Goal: Information Seeking & Learning: Learn about a topic

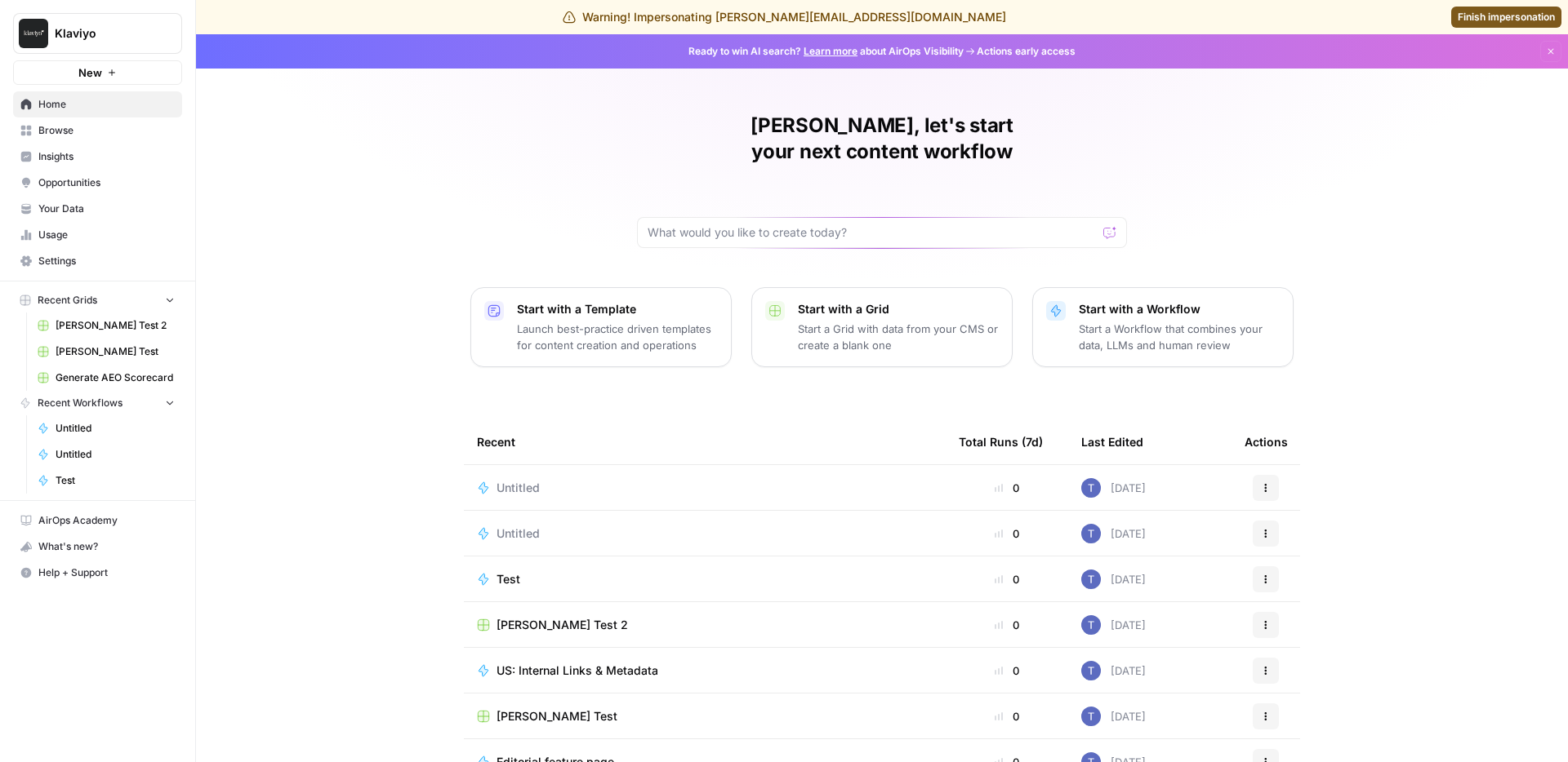
click at [321, 426] on div "[PERSON_NAME], let's start your next content workflow Start with a Template Lau…" at bounding box center [881, 423] width 1371 height 777
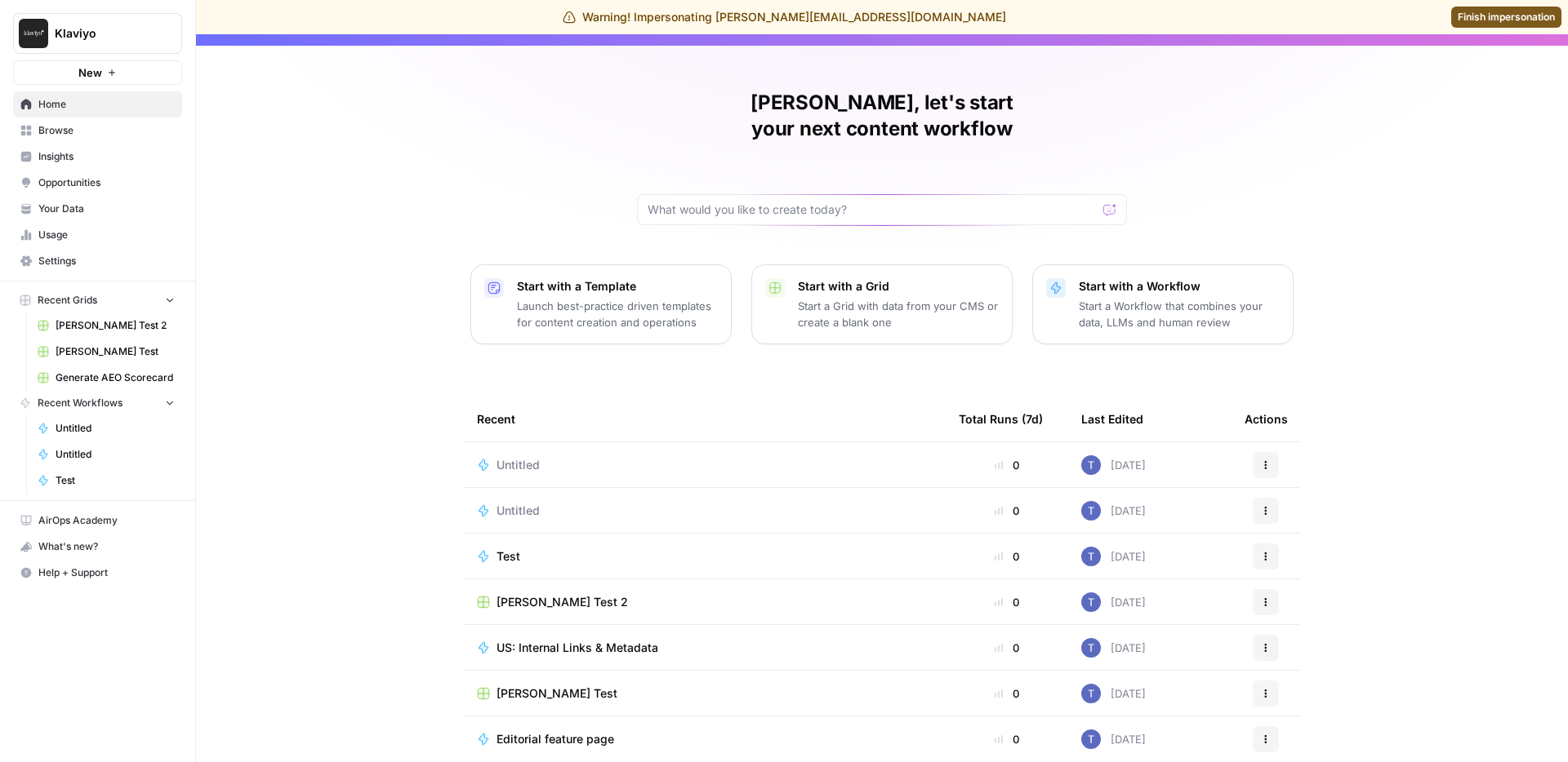
scroll to position [13, 0]
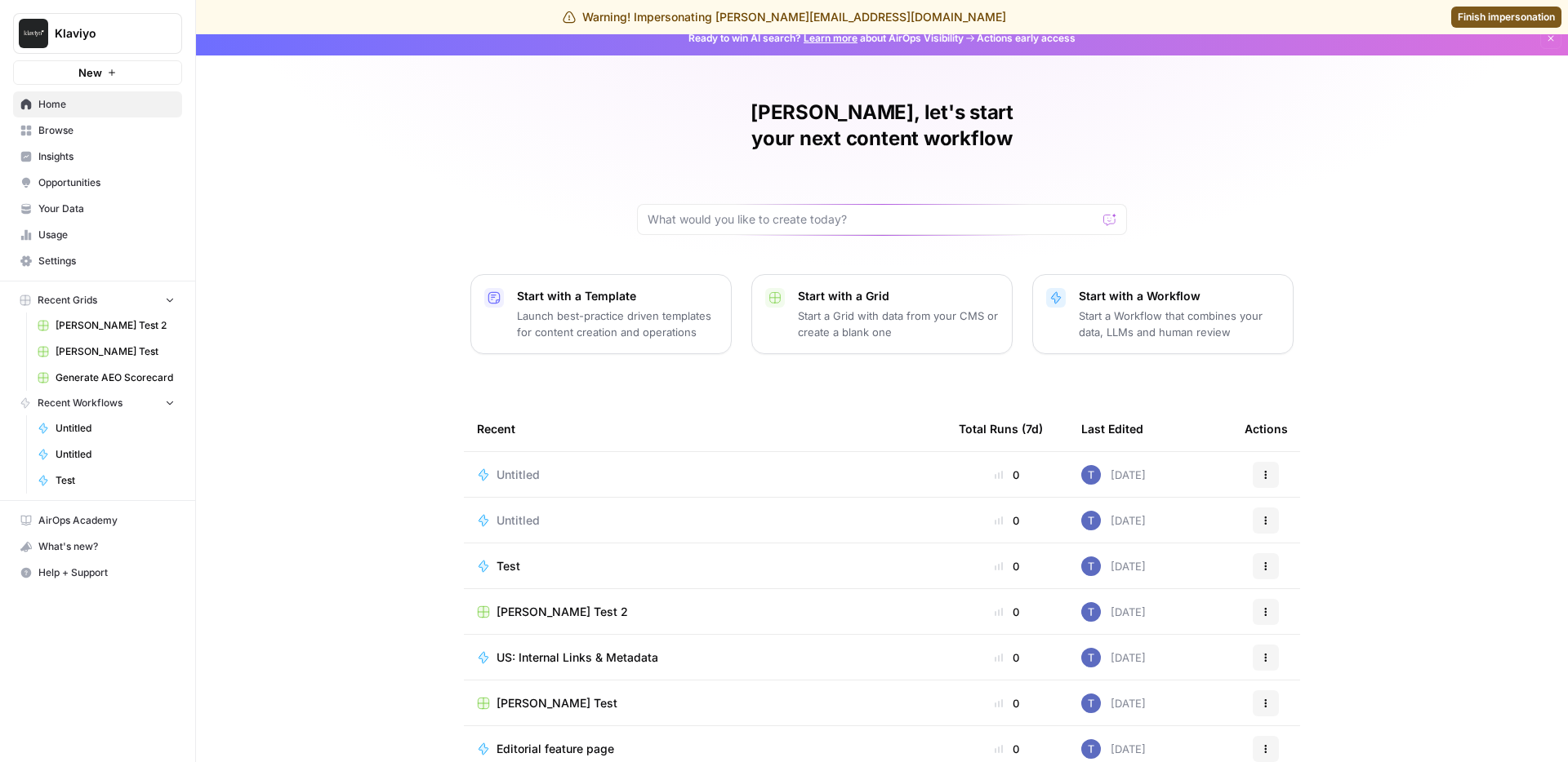
click at [96, 157] on span "Insights" at bounding box center [106, 157] width 136 height 15
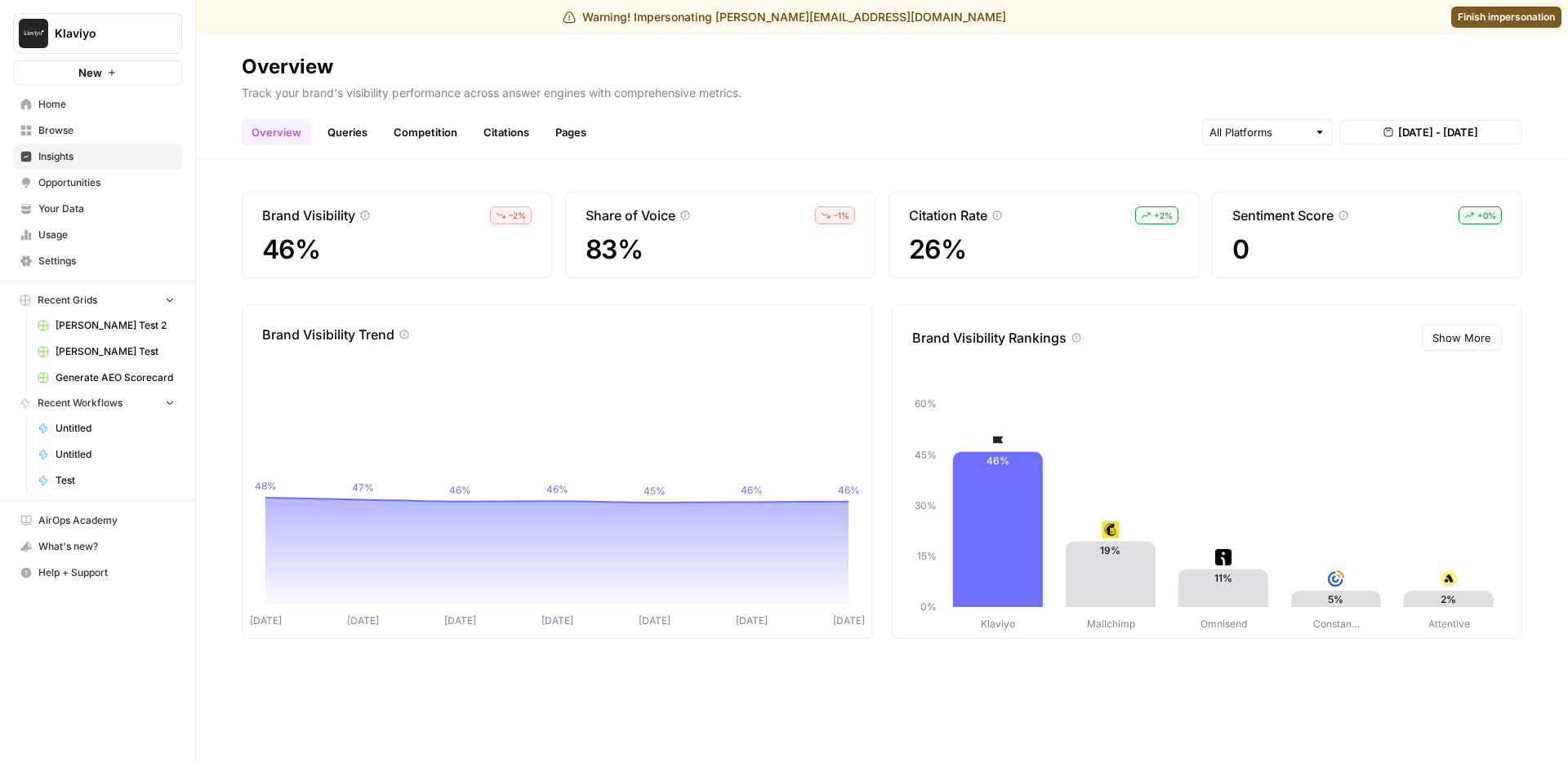
click at [714, 123] on div "Overview Queries Competition Citations Pages [DATE] - [DATE]" at bounding box center [882, 126] width 1280 height 39
click at [933, 90] on p "Track your brand's visibility performance across answer engines with comprehens…" at bounding box center [882, 90] width 1280 height 21
click at [457, 42] on header "Overview Track your brand's visibility performance across answer engines with c…" at bounding box center [881, 96] width 1371 height 125
click at [691, 120] on div "Overview Queries Competition Citations Pages [DATE] - [DATE]" at bounding box center [882, 126] width 1280 height 39
click at [691, 119] on div "Overview Queries Competition Citations Pages [DATE] - [DATE]" at bounding box center [882, 126] width 1280 height 39
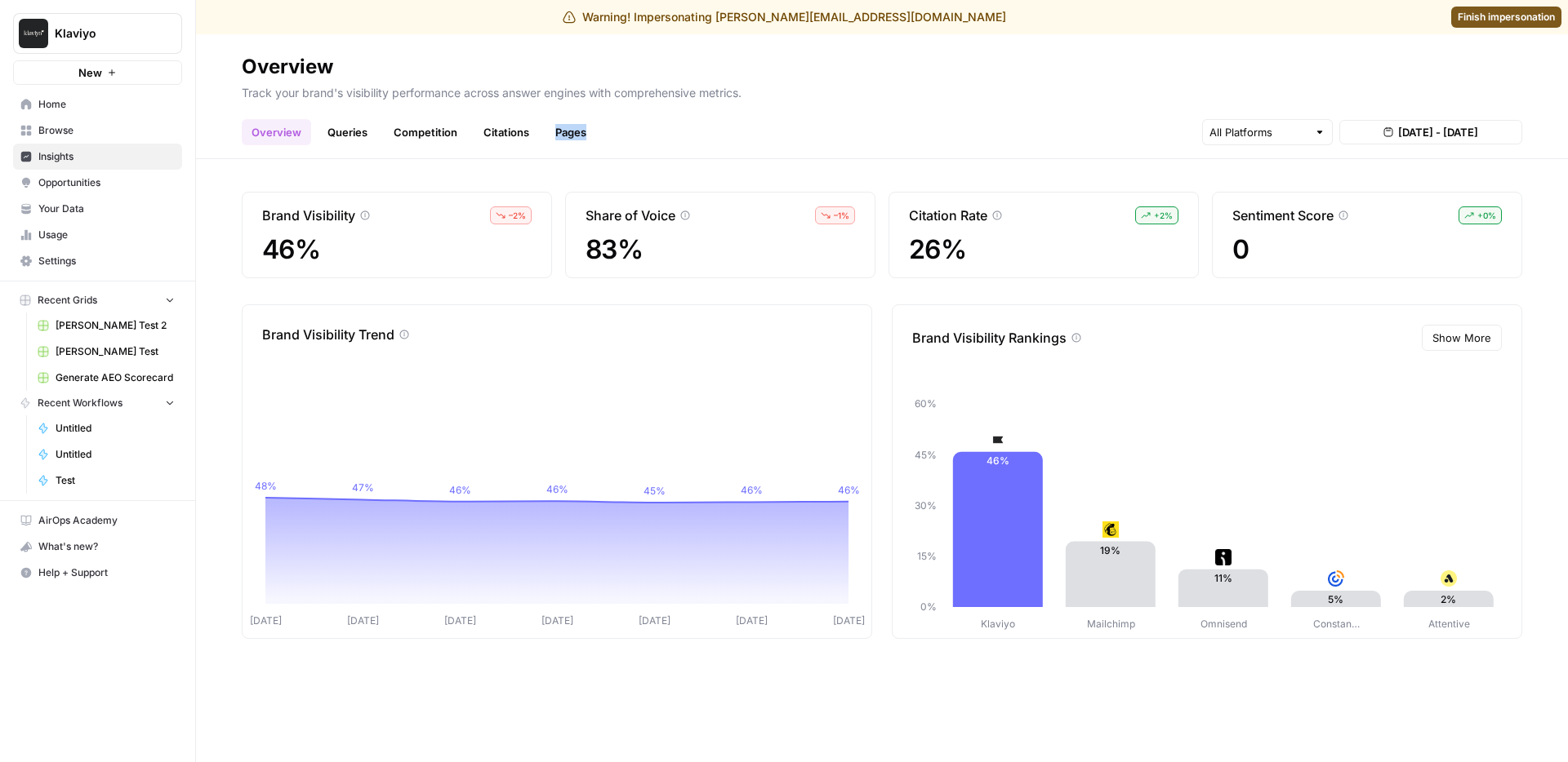
click at [344, 135] on link "Queries" at bounding box center [347, 133] width 59 height 27
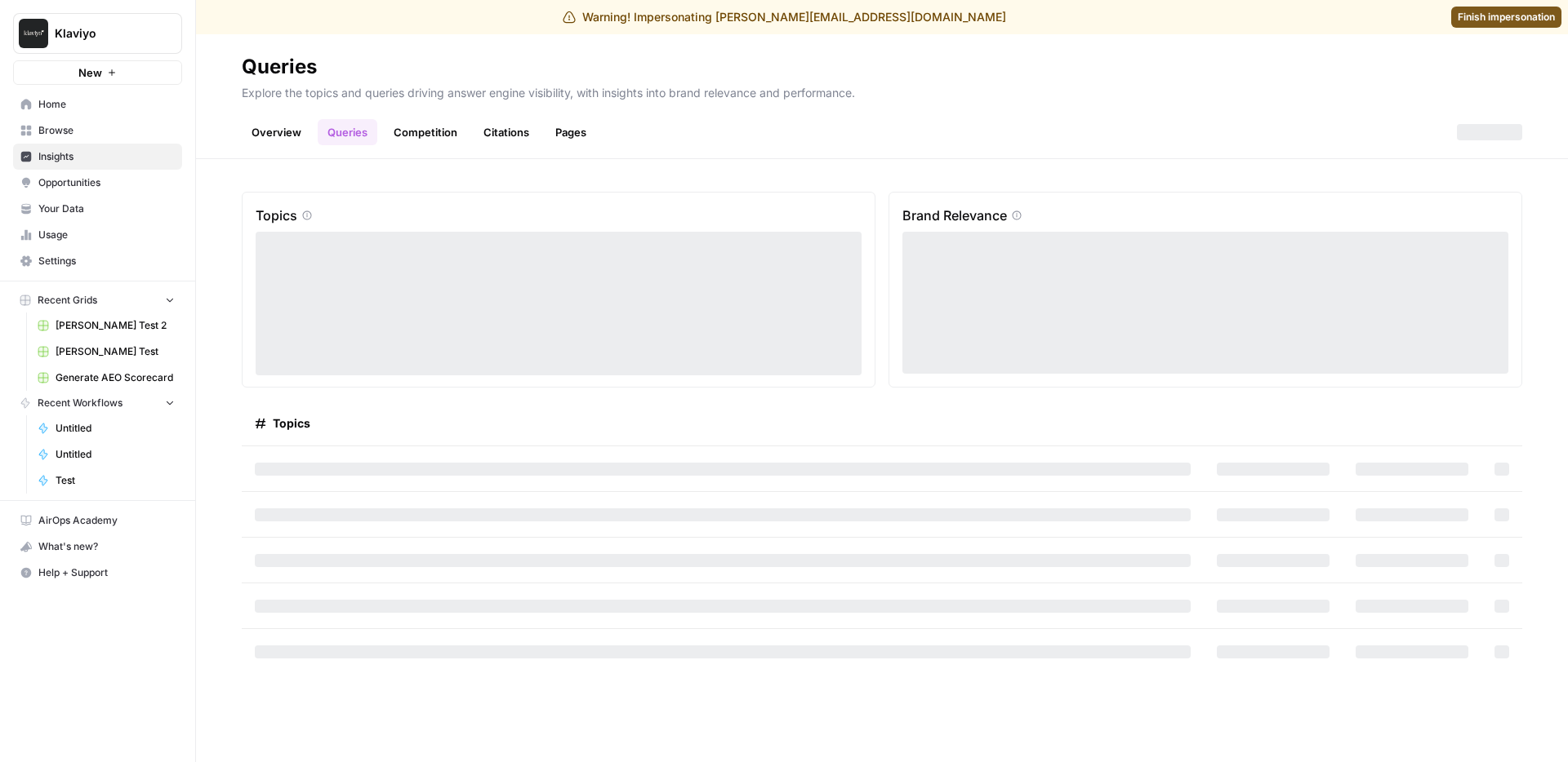
click at [280, 127] on link "Overview" at bounding box center [276, 133] width 69 height 27
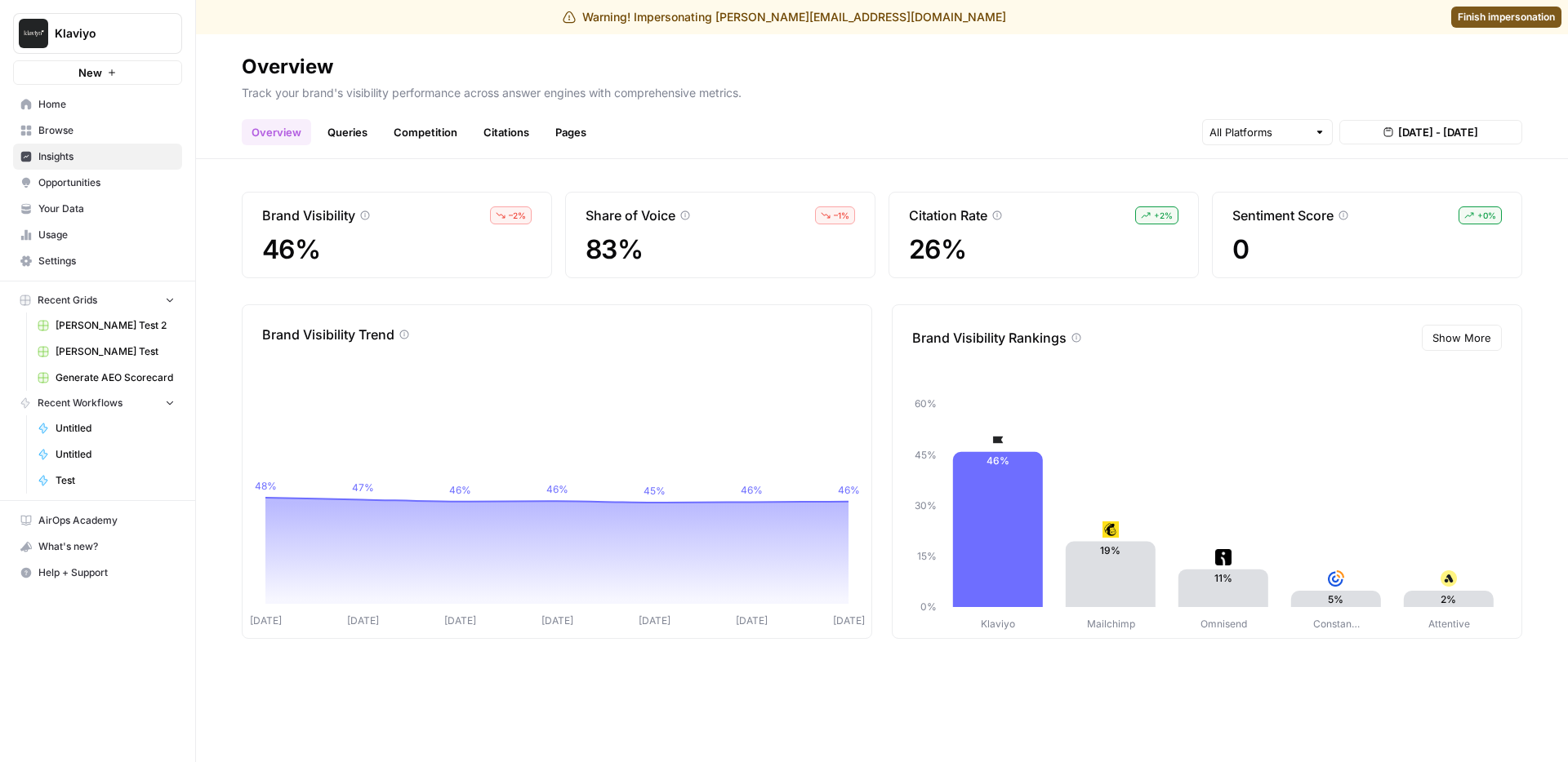
click at [941, 83] on p "Track your brand's visibility performance across answer engines with comprehens…" at bounding box center [882, 90] width 1280 height 21
click at [361, 134] on link "Queries" at bounding box center [347, 133] width 59 height 27
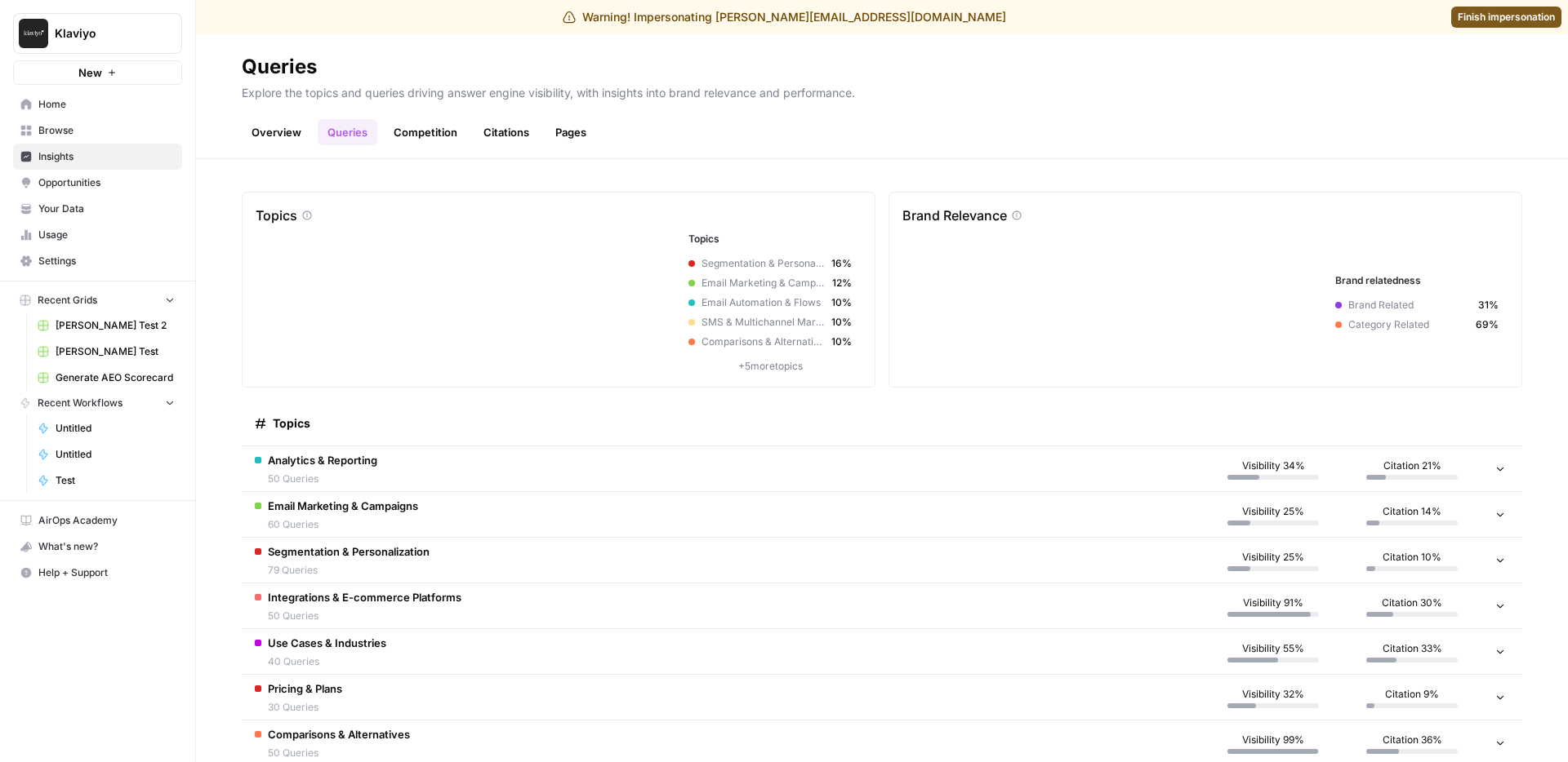
click at [427, 142] on link "Competition" at bounding box center [425, 133] width 83 height 27
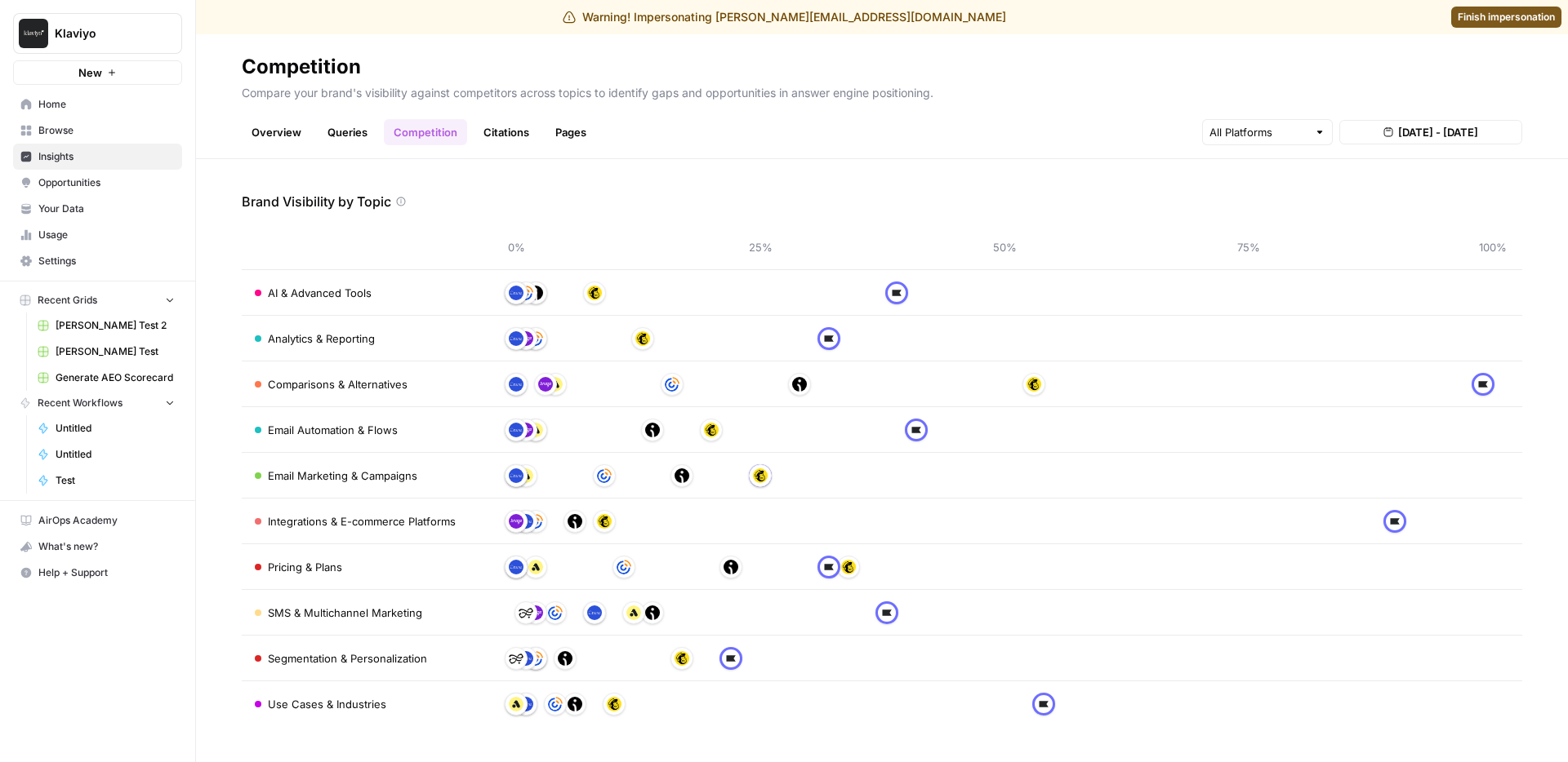
click at [414, 216] on div "Brand Visibility by Topic 0% 25% 50% 75% 100% AI & Advanced Tools Analytics & R…" at bounding box center [882, 459] width 1280 height 535
click at [516, 138] on link "Citations" at bounding box center [506, 133] width 66 height 27
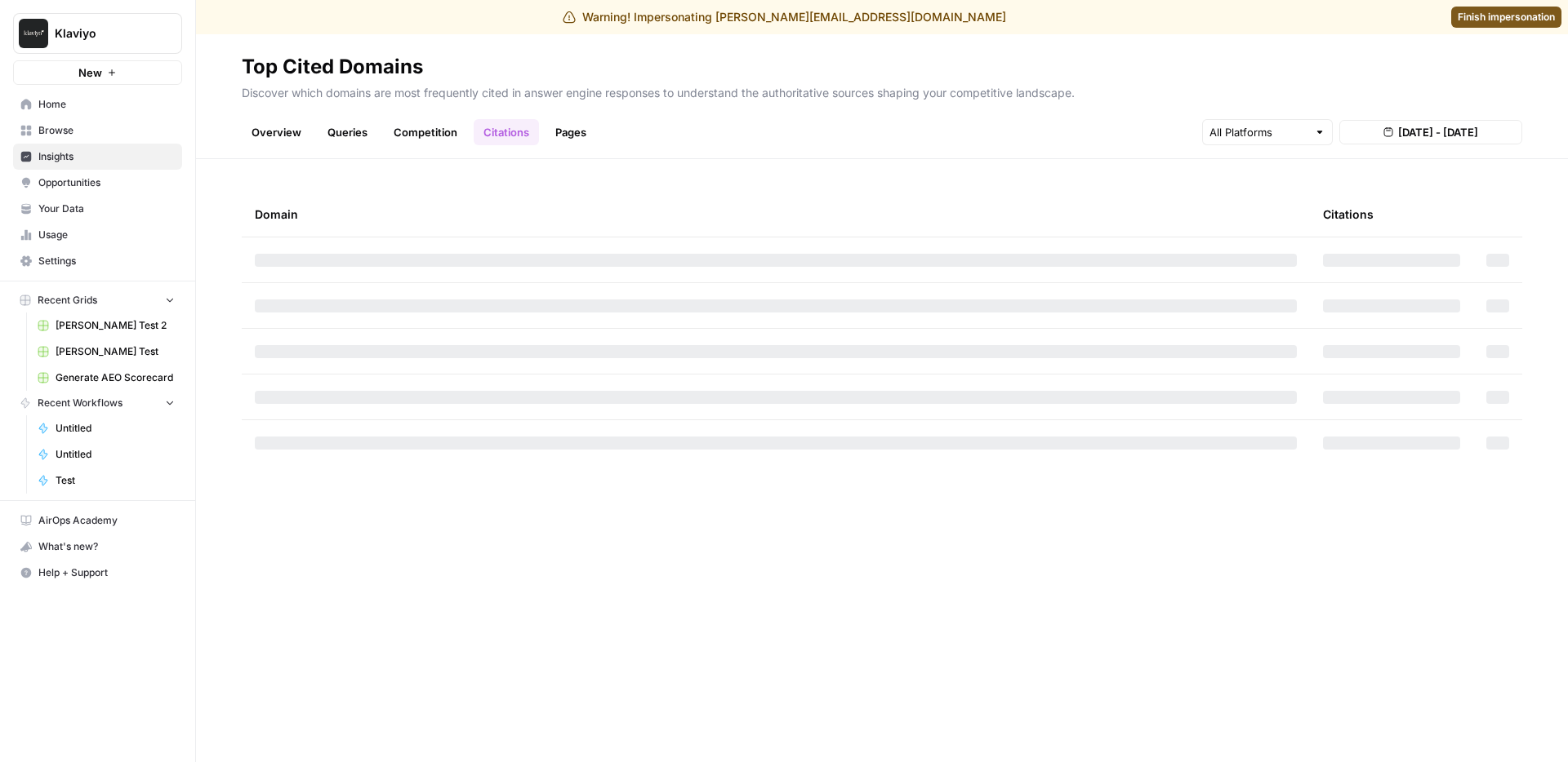
click at [573, 134] on link "Pages" at bounding box center [570, 133] width 50 height 27
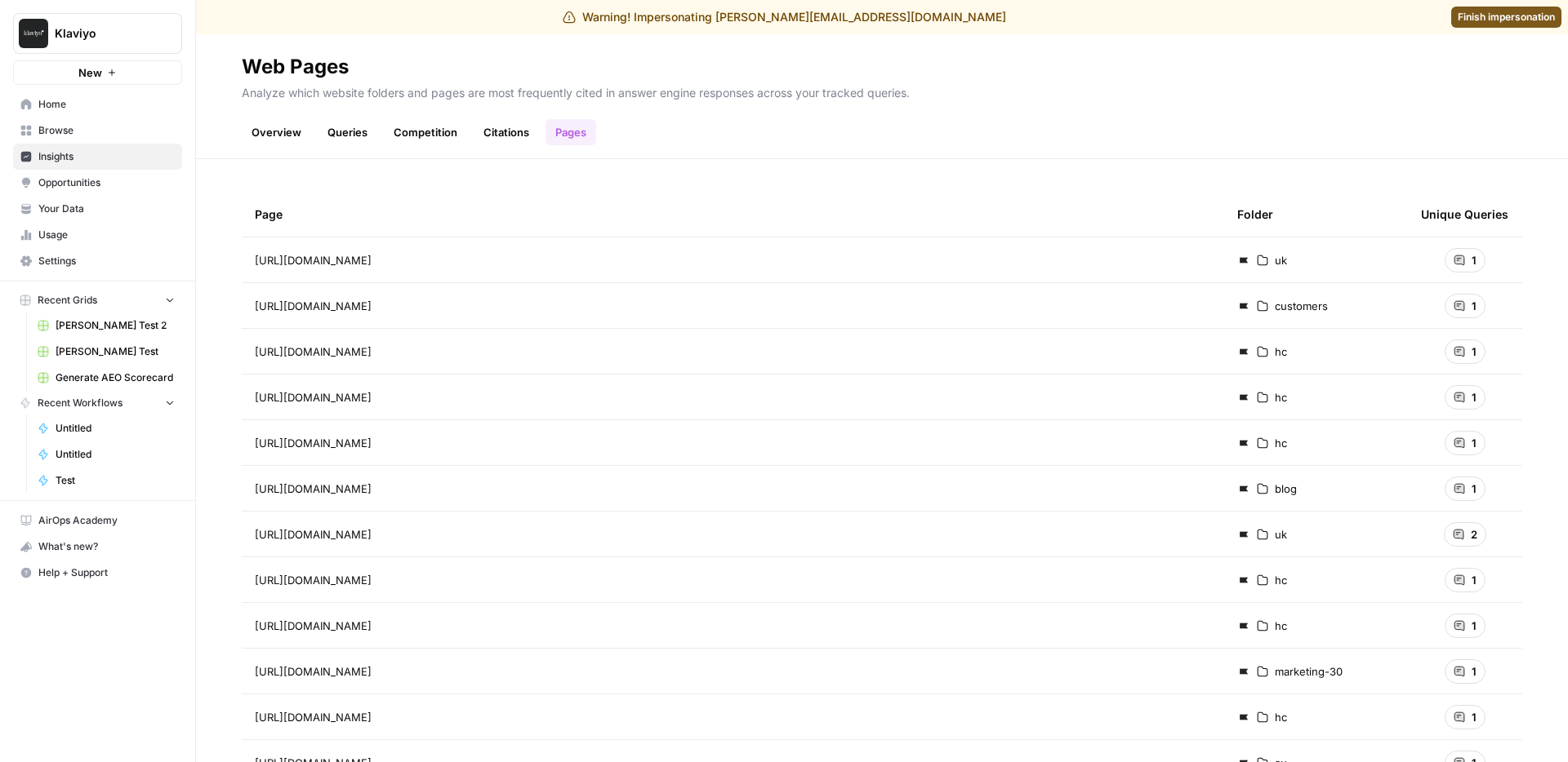
click at [514, 142] on link "Citations" at bounding box center [506, 133] width 66 height 27
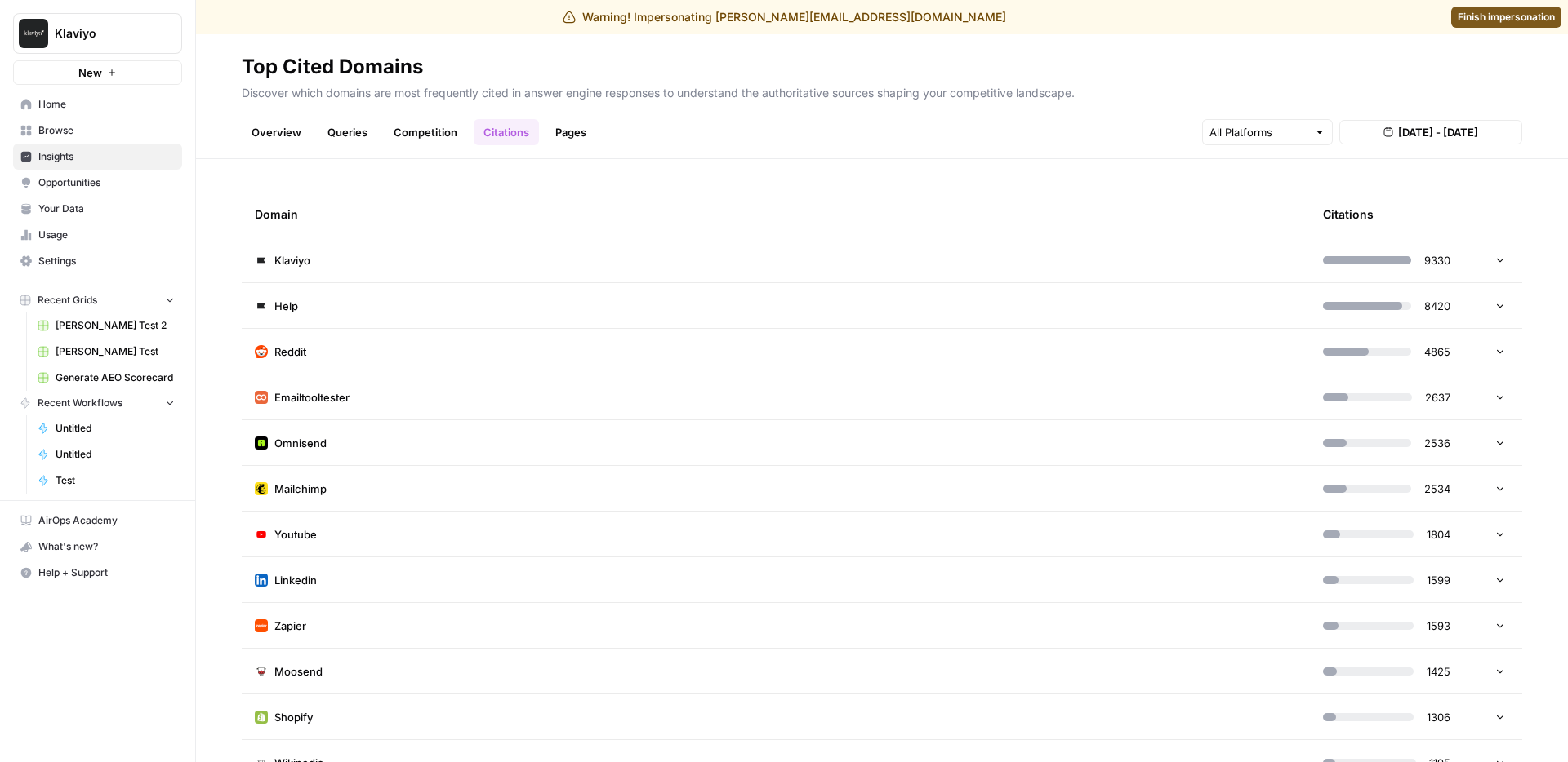
click at [406, 125] on link "Competition" at bounding box center [425, 133] width 83 height 27
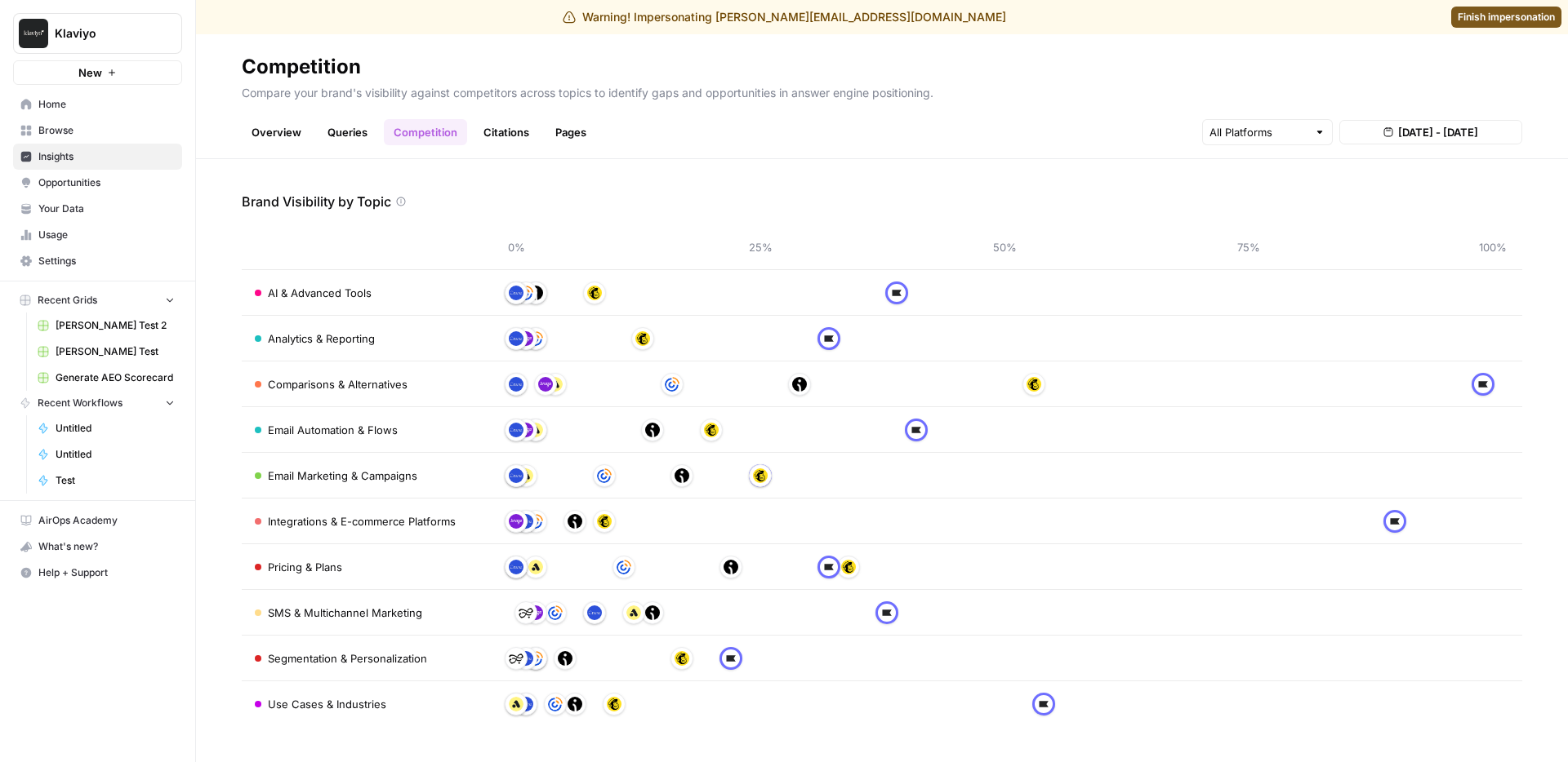
click at [340, 129] on link "Queries" at bounding box center [347, 133] width 59 height 27
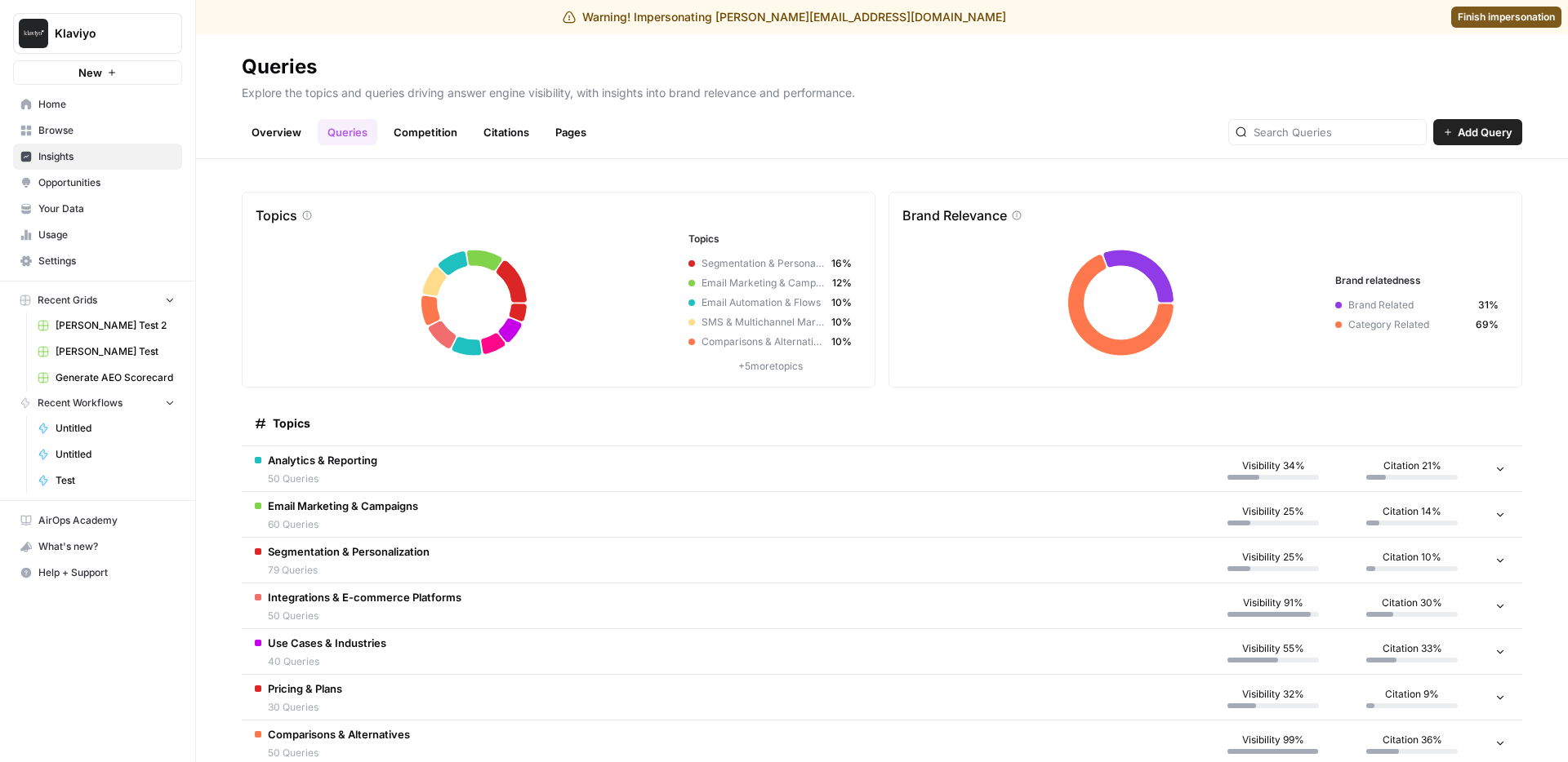
click at [398, 464] on td "Analytics & Reporting 50 Queries" at bounding box center [722, 468] width 962 height 45
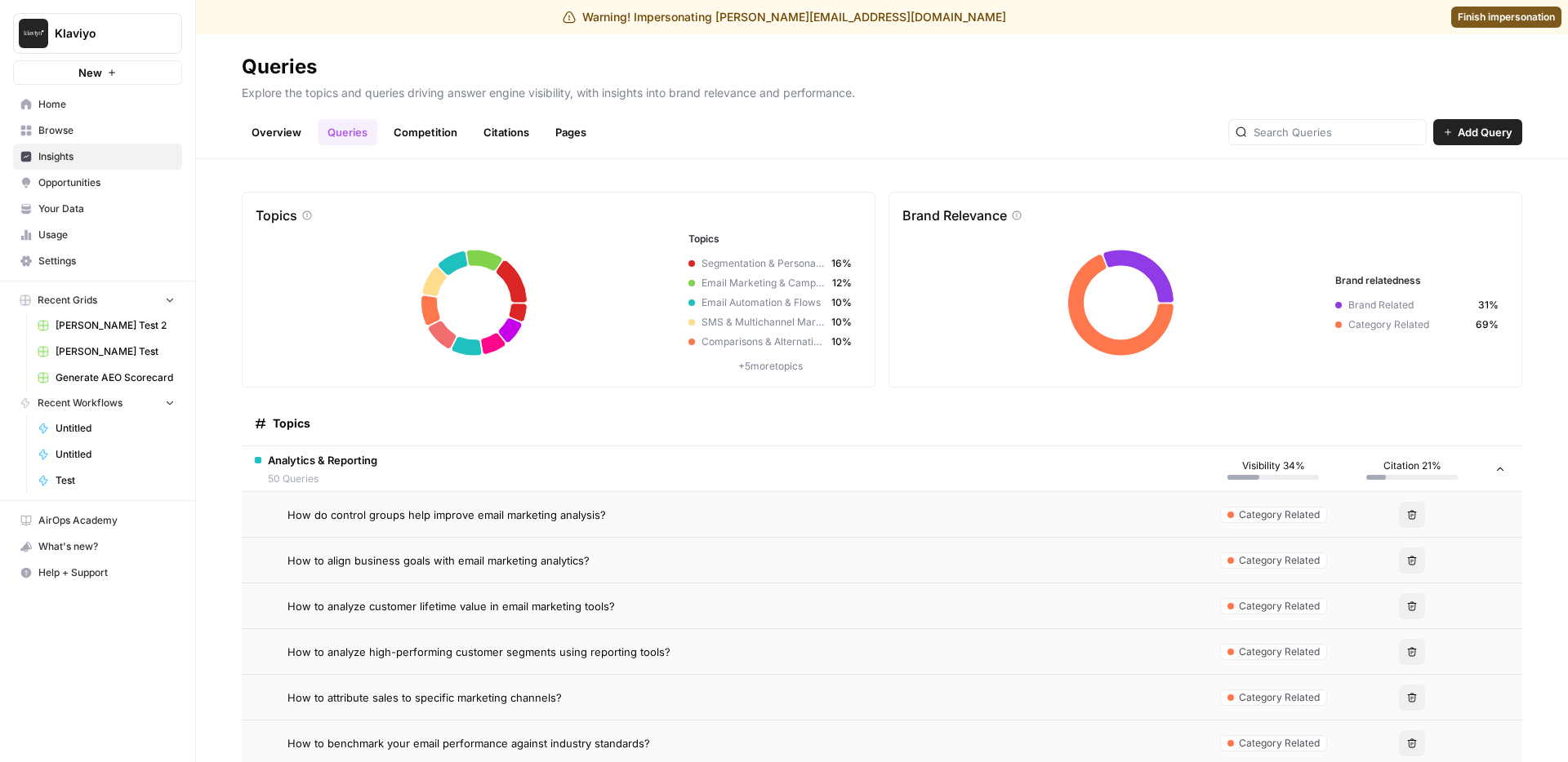
click at [417, 524] on td "How do control groups help improve email marketing analysis?" at bounding box center [722, 514] width 962 height 45
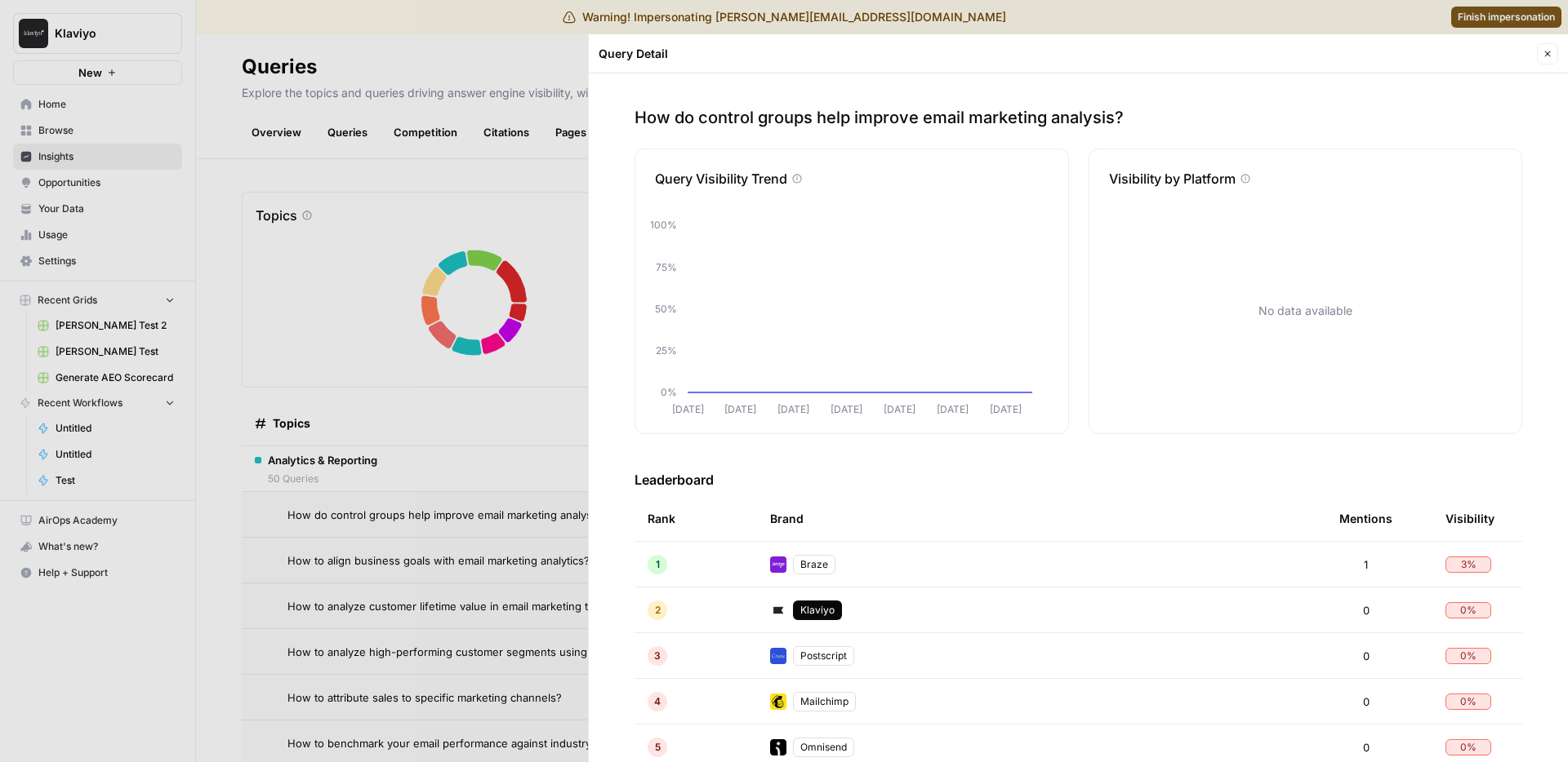
click at [367, 417] on div at bounding box center [784, 381] width 1568 height 762
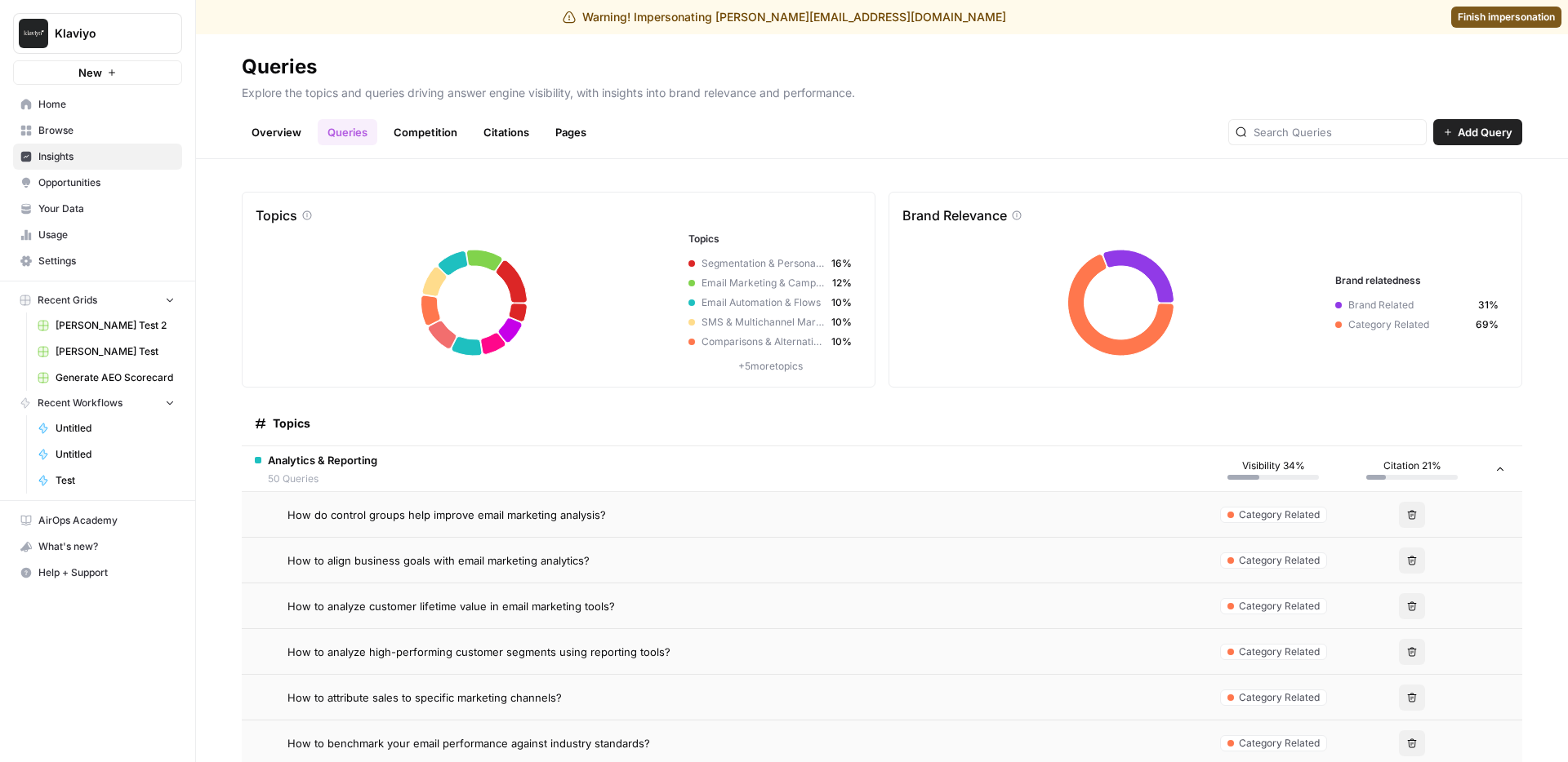
click at [534, 516] on span "How do control groups help improve email marketing analysis?" at bounding box center [447, 515] width 319 height 16
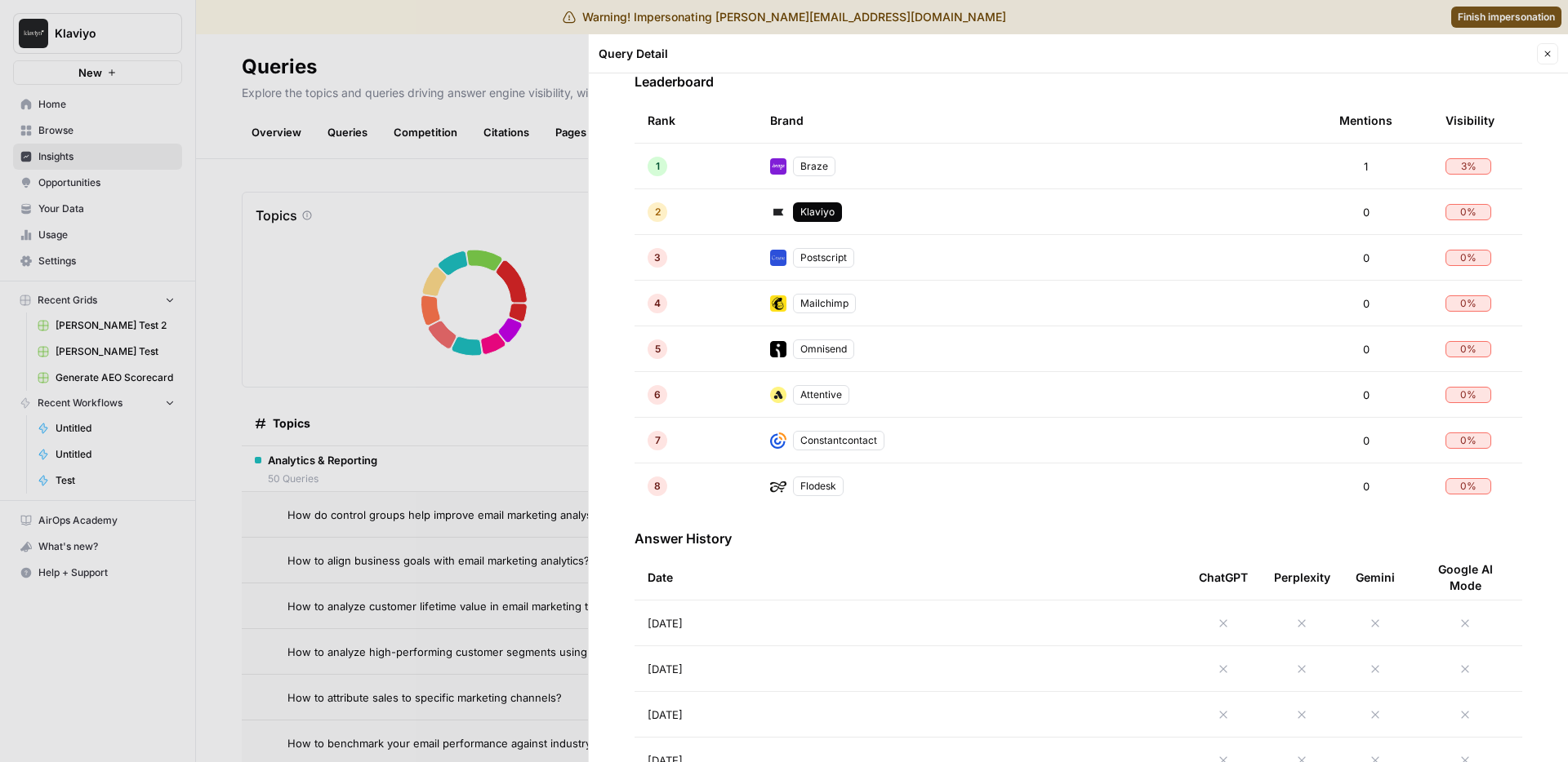
scroll to position [409, 0]
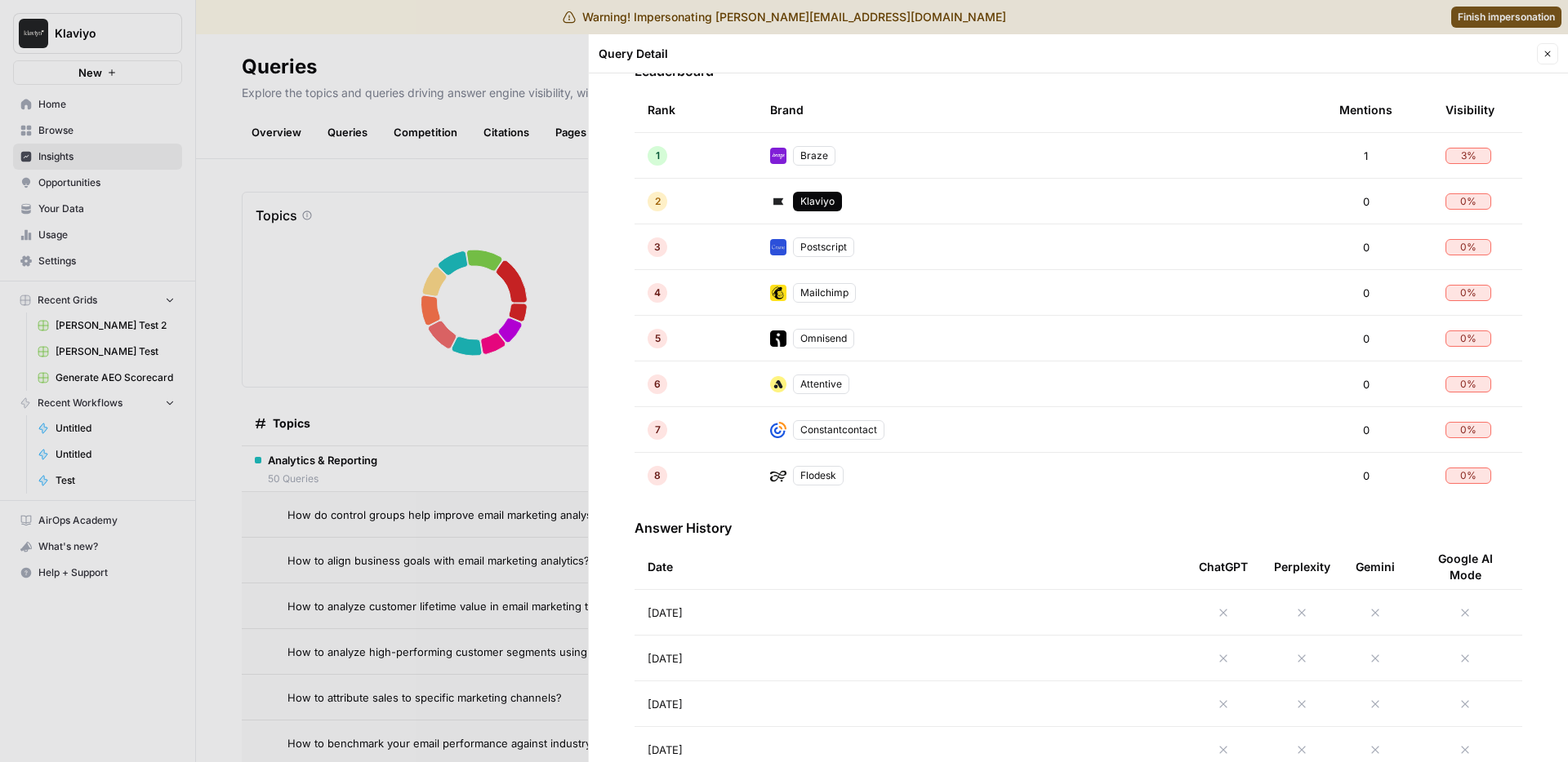
click at [771, 620] on td "[DATE]" at bounding box center [910, 612] width 552 height 45
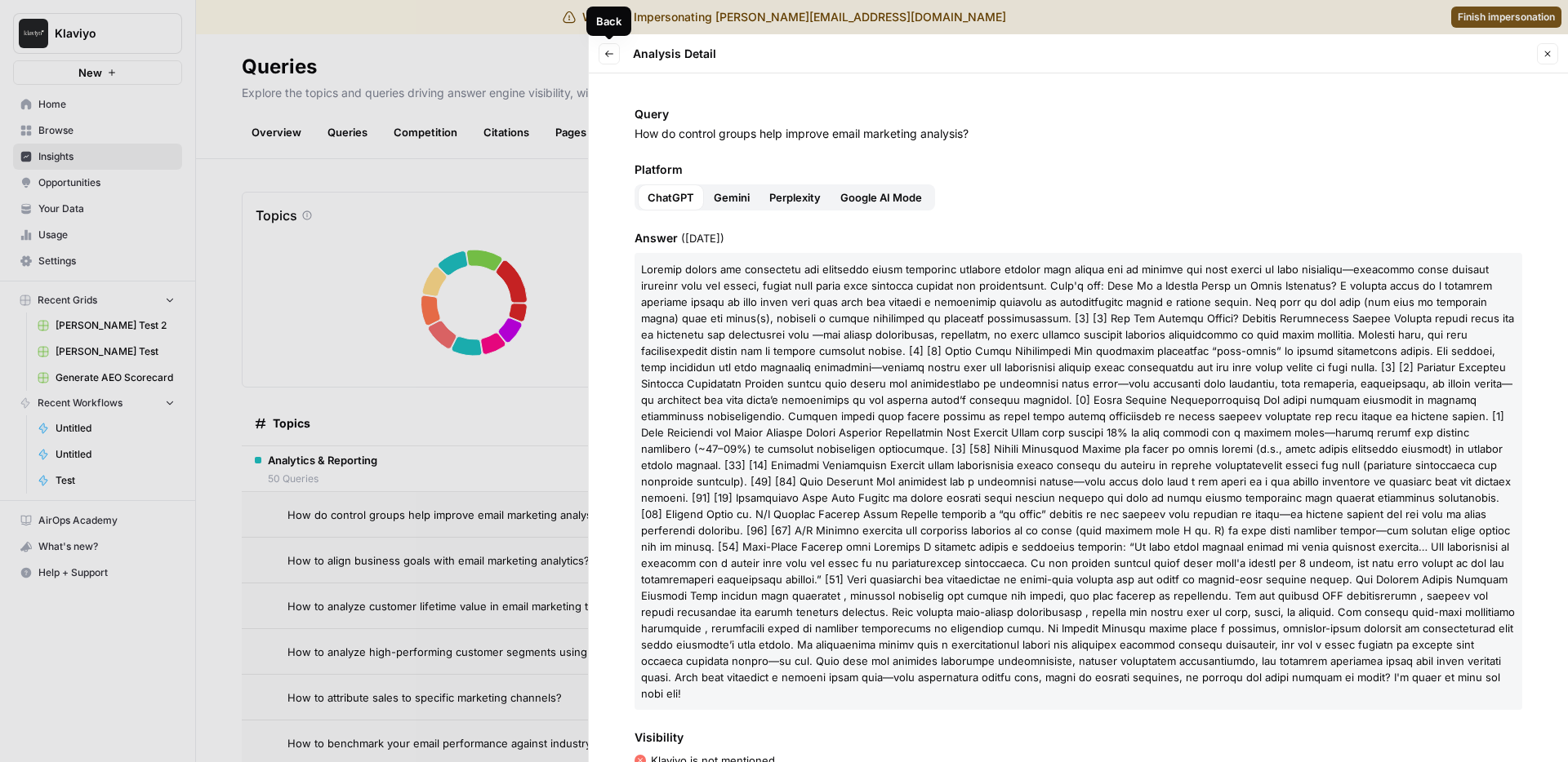
click at [614, 57] on button "Back" at bounding box center [609, 54] width 21 height 21
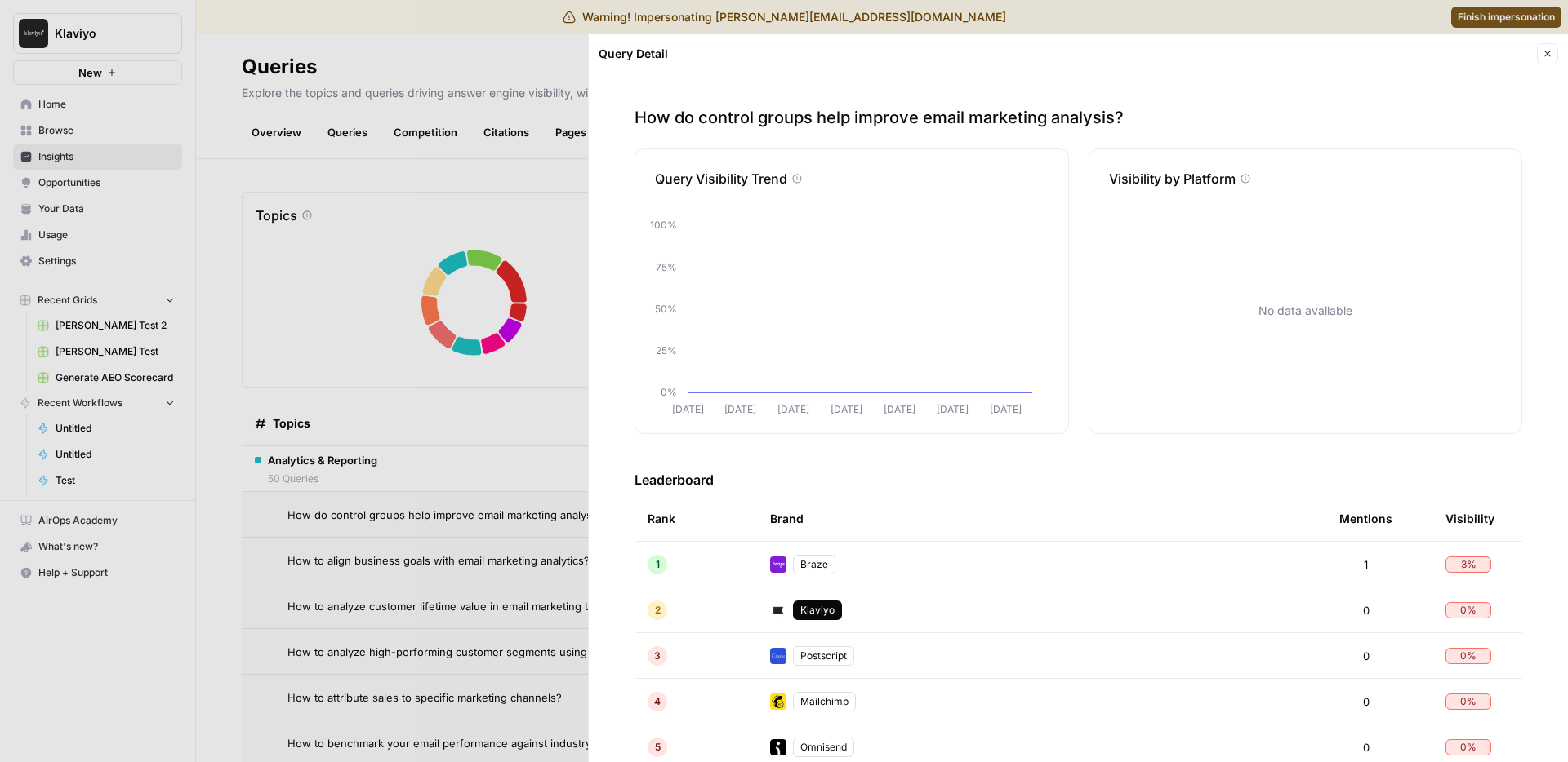
click at [455, 602] on div at bounding box center [784, 381] width 1568 height 762
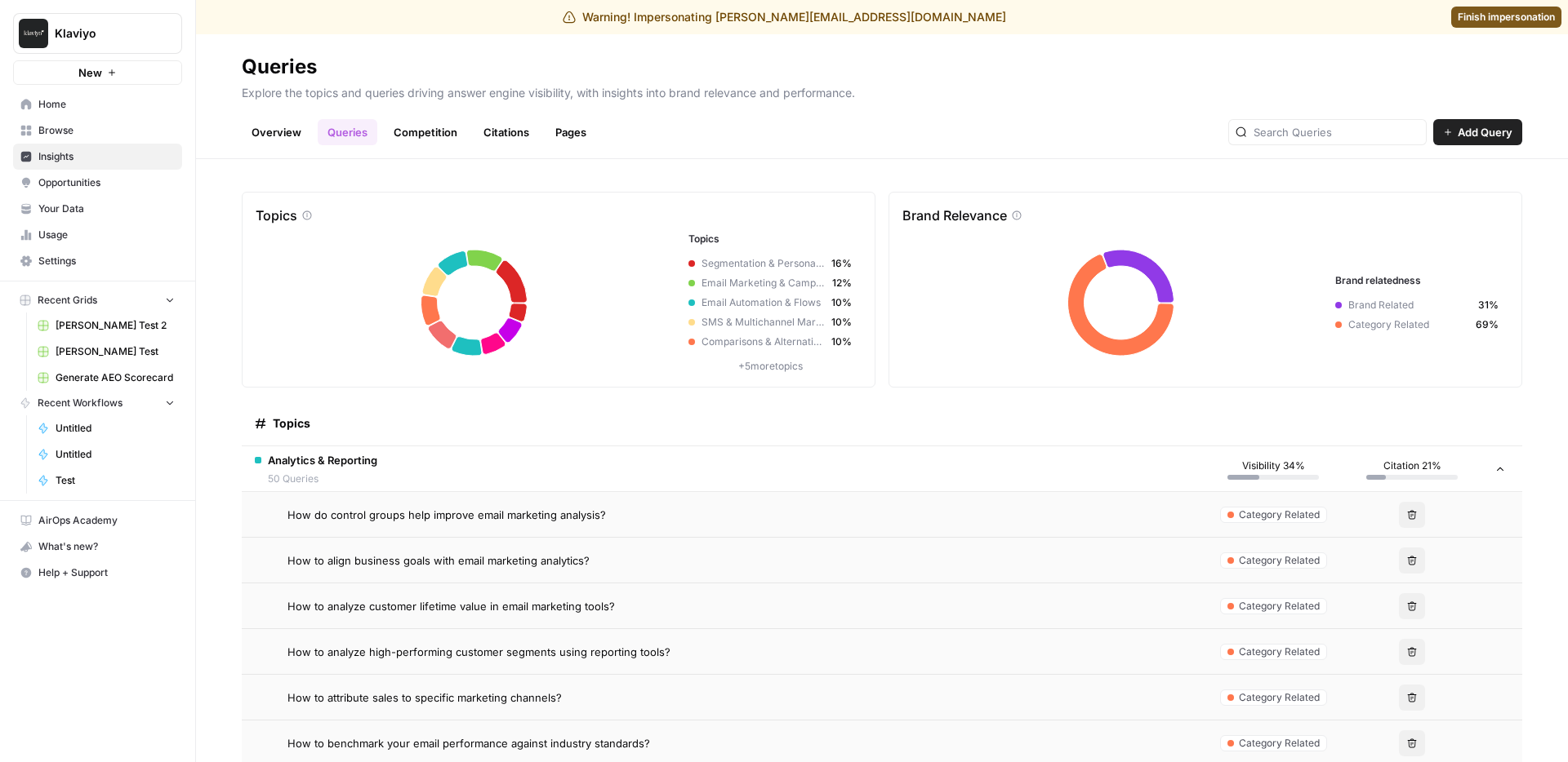
click at [536, 618] on td "How to analyze customer lifetime value in email marketing tools?" at bounding box center [722, 605] width 962 height 45
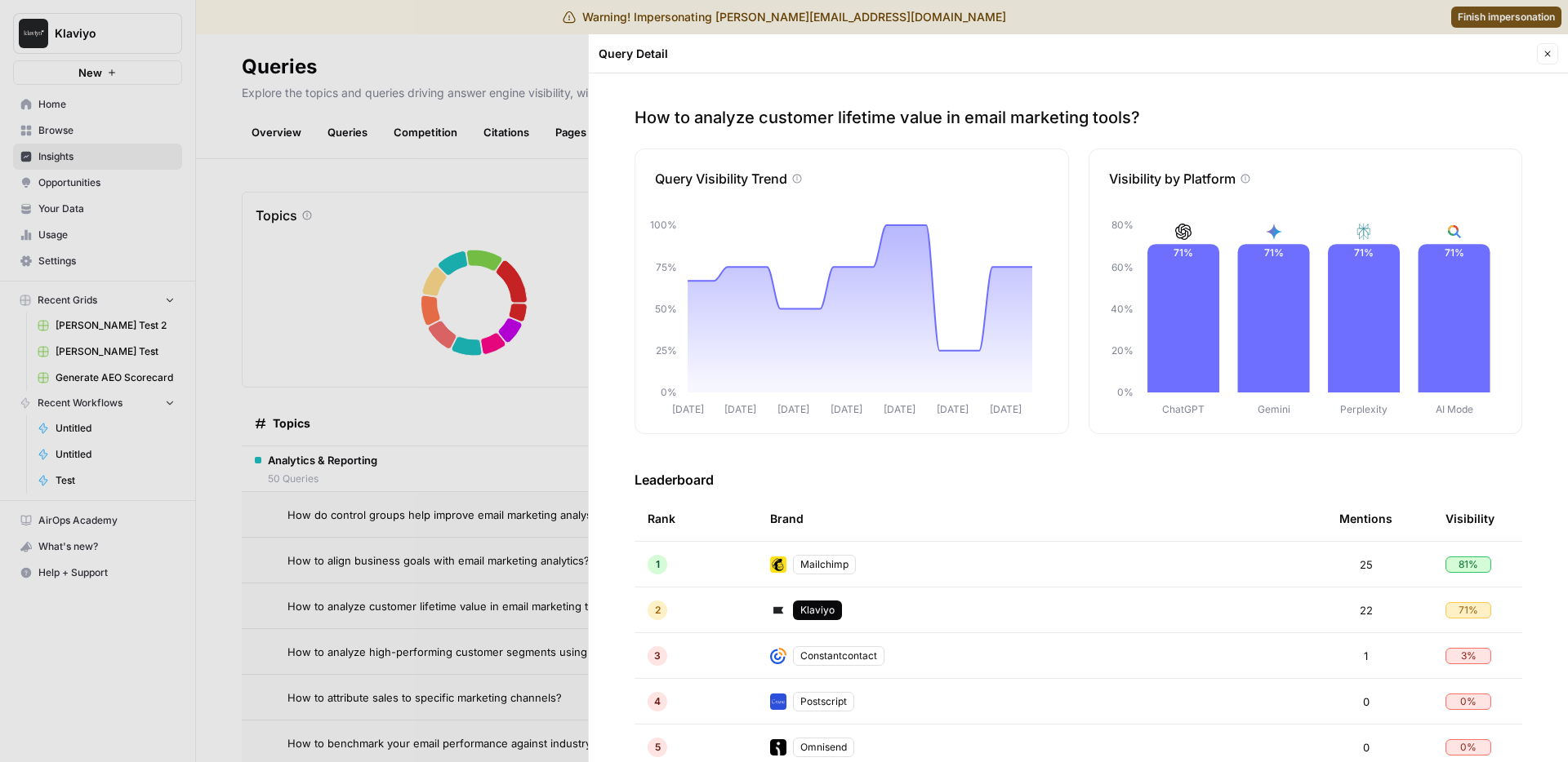
click at [566, 450] on div at bounding box center [784, 381] width 1568 height 762
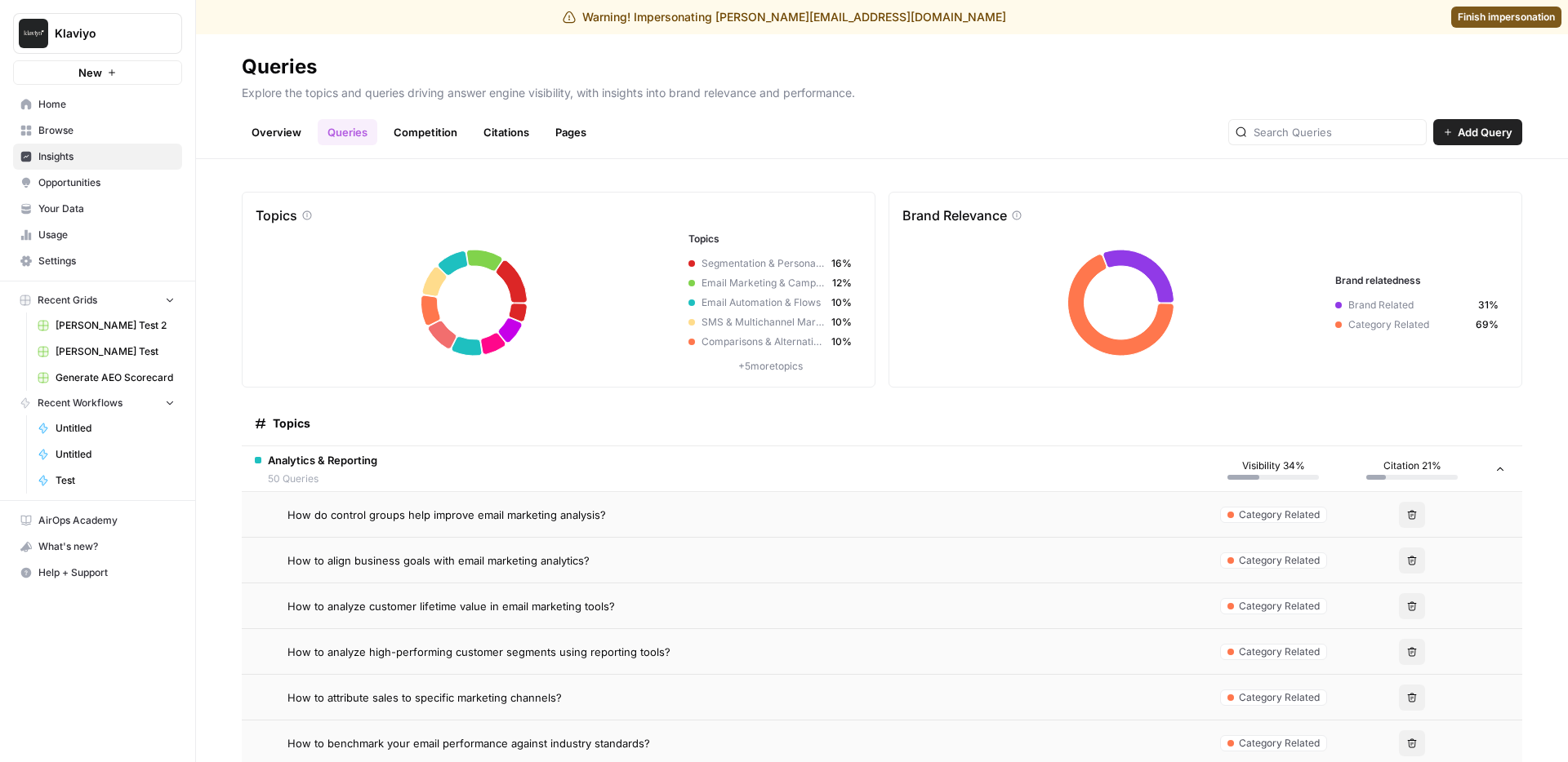
click at [280, 125] on link "Overview" at bounding box center [276, 133] width 69 height 27
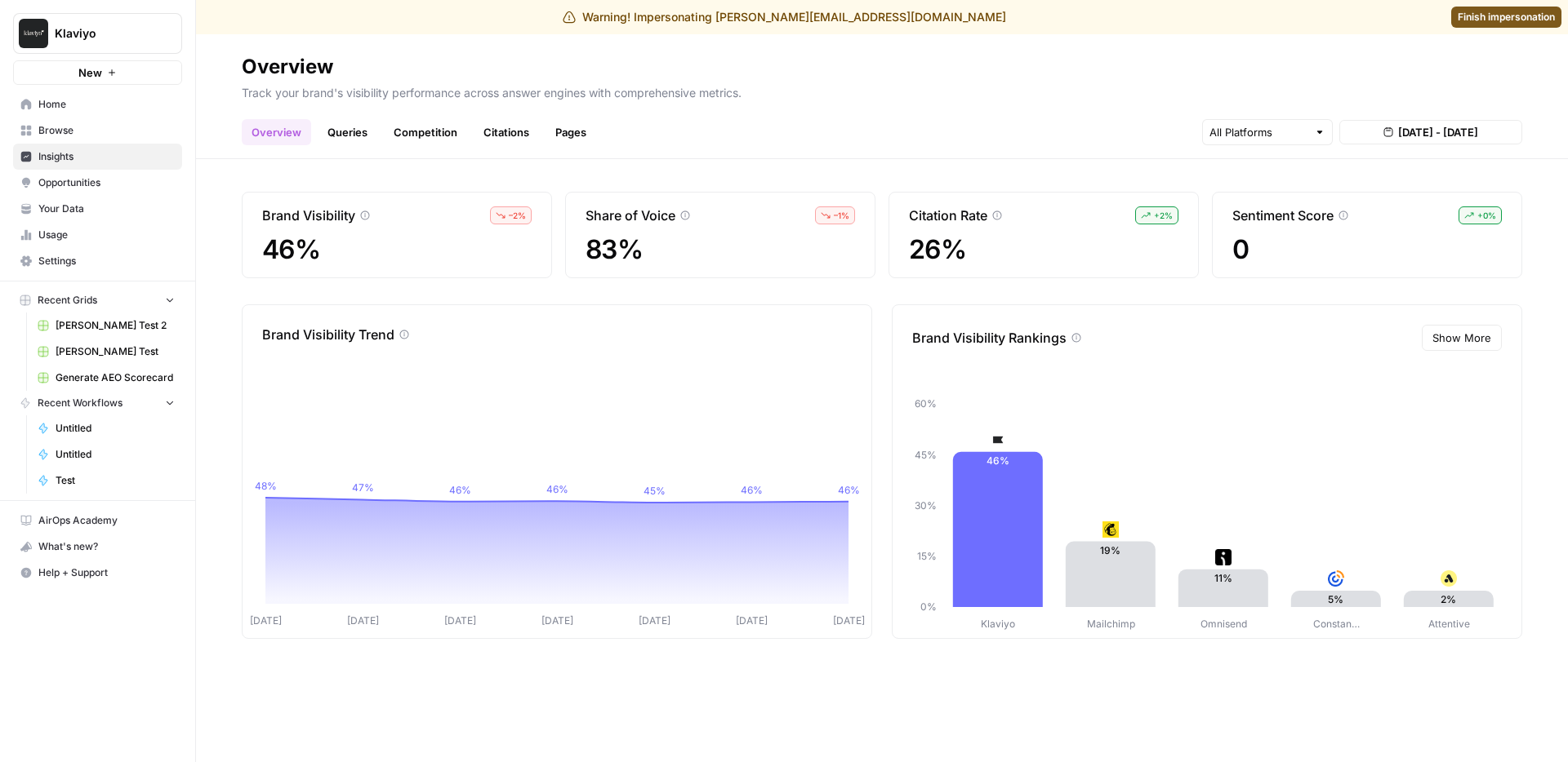
click at [359, 140] on link "Queries" at bounding box center [347, 133] width 59 height 27
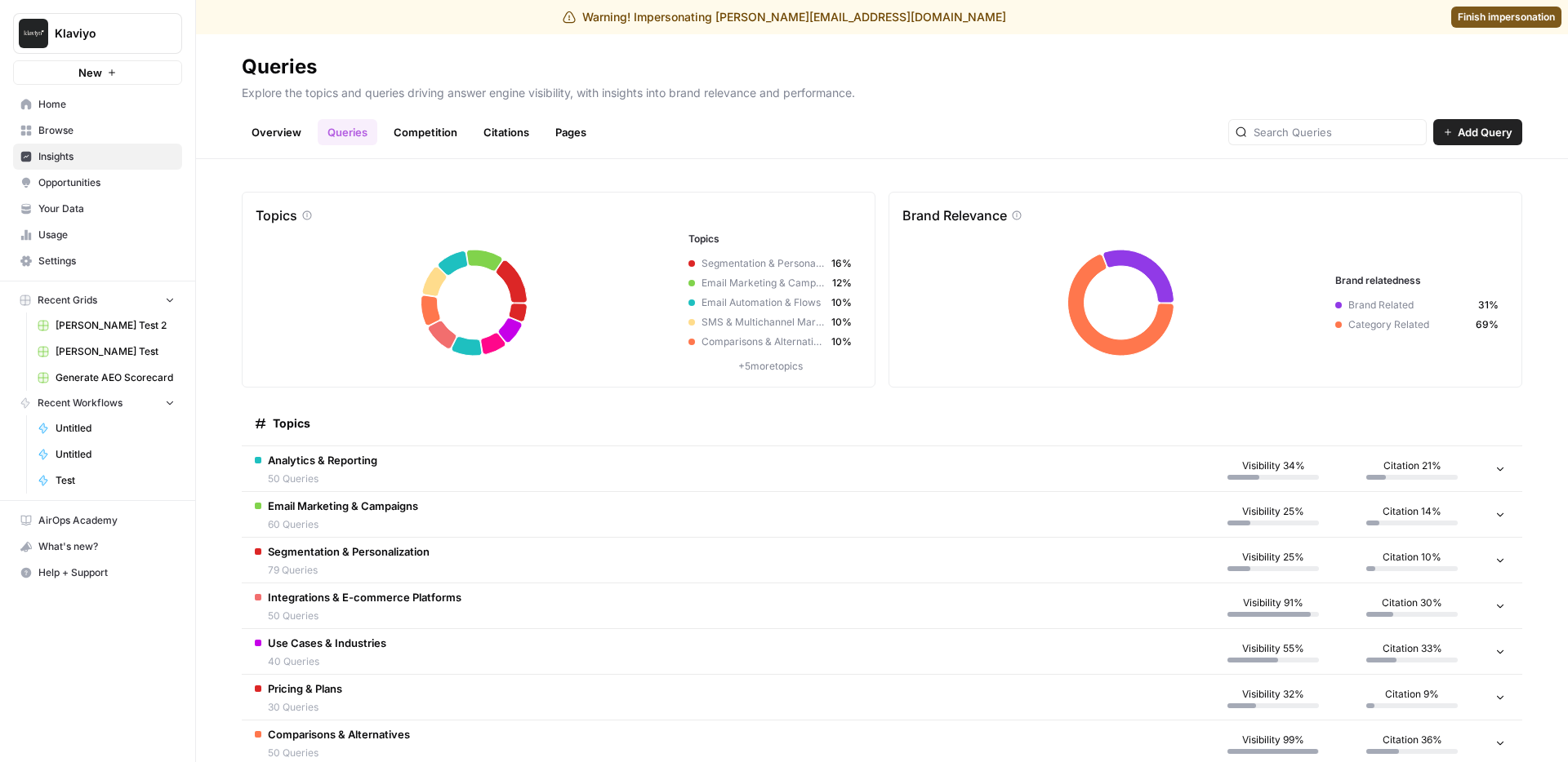
click at [435, 138] on link "Competition" at bounding box center [425, 133] width 83 height 27
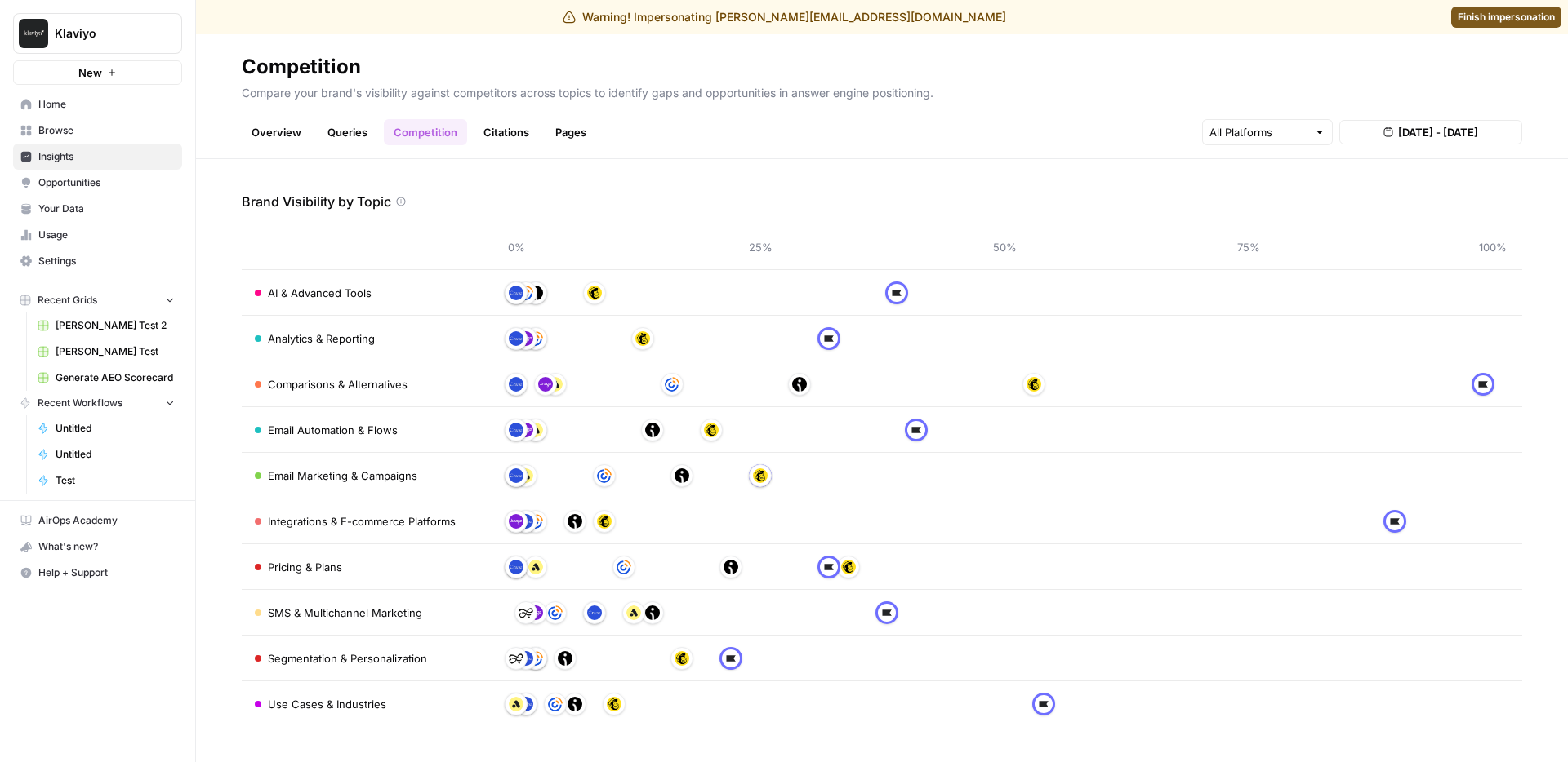
click at [507, 131] on link "Citations" at bounding box center [506, 133] width 66 height 27
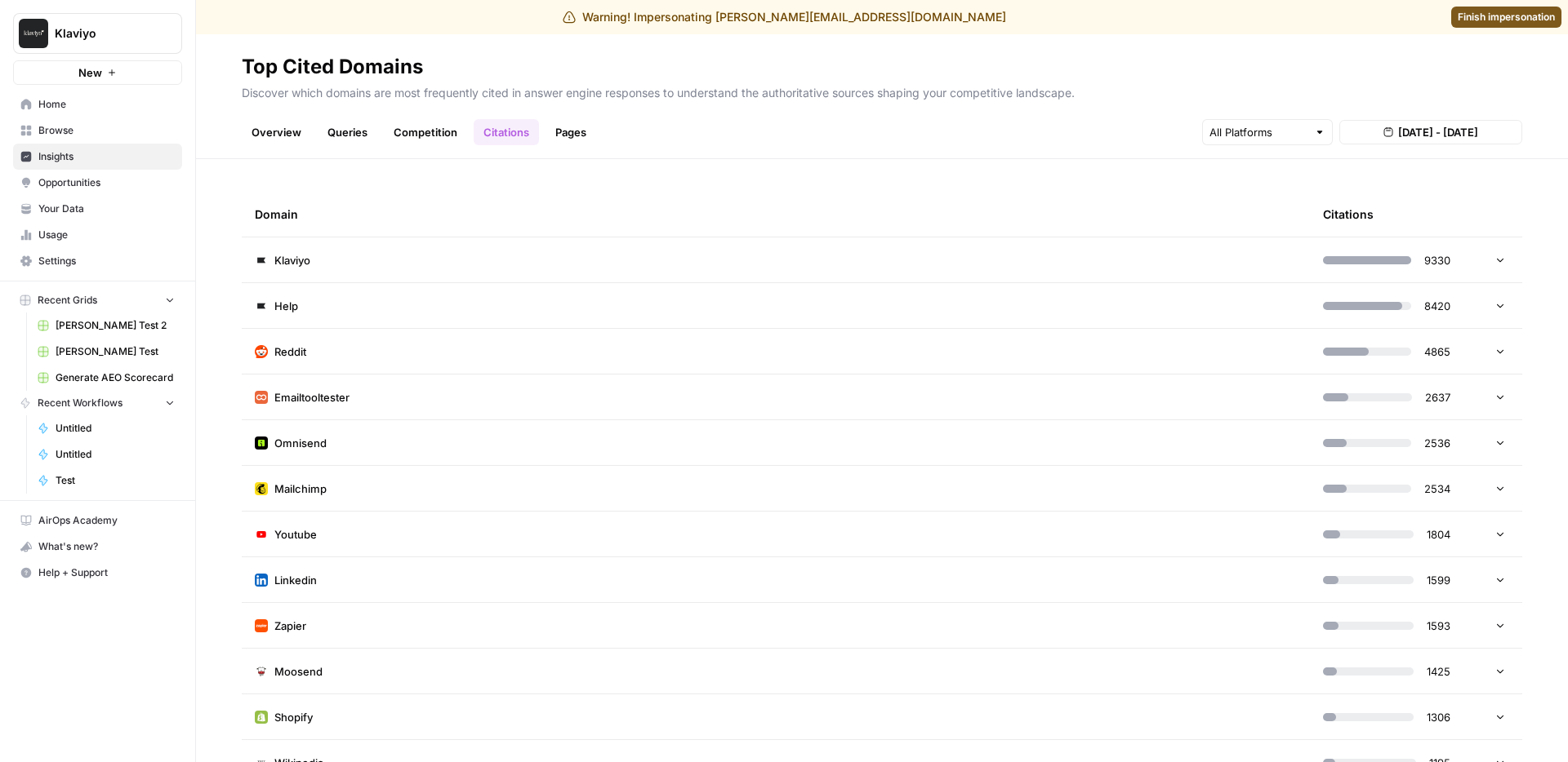
click at [365, 142] on link "Queries" at bounding box center [347, 133] width 59 height 27
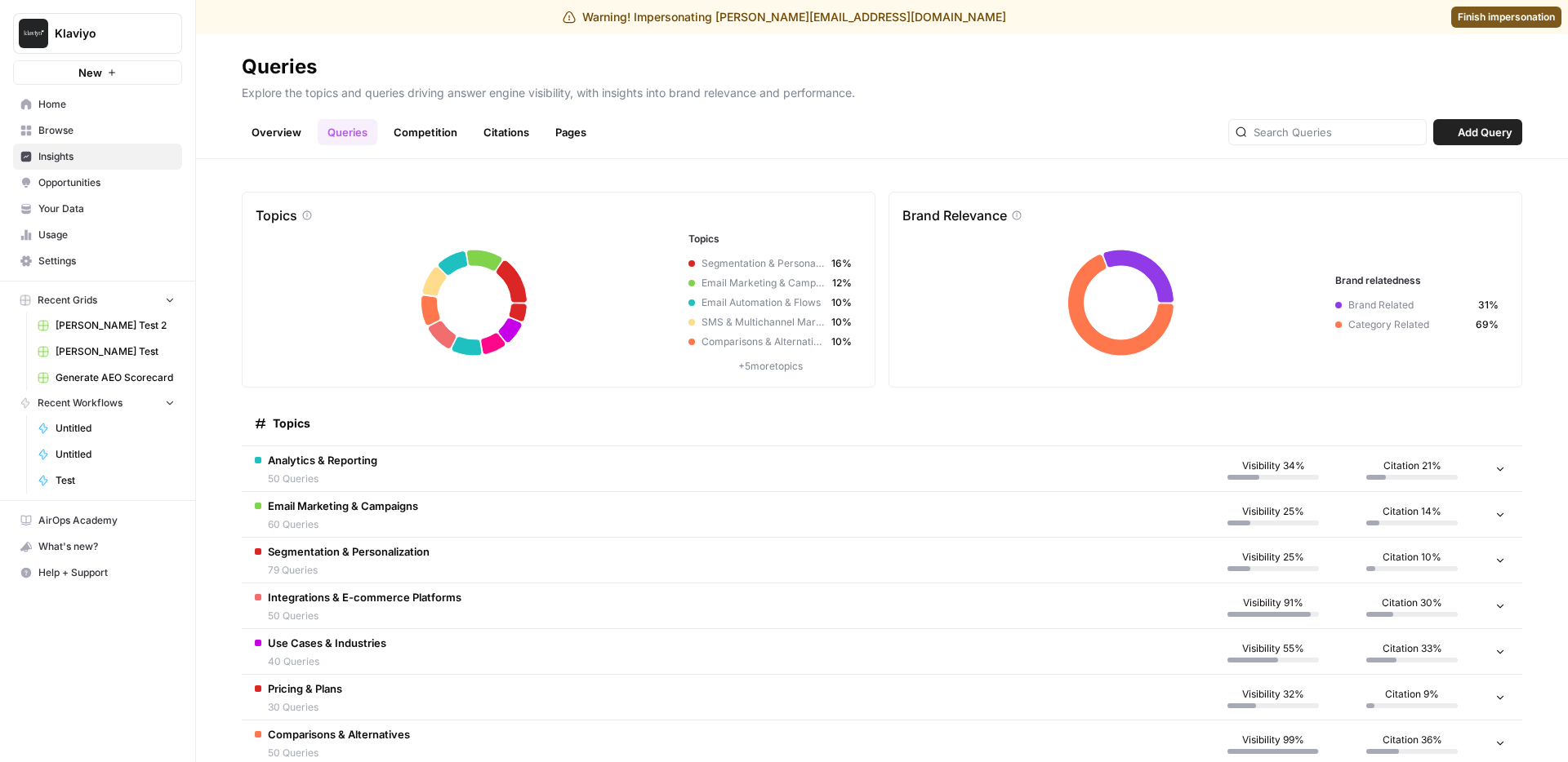
click at [443, 470] on td "Analytics & Reporting 50 Queries" at bounding box center [722, 468] width 962 height 45
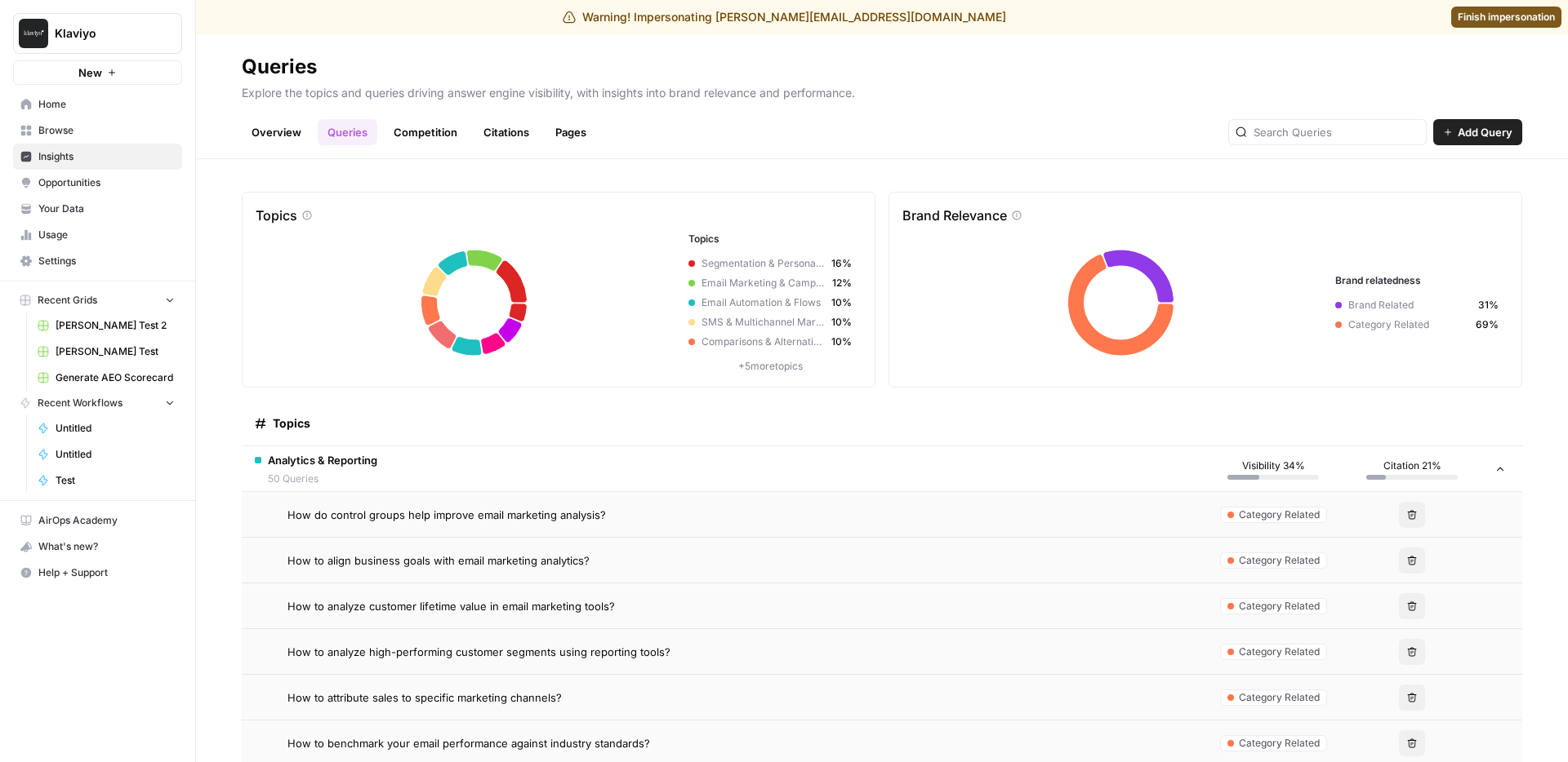
click at [622, 518] on div "How do control groups help improve email marketing analysis?" at bounding box center [739, 515] width 903 height 16
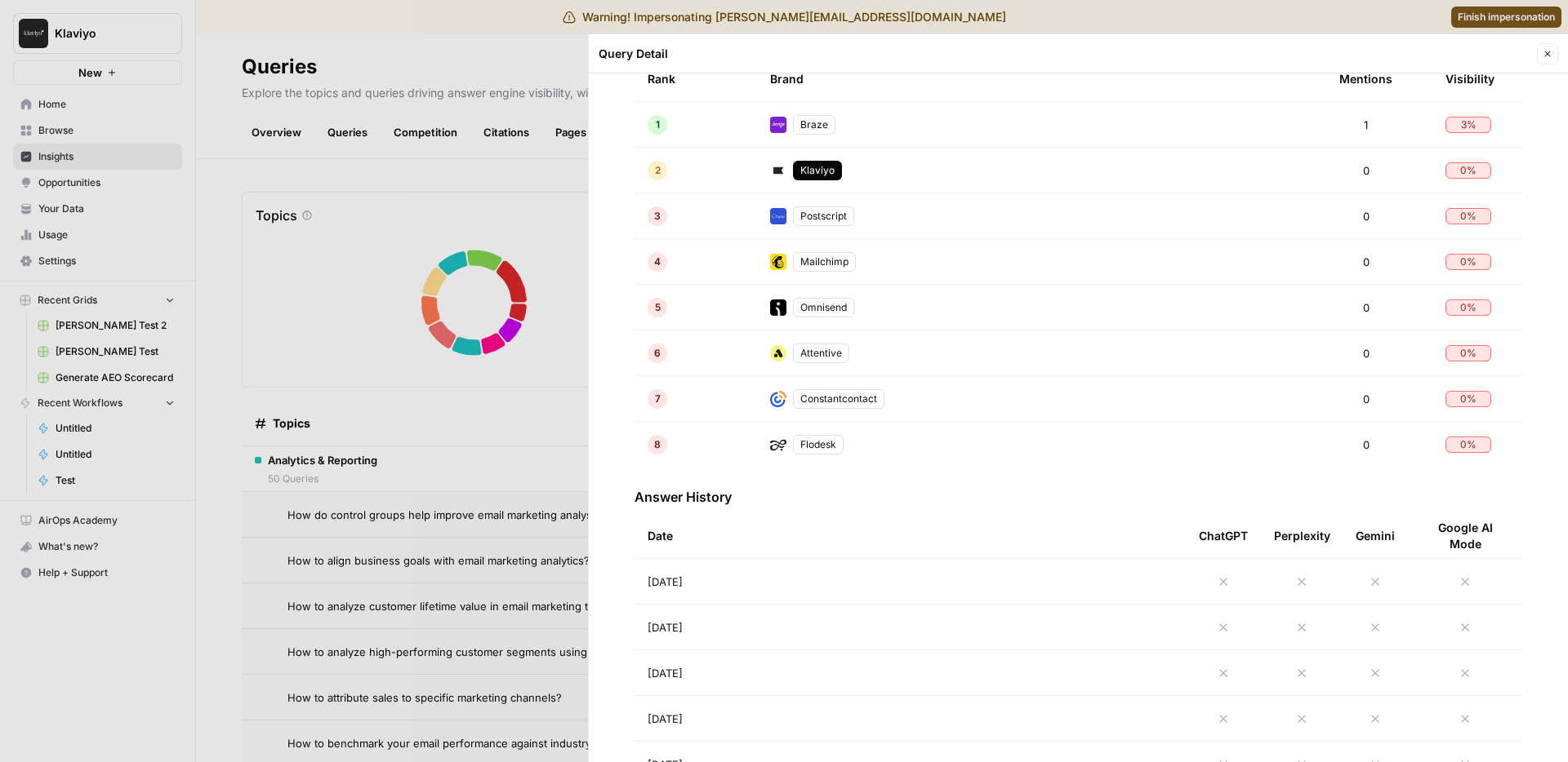
scroll to position [450, 0]
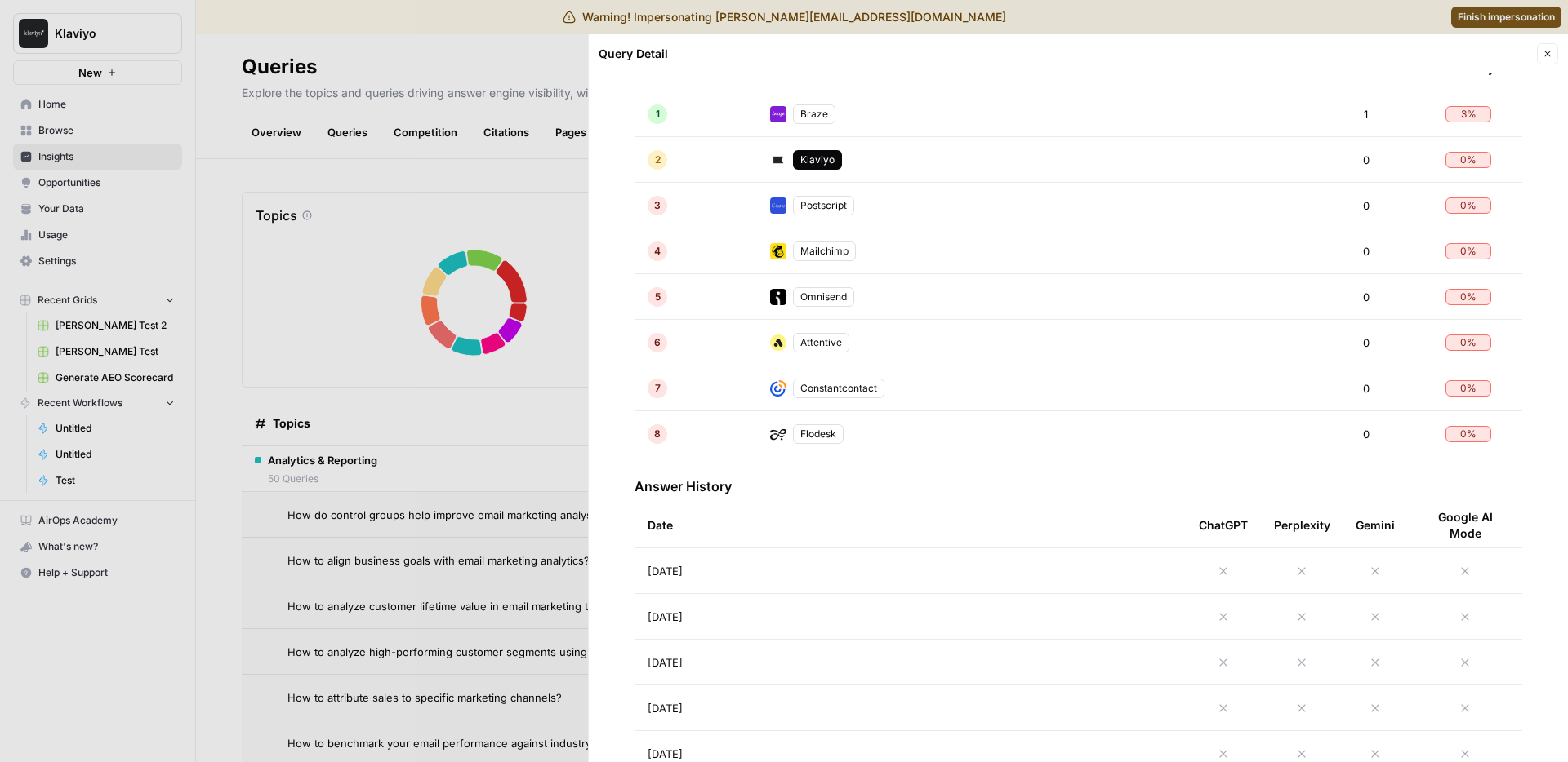
click at [754, 578] on td "[DATE]" at bounding box center [910, 571] width 552 height 45
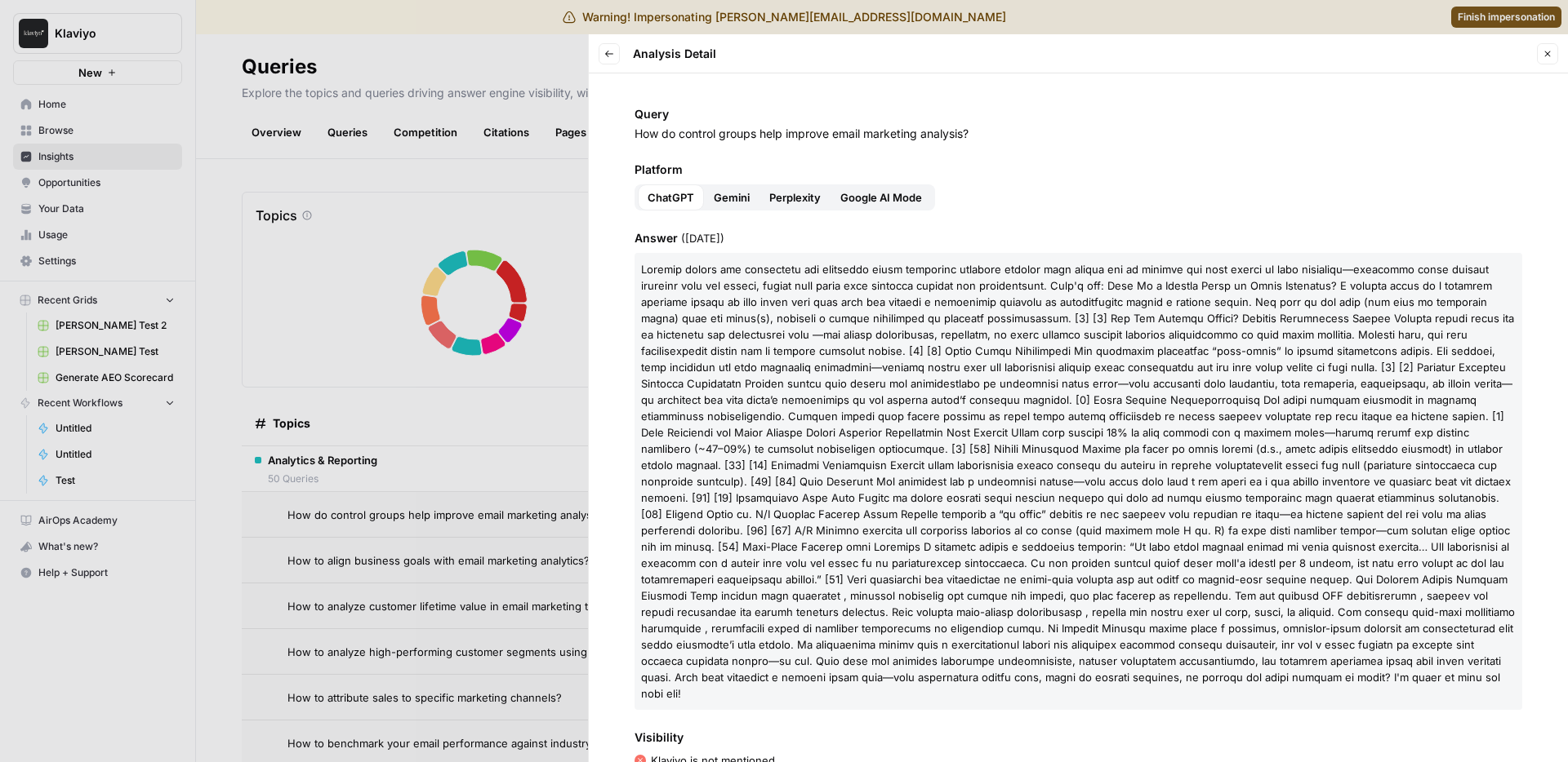
click at [877, 367] on span at bounding box center [1078, 481] width 874 height 437
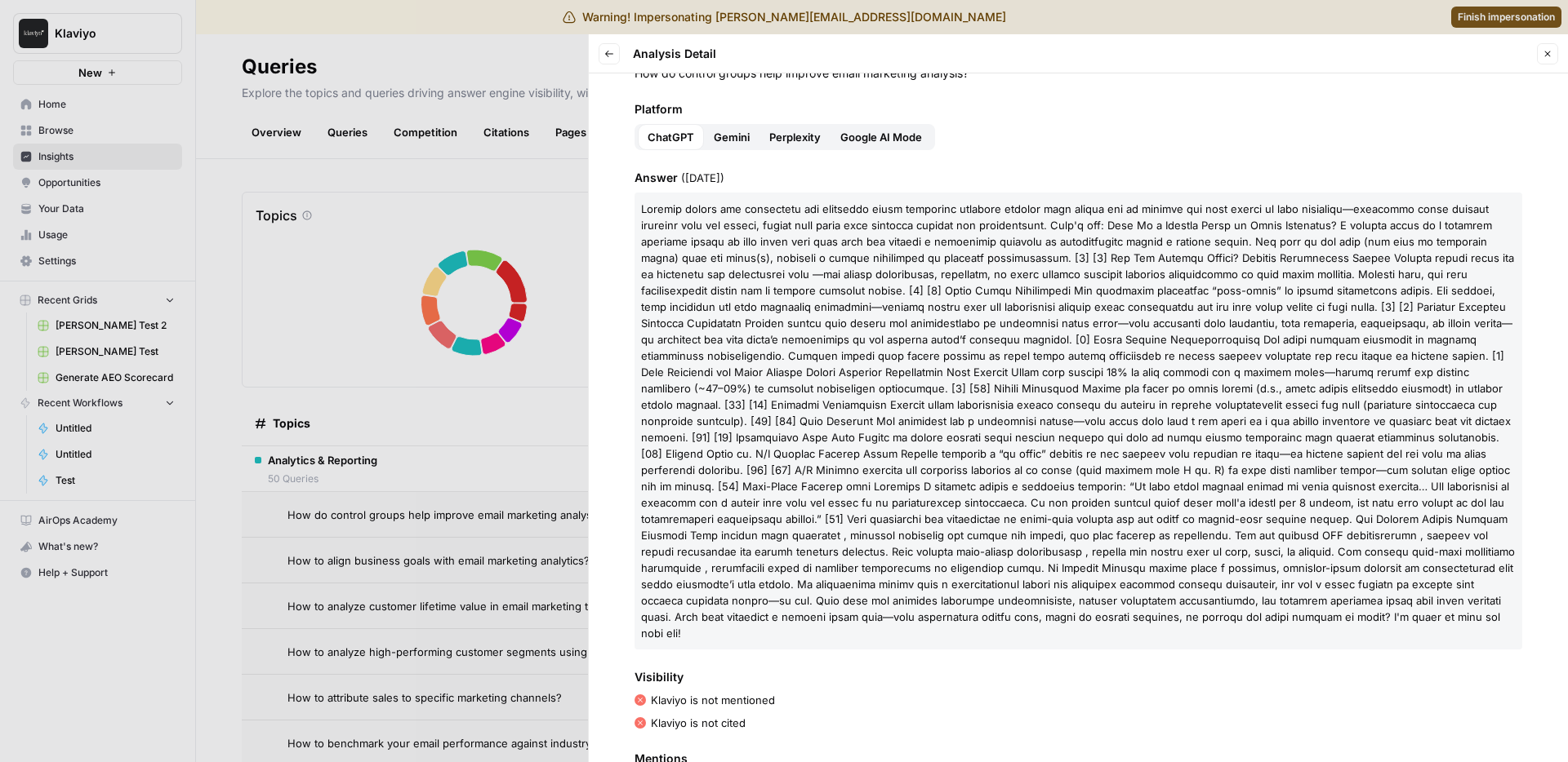
scroll to position [40, 0]
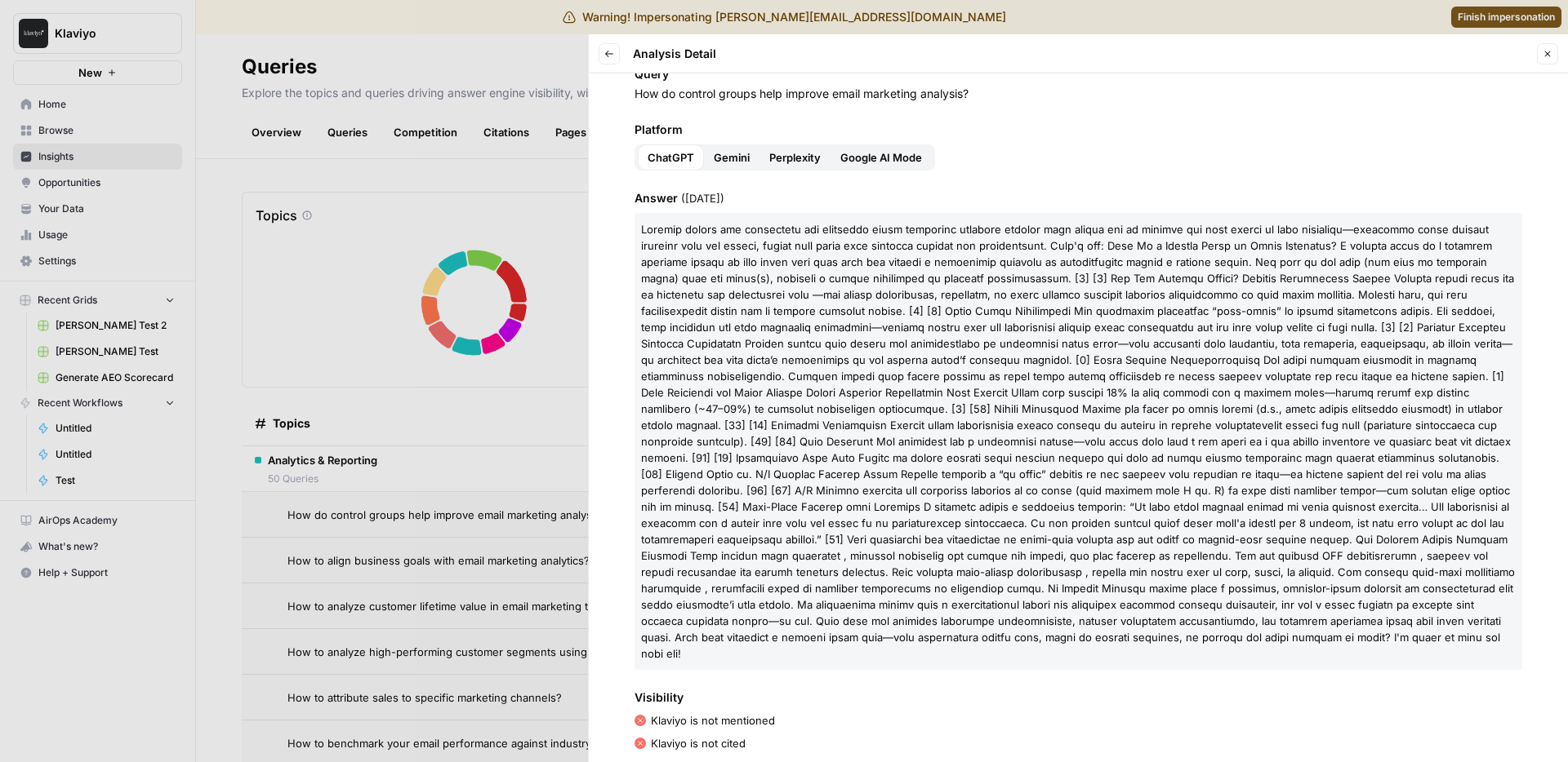
click at [882, 487] on span at bounding box center [1078, 442] width 874 height 437
drag, startPoint x: 240, startPoint y: 444, endPoint x: 384, endPoint y: 502, distance: 155.2
click at [240, 444] on div at bounding box center [784, 381] width 1568 height 762
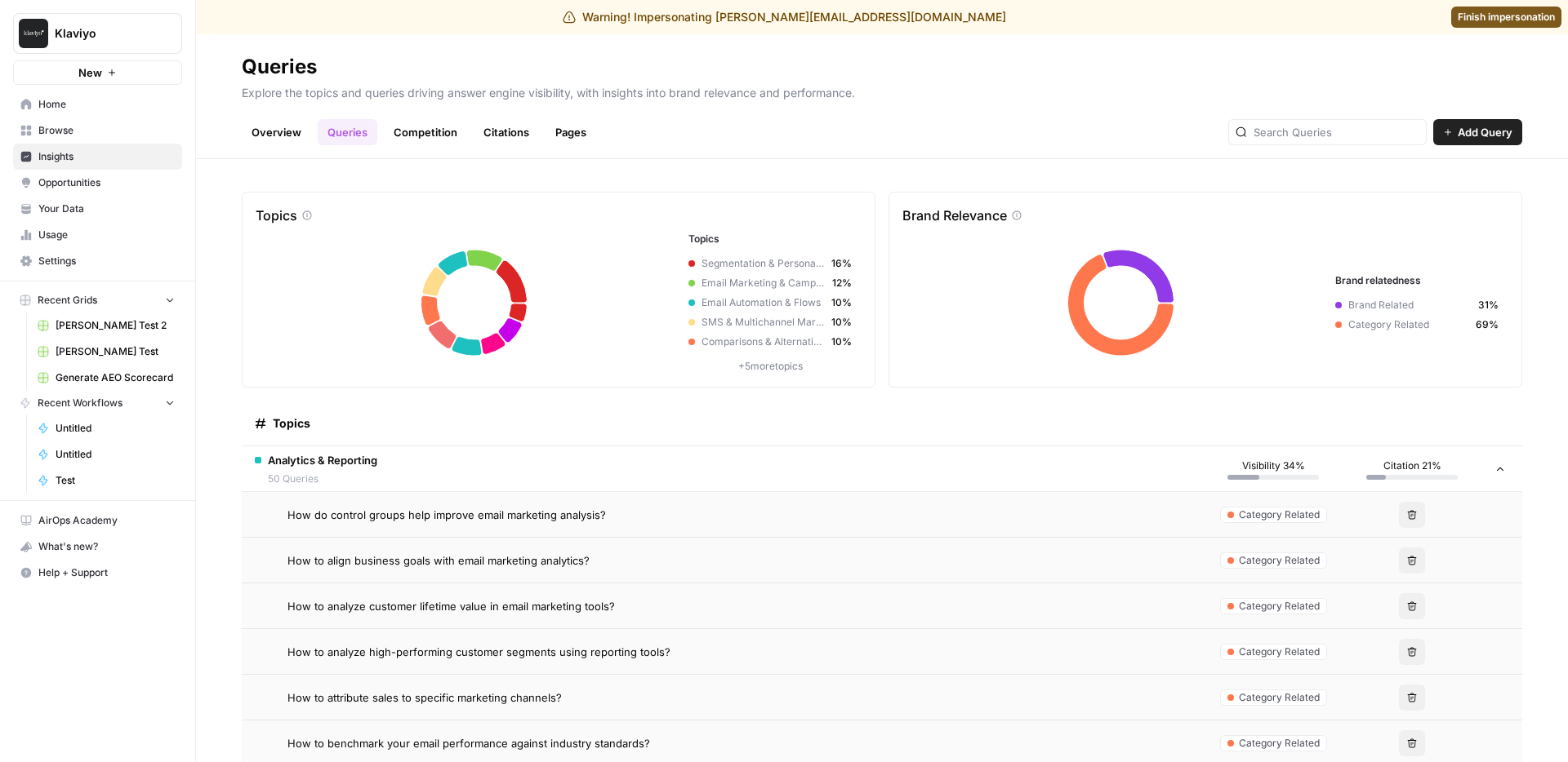
click at [498, 613] on span "How to analyze customer lifetime value in email marketing tools?" at bounding box center [452, 606] width 328 height 16
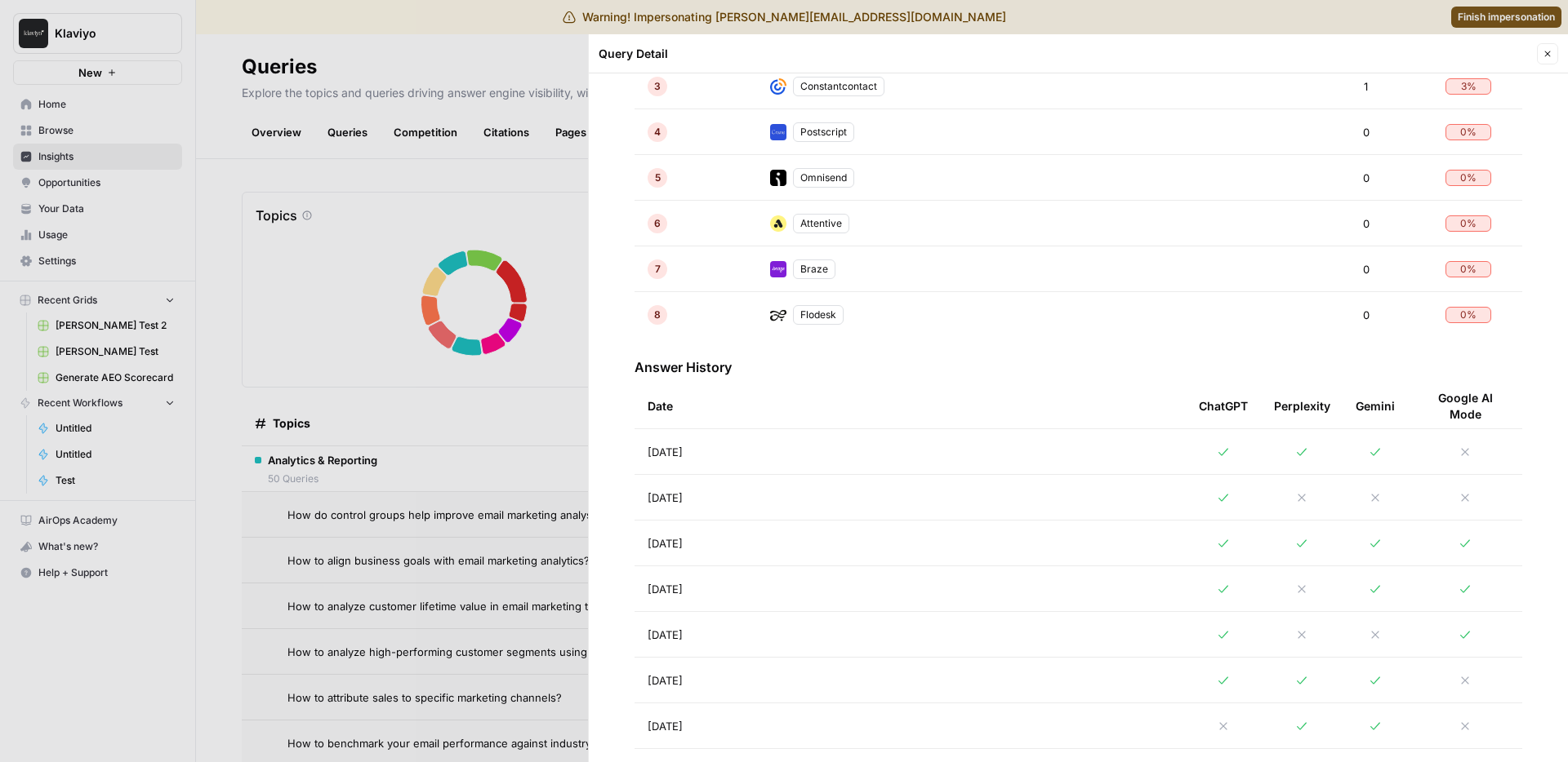
scroll to position [581, 0]
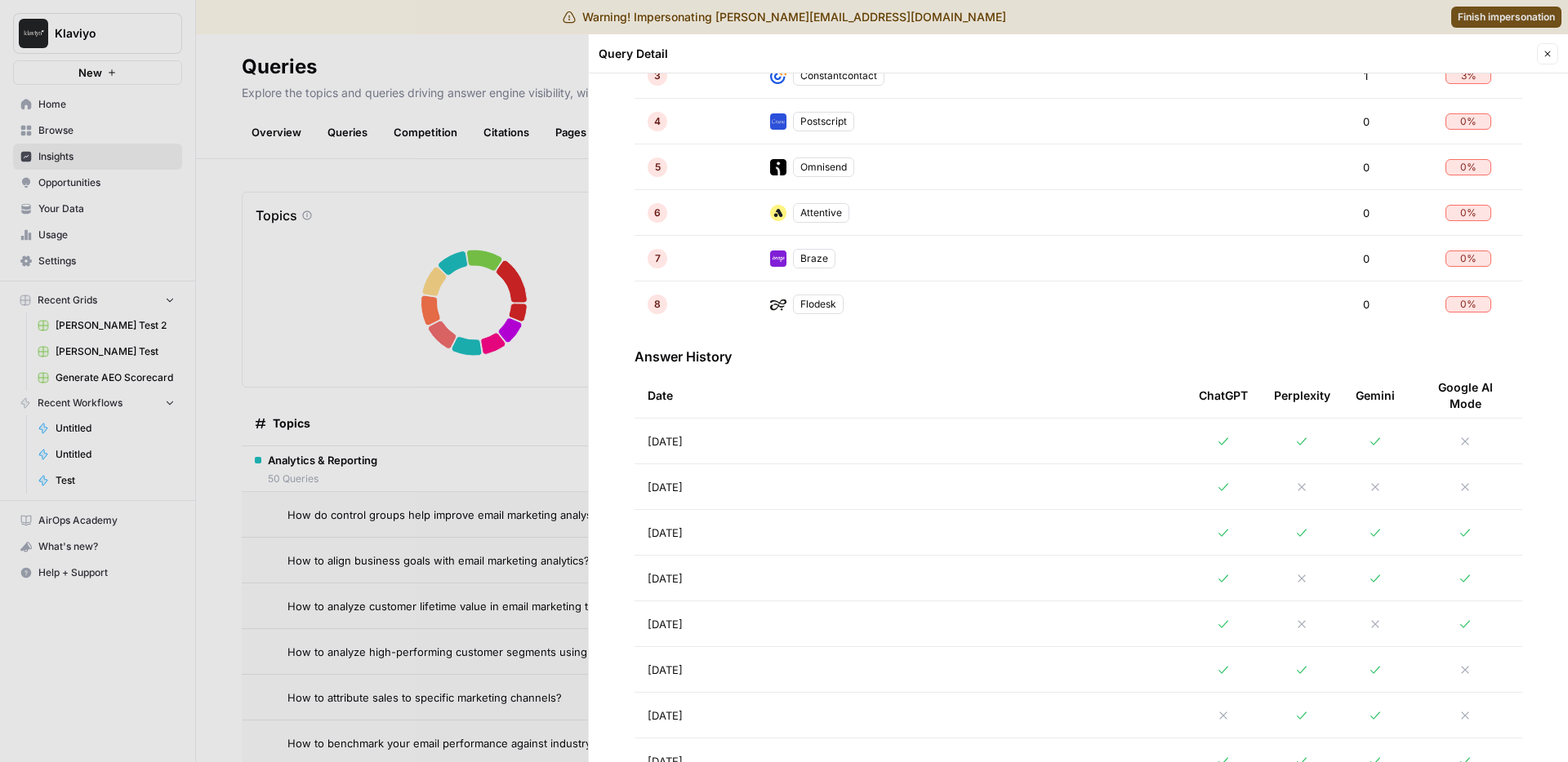
click at [781, 585] on td "[DATE]" at bounding box center [910, 578] width 552 height 45
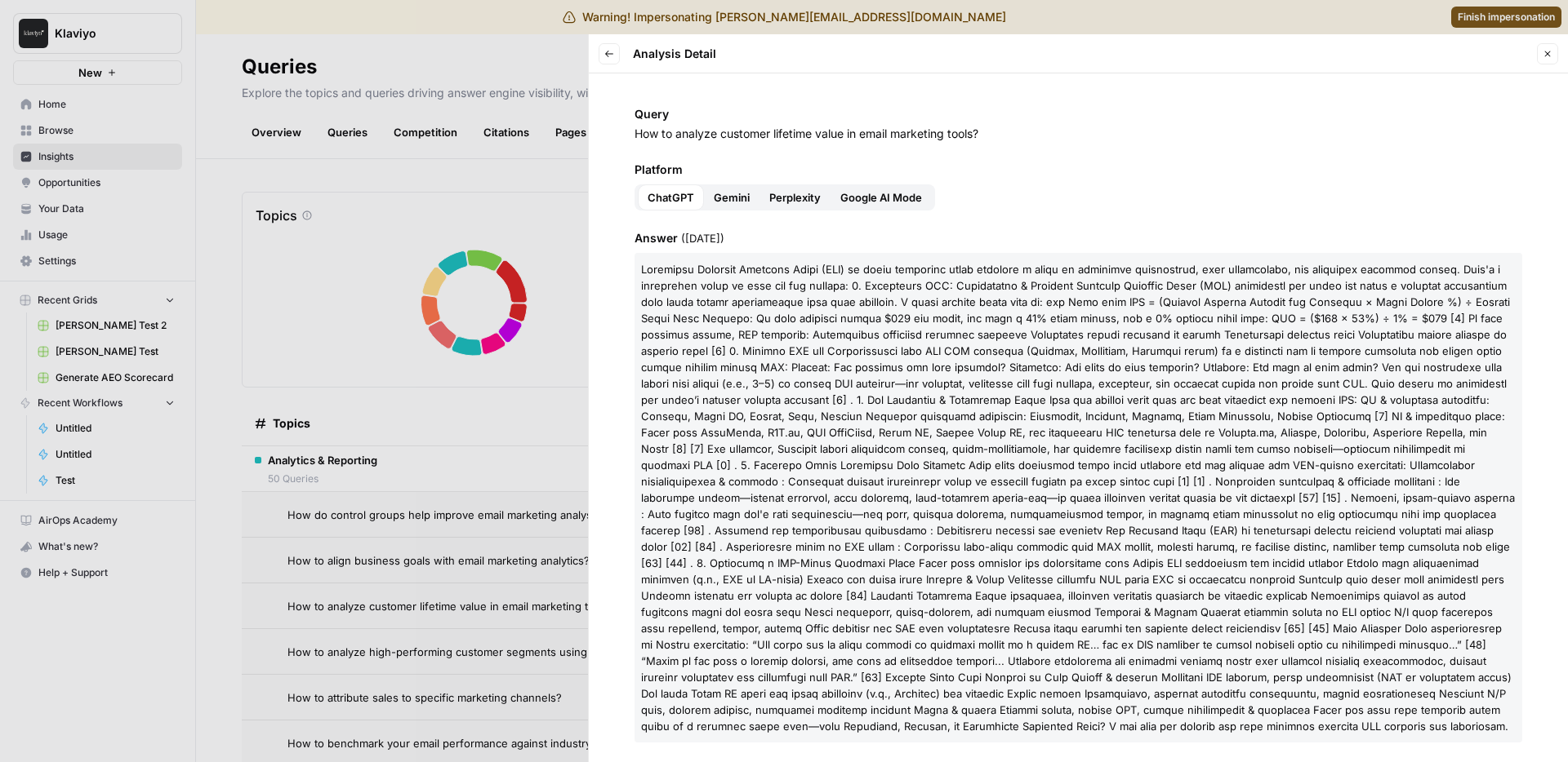
scroll to position [10, 0]
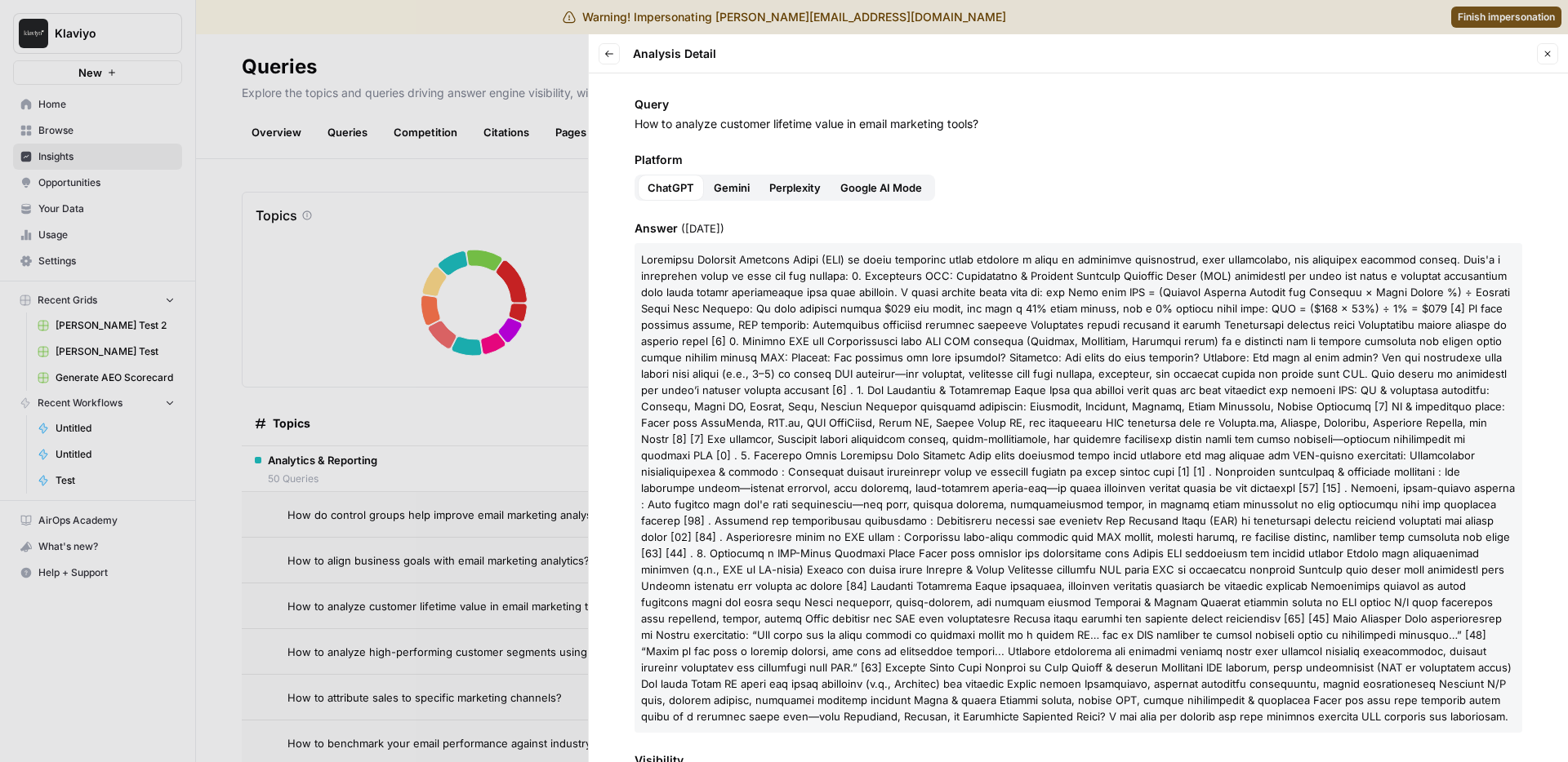
click at [883, 448] on span at bounding box center [1078, 488] width 874 height 470
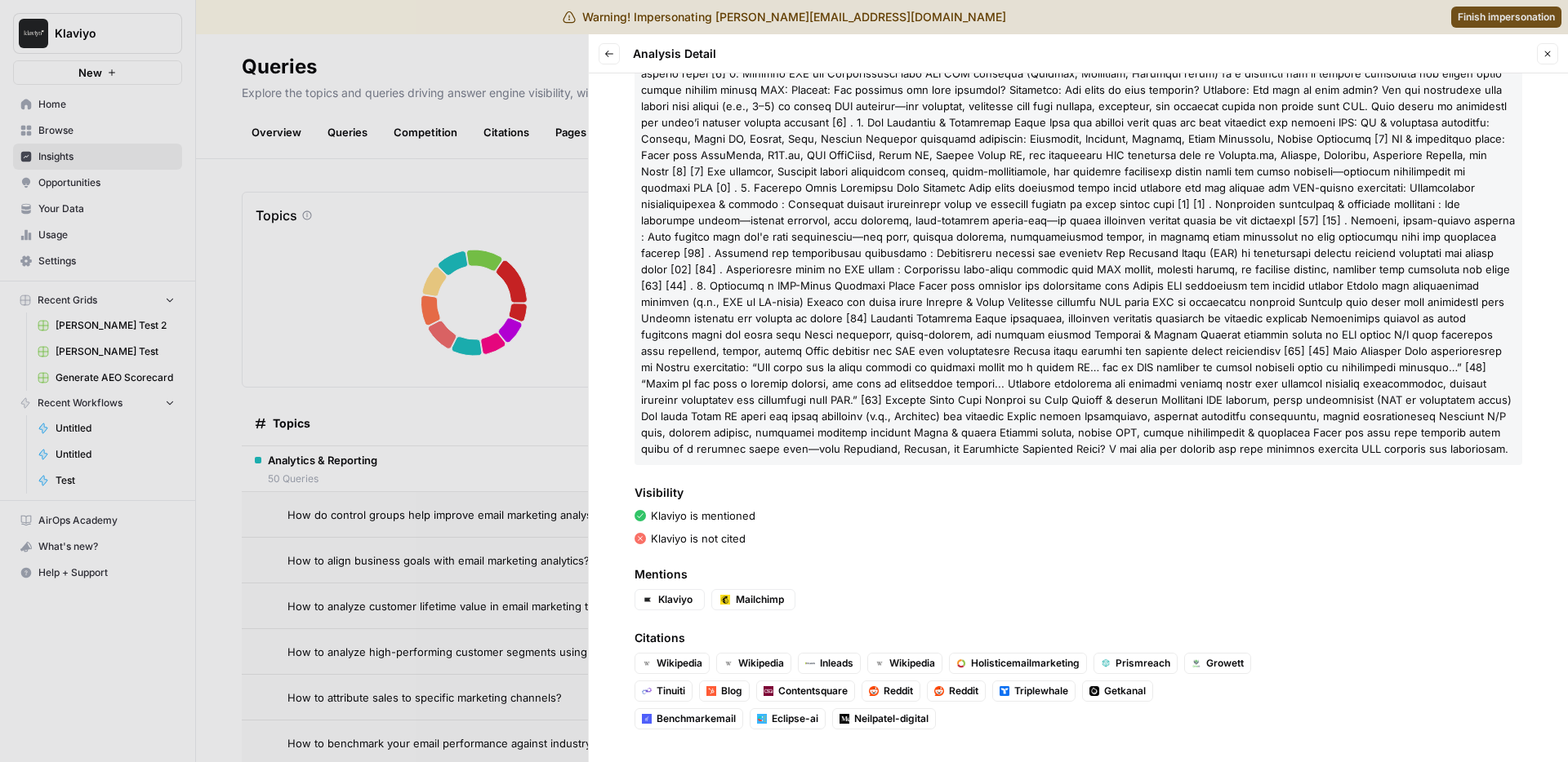
click at [485, 620] on div at bounding box center [784, 381] width 1568 height 762
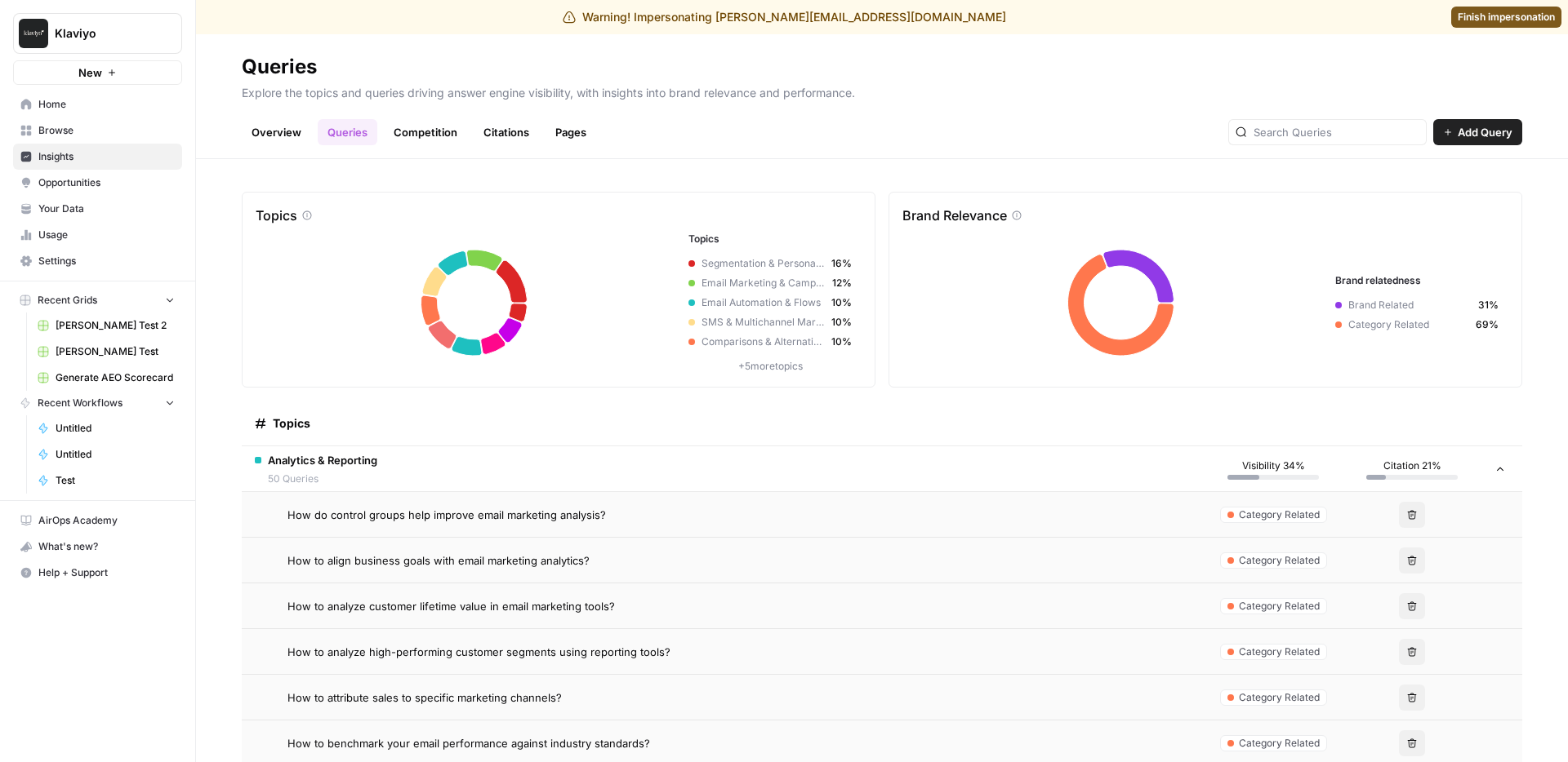
click at [375, 480] on span "50 Queries" at bounding box center [323, 479] width 110 height 15
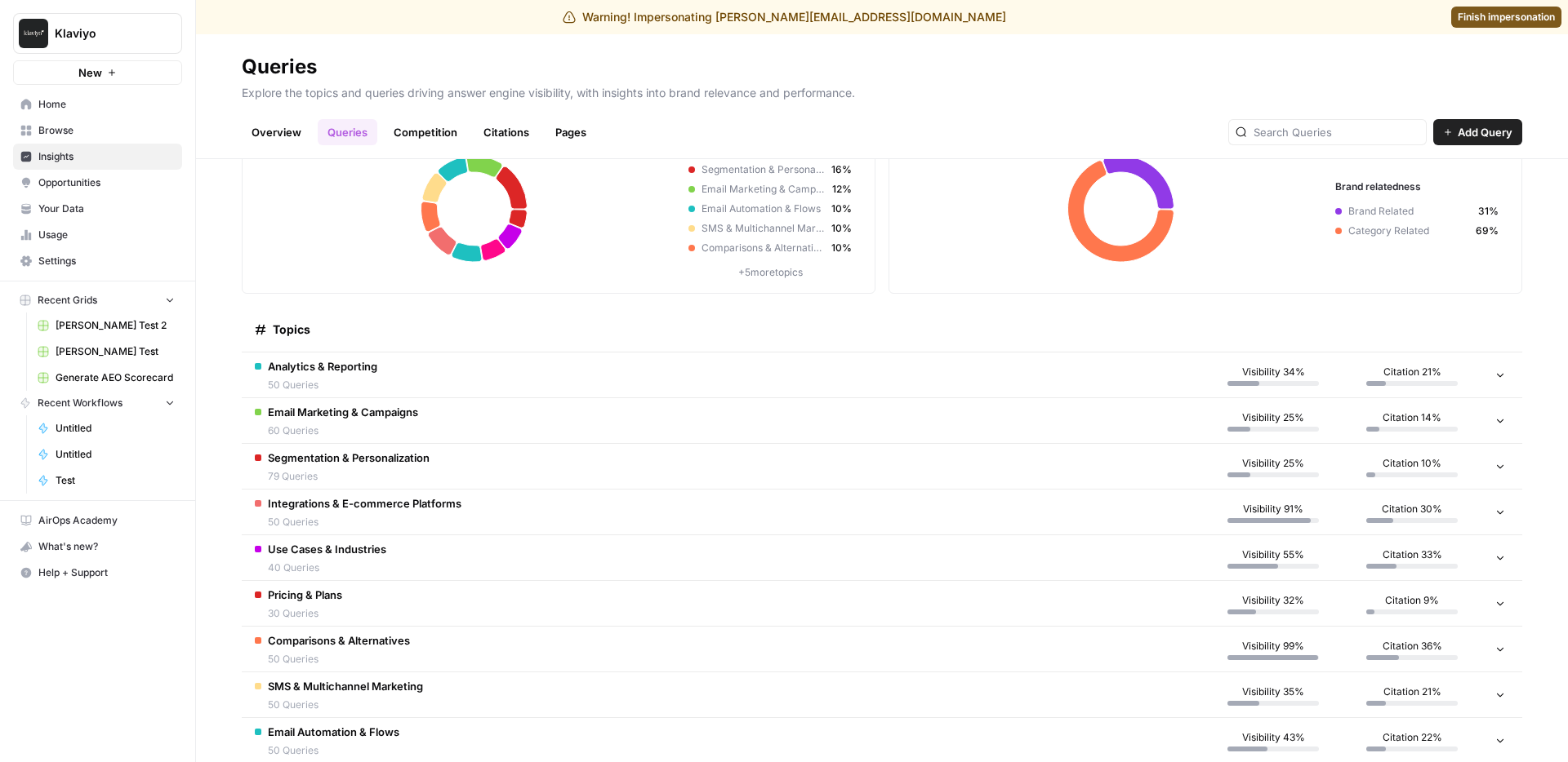
click at [409, 652] on span "50 Queries" at bounding box center [339, 659] width 142 height 15
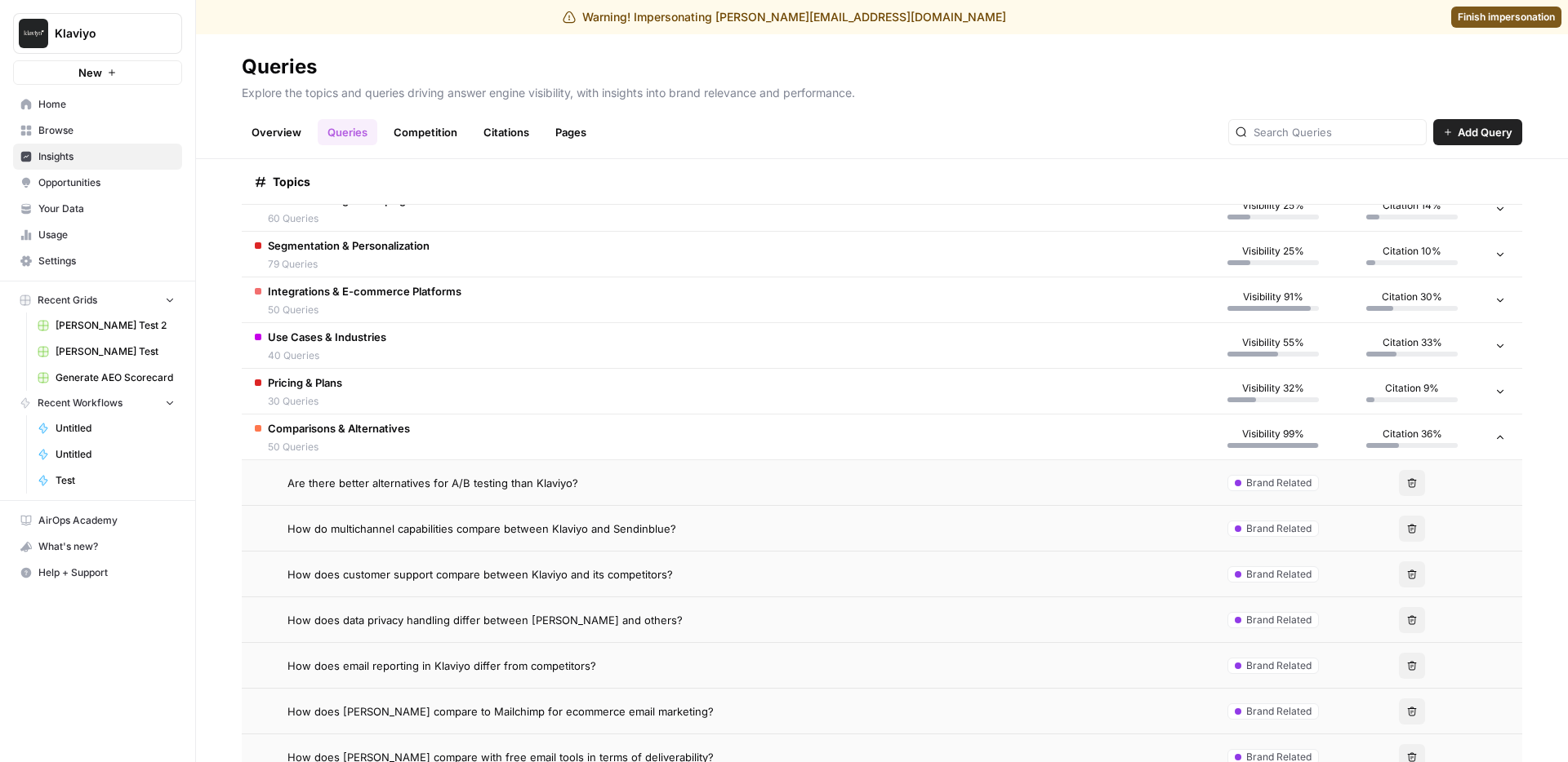
scroll to position [389, 0]
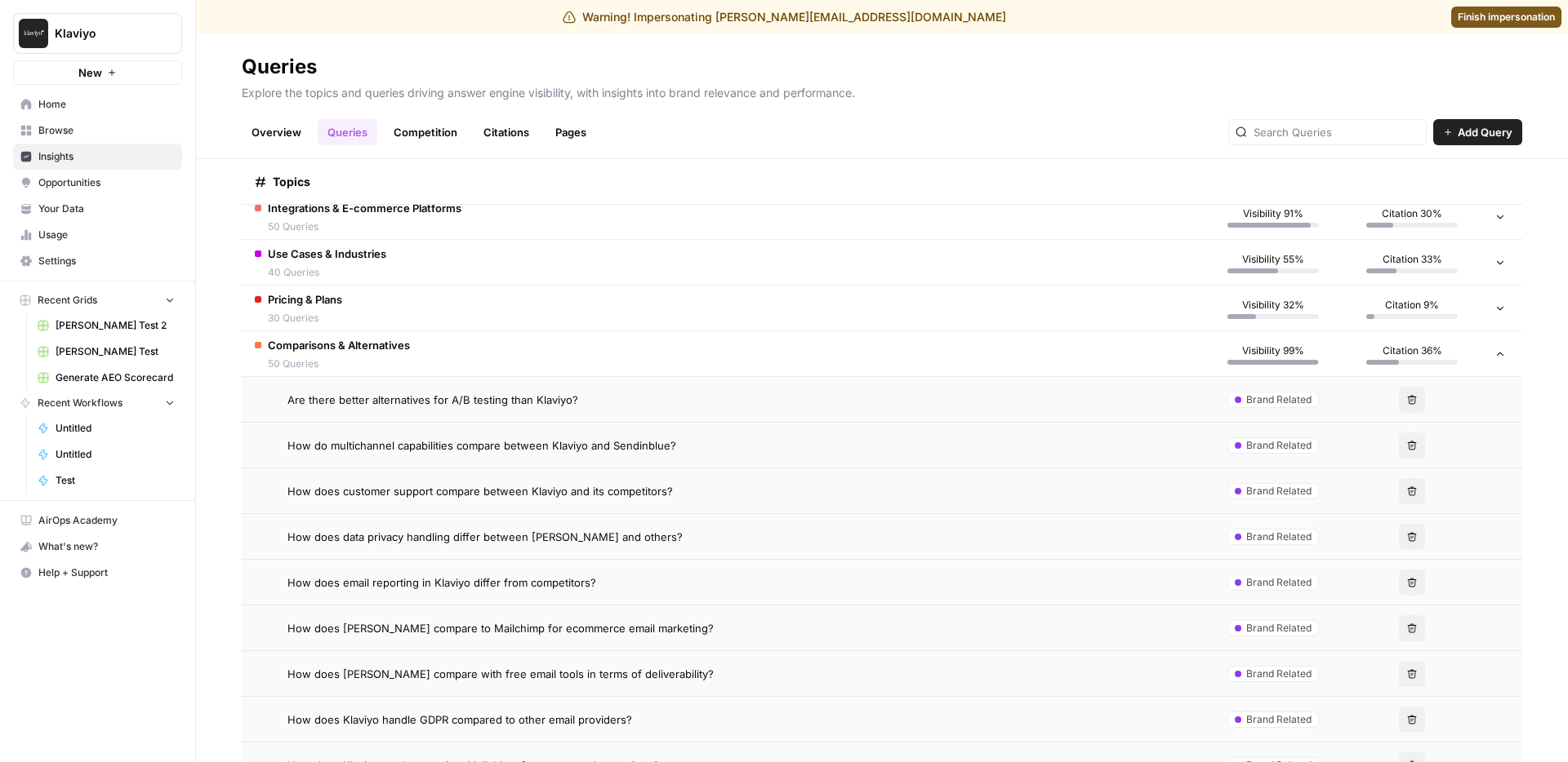
click at [561, 413] on td "Are there better alternatives for A/B testing than Klaviyo?" at bounding box center [722, 399] width 962 height 45
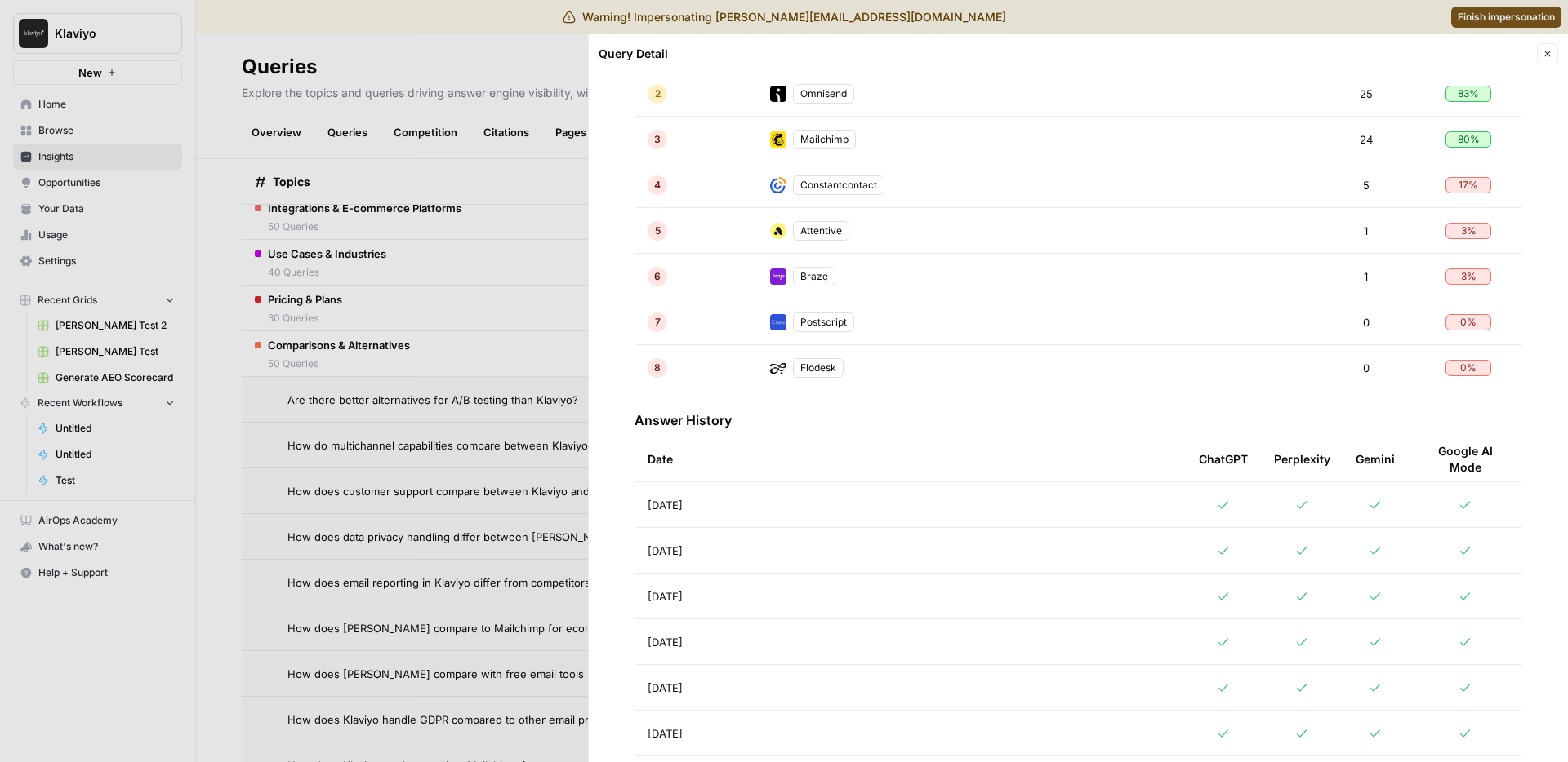
scroll to position [601, 0]
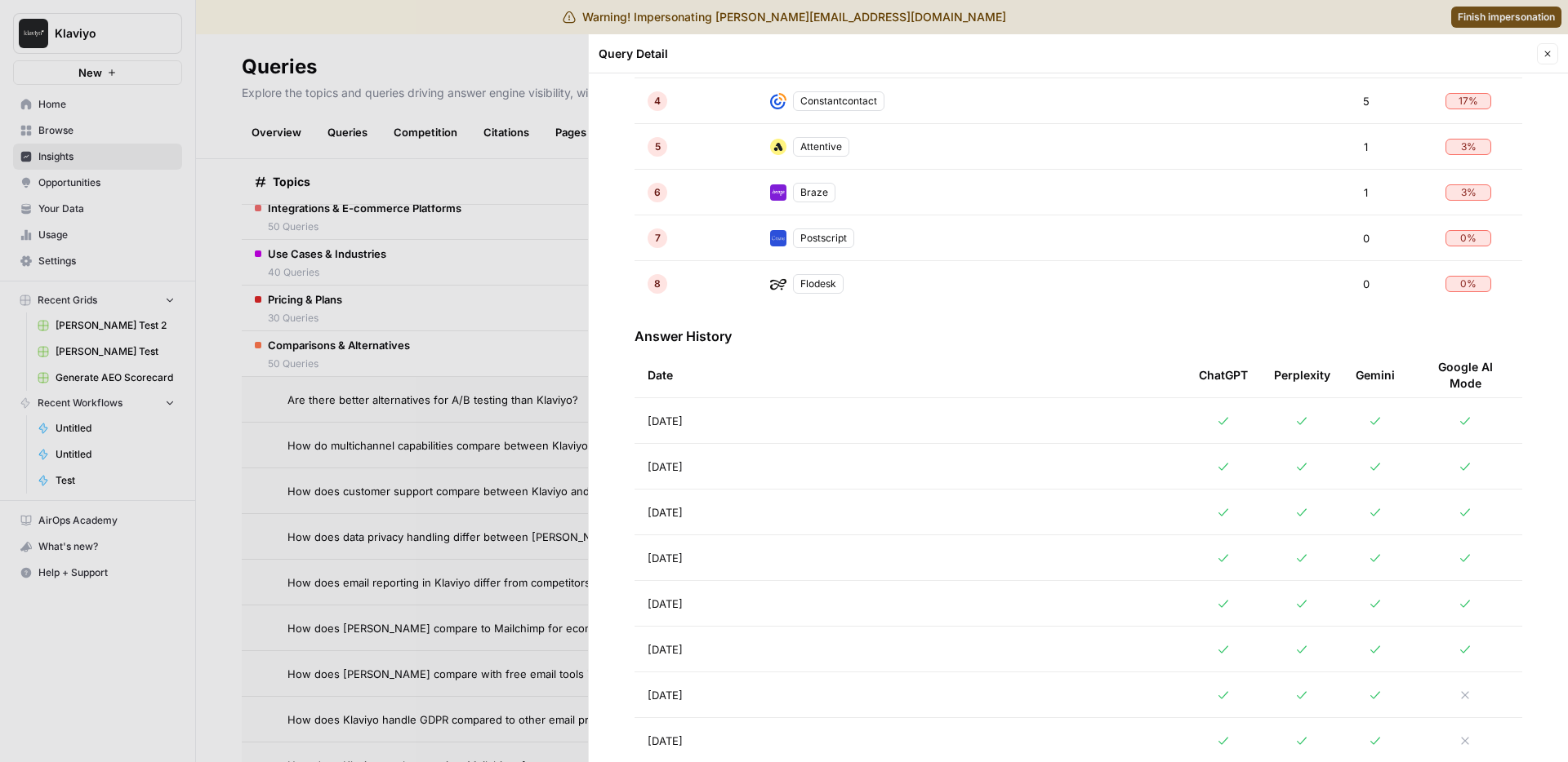
click at [754, 475] on td "[DATE]" at bounding box center [910, 466] width 552 height 45
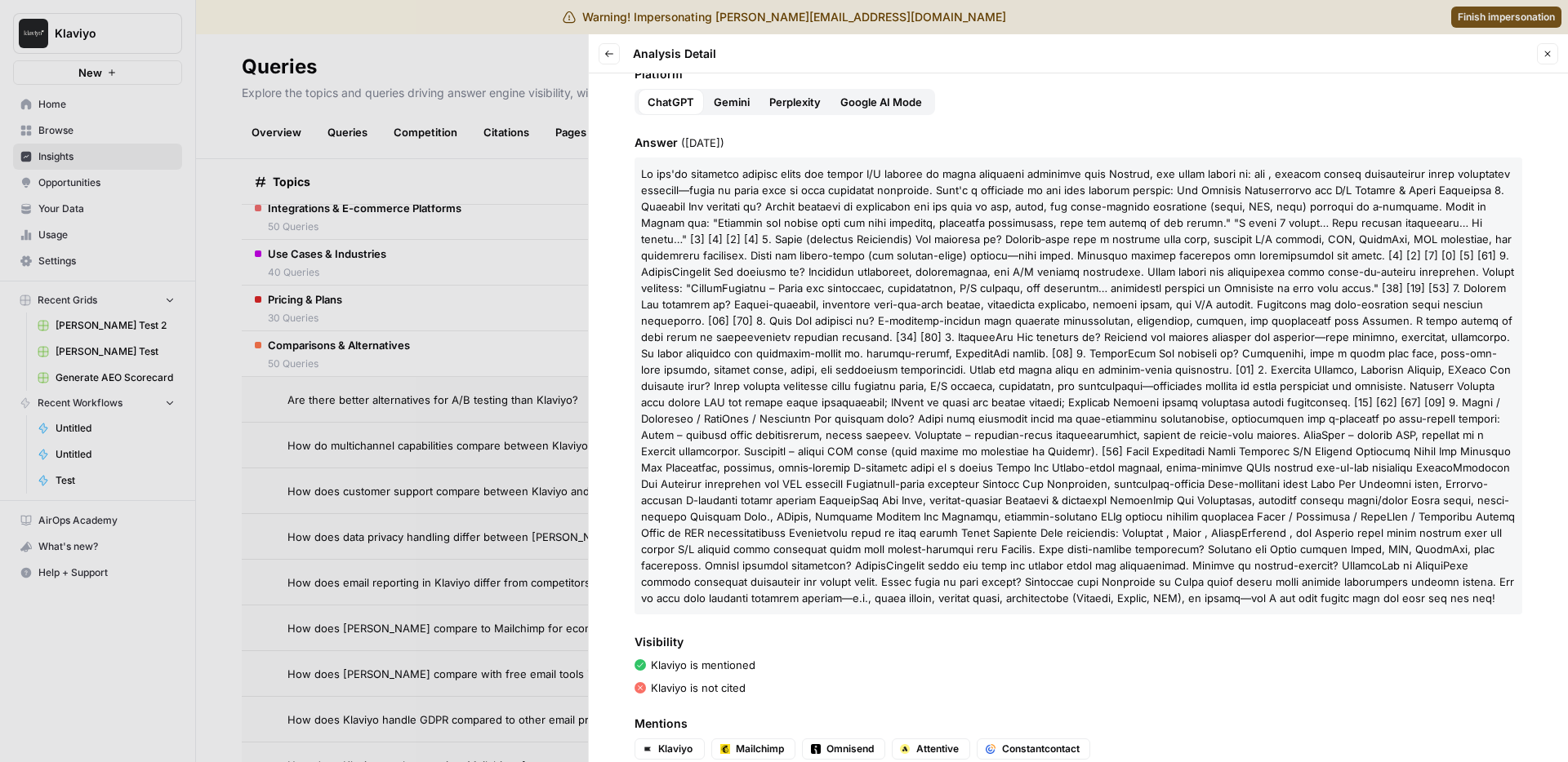
scroll to position [217, 0]
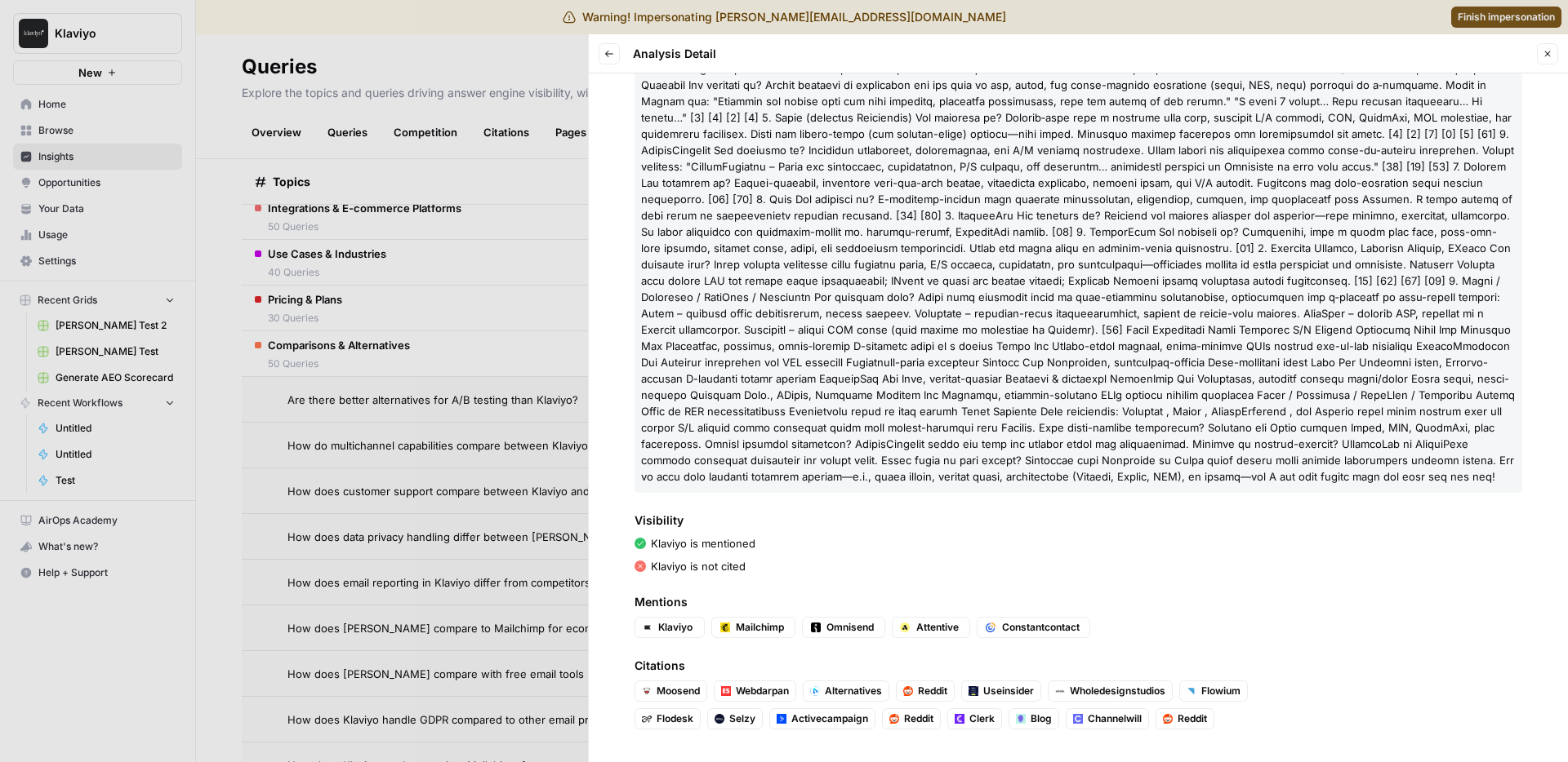
drag, startPoint x: 1158, startPoint y: 435, endPoint x: 1266, endPoint y: 433, distance: 108.0
click at [1266, 433] on p at bounding box center [1078, 265] width 888 height 457
click at [1107, 345] on span at bounding box center [1078, 265] width 874 height 437
click at [933, 327] on span at bounding box center [1078, 265] width 874 height 437
click at [883, 449] on span at bounding box center [1078, 265] width 874 height 437
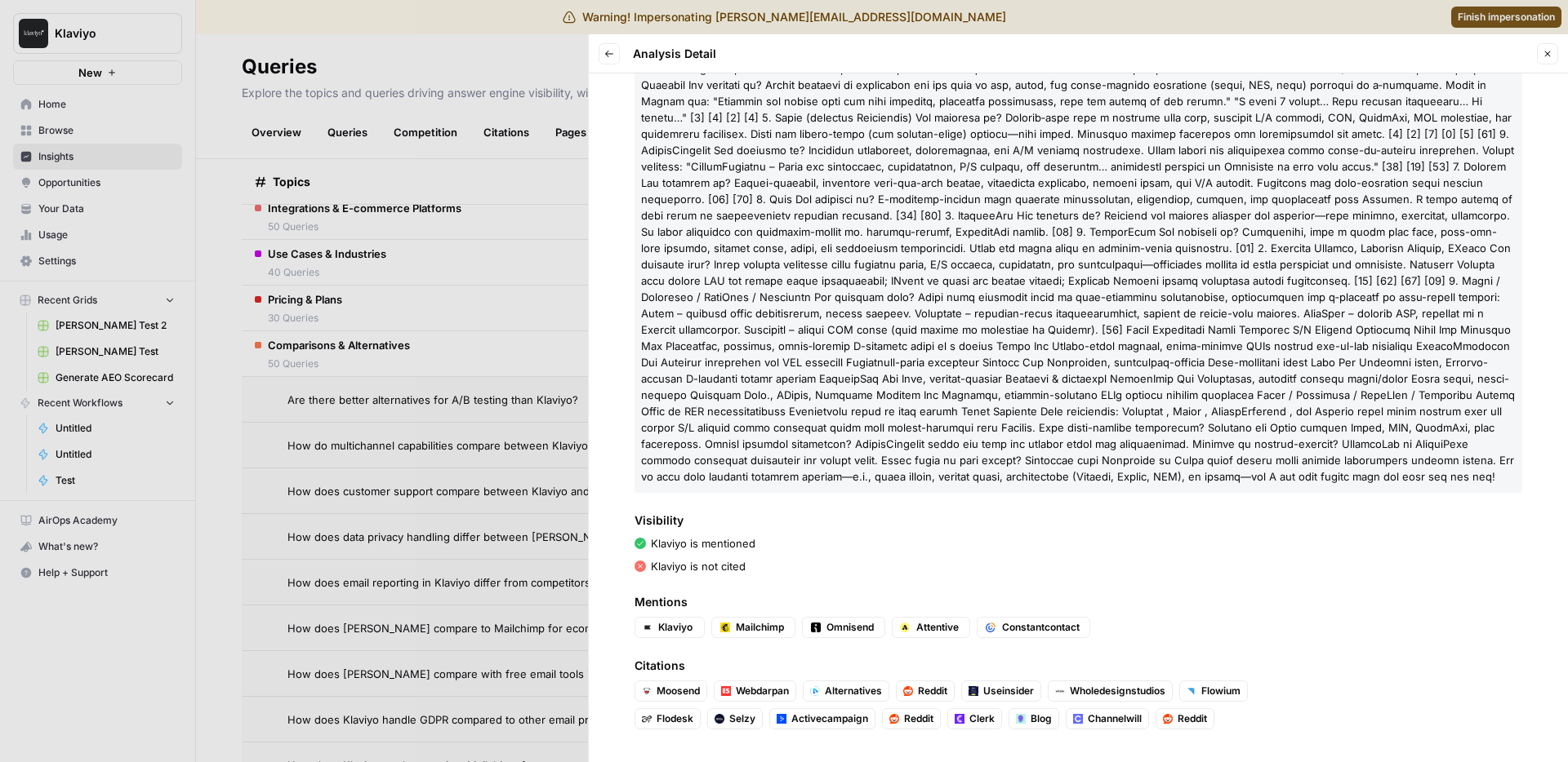
click at [443, 315] on div at bounding box center [784, 381] width 1568 height 762
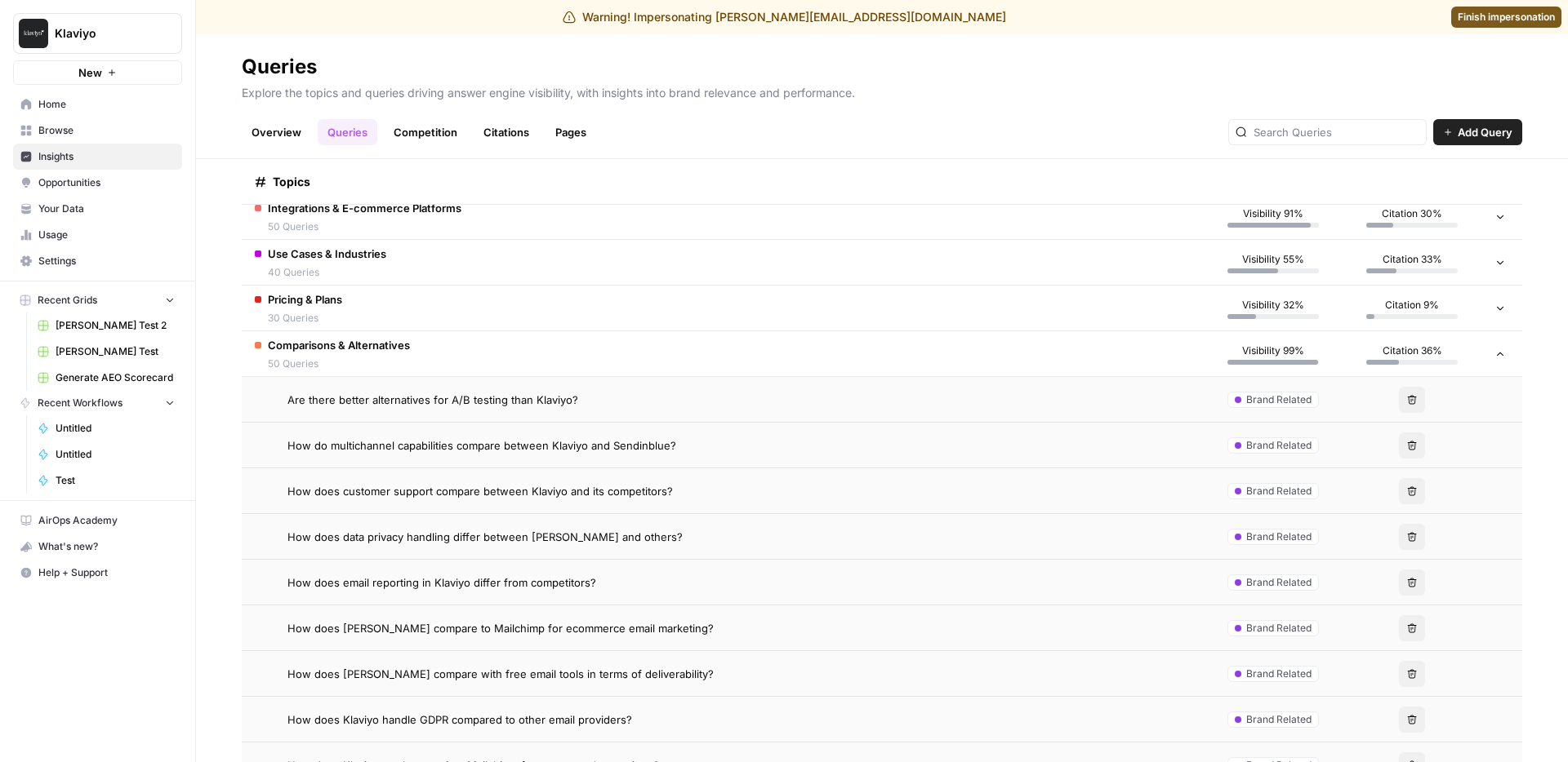
click at [556, 698] on td "How does Klaviyo handle GDPR compared to other email providers?" at bounding box center [722, 720] width 962 height 45
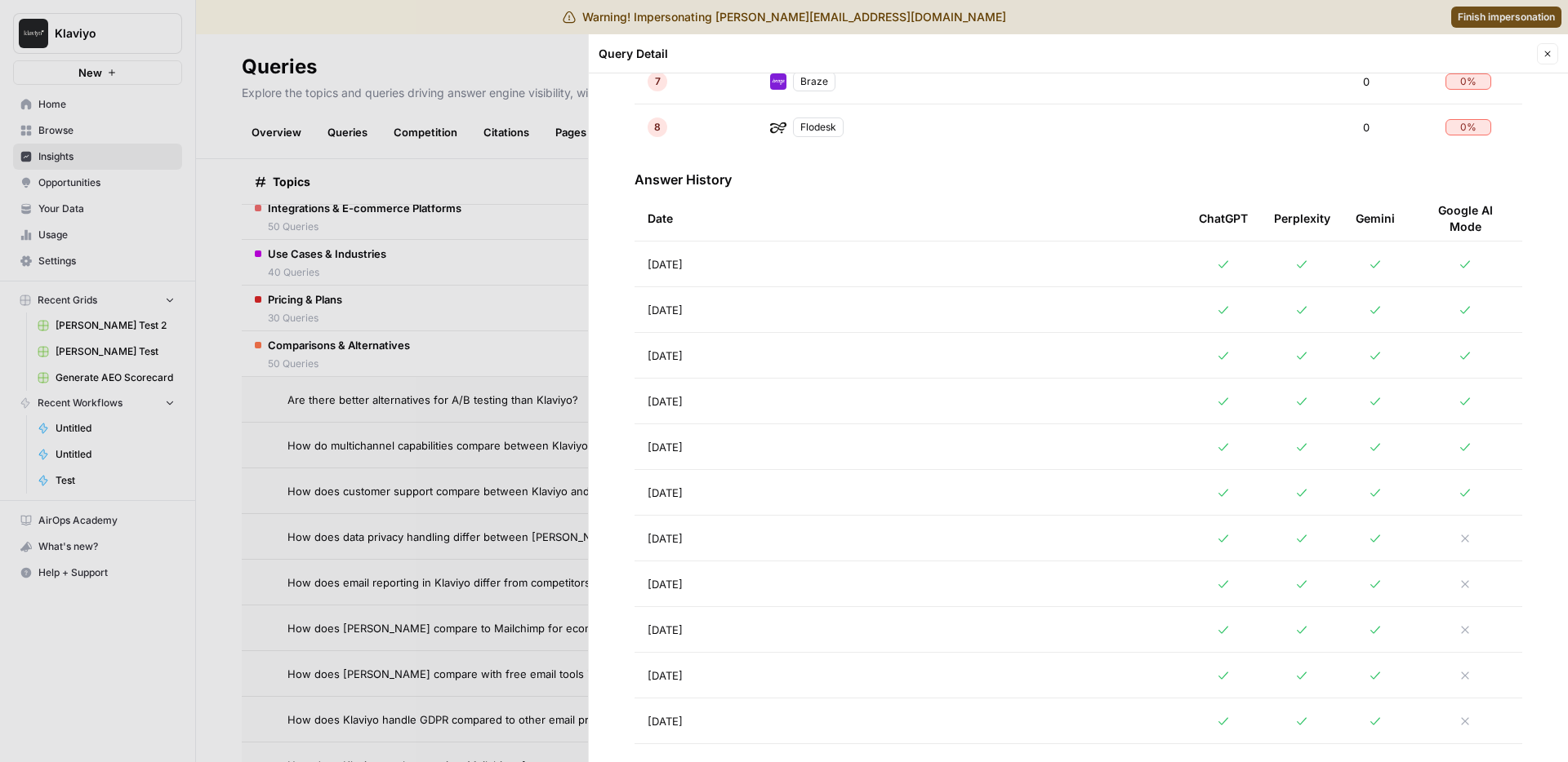
scroll to position [926, 0]
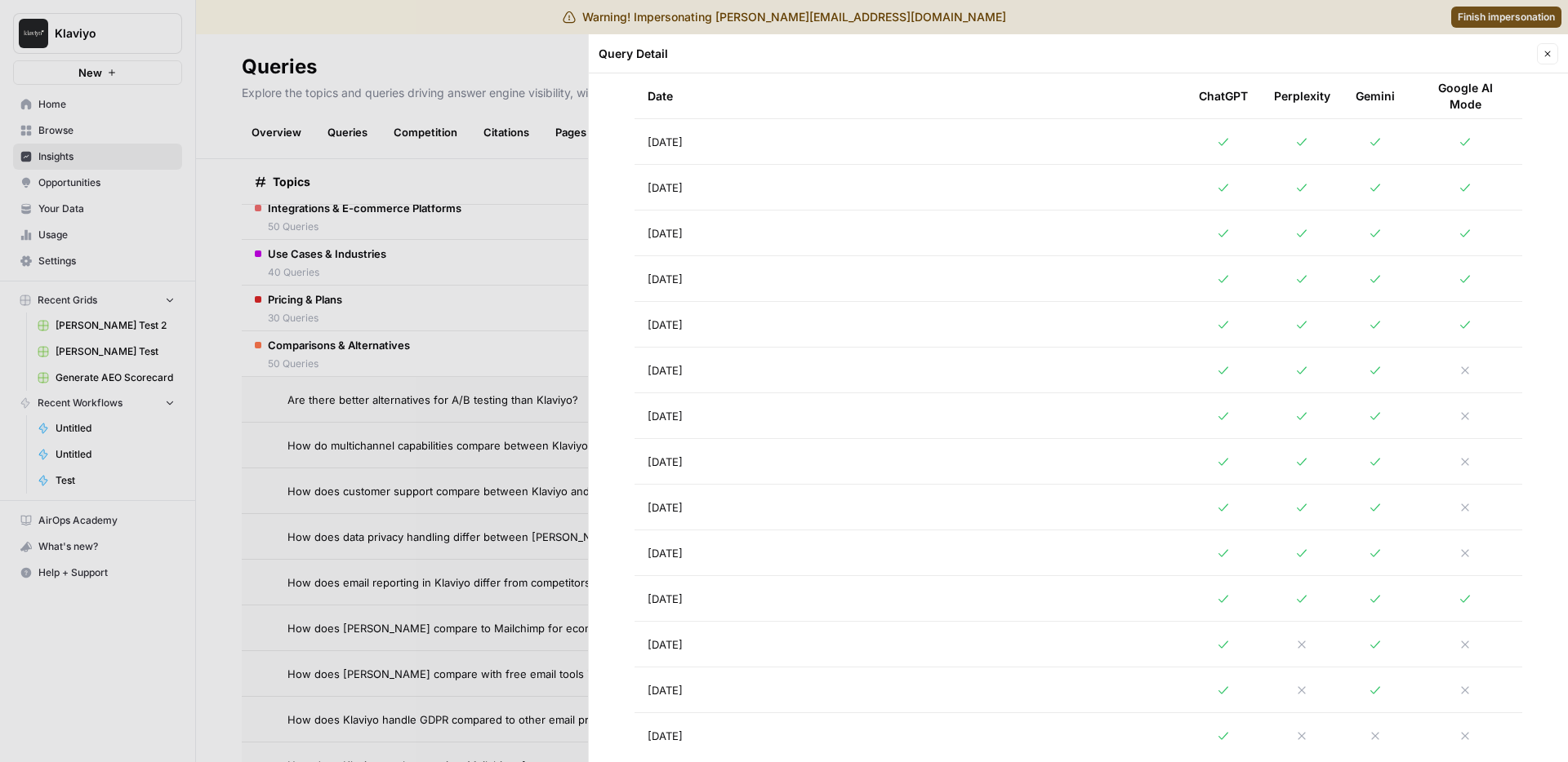
click at [748, 350] on td "[DATE]" at bounding box center [910, 370] width 552 height 45
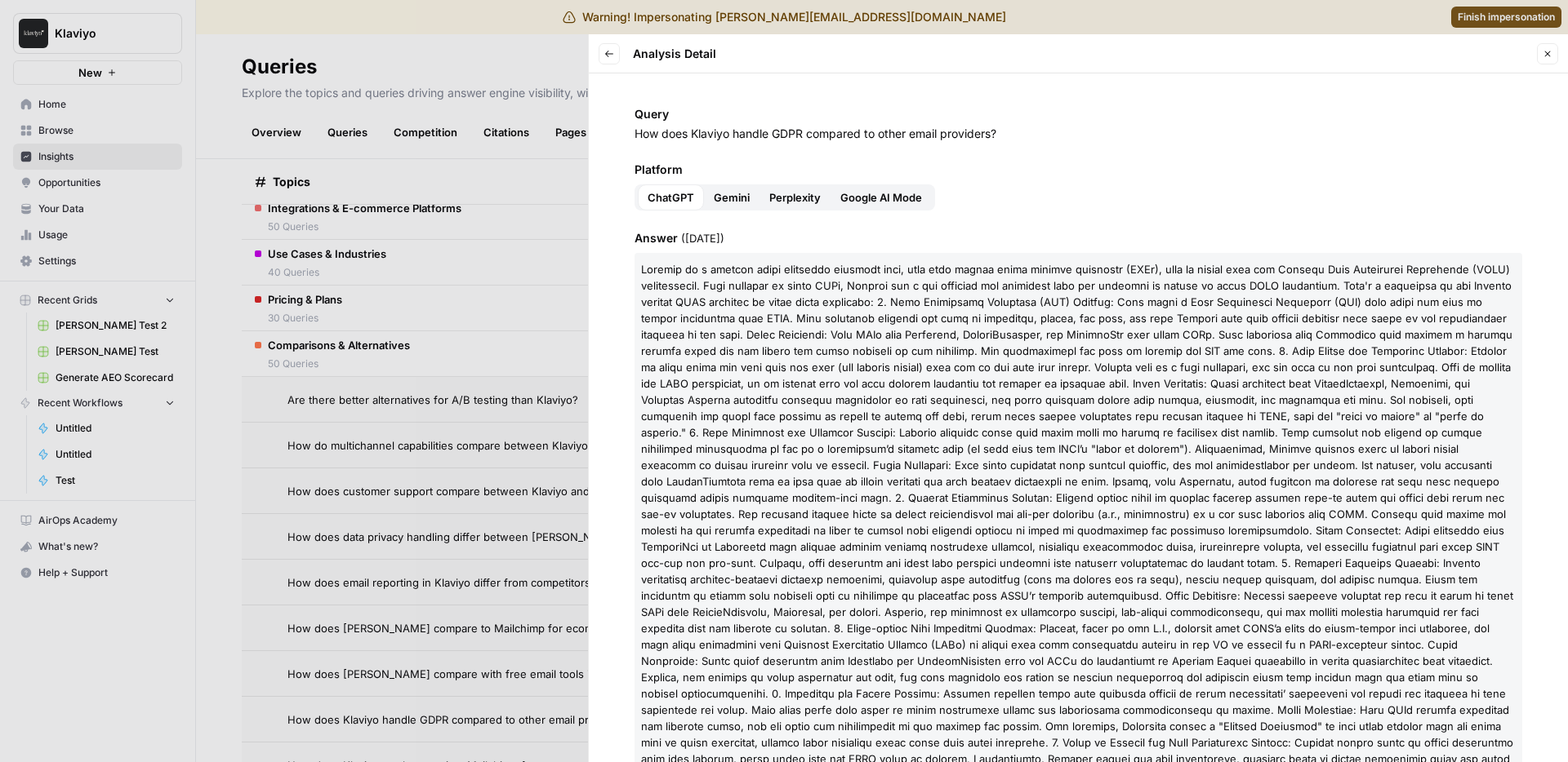
scroll to position [20, 0]
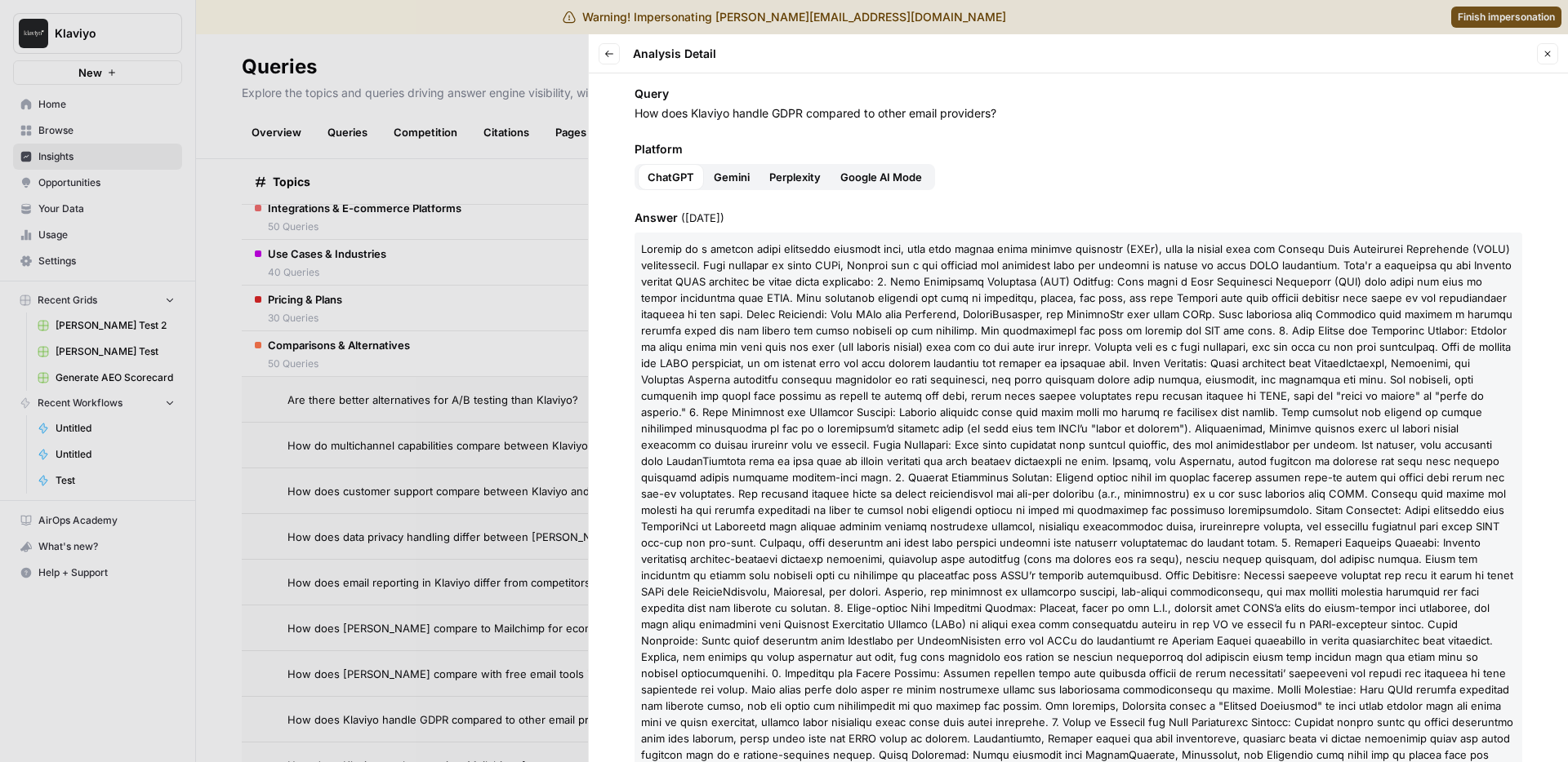
click at [1067, 322] on p at bounding box center [1078, 559] width 888 height 653
click at [1068, 305] on p at bounding box center [1078, 559] width 888 height 653
click at [1070, 310] on span at bounding box center [1078, 559] width 875 height 634
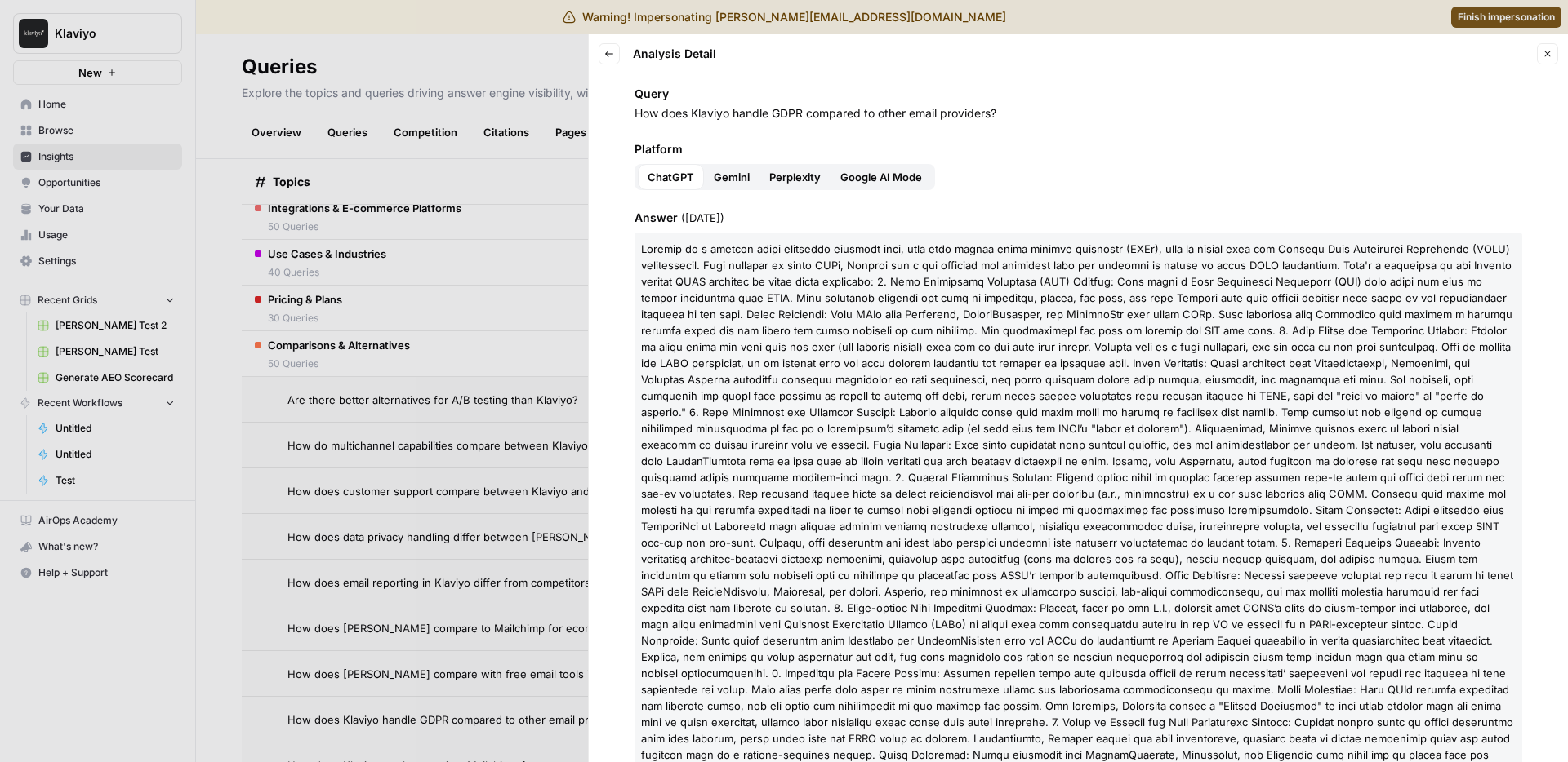
click at [1070, 310] on span at bounding box center [1078, 559] width 875 height 634
click at [474, 400] on div at bounding box center [784, 381] width 1568 height 762
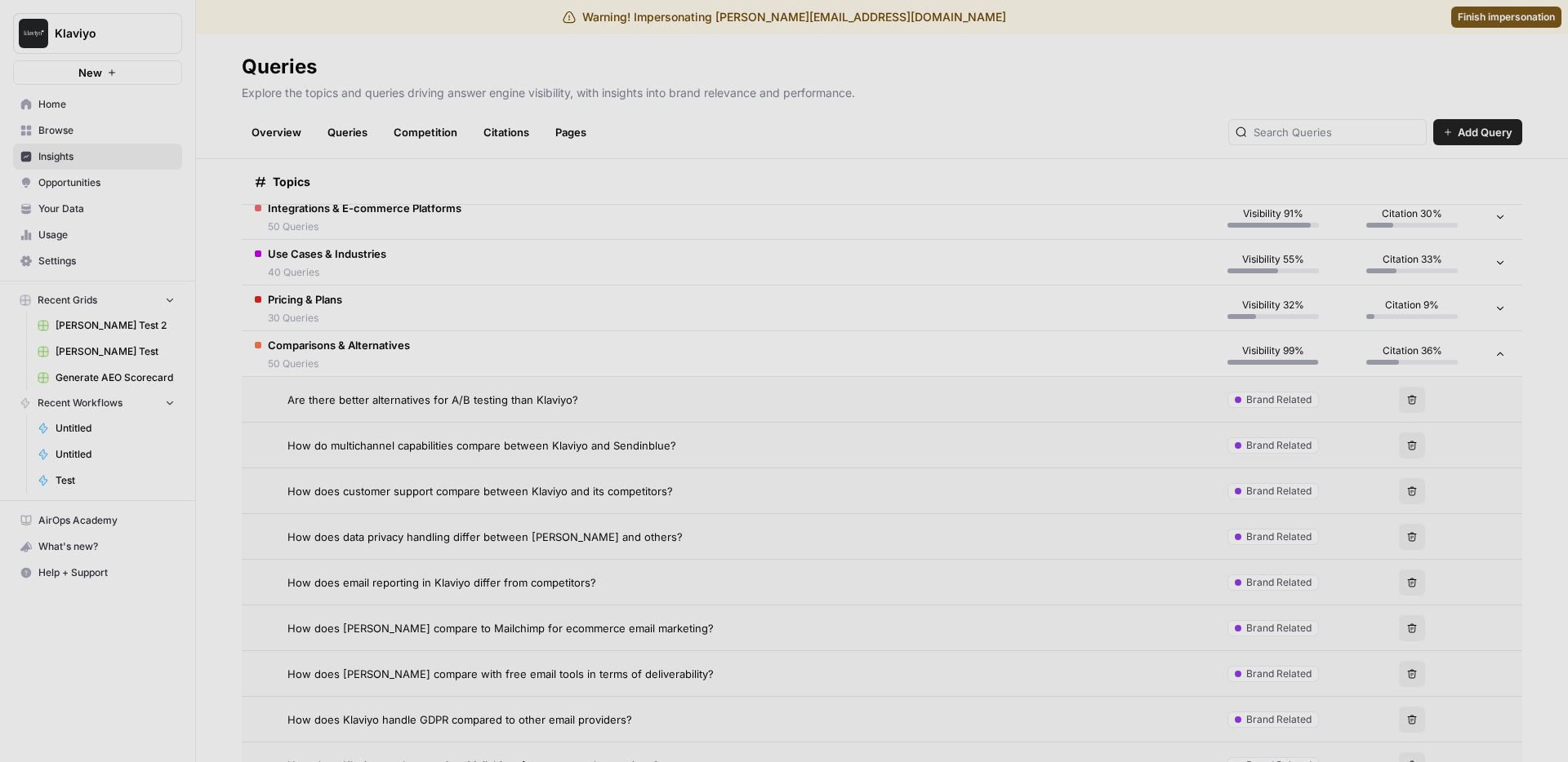
scroll to position [803, 0]
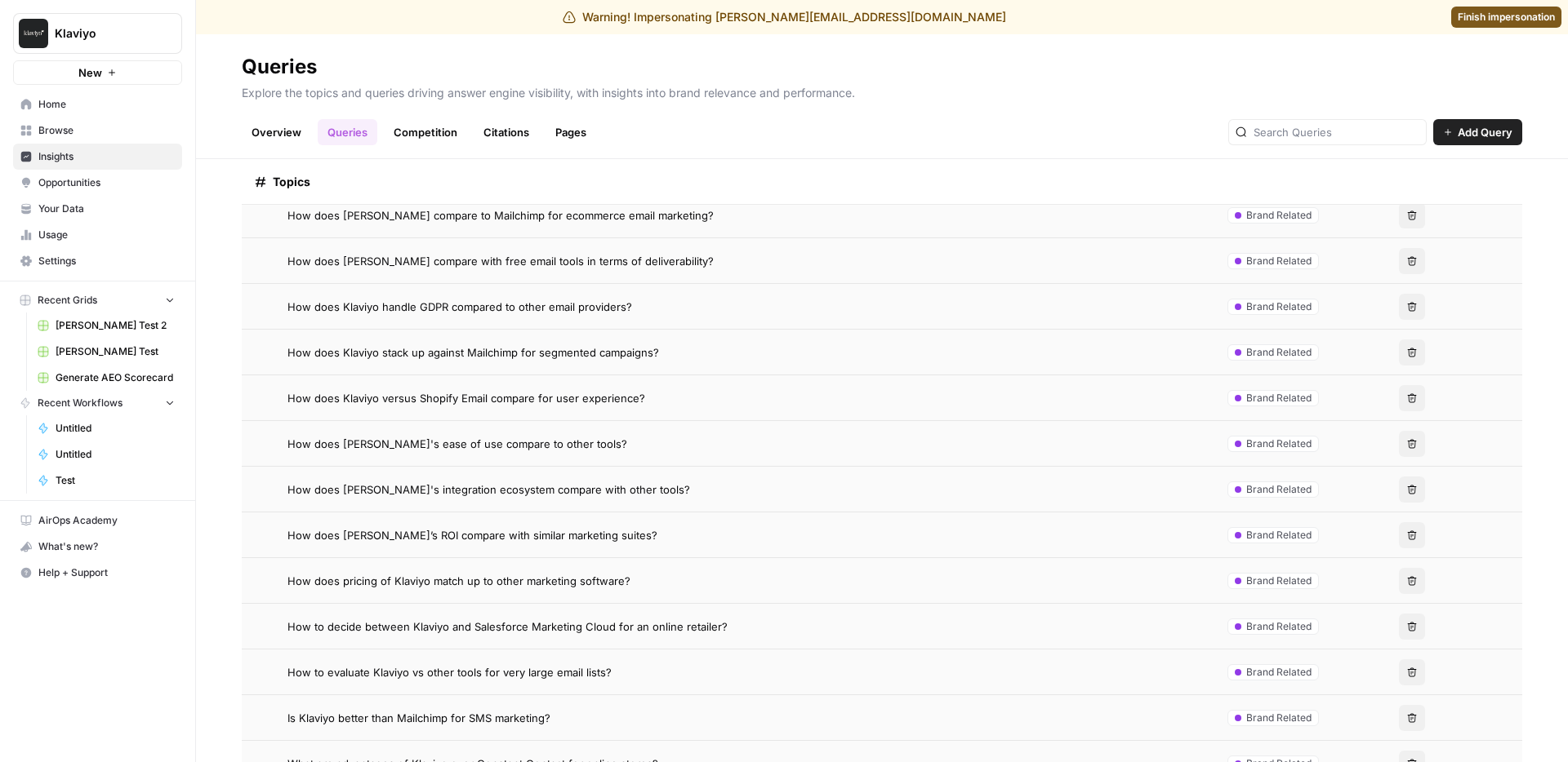
click at [506, 718] on span "Is Klaviyo better than Mailchimp for SMS marketing?" at bounding box center [419, 718] width 263 height 16
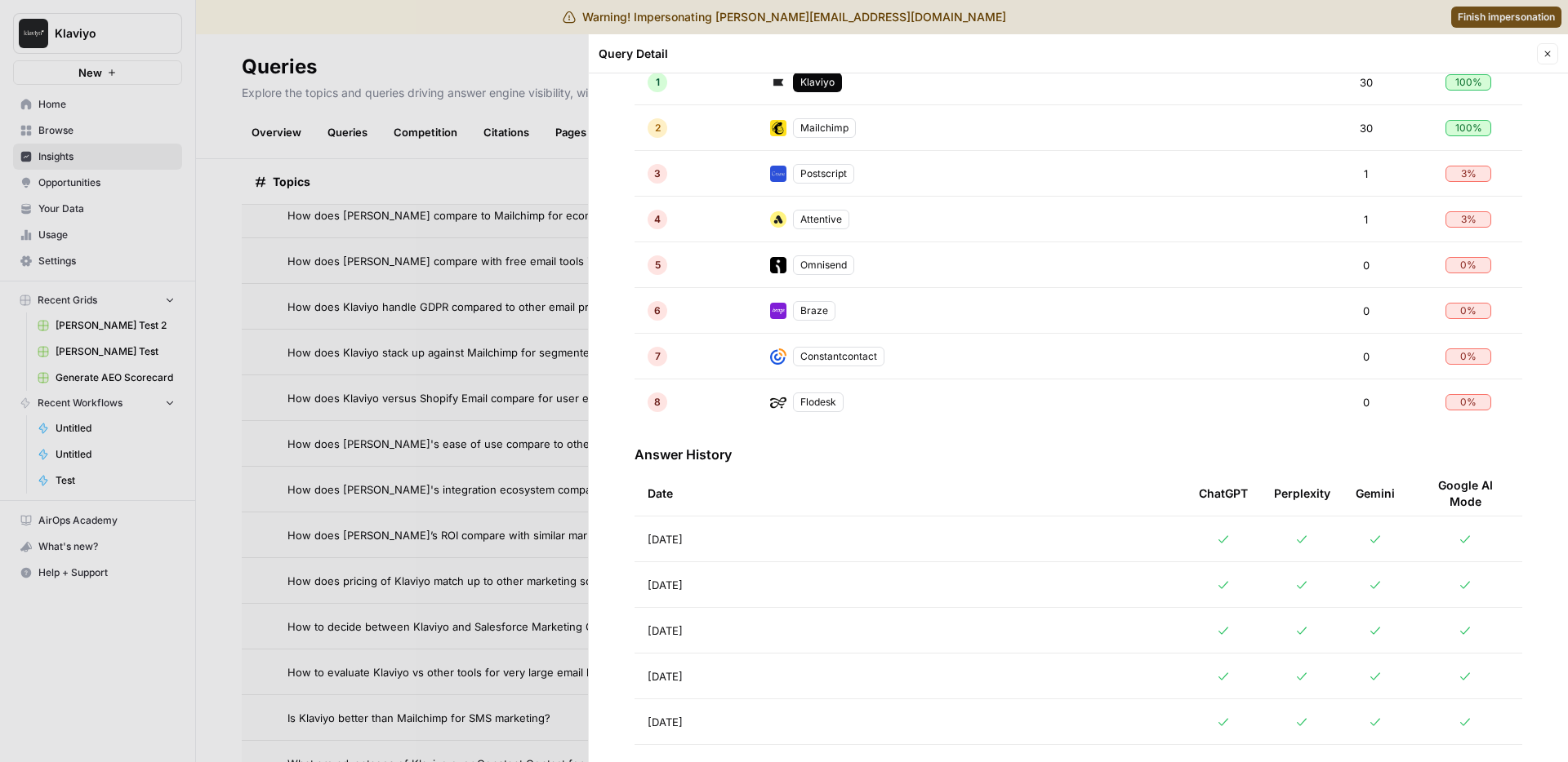
scroll to position [650, 0]
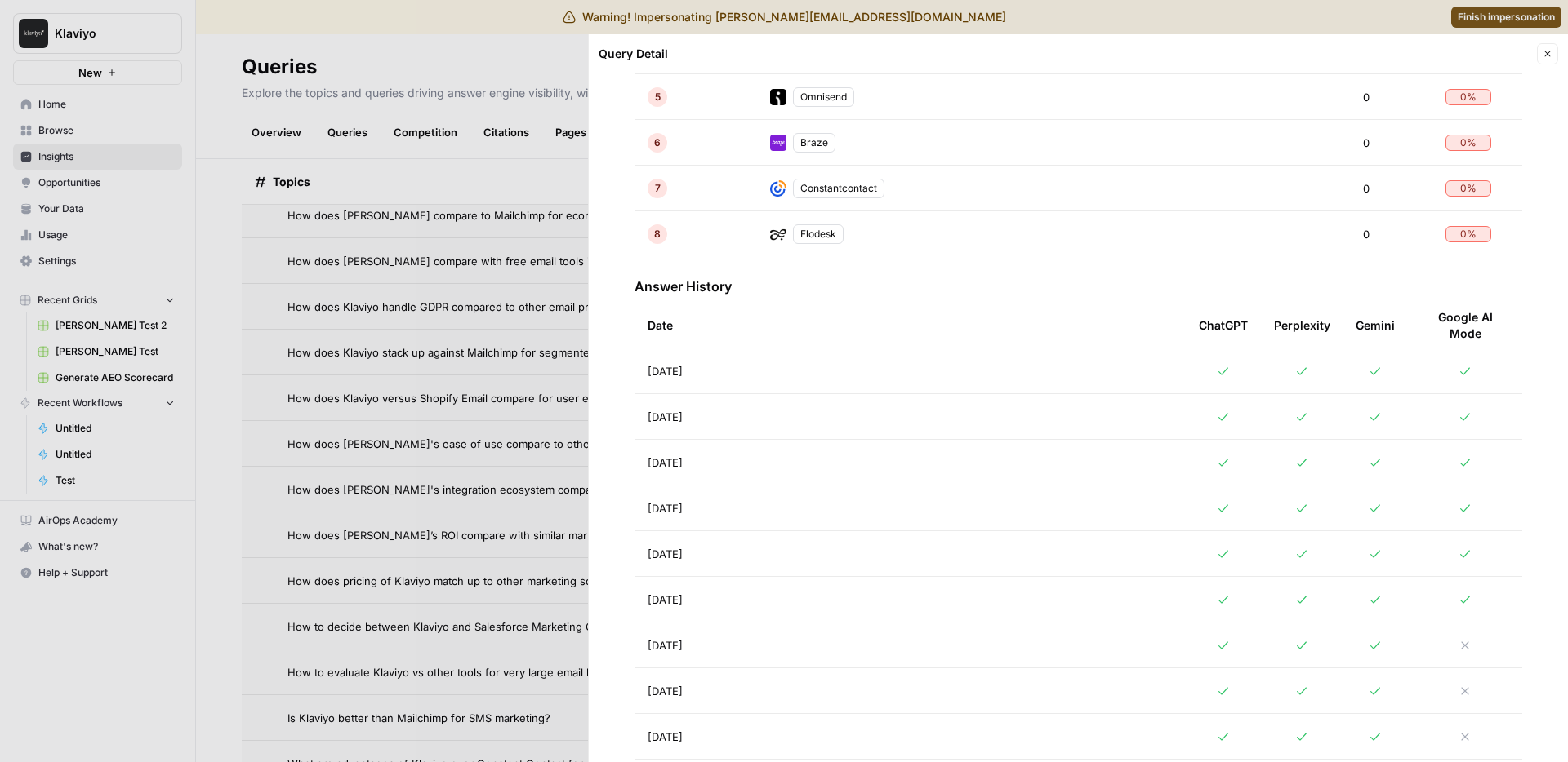
click at [417, 349] on div at bounding box center [784, 381] width 1568 height 762
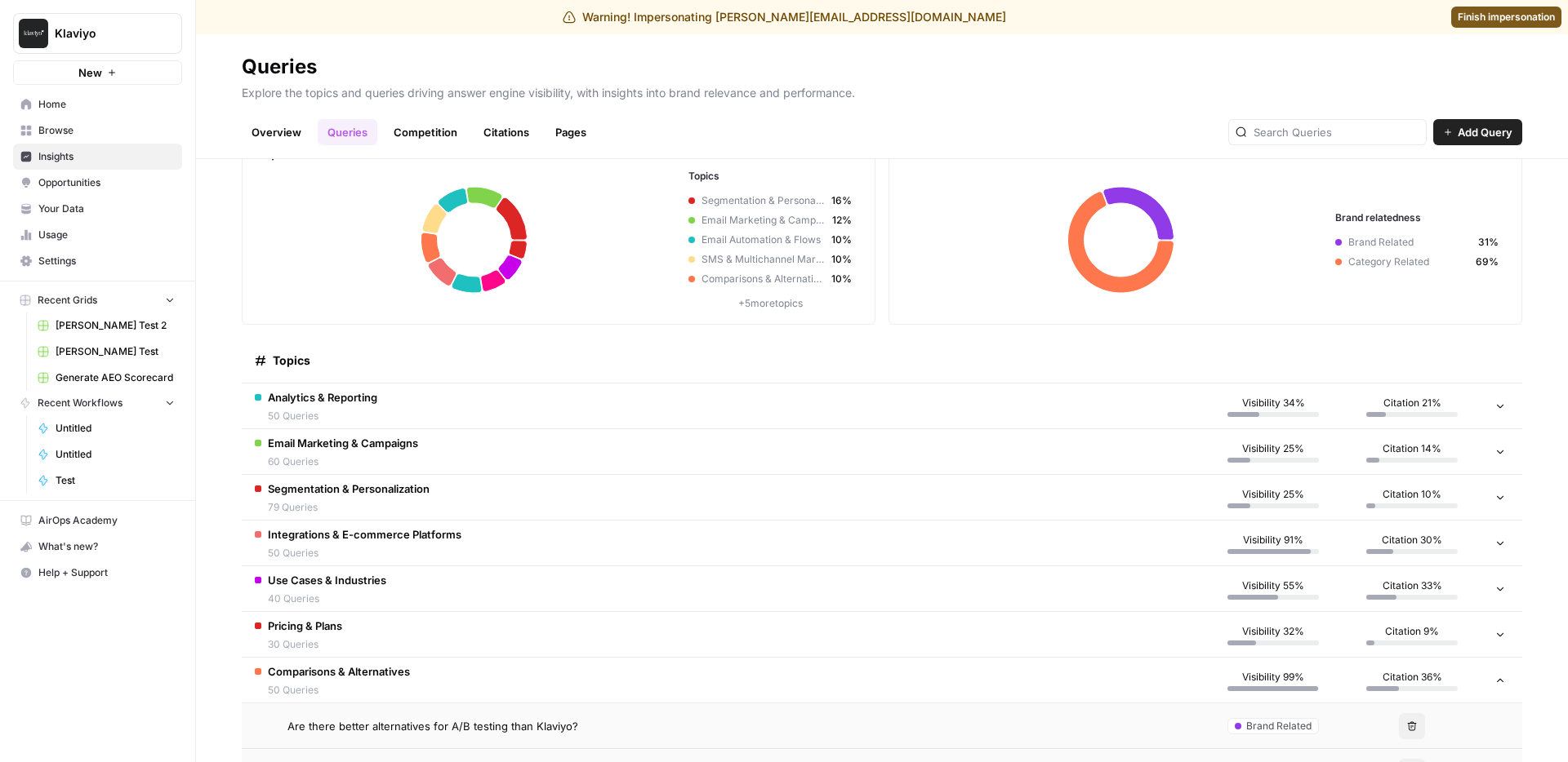
scroll to position [42, 0]
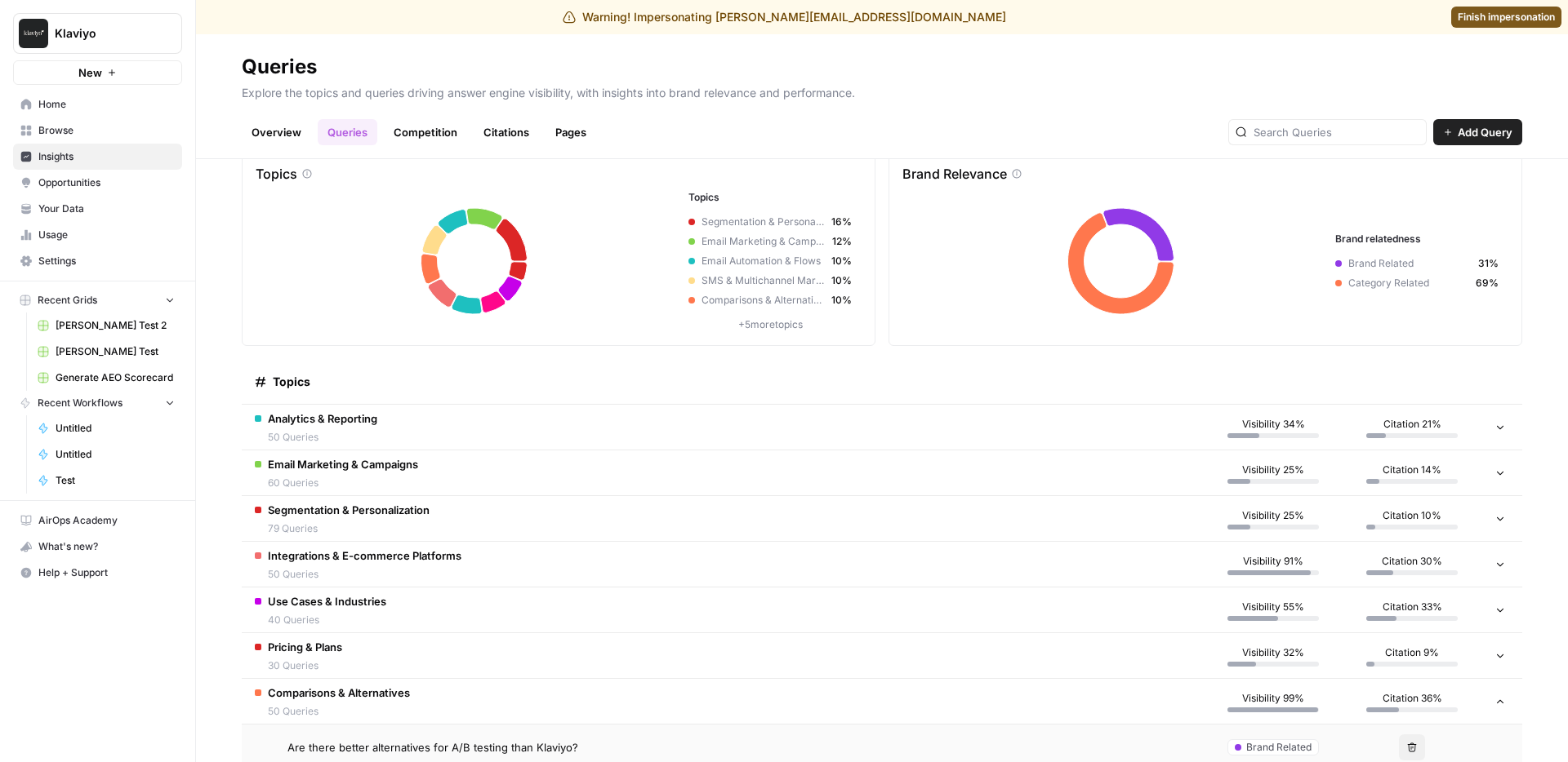
click at [307, 712] on span "50 Queries" at bounding box center [339, 712] width 142 height 15
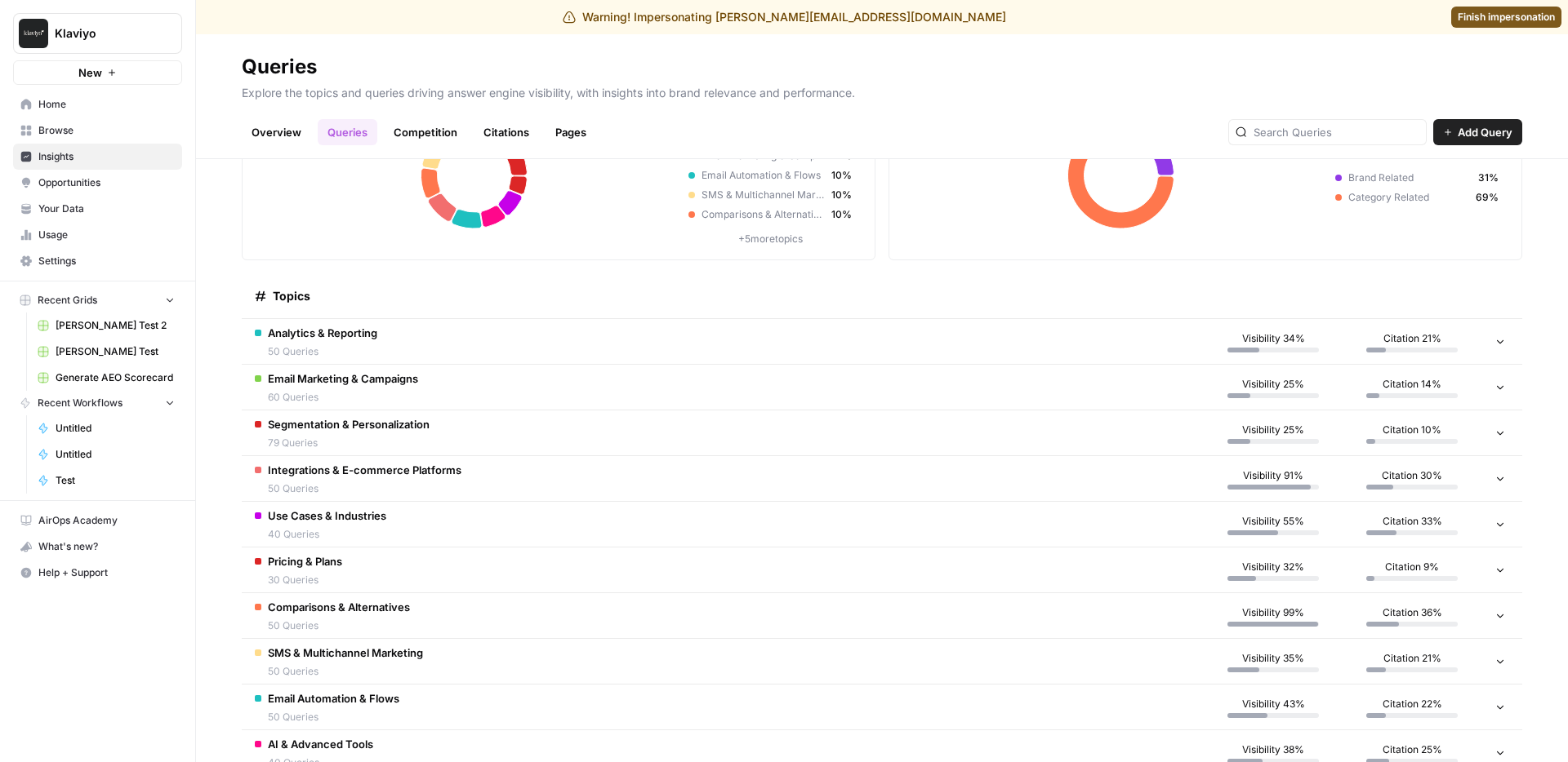
scroll to position [173, 0]
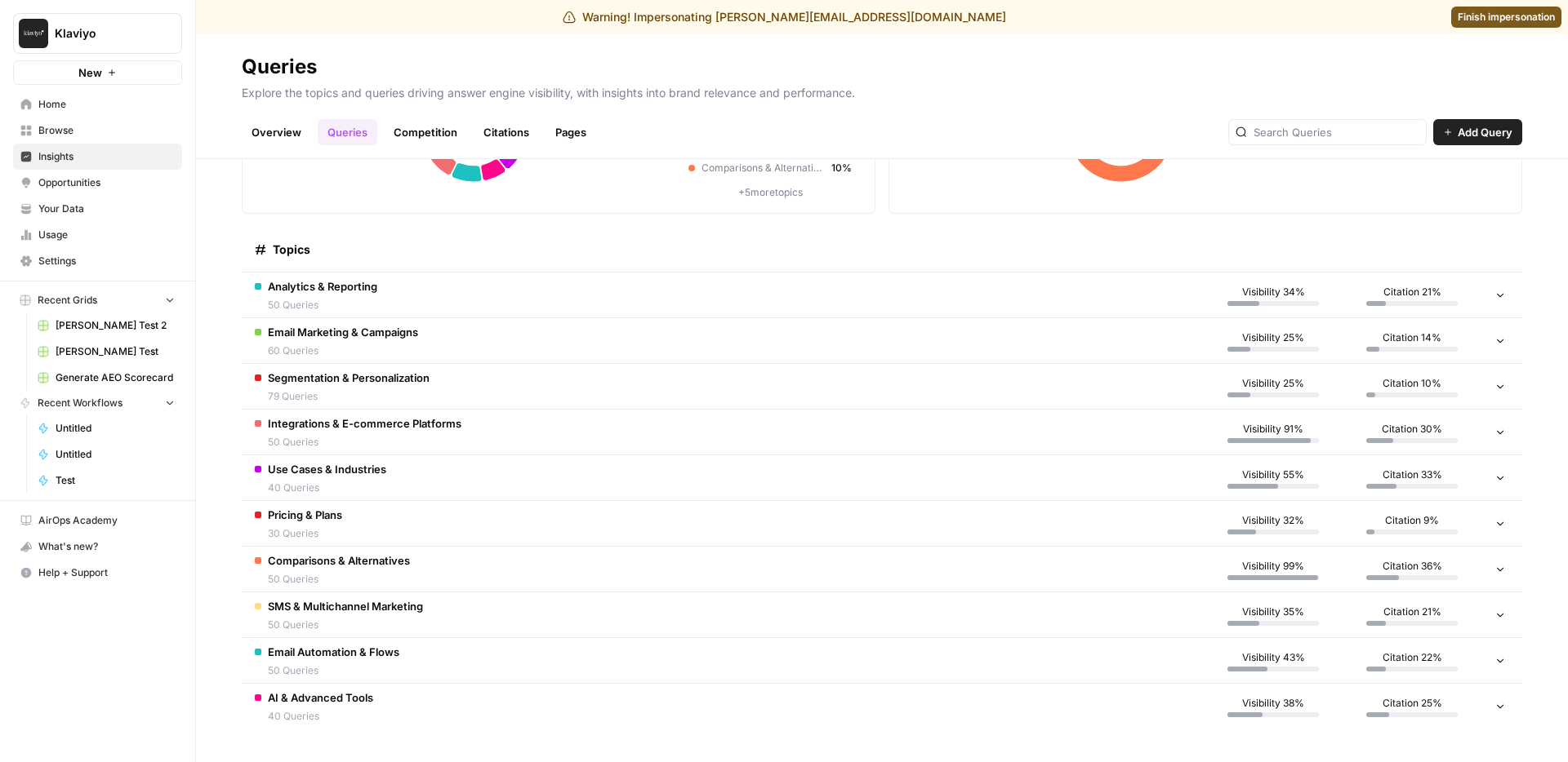
click at [780, 612] on td "SMS & Multichannel Marketing 50 Queries" at bounding box center [722, 615] width 962 height 45
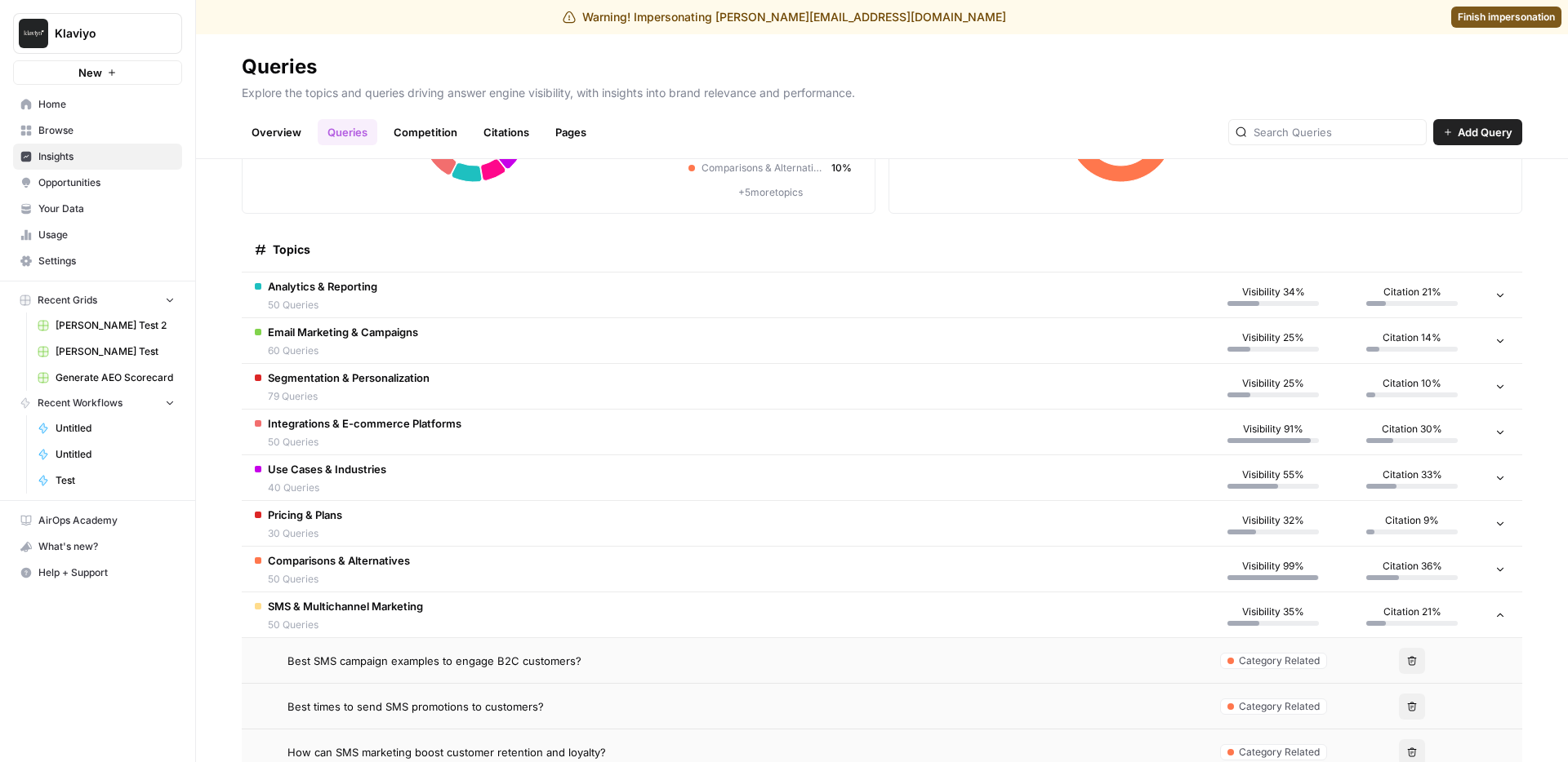
click at [710, 659] on div "Best SMS campaign examples to engage B2C customers?" at bounding box center [739, 661] width 903 height 16
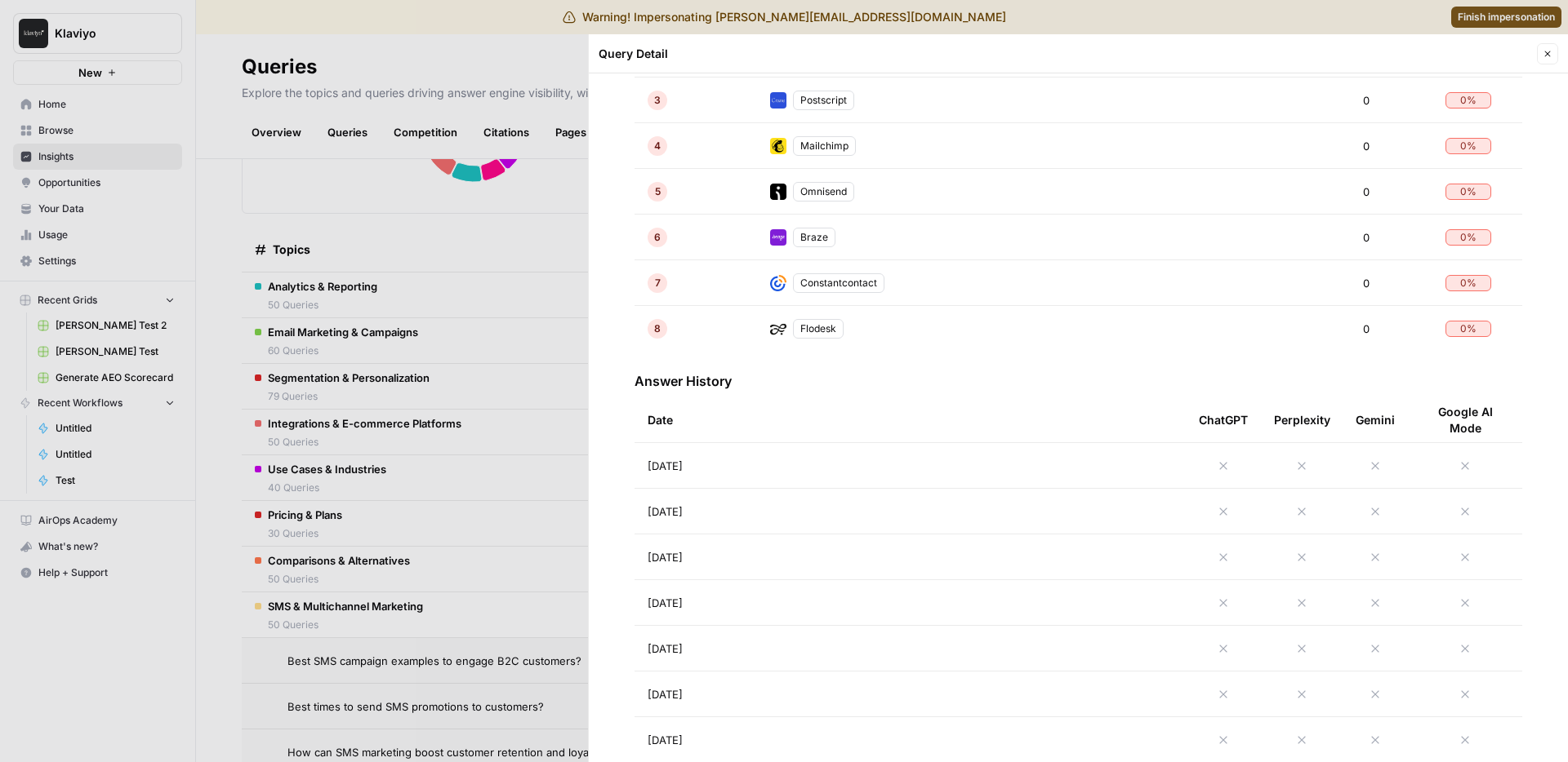
scroll to position [389, 0]
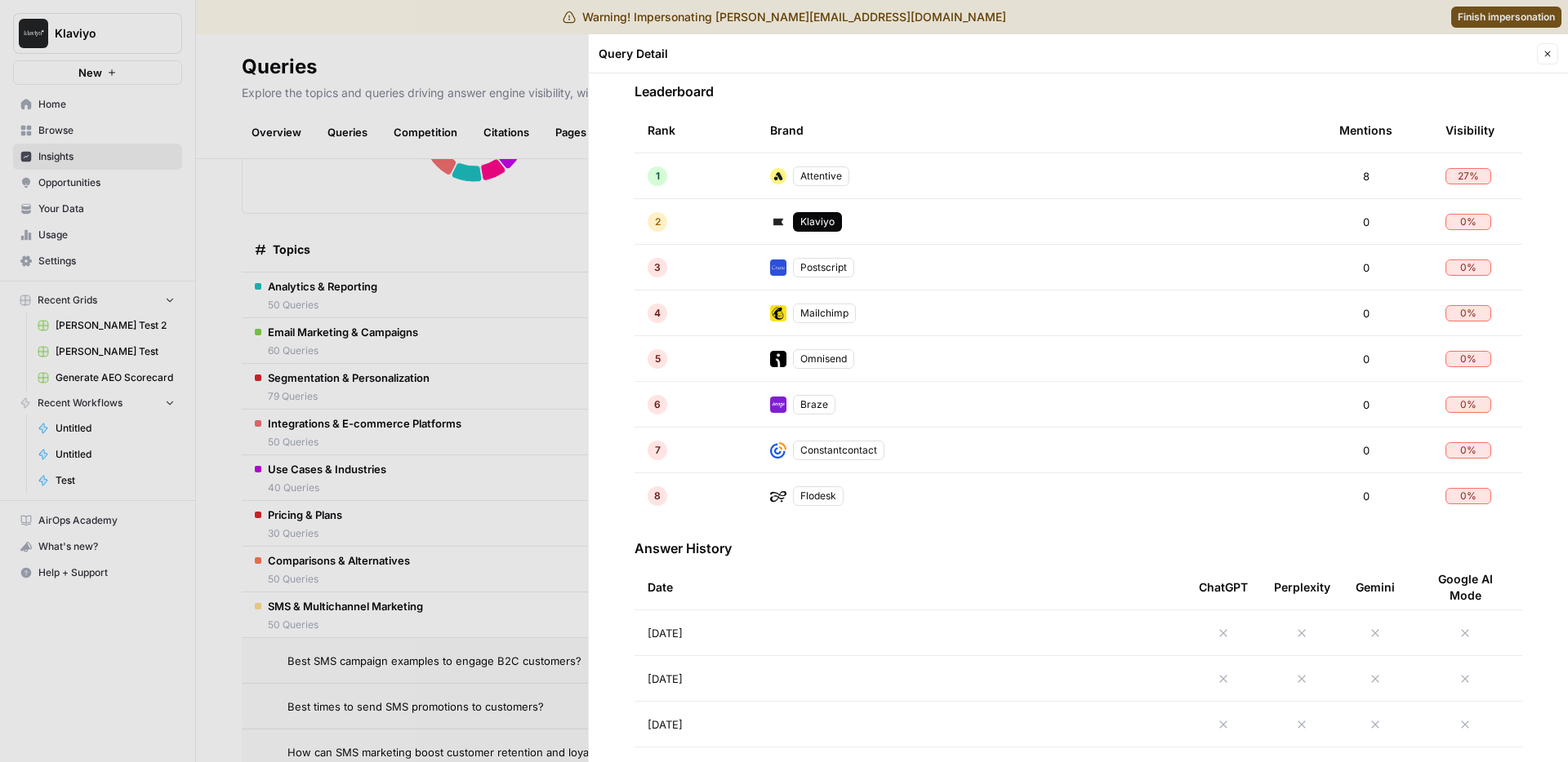
click at [752, 629] on td "[DATE]" at bounding box center [910, 633] width 552 height 45
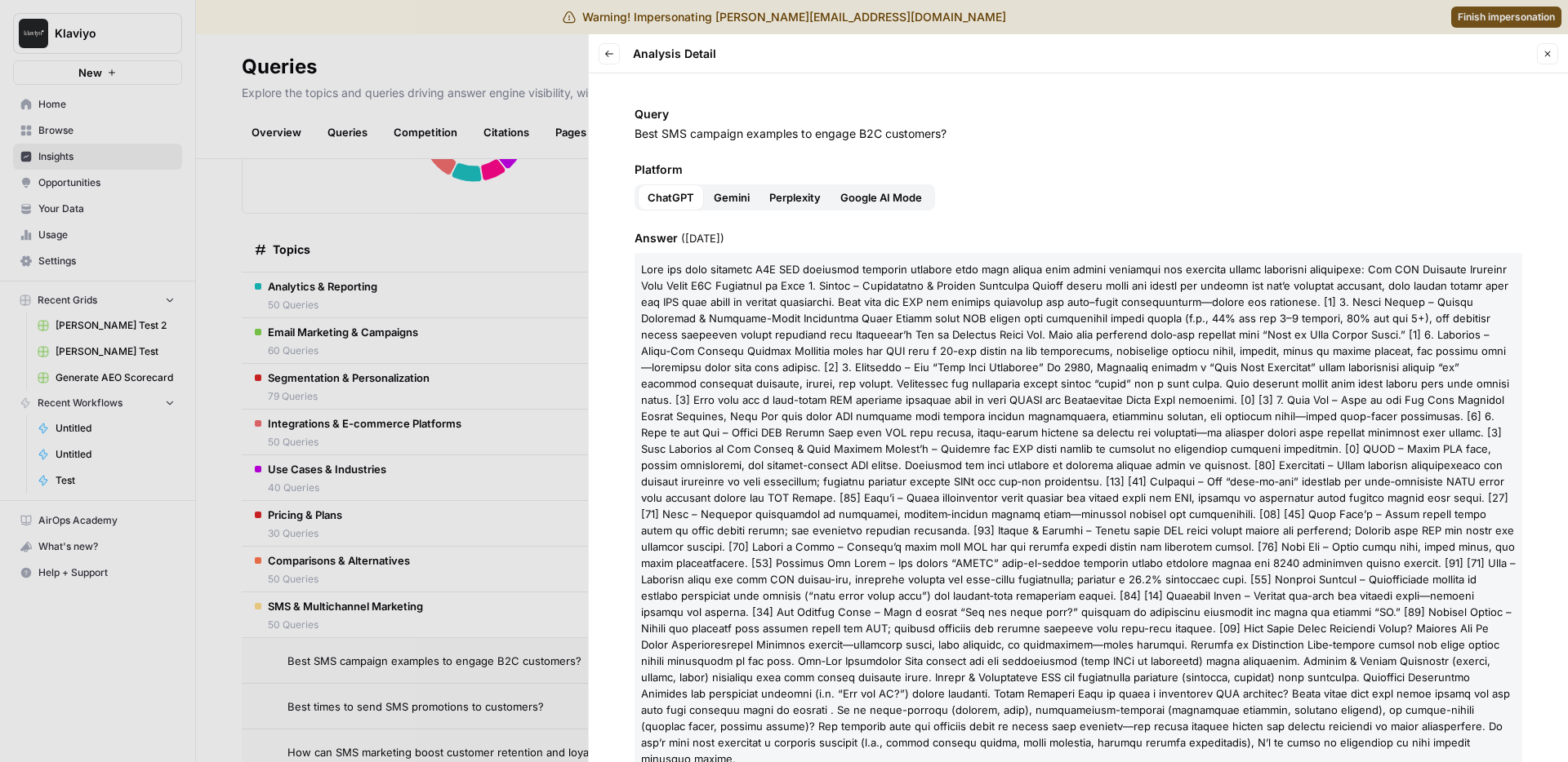
click at [609, 58] on icon "button" at bounding box center [608, 53] width 10 height 10
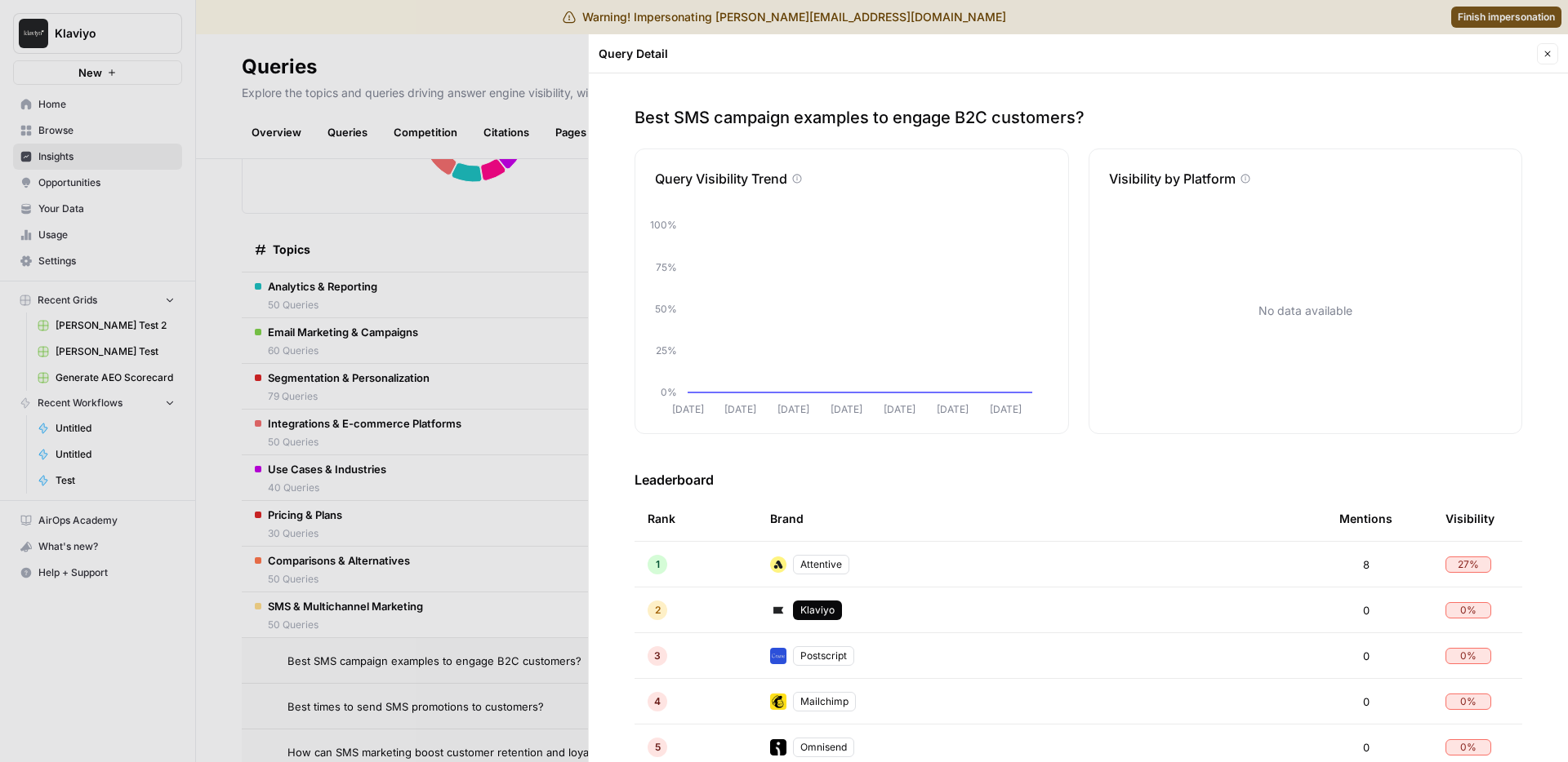
click at [382, 417] on div at bounding box center [784, 381] width 1568 height 762
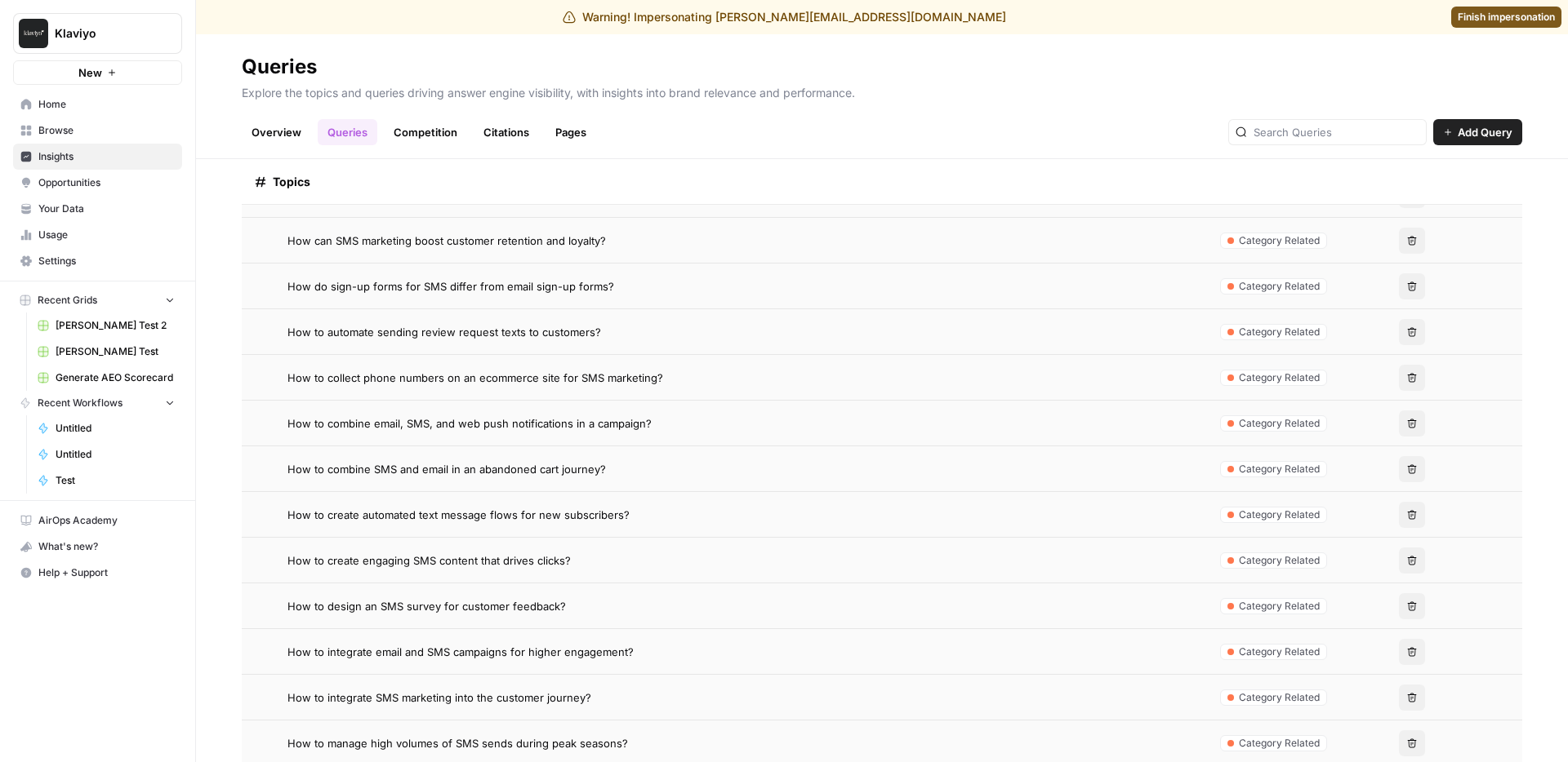
scroll to position [707, 0]
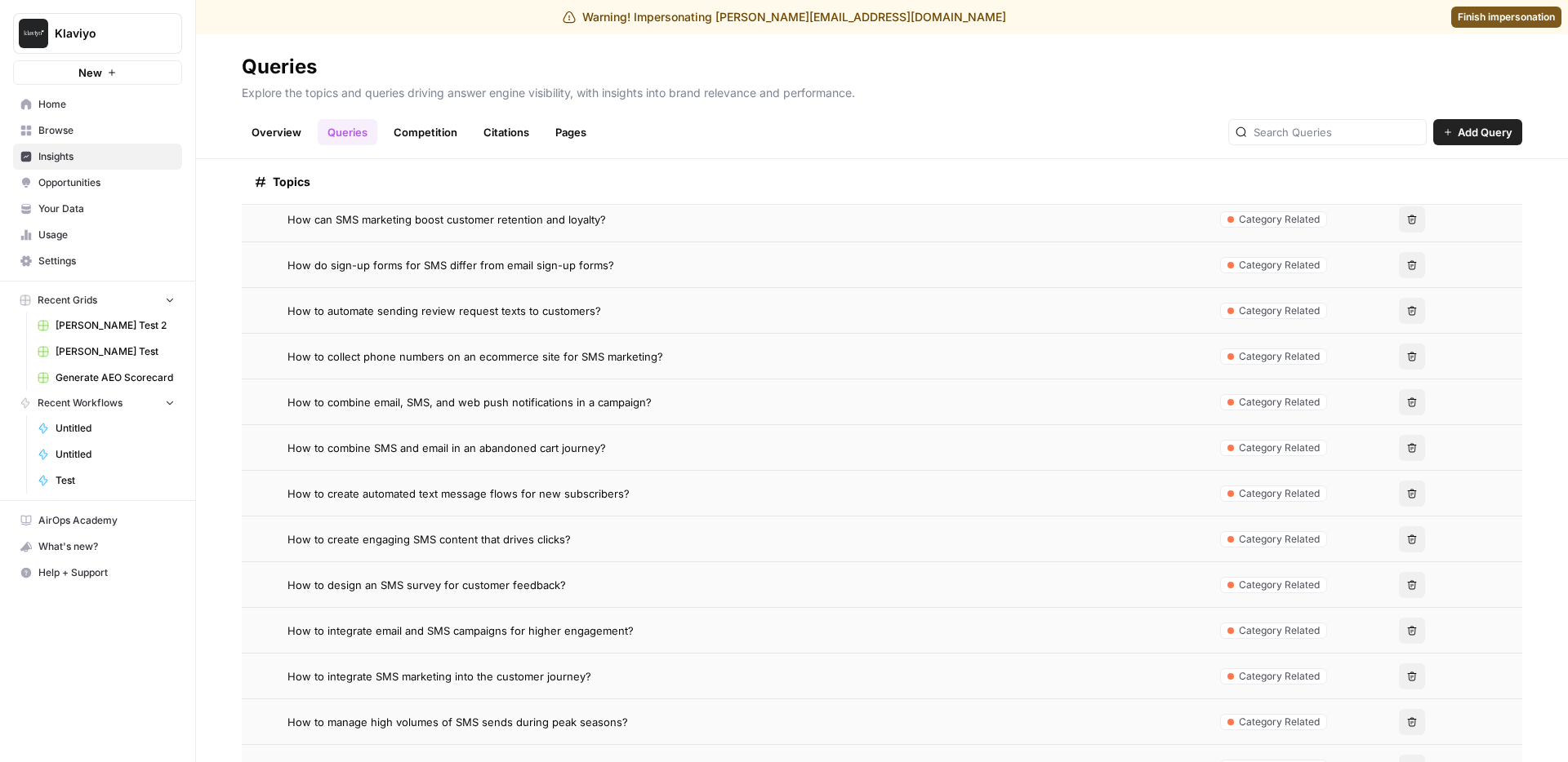
click at [562, 499] on span "How to create automated text message flows for new subscribers?" at bounding box center [459, 494] width 342 height 16
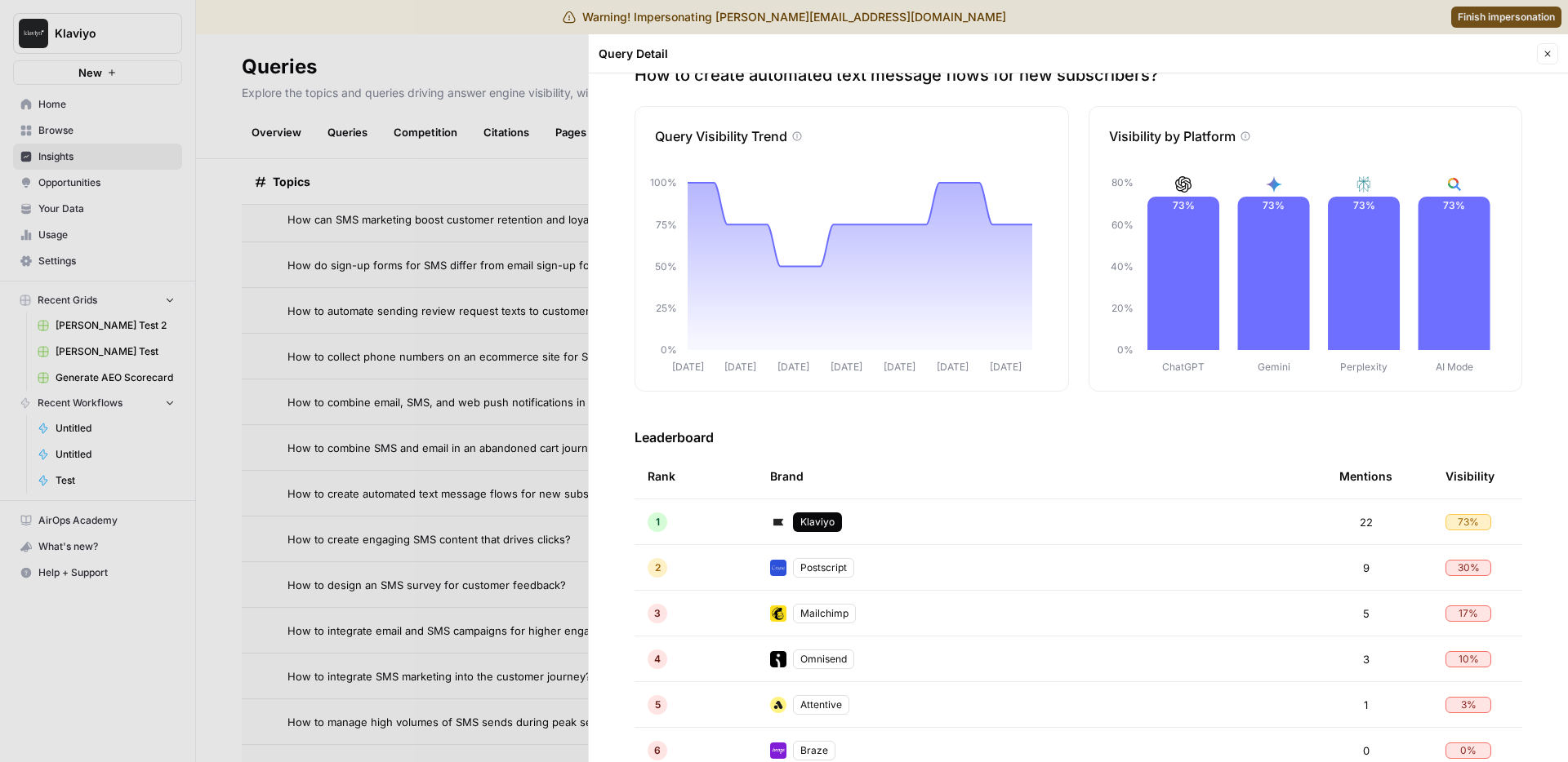
scroll to position [651, 0]
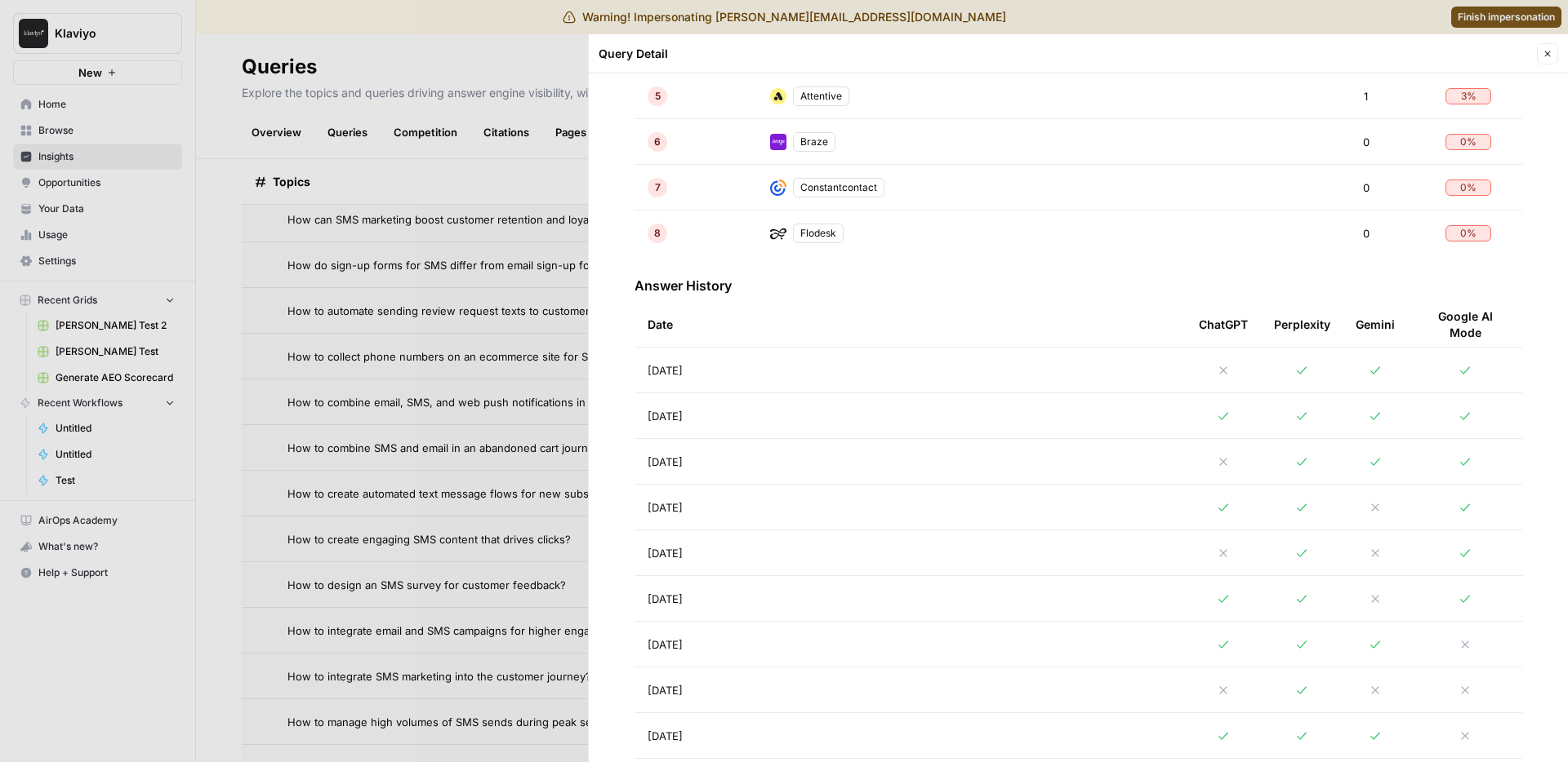
click at [923, 432] on td "[DATE]" at bounding box center [910, 416] width 552 height 45
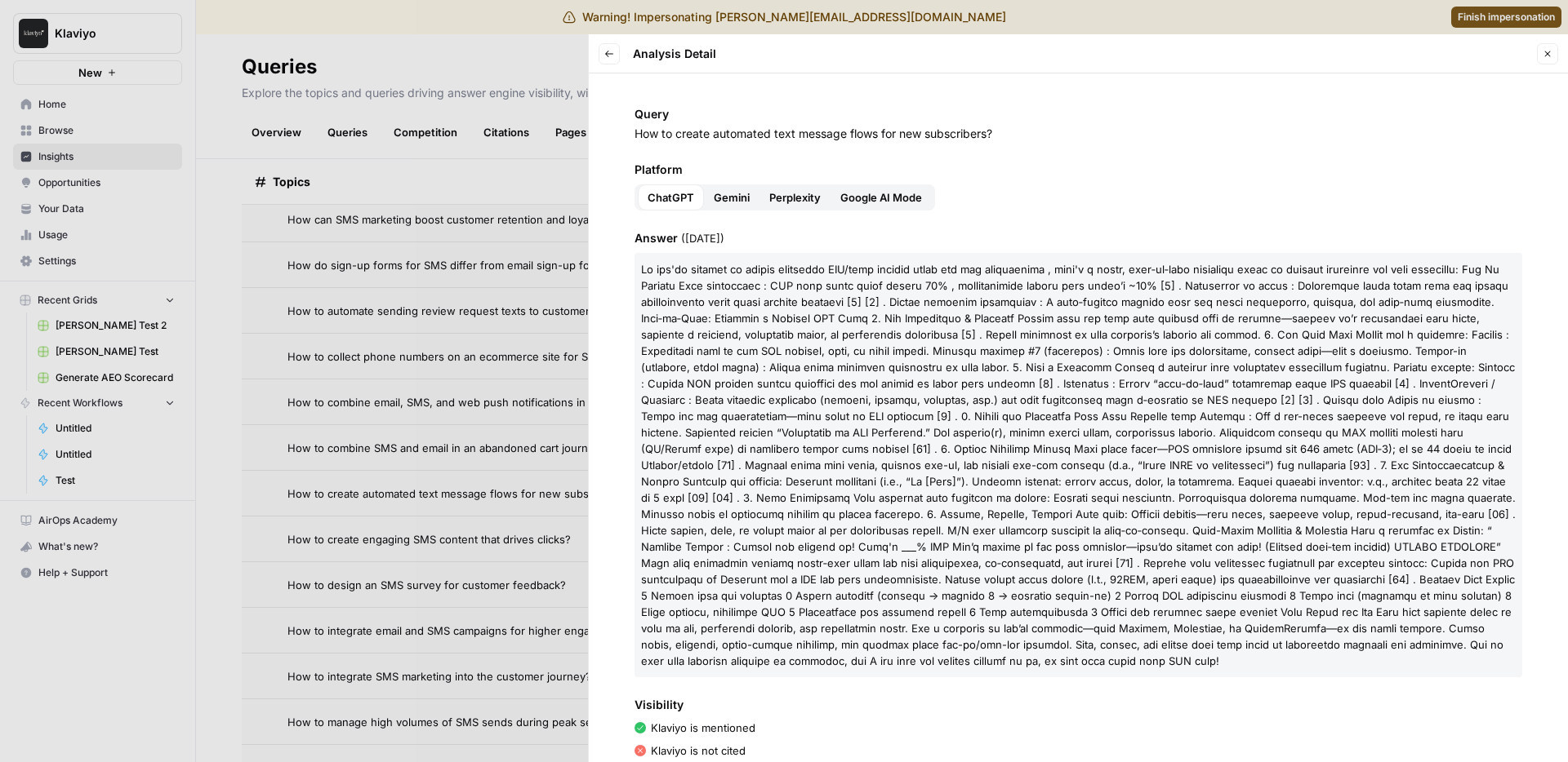
click at [808, 190] on span "Perplexity" at bounding box center [795, 197] width 51 height 16
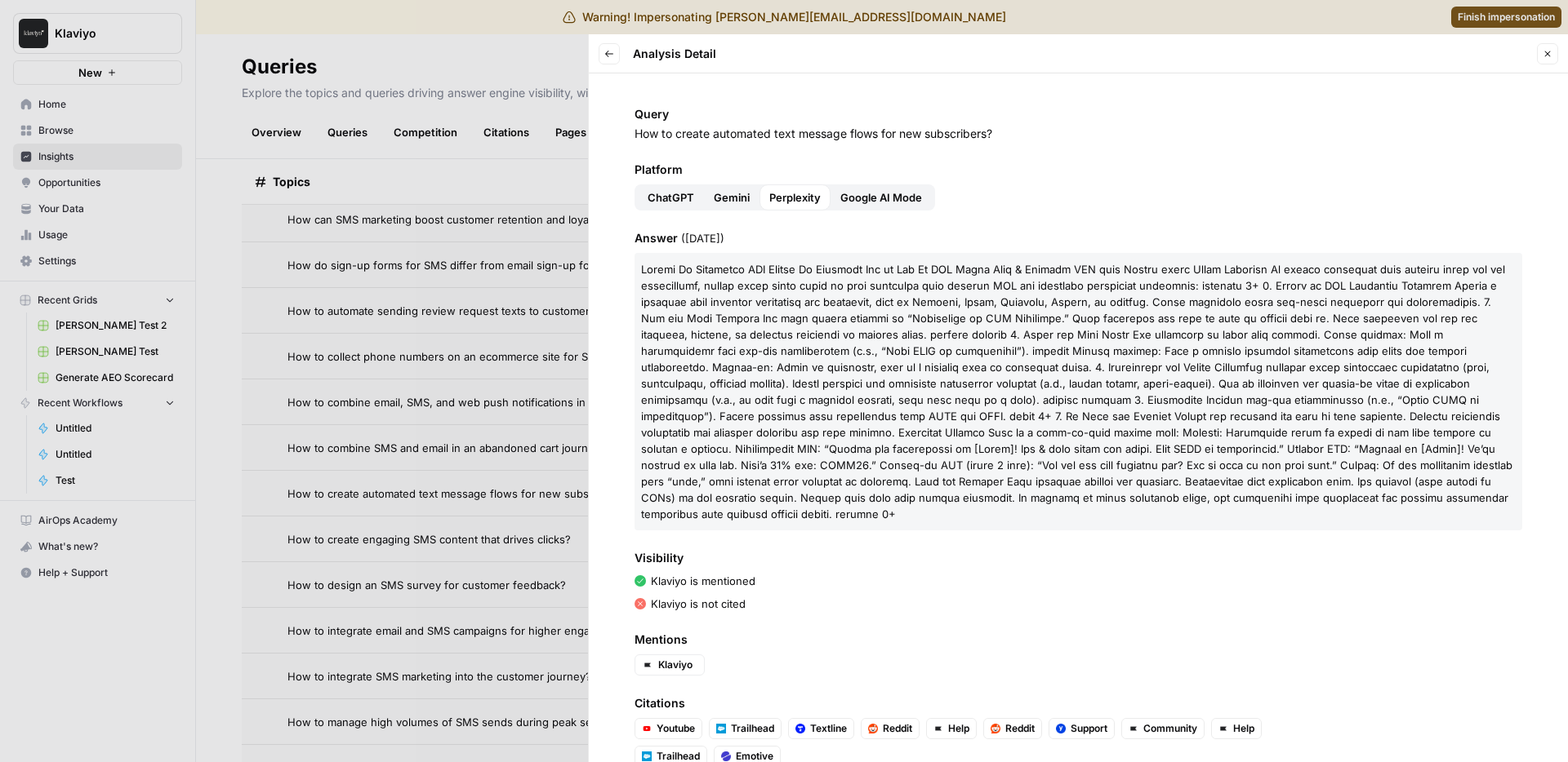
scroll to position [37, 0]
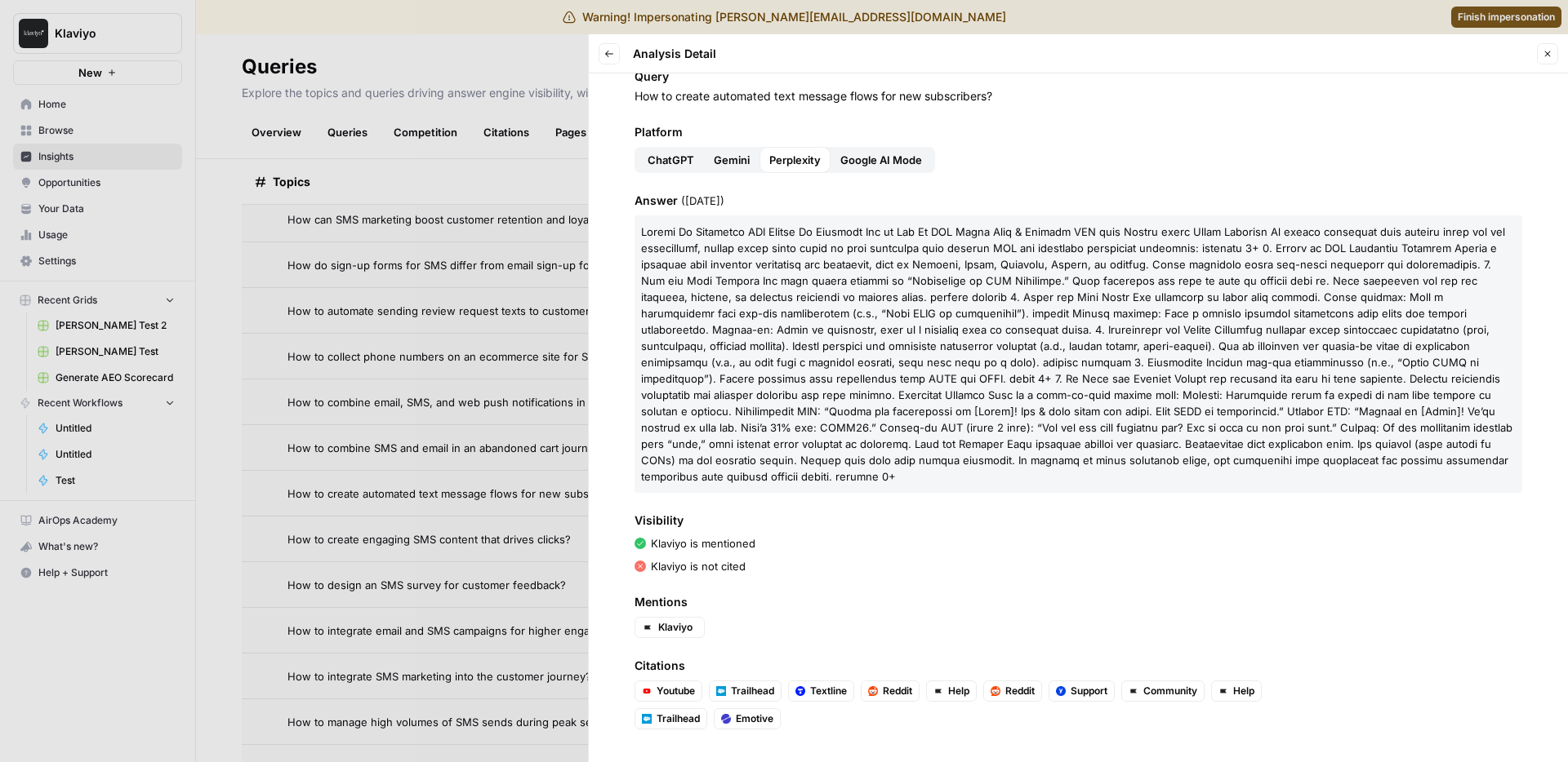
click at [879, 160] on span "Google AI Mode" at bounding box center [881, 160] width 81 height 16
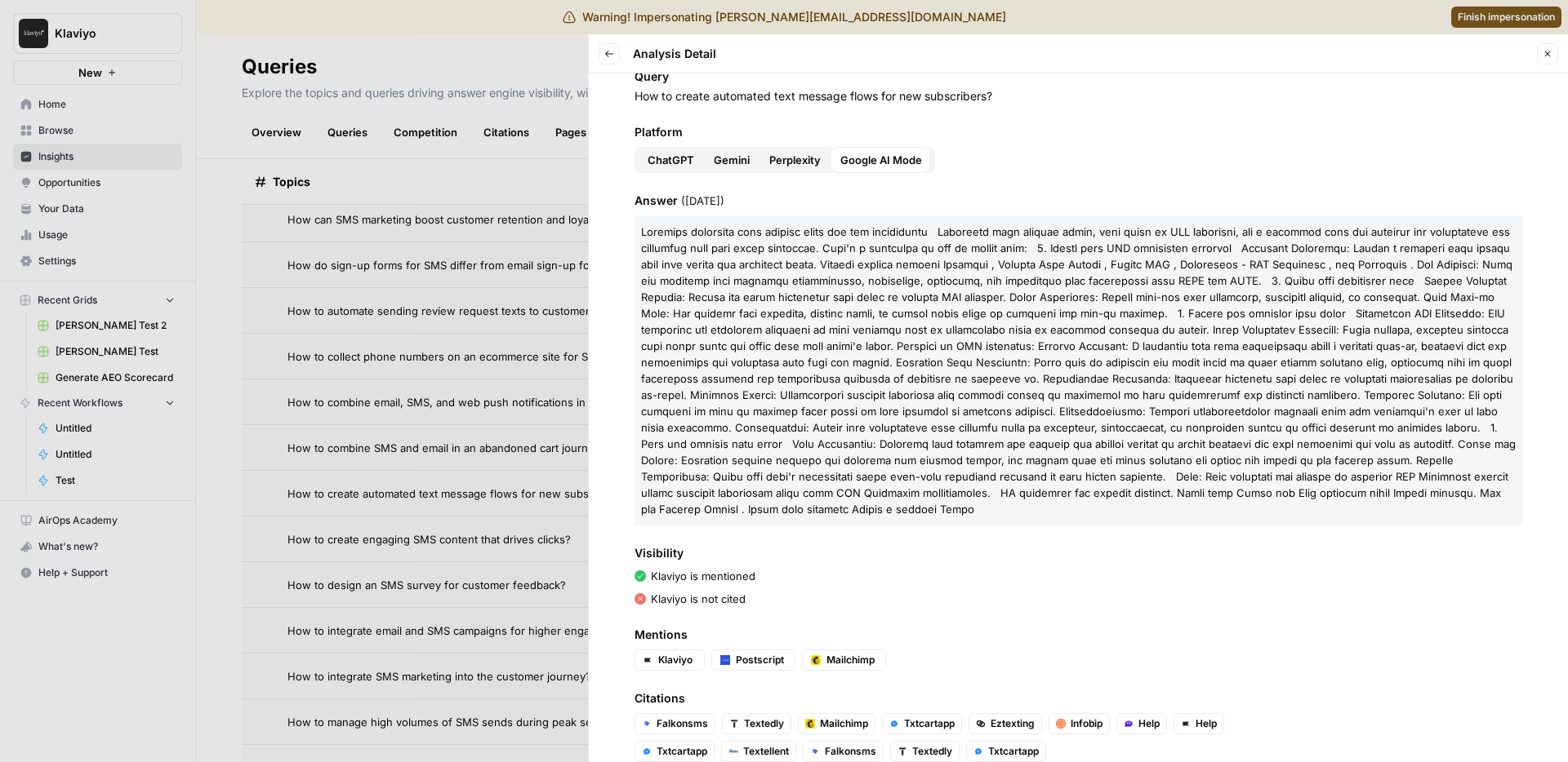
scroll to position [70, 0]
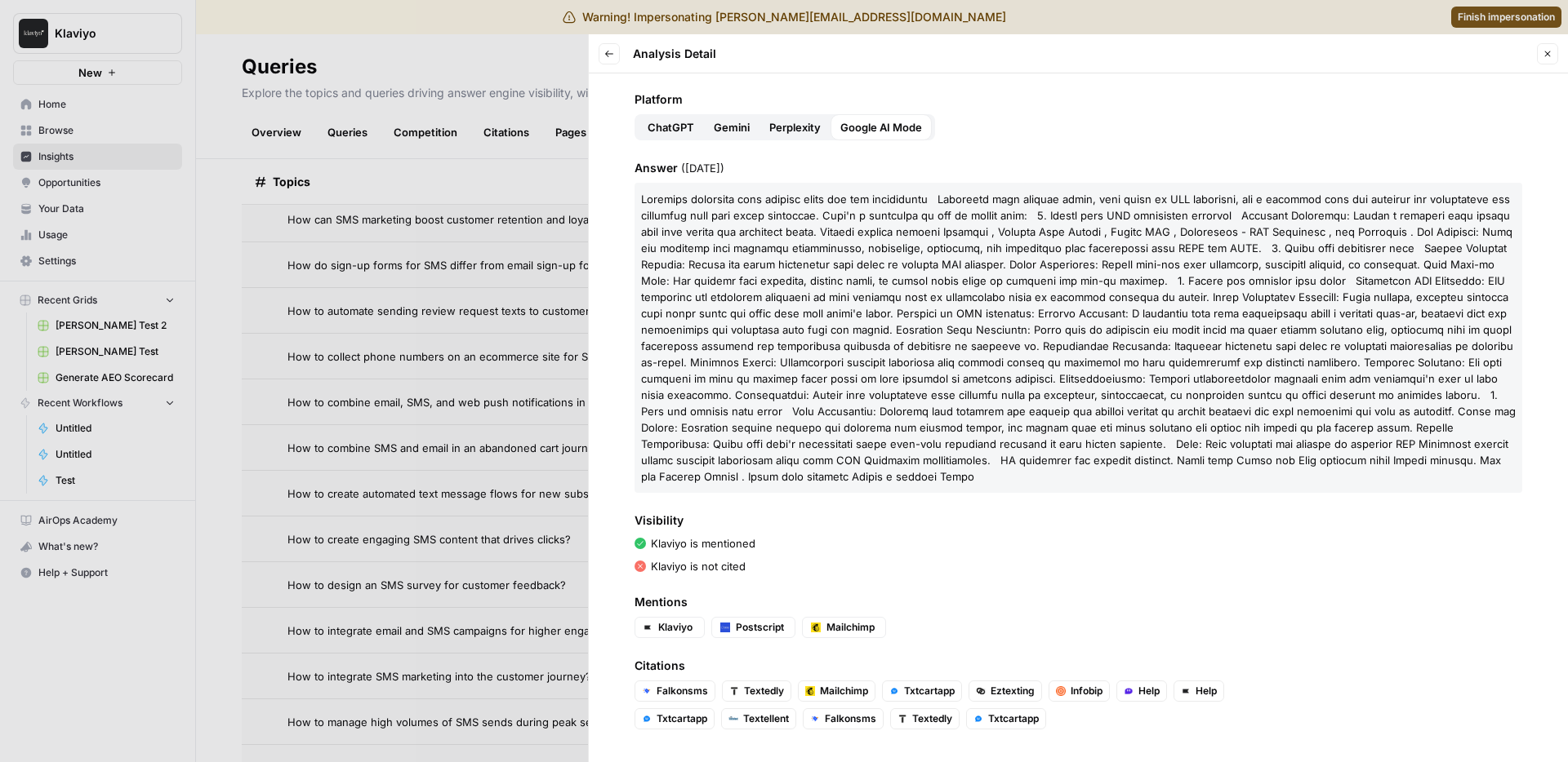
click at [723, 111] on div "Platform ChatGPT Gemini Perplexity Google AI Mode" at bounding box center [1078, 115] width 888 height 49
click at [724, 118] on button "Gemini" at bounding box center [731, 127] width 56 height 27
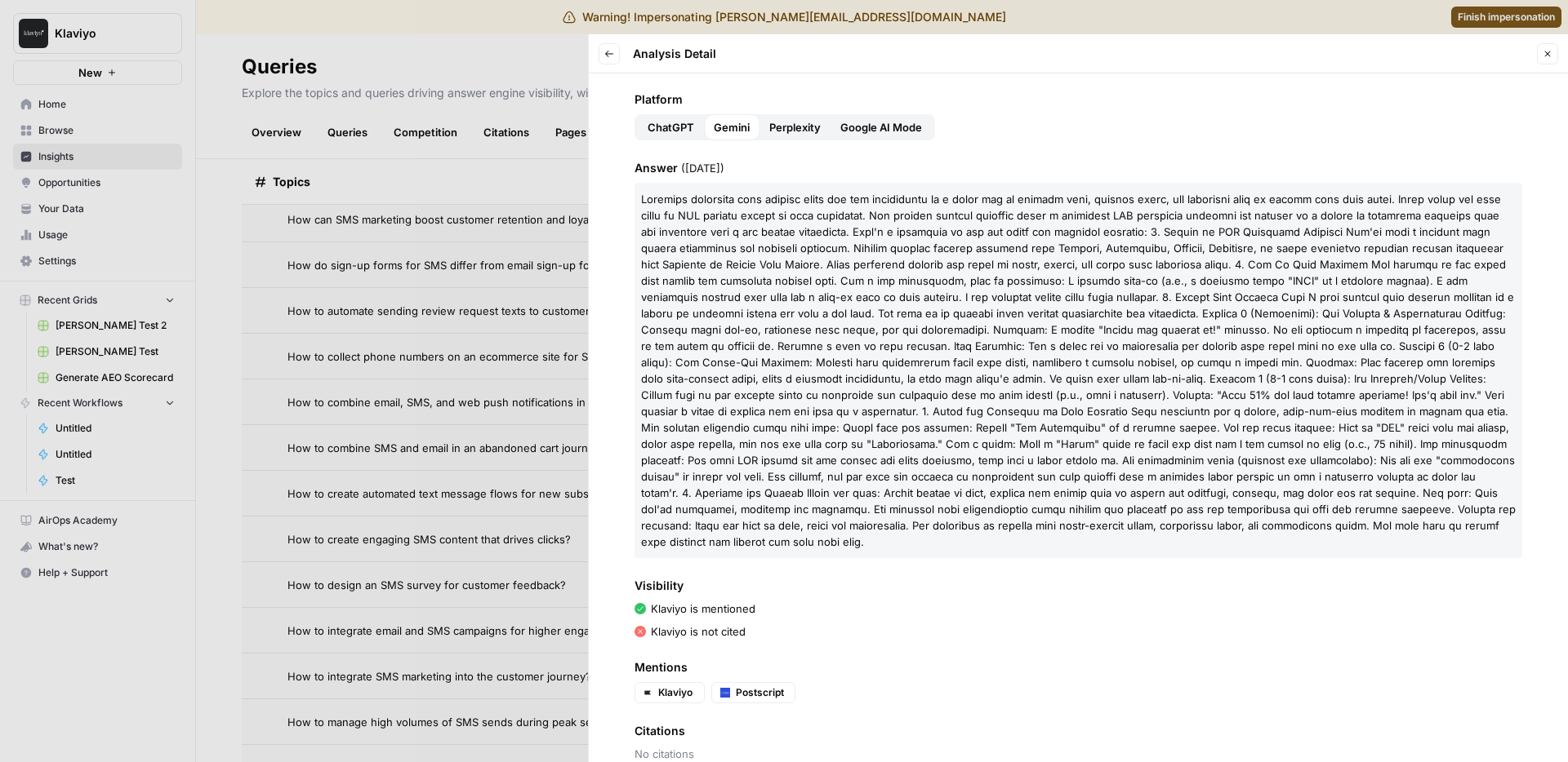
scroll to position [103, 0]
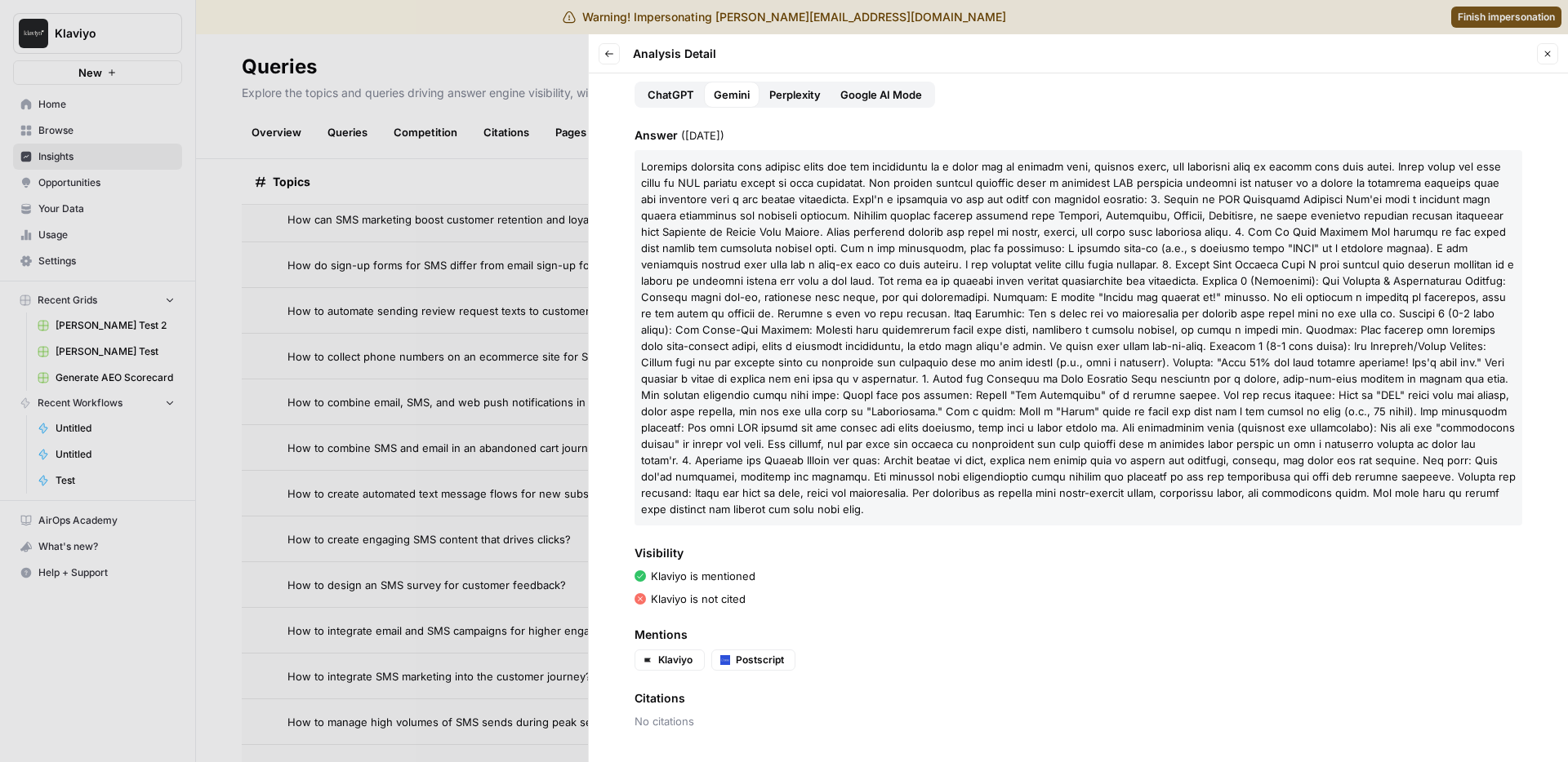
drag, startPoint x: 1125, startPoint y: 263, endPoint x: 908, endPoint y: 281, distance: 217.7
click at [1125, 262] on span at bounding box center [1078, 338] width 875 height 356
drag, startPoint x: 608, startPoint y: 332, endPoint x: 589, endPoint y: 327, distance: 19.6
click at [606, 331] on div "Query How to create automated text message flows for new subscribers? Platform …" at bounding box center [1078, 418] width 979 height 689
click at [379, 284] on div at bounding box center [784, 381] width 1568 height 762
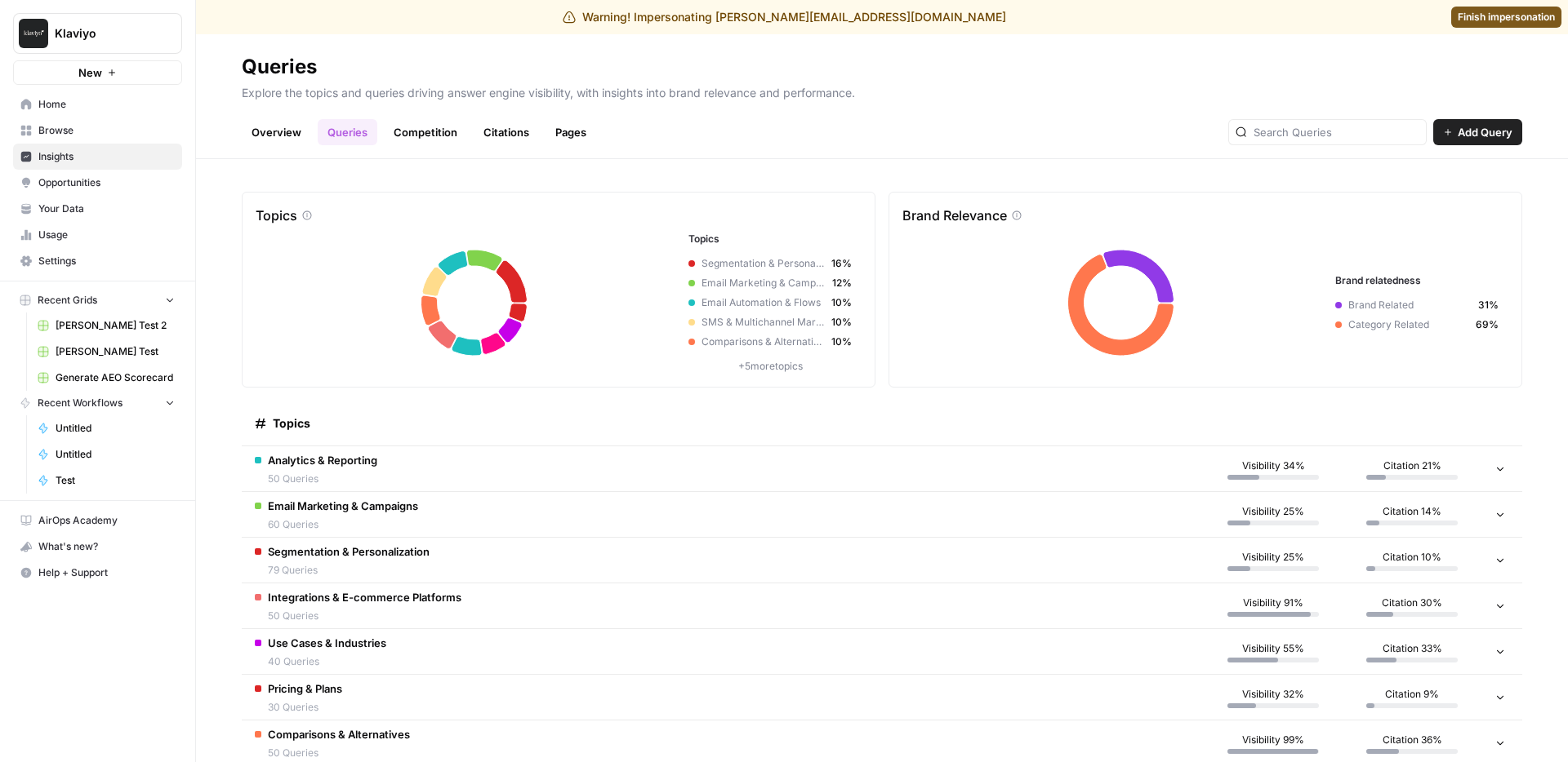
scroll to position [322, 0]
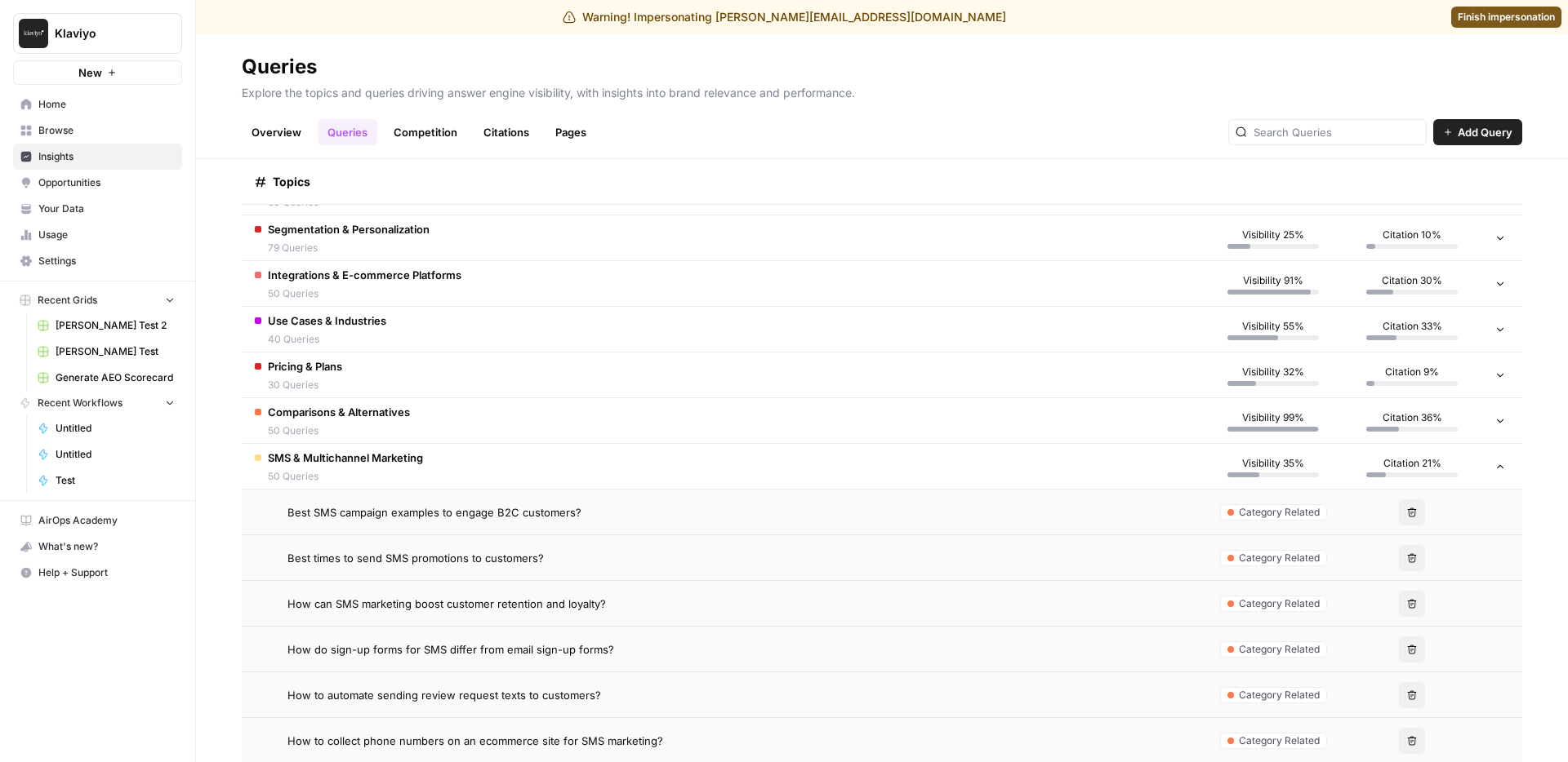
click at [314, 435] on span "50 Queries" at bounding box center [339, 431] width 142 height 15
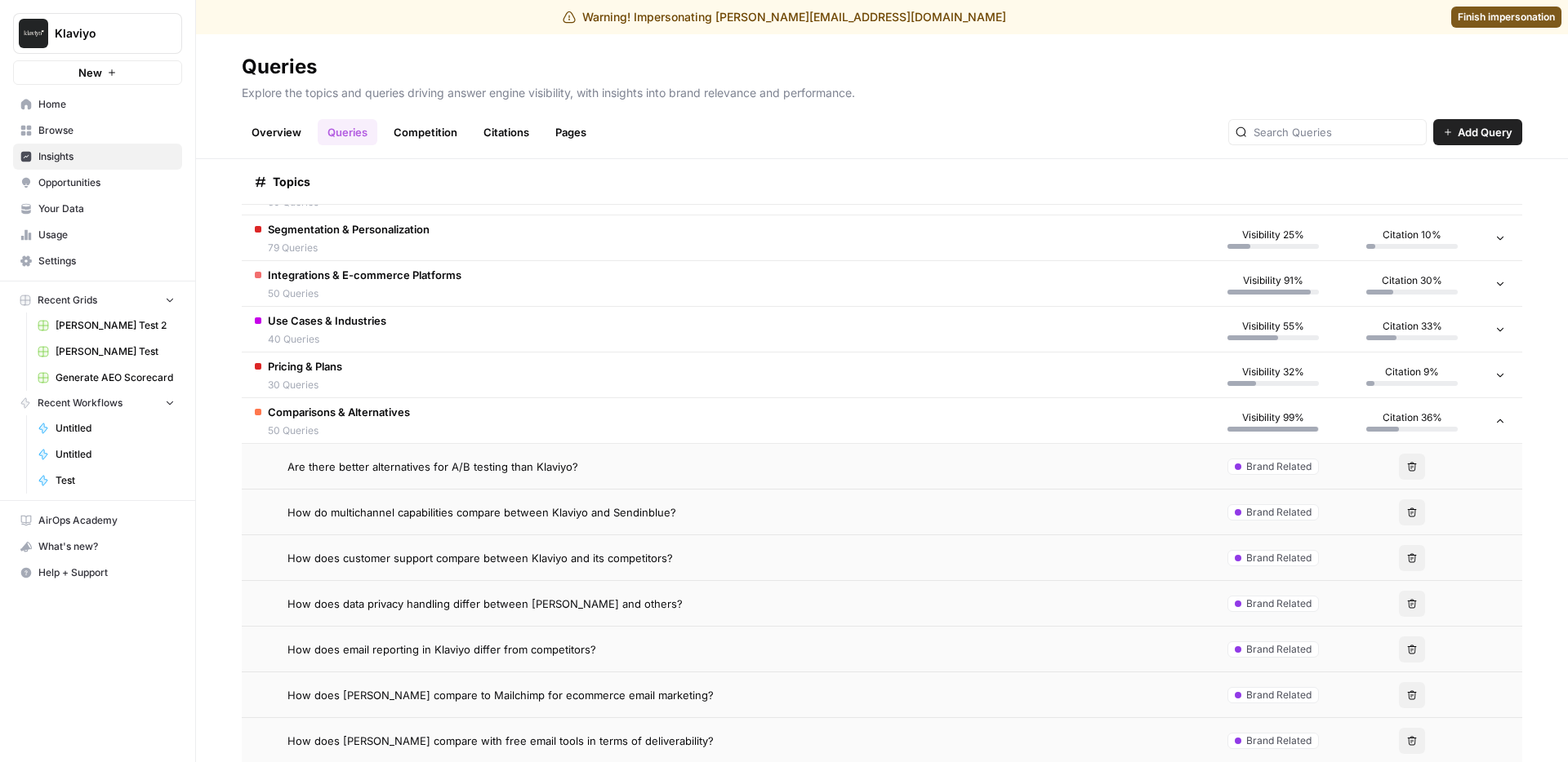
click at [342, 431] on span "50 Queries" at bounding box center [339, 431] width 142 height 15
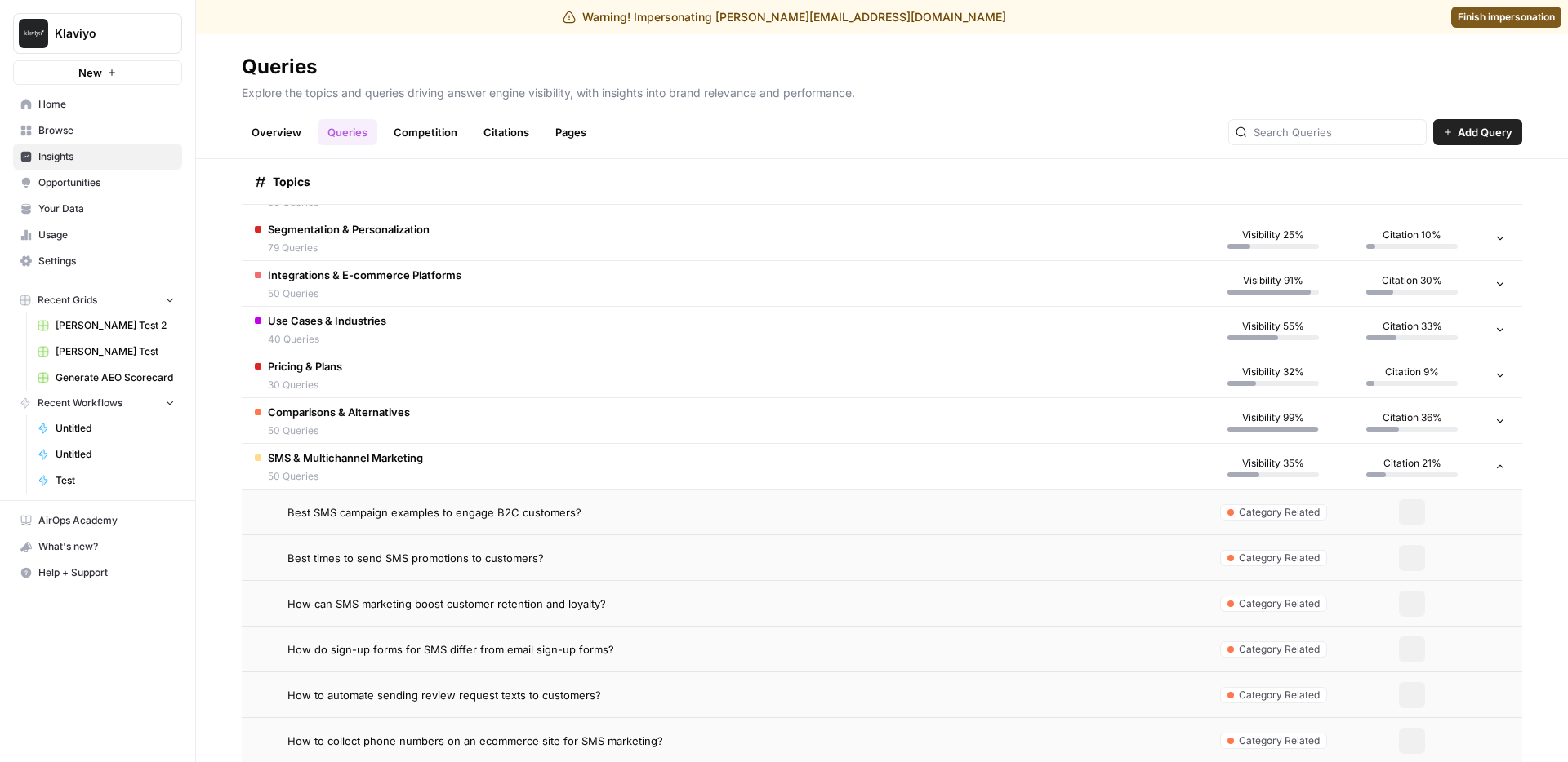
click at [333, 477] on span "50 Queries" at bounding box center [345, 476] width 155 height 15
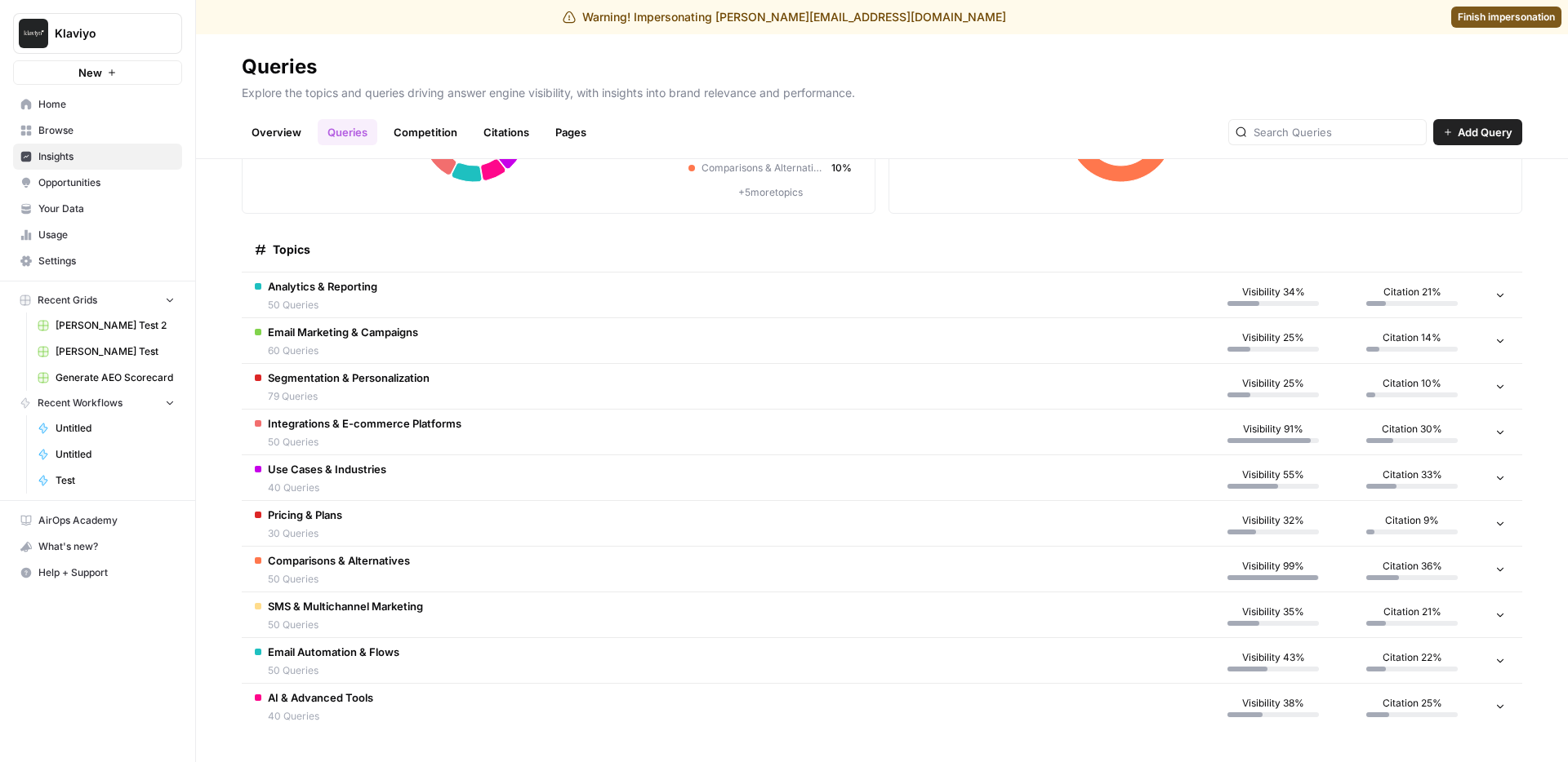
click at [381, 666] on span "50 Queries" at bounding box center [334, 671] width 131 height 15
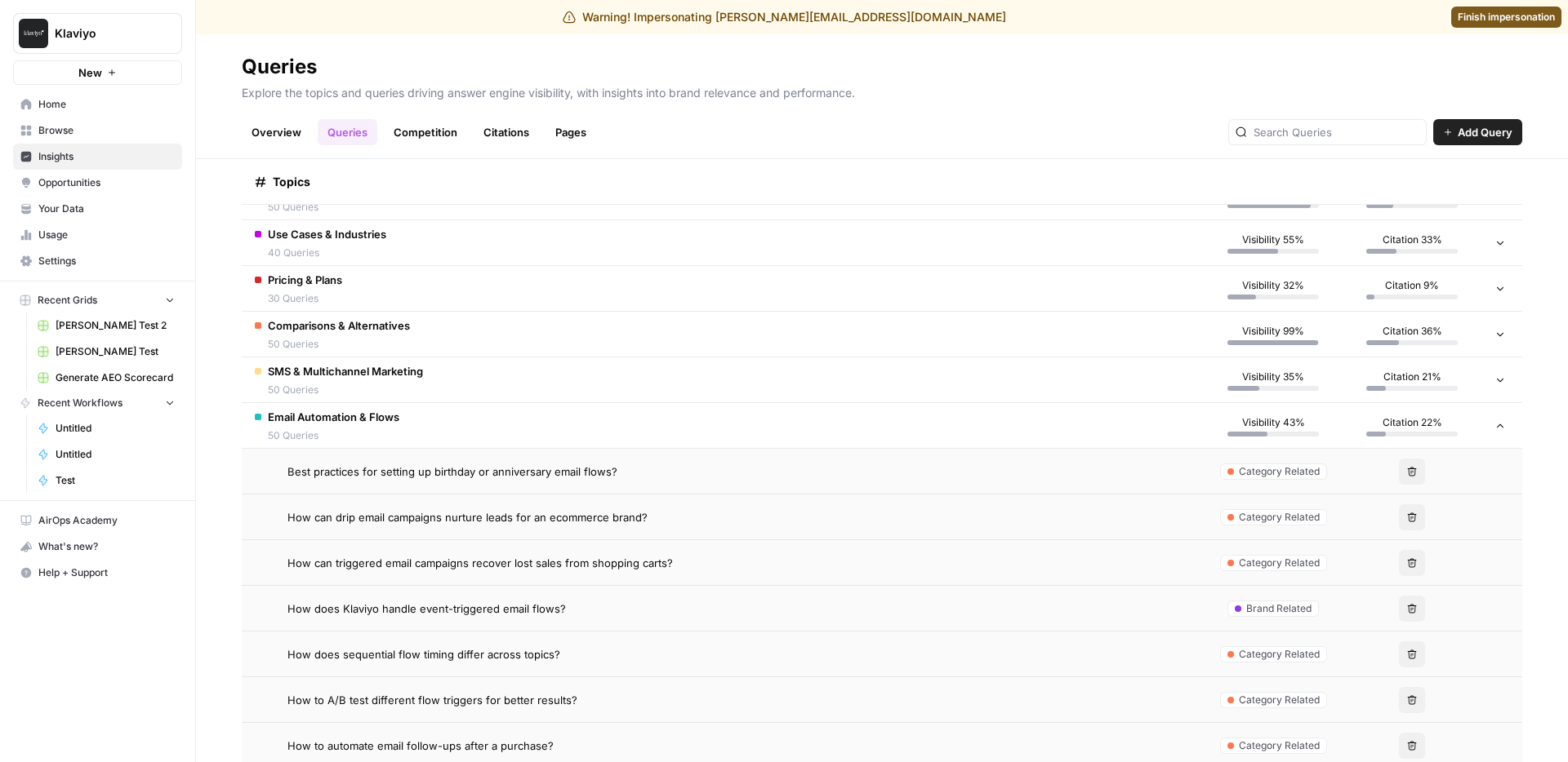
scroll to position [660, 0]
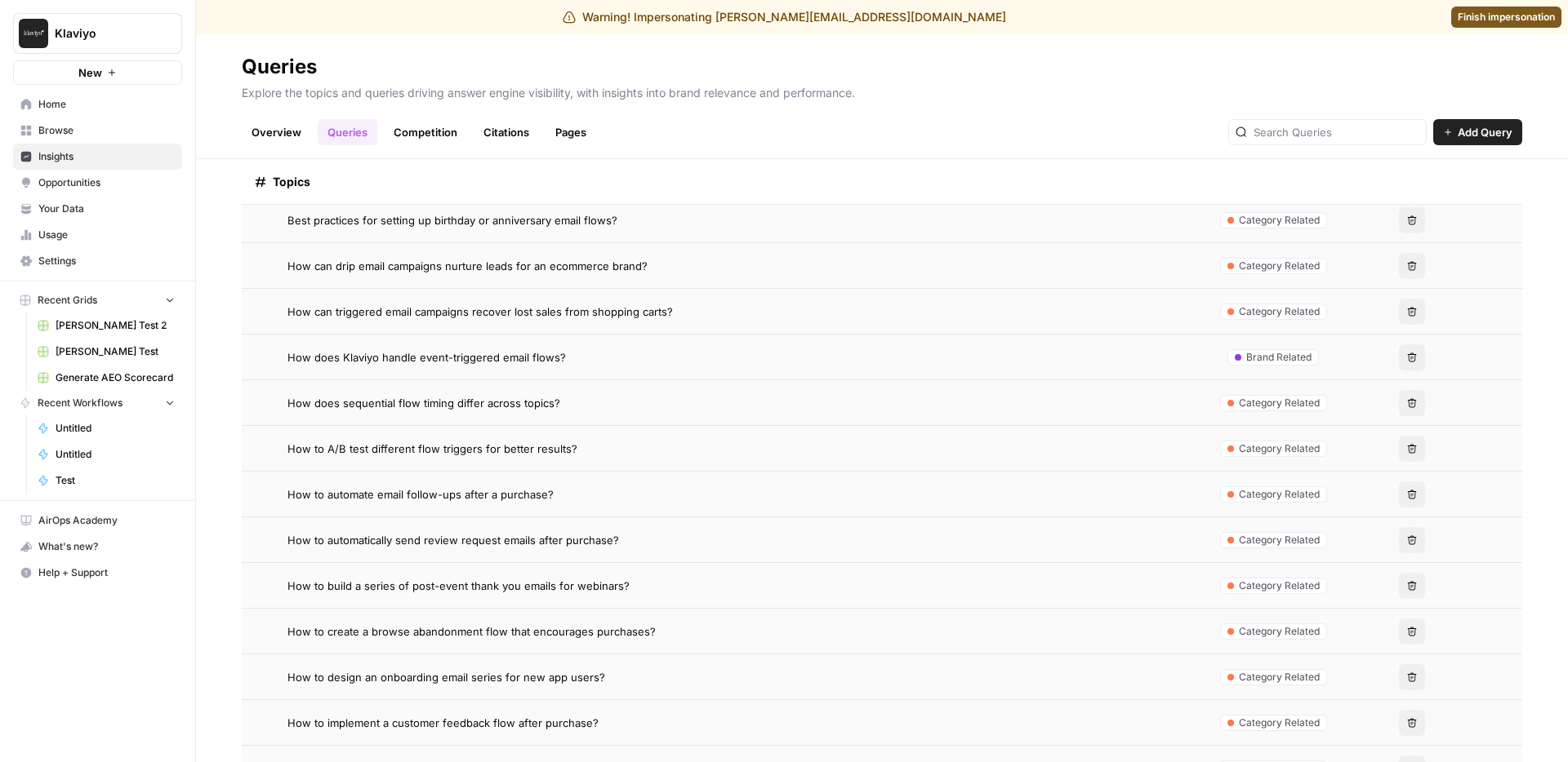
click at [405, 547] on span "How to automatically send review request emails after purchase?" at bounding box center [453, 540] width 331 height 16
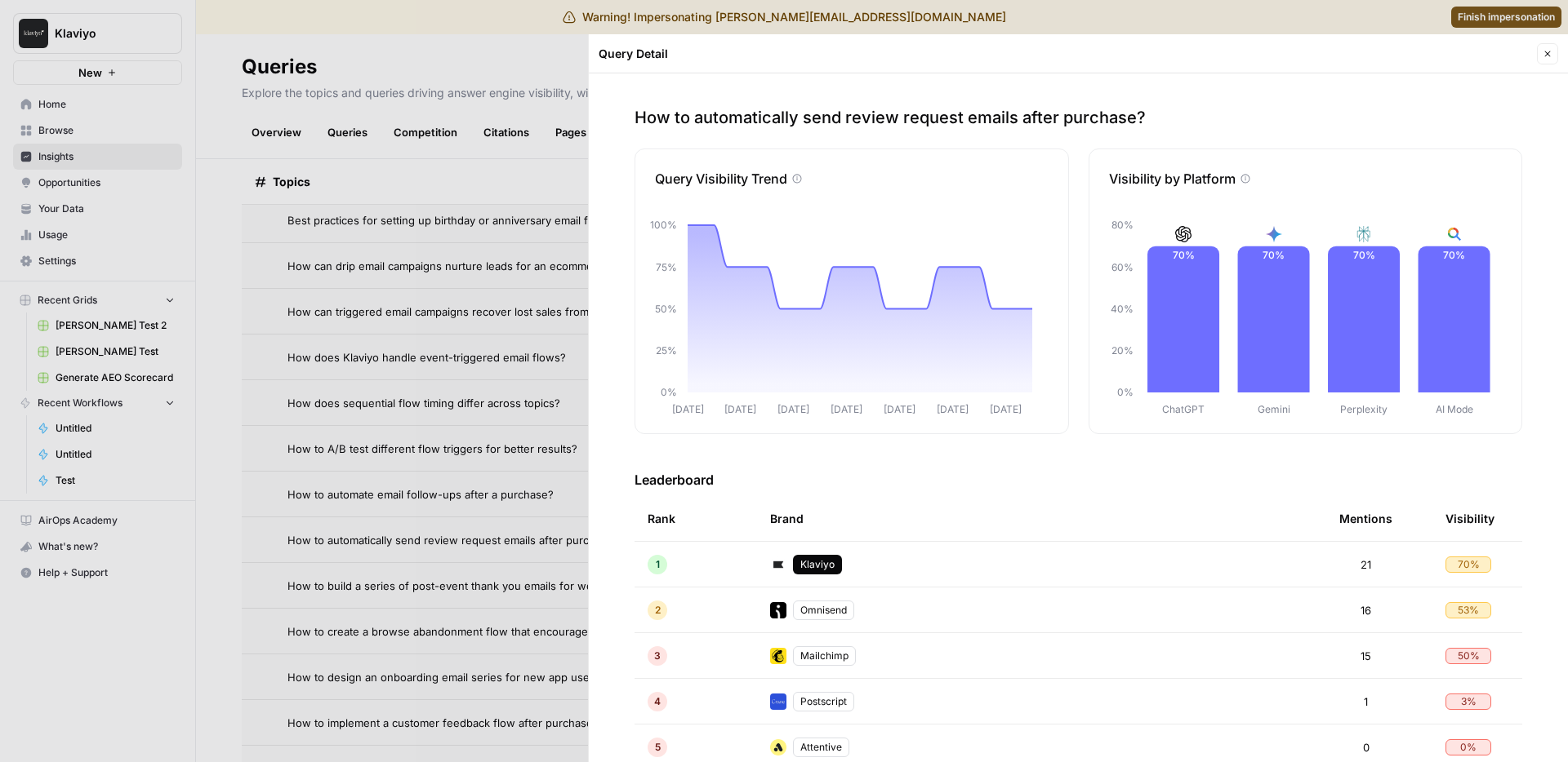
click at [1031, 417] on div "[DATE] Aug [DATE] Aug [DATE] Aug [DATE] 0% 25% 50% 75% 100%" at bounding box center [838, 311] width 433 height 245
click at [499, 395] on div at bounding box center [784, 381] width 1568 height 762
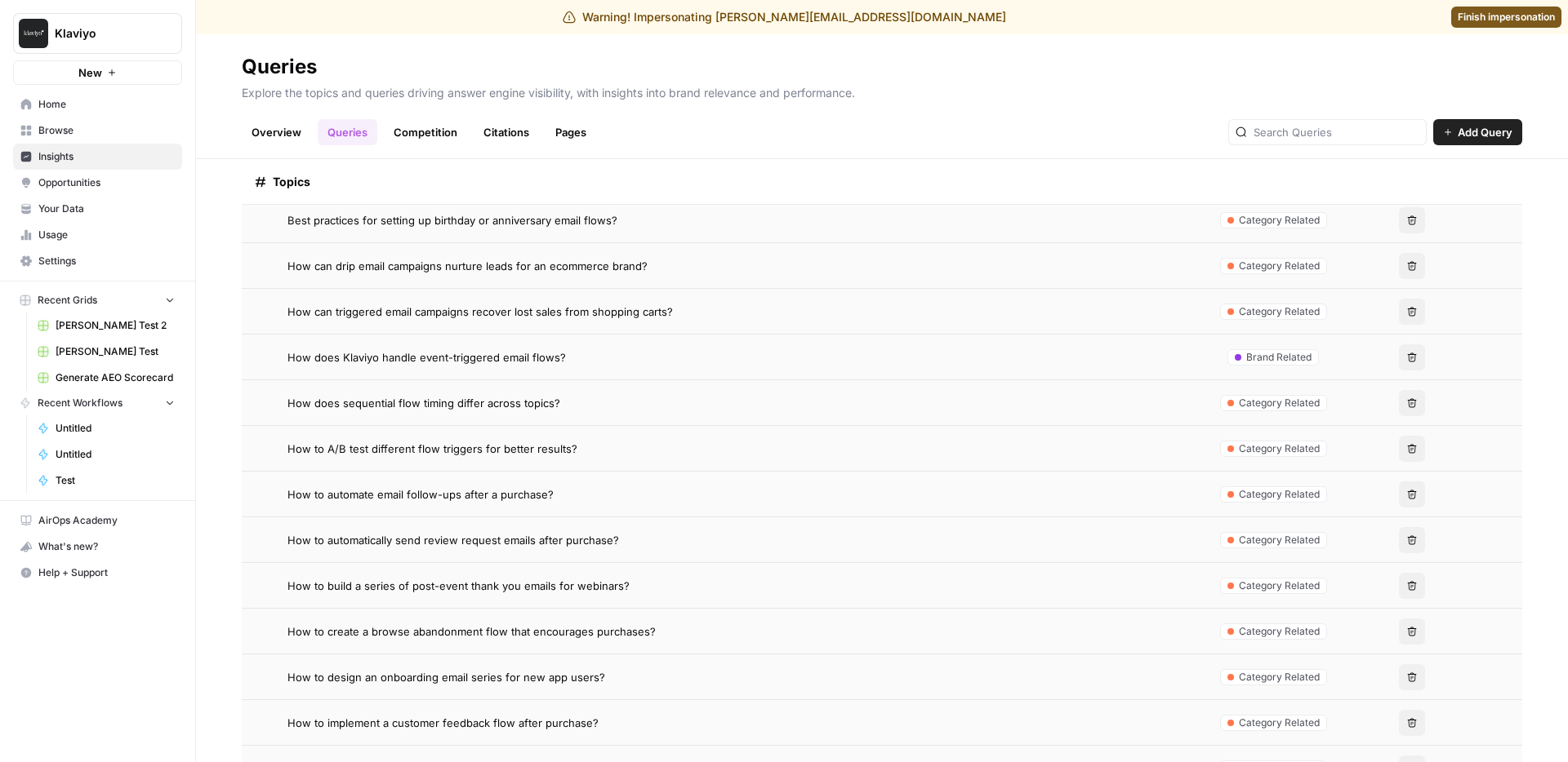
click at [413, 128] on link "Competition" at bounding box center [425, 133] width 83 height 27
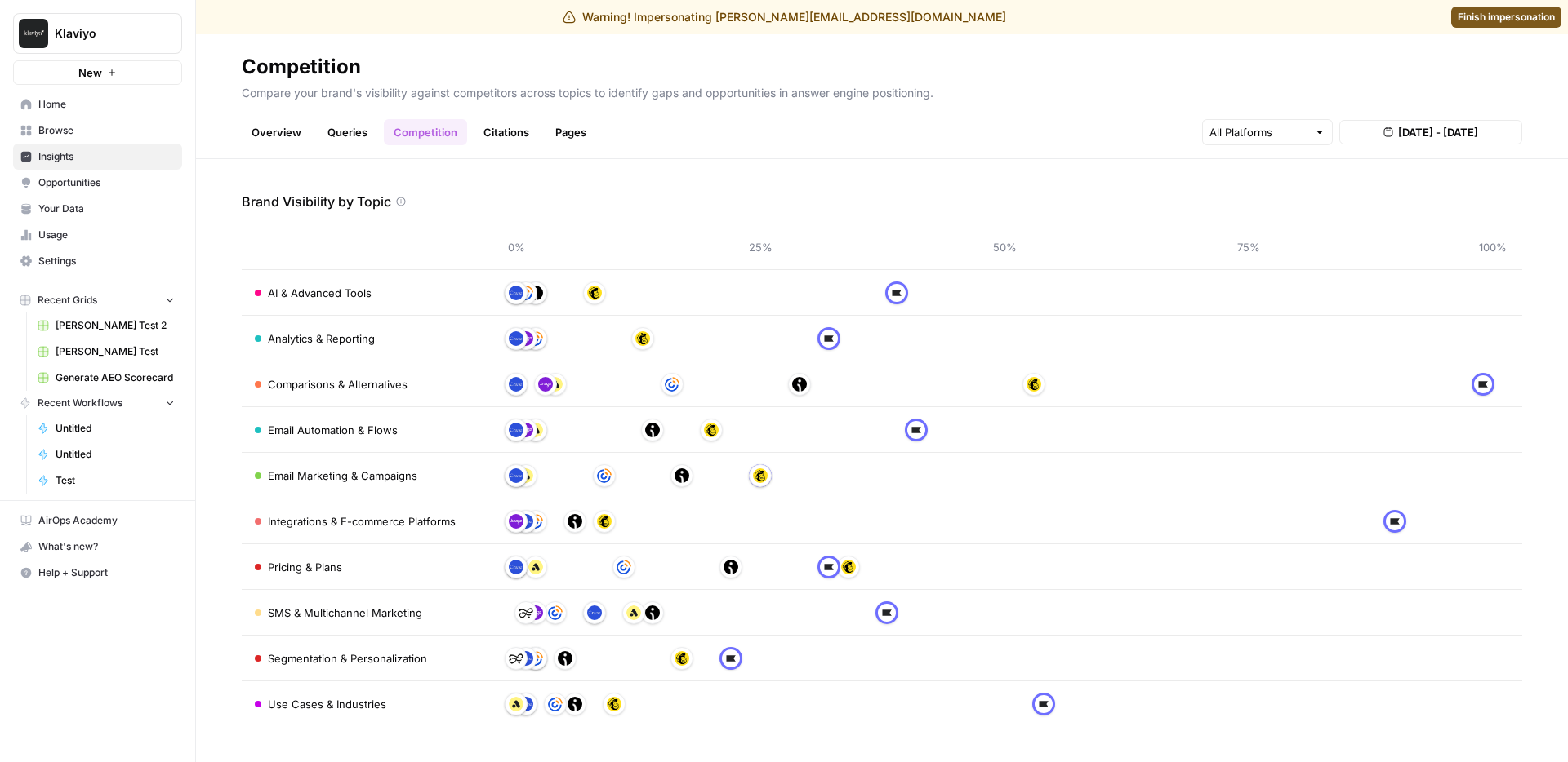
click at [277, 134] on link "Overview" at bounding box center [276, 133] width 69 height 27
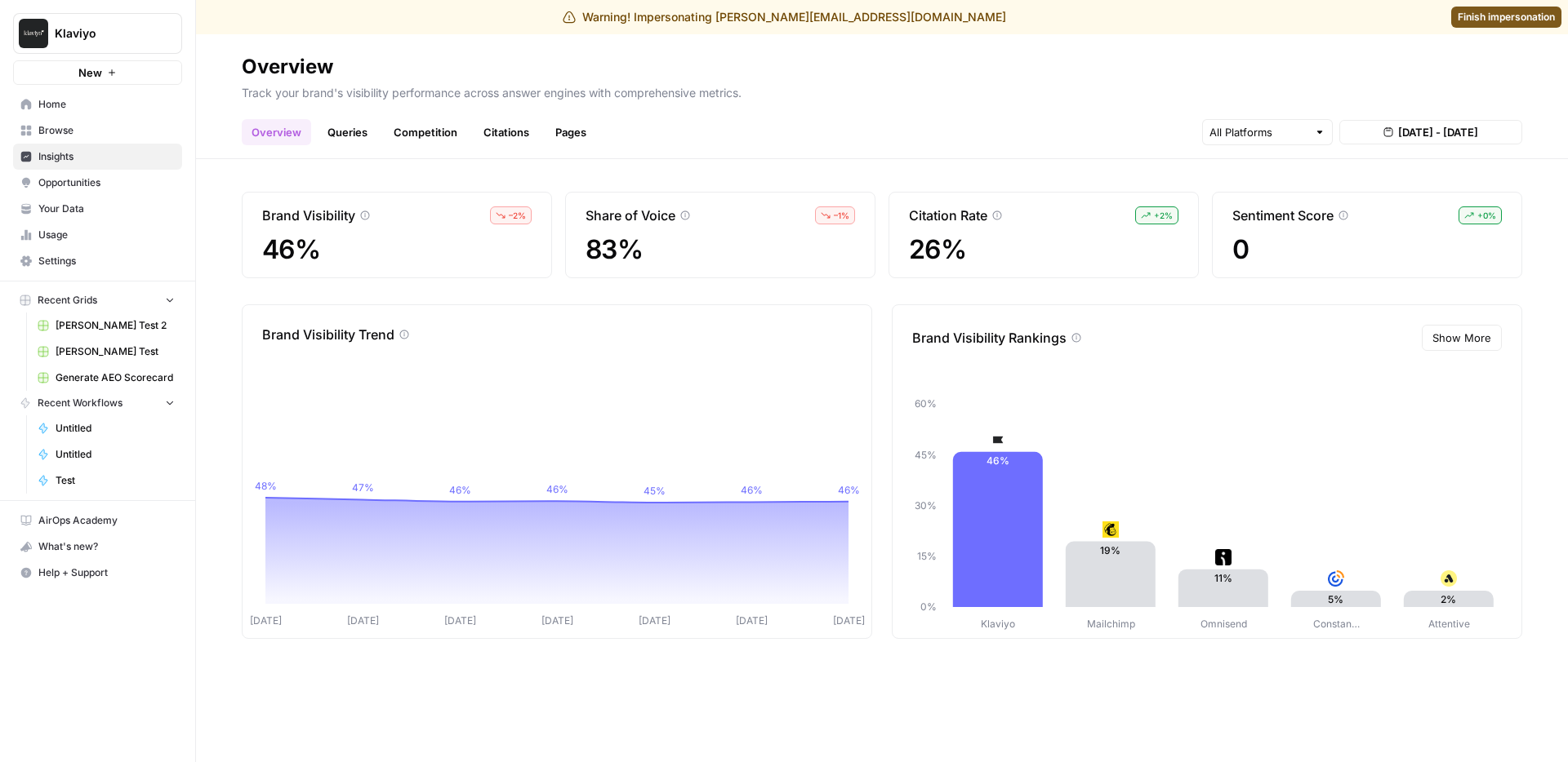
click at [1457, 327] on button "Show More" at bounding box center [1462, 338] width 80 height 27
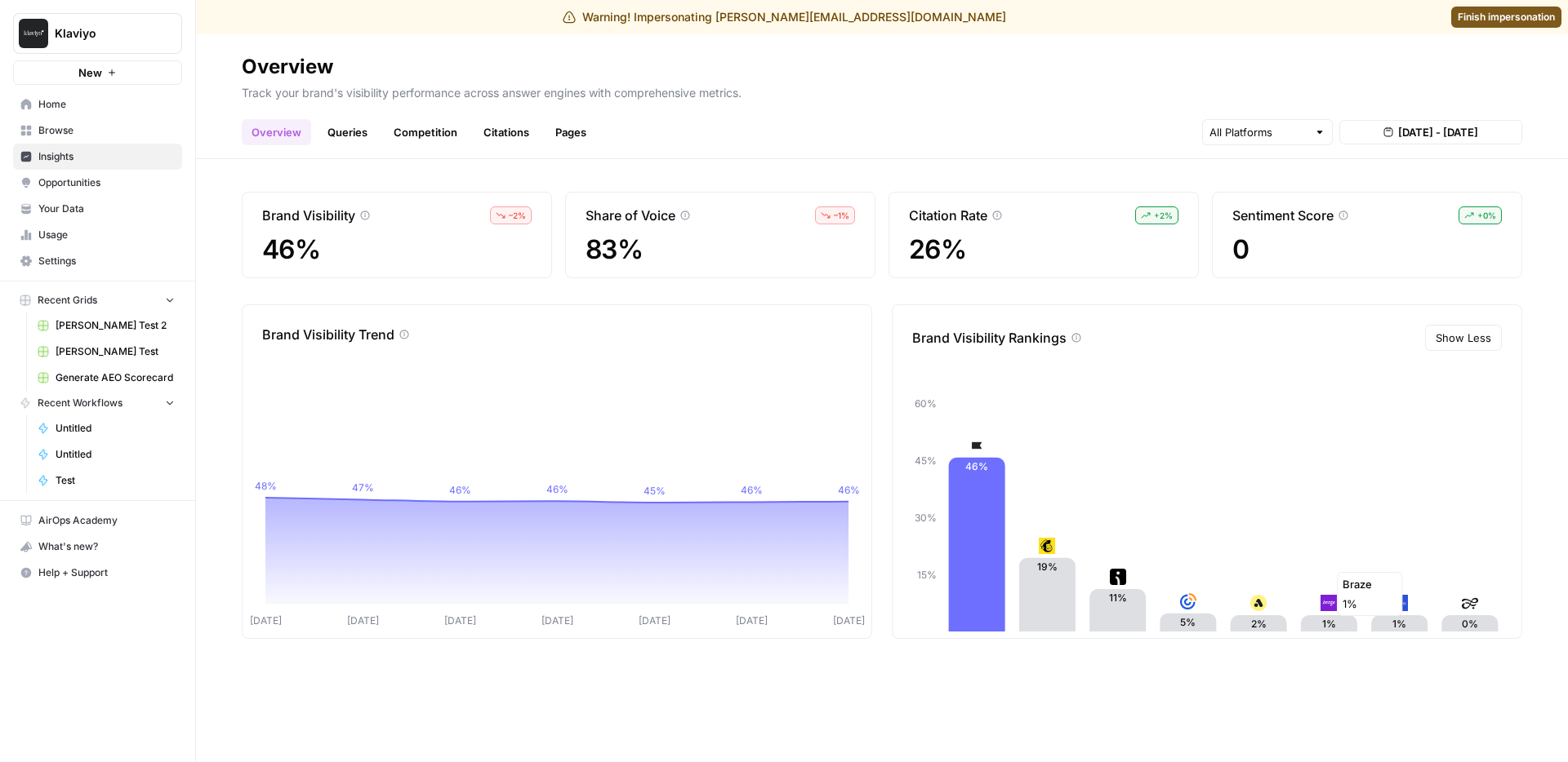
click at [1329, 625] on text "1%" at bounding box center [1329, 624] width 14 height 12
click at [1279, 127] on input "text" at bounding box center [1258, 132] width 98 height 16
click at [1274, 189] on span "ChatGPT" at bounding box center [1266, 193] width 64 height 16
click at [1252, 194] on span "ChatGPT" at bounding box center [1273, 193] width 79 height 16
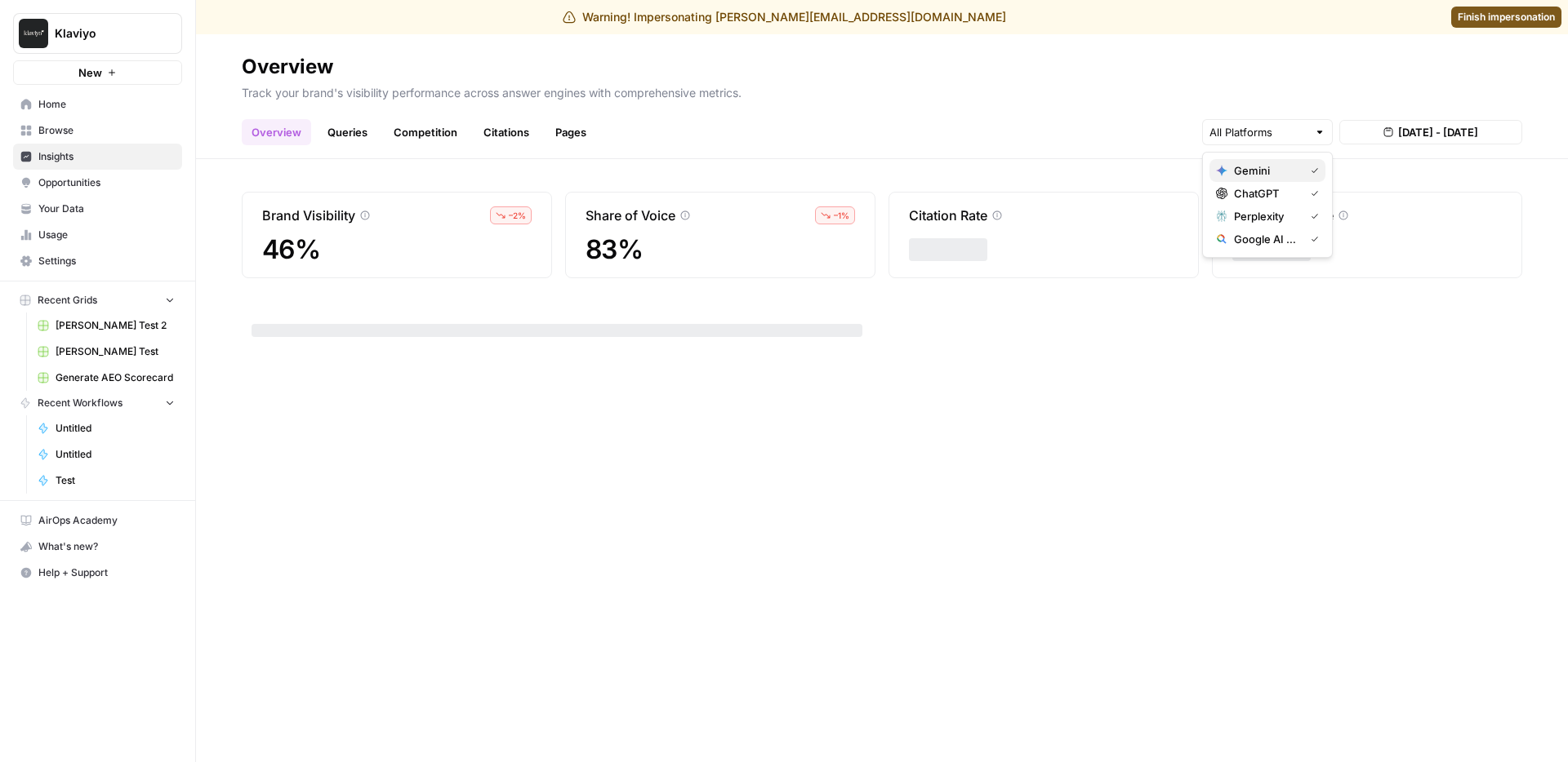
click at [1255, 172] on span "Gemini" at bounding box center [1266, 171] width 64 height 16
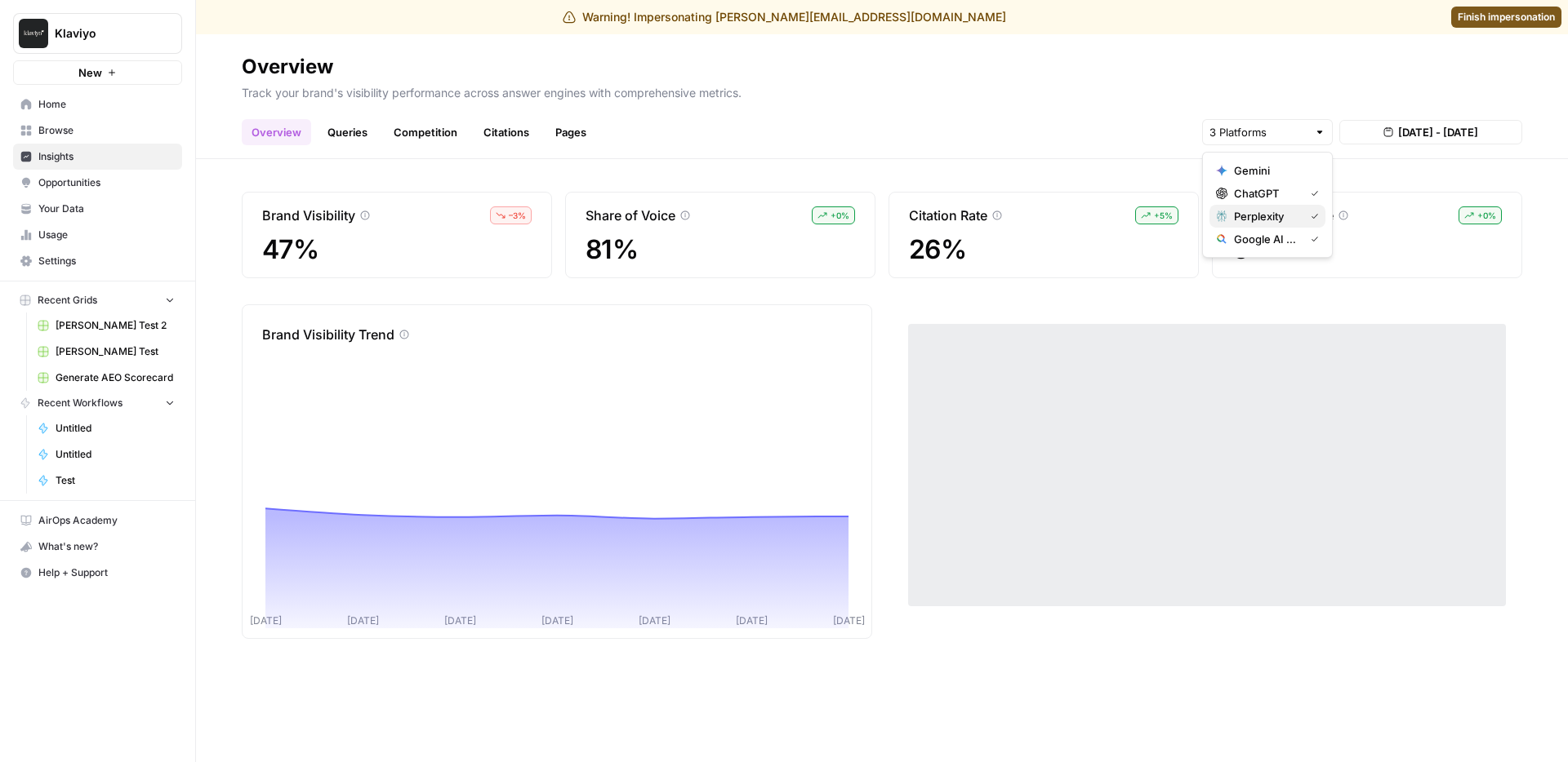
click at [1261, 212] on span "Perplexity" at bounding box center [1266, 216] width 64 height 16
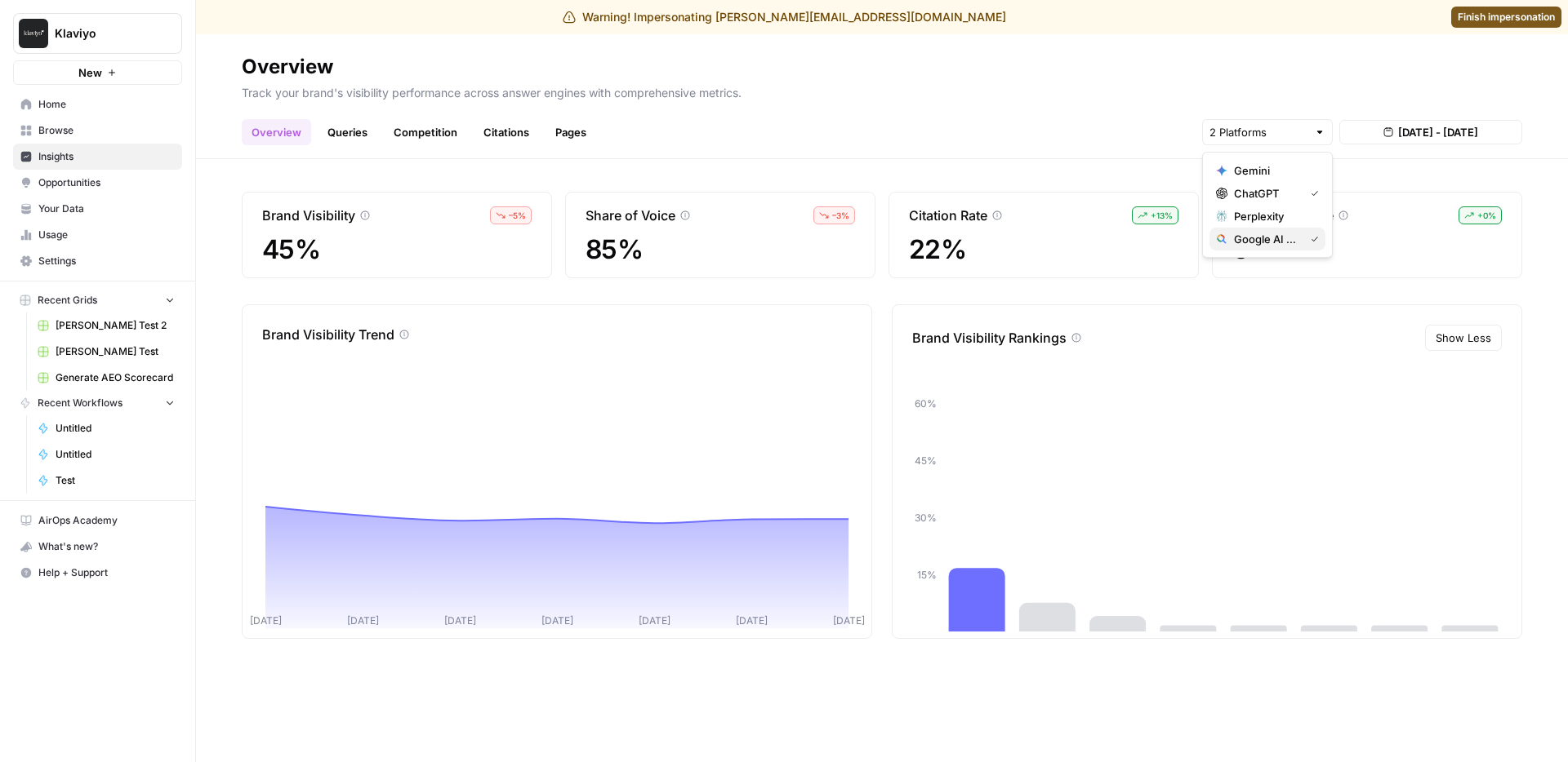
click at [1259, 234] on span "Google AI Mode" at bounding box center [1266, 239] width 64 height 16
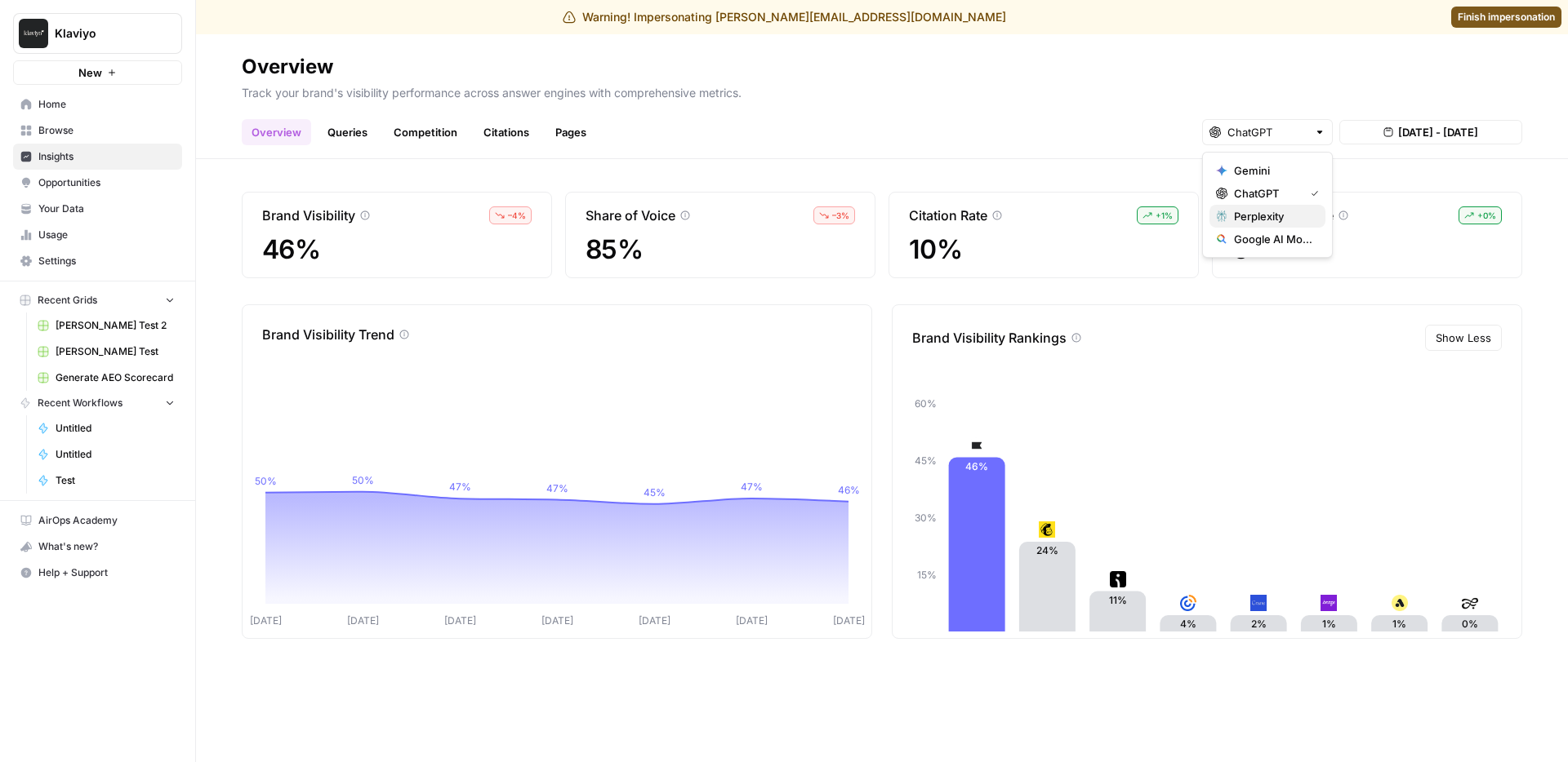
click at [1266, 210] on span "Perplexity" at bounding box center [1273, 216] width 79 height 16
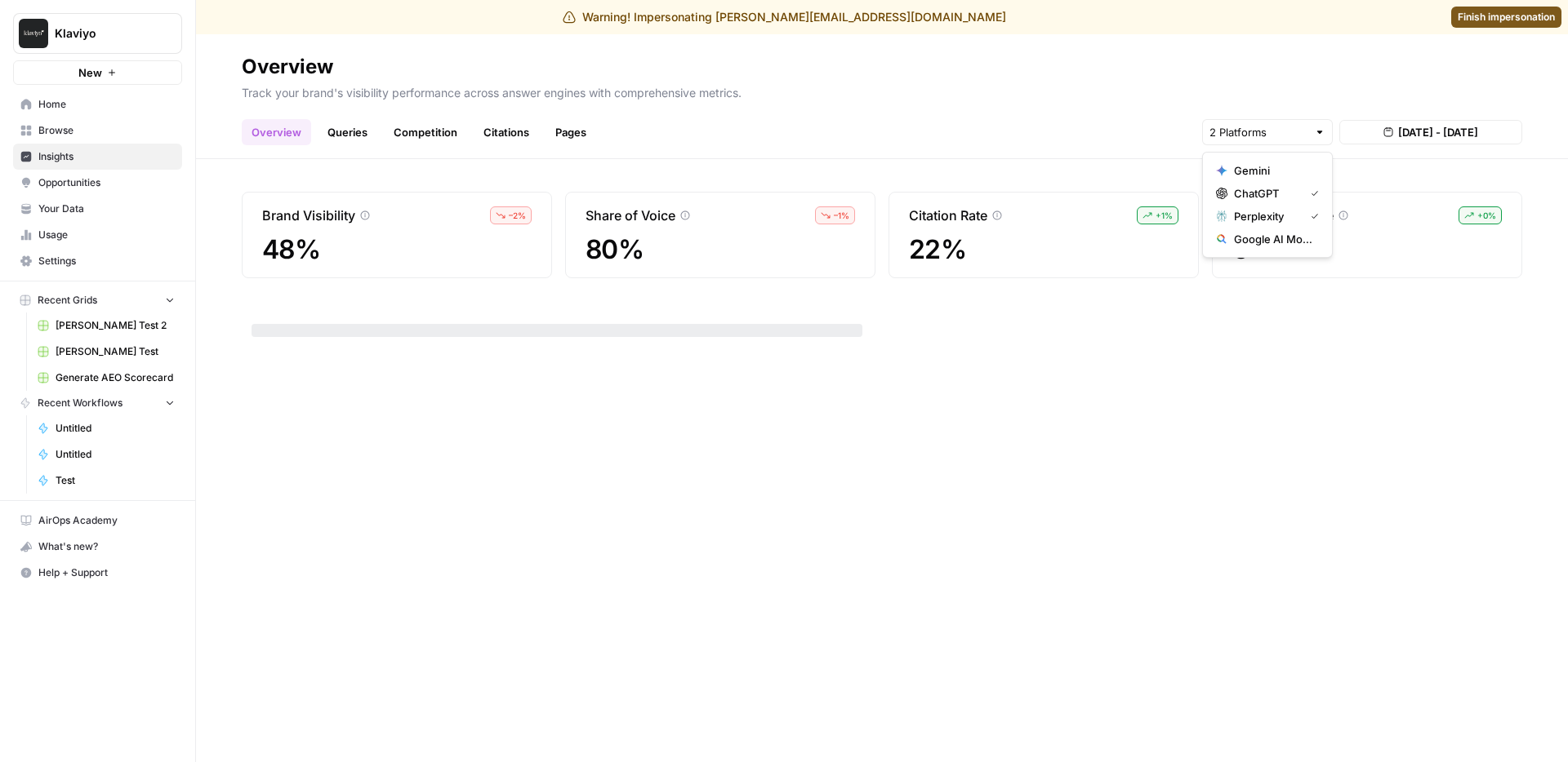
click at [1271, 195] on span "ChatGPT" at bounding box center [1266, 193] width 64 height 16
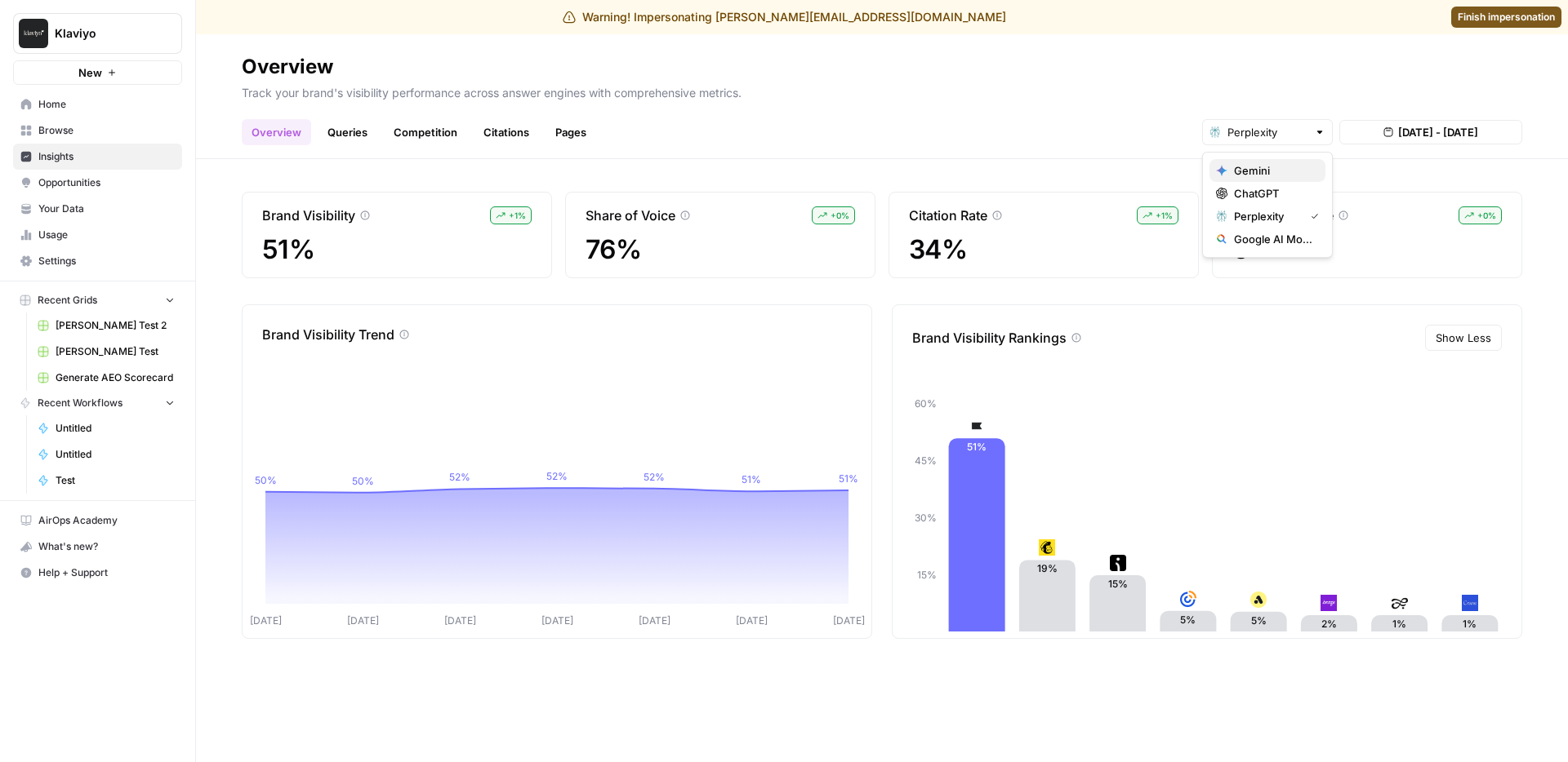
click at [1274, 169] on span "Gemini" at bounding box center [1273, 171] width 79 height 16
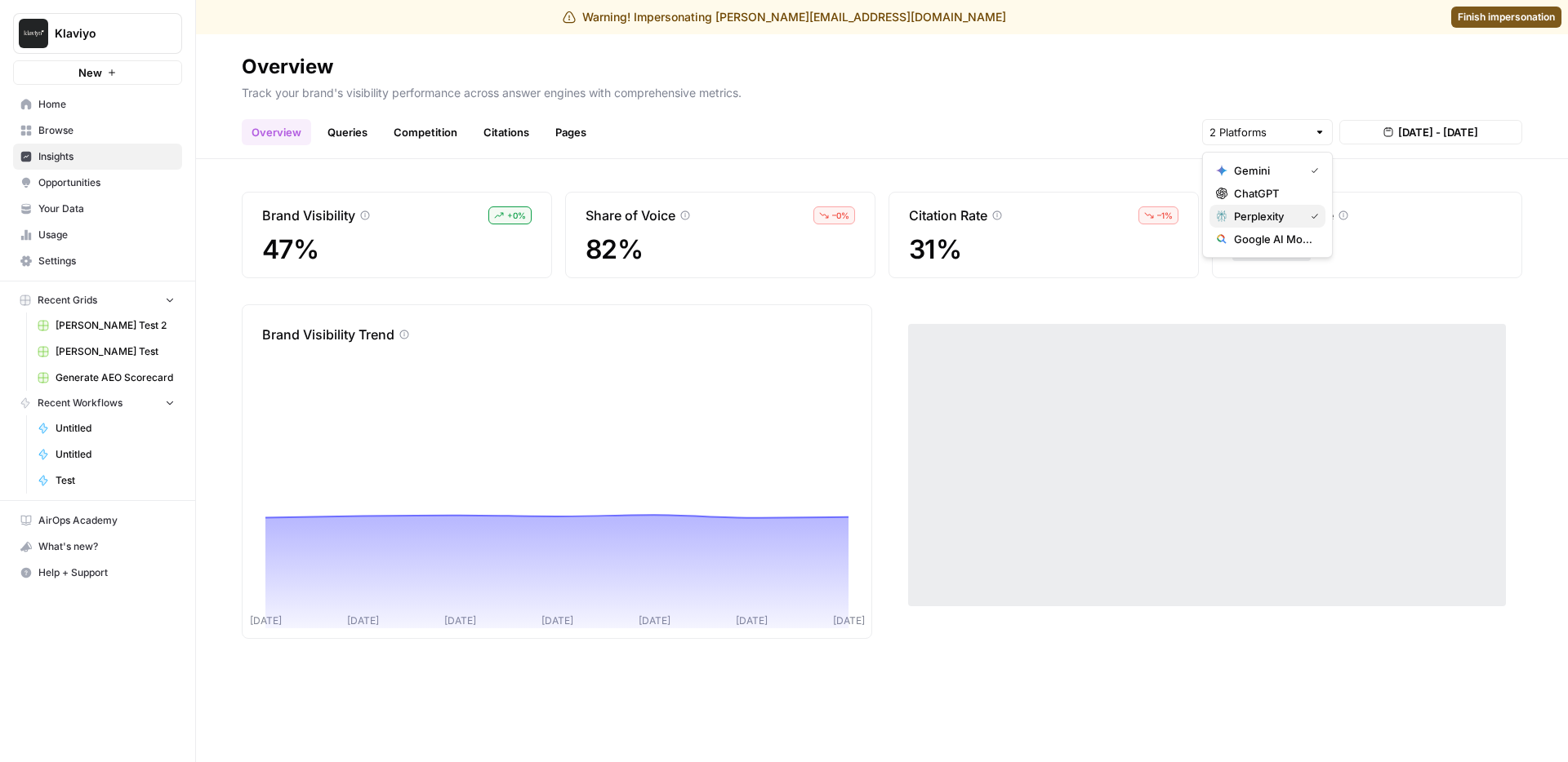
click at [1297, 215] on span "Perplexity" at bounding box center [1266, 216] width 64 height 16
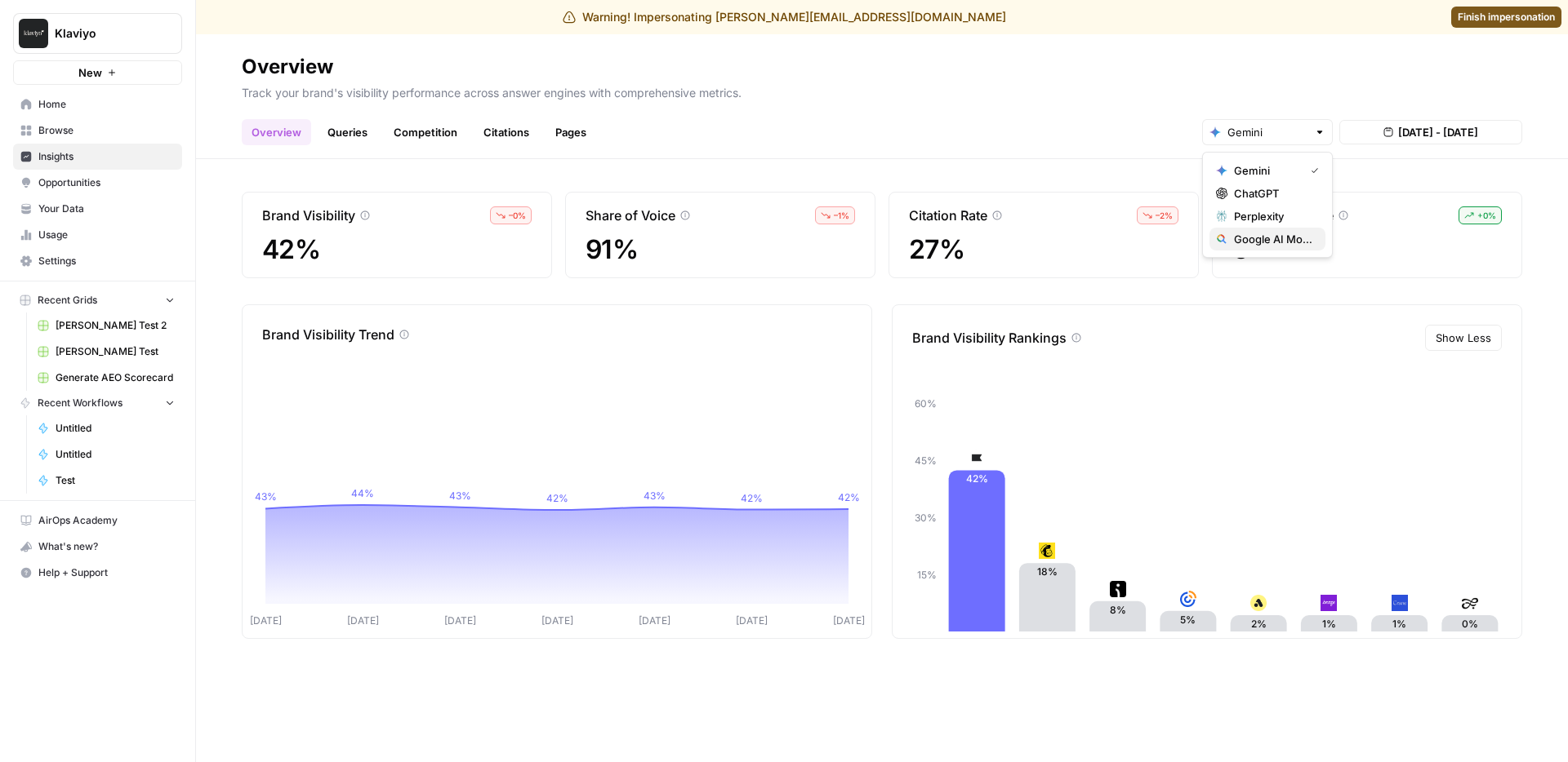
click at [1278, 244] on span "Google AI Mode" at bounding box center [1273, 239] width 79 height 16
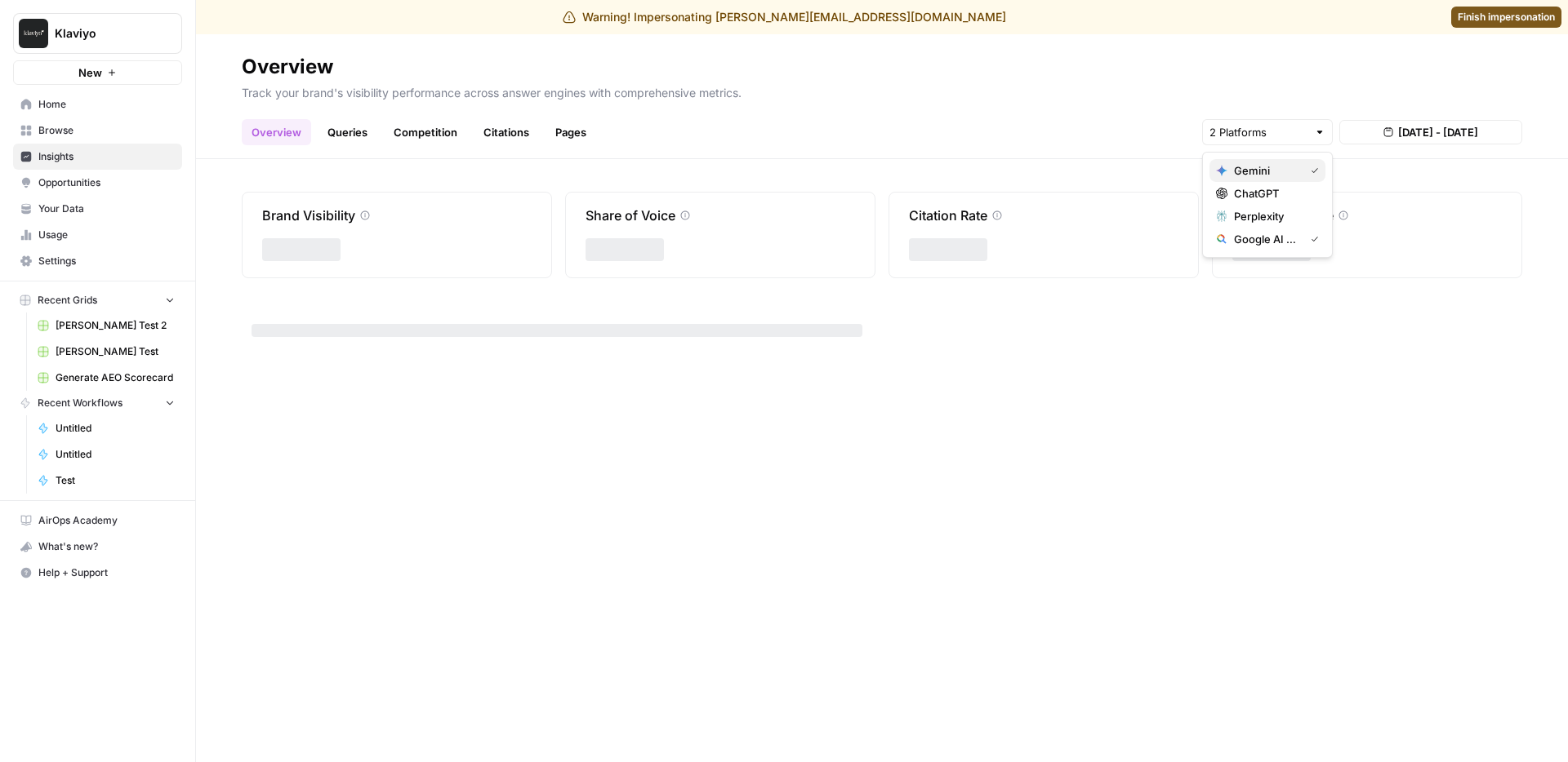
click at [1277, 166] on span "Gemini" at bounding box center [1266, 171] width 64 height 16
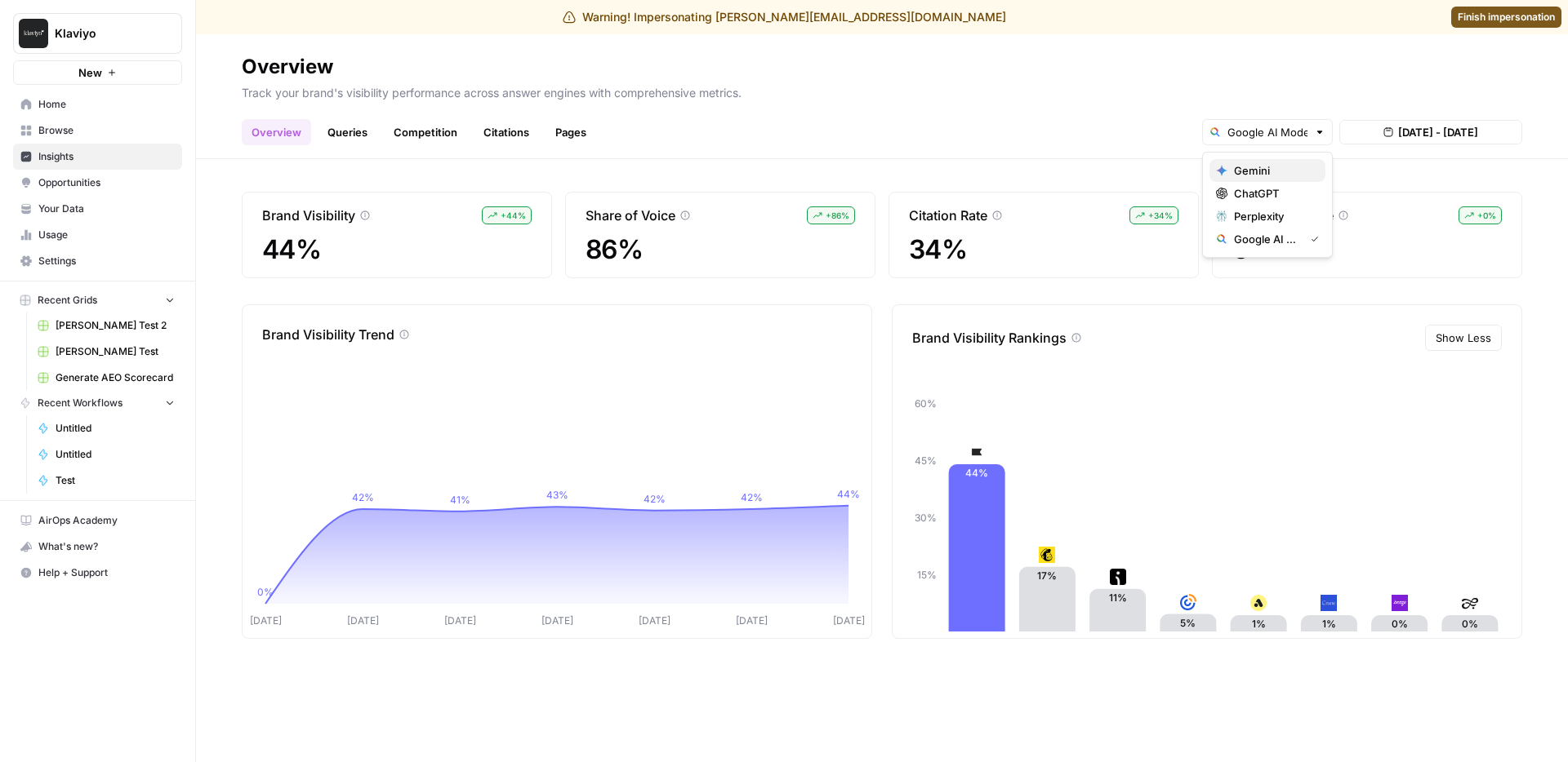
click at [1272, 176] on span "Gemini" at bounding box center [1273, 171] width 79 height 16
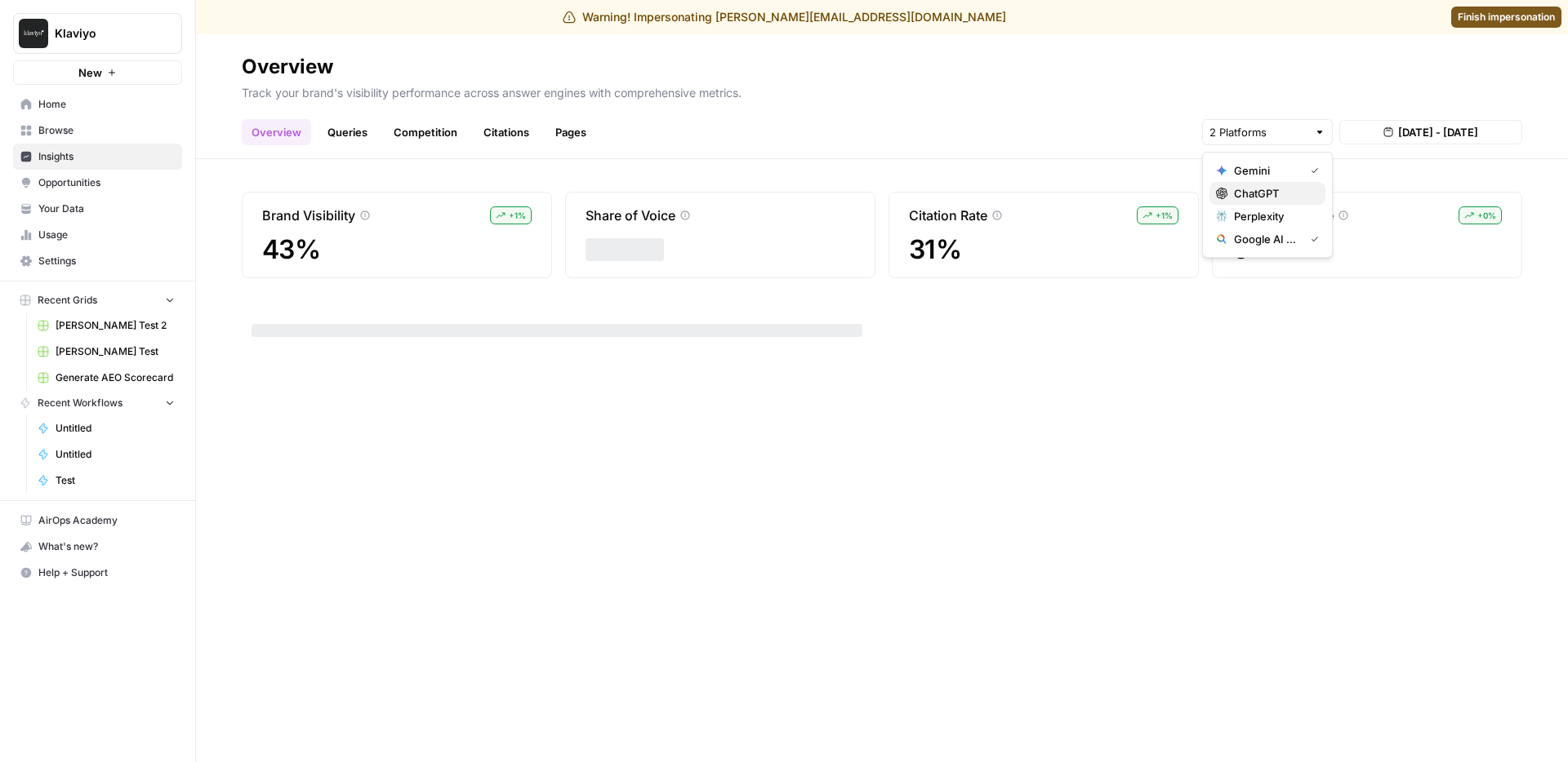
click at [1274, 187] on span "ChatGPT" at bounding box center [1273, 193] width 79 height 16
click at [1266, 212] on span "Perplexity" at bounding box center [1273, 216] width 79 height 16
click at [1152, 119] on div "Overview Queries Competition Citations Pages [DATE] - [DATE]" at bounding box center [882, 126] width 1280 height 39
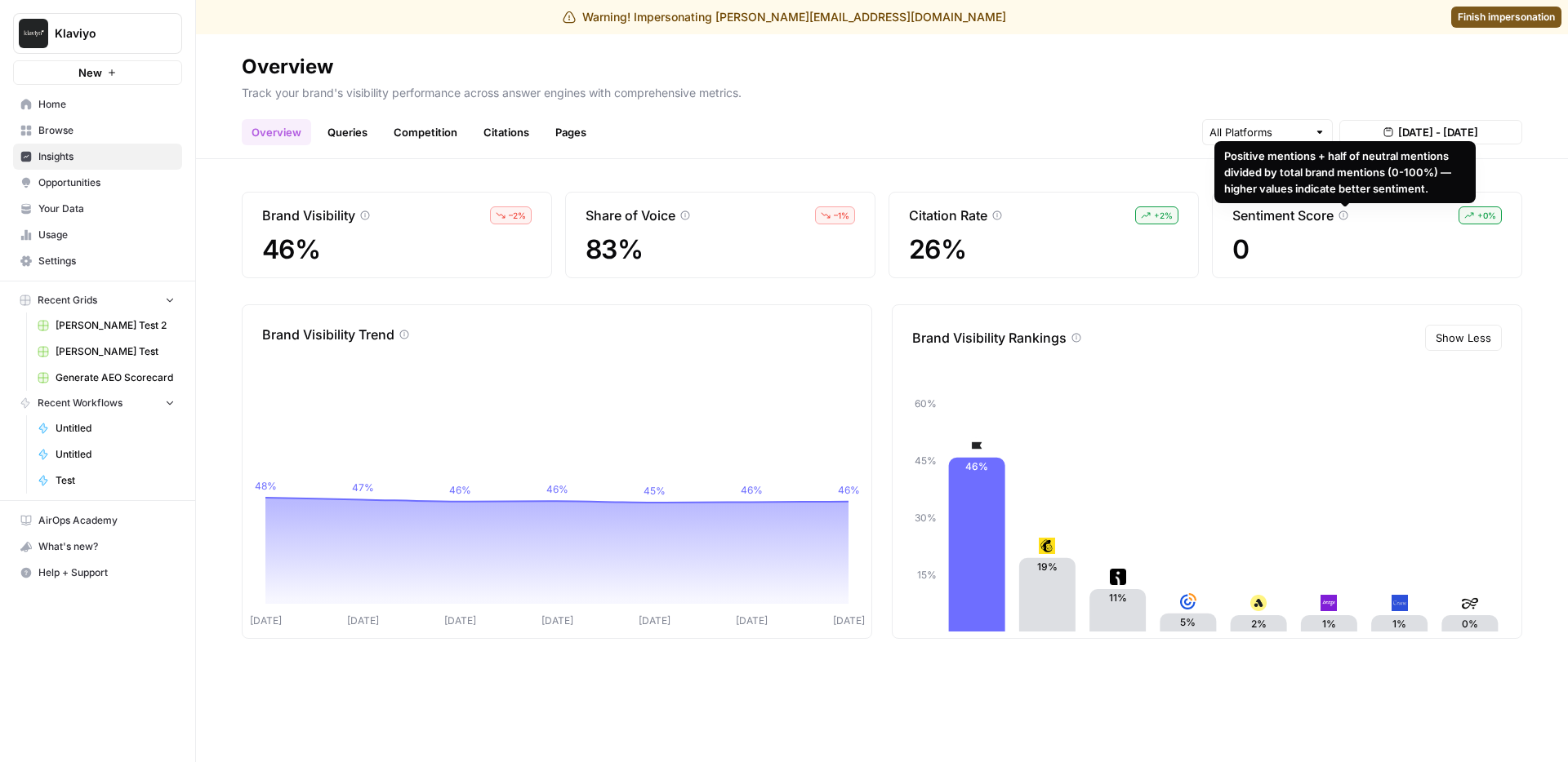
click at [1343, 215] on icon at bounding box center [1343, 215] width 10 height 10
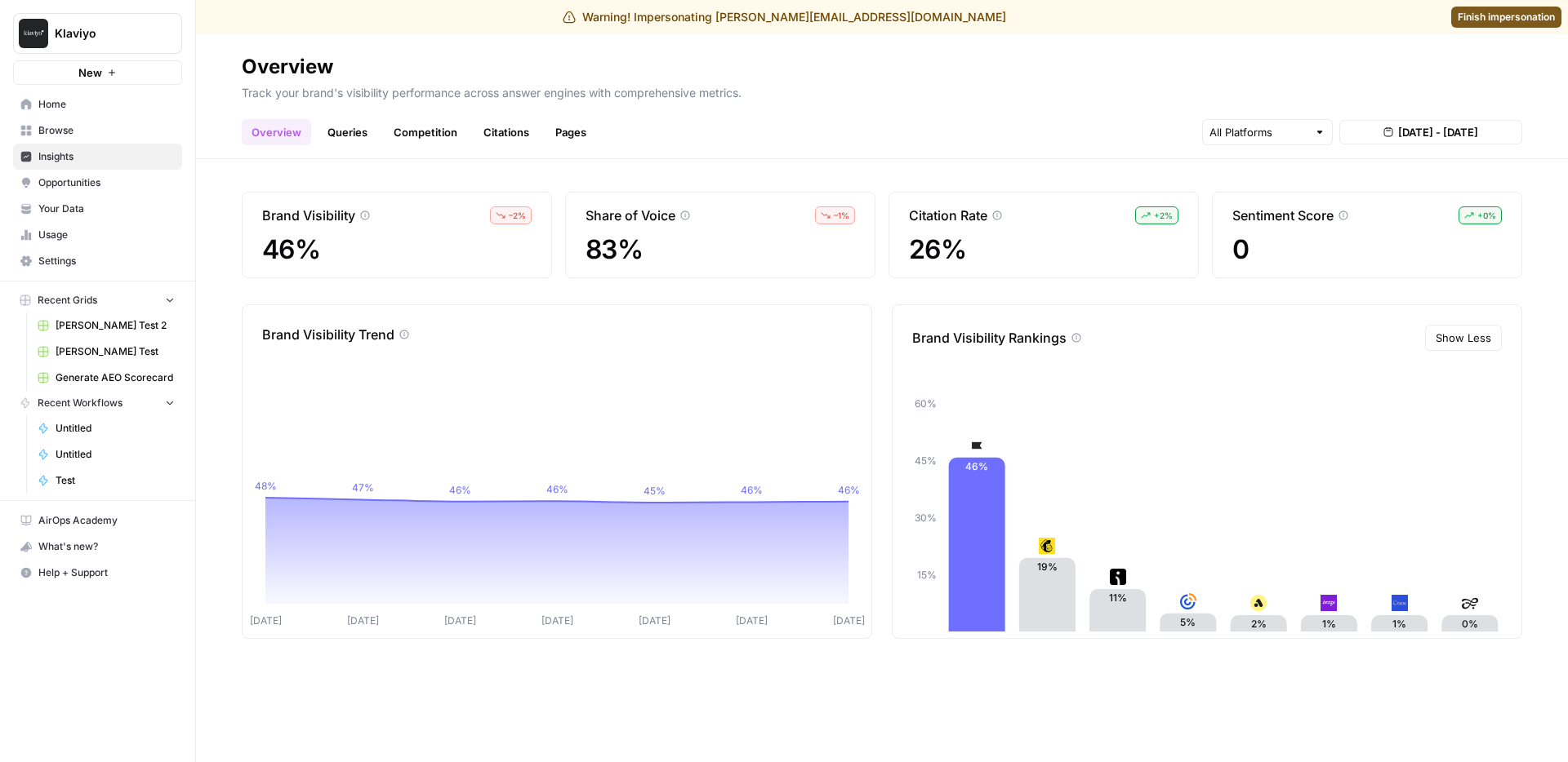
click at [370, 131] on link "Queries" at bounding box center [347, 133] width 59 height 27
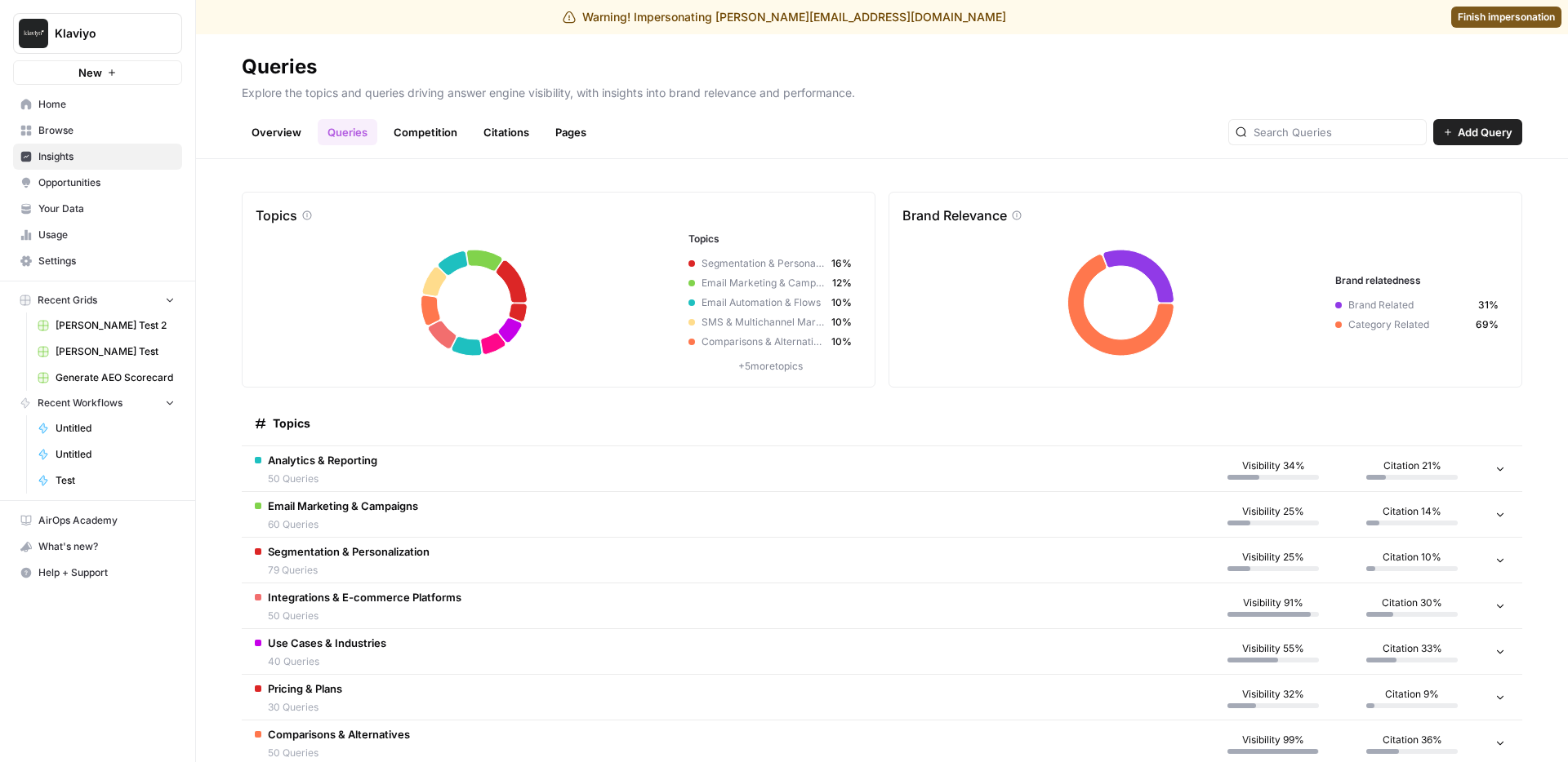
click at [420, 135] on link "Competition" at bounding box center [425, 133] width 83 height 27
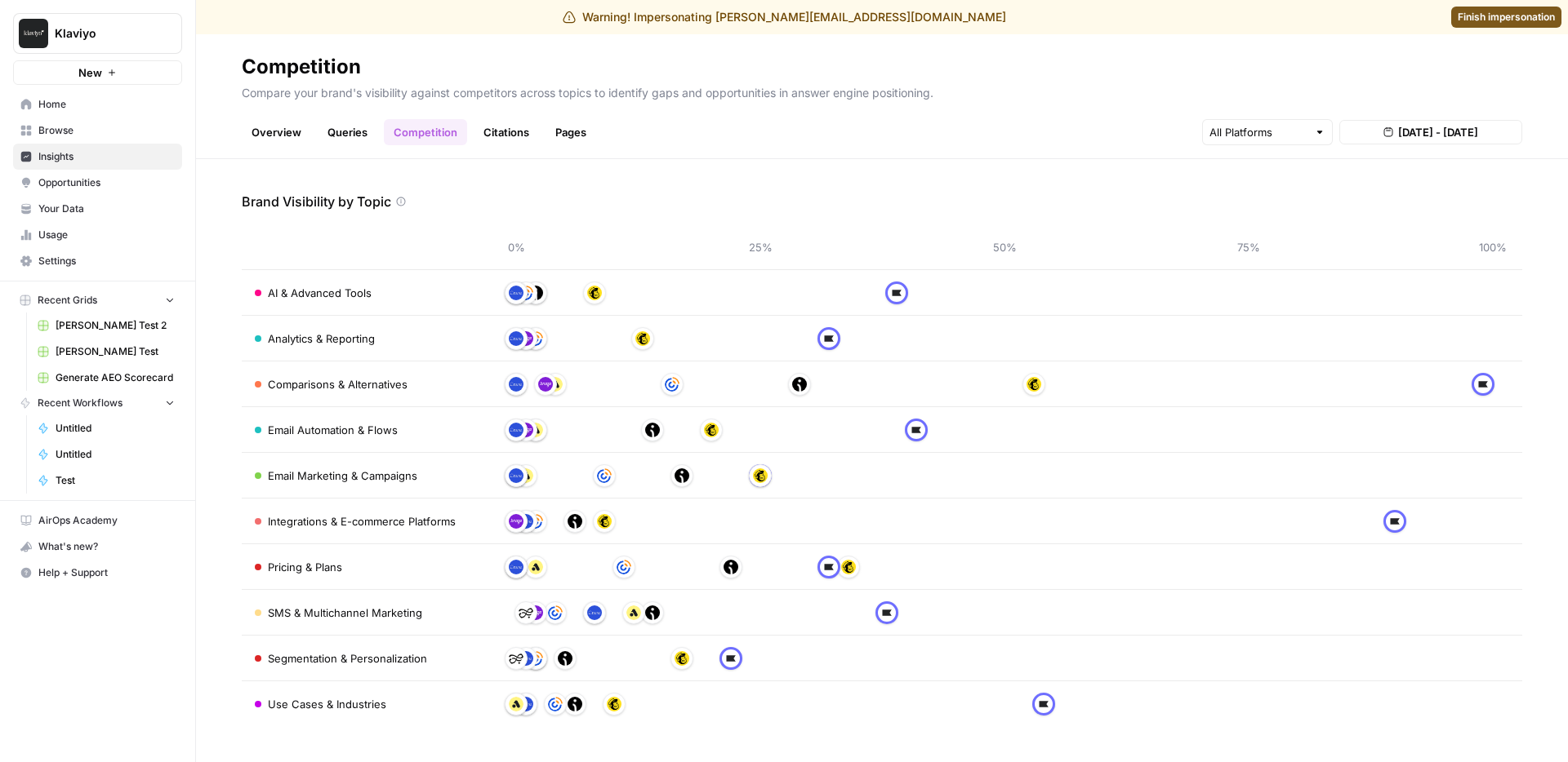
click at [282, 131] on link "Overview" at bounding box center [276, 133] width 69 height 27
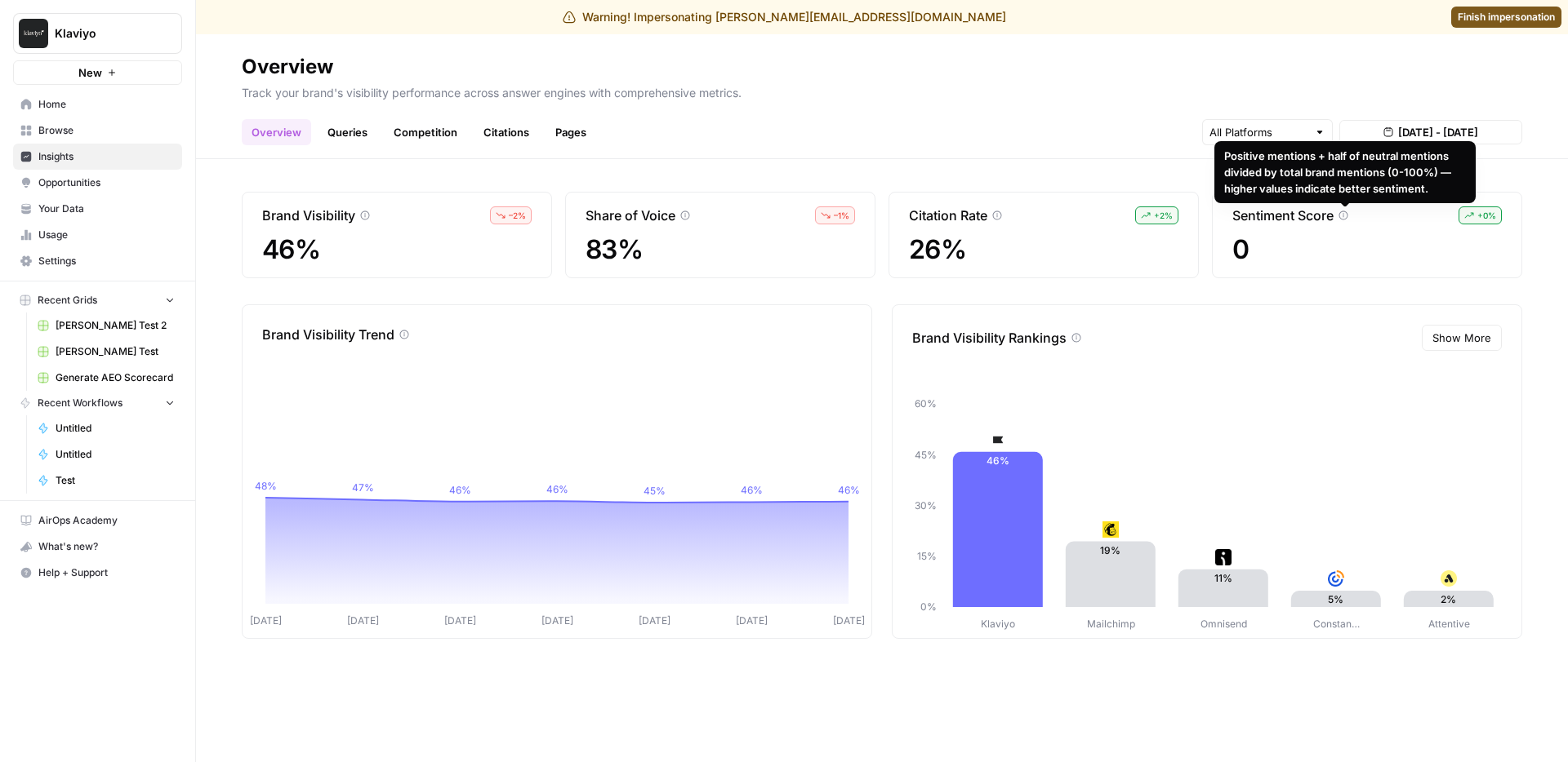
click at [754, 196] on div "Share of Voice – 1 % 83%" at bounding box center [720, 235] width 310 height 87
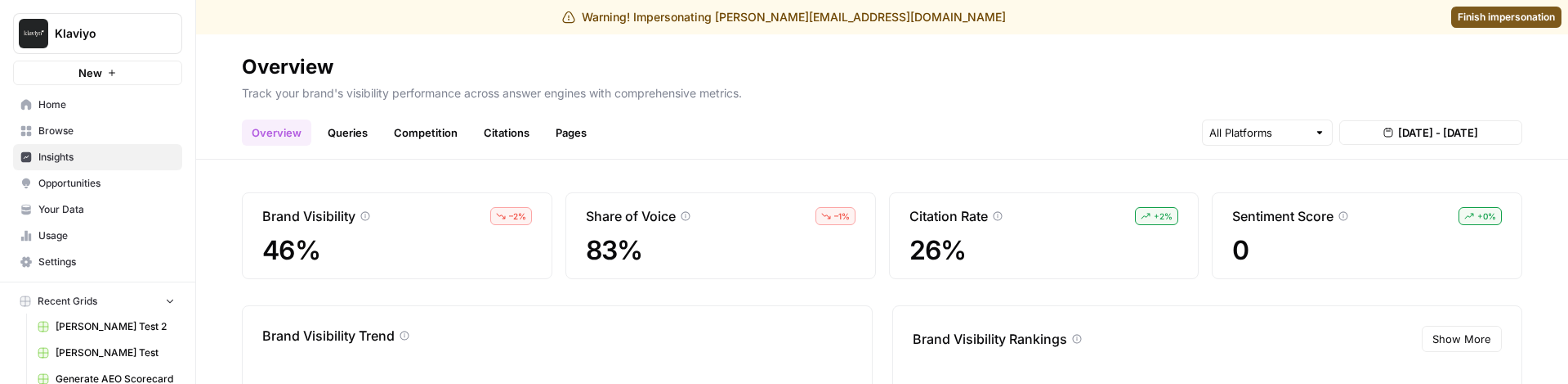
click at [692, 98] on p "Track your brand's visibility performance across answer engines with comprehens…" at bounding box center [881, 90] width 1280 height 21
click at [696, 111] on div "Overview Queries Competition Citations Pages [DATE] - [DATE]" at bounding box center [881, 126] width 1280 height 39
click at [1398, 137] on span "[DATE] - [DATE]" at bounding box center [1438, 132] width 80 height 16
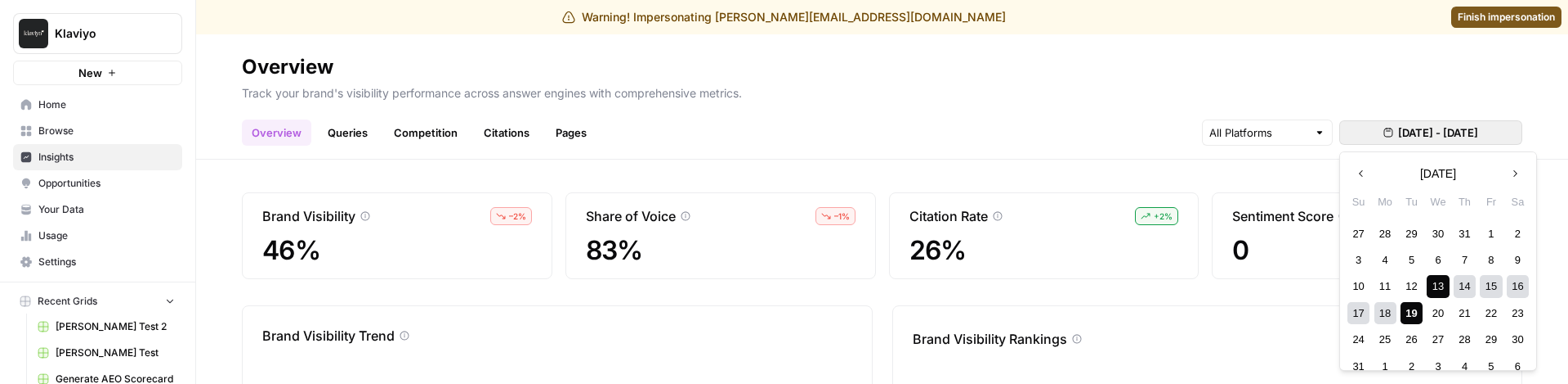
click at [1362, 310] on div "17" at bounding box center [1358, 312] width 22 height 22
drag, startPoint x: 1415, startPoint y: 258, endPoint x: 1409, endPoint y: 307, distance: 49.4
click at [1414, 258] on div "5" at bounding box center [1411, 259] width 22 height 22
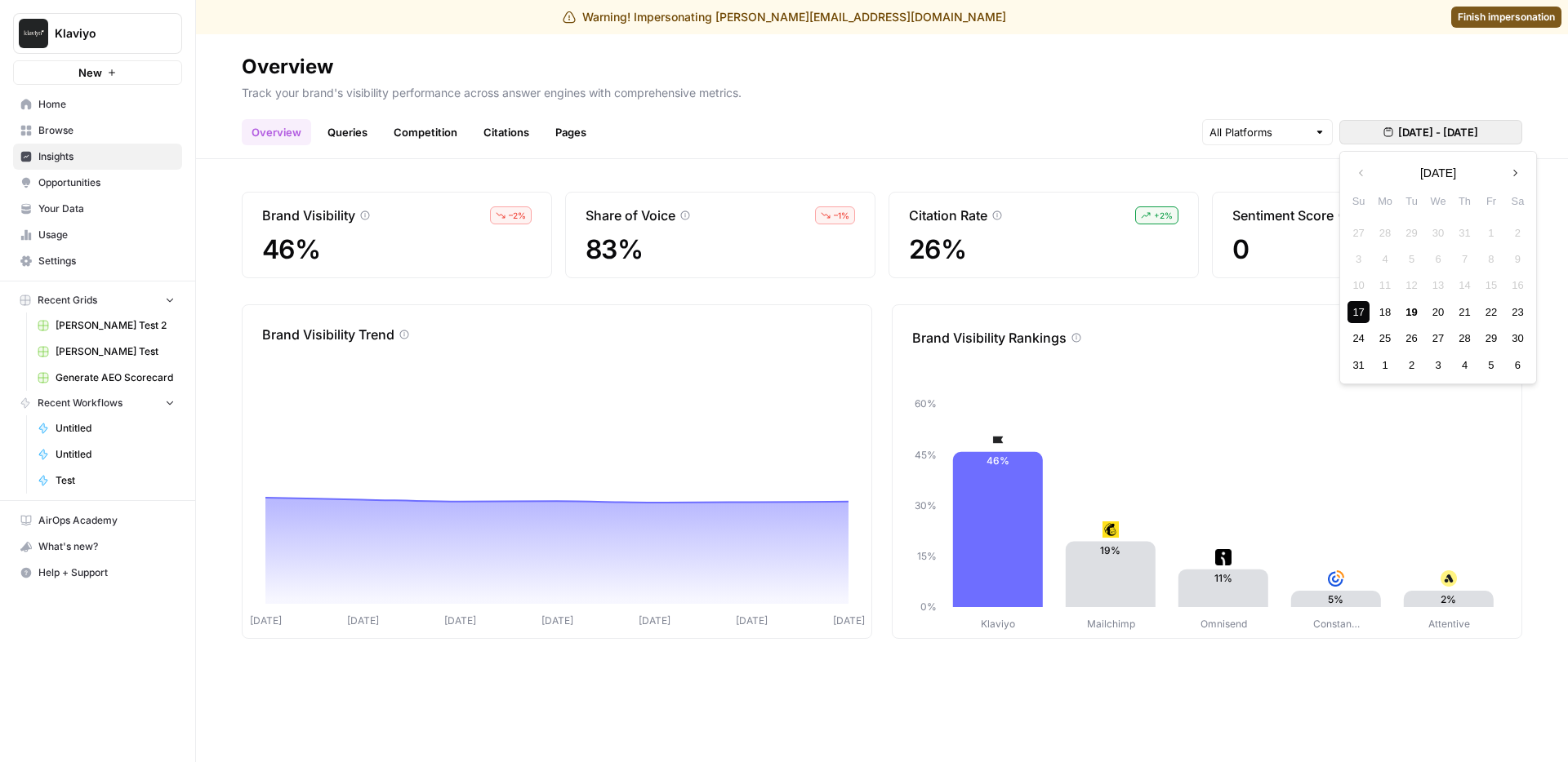
click at [1363, 312] on div "17" at bounding box center [1358, 312] width 22 height 22
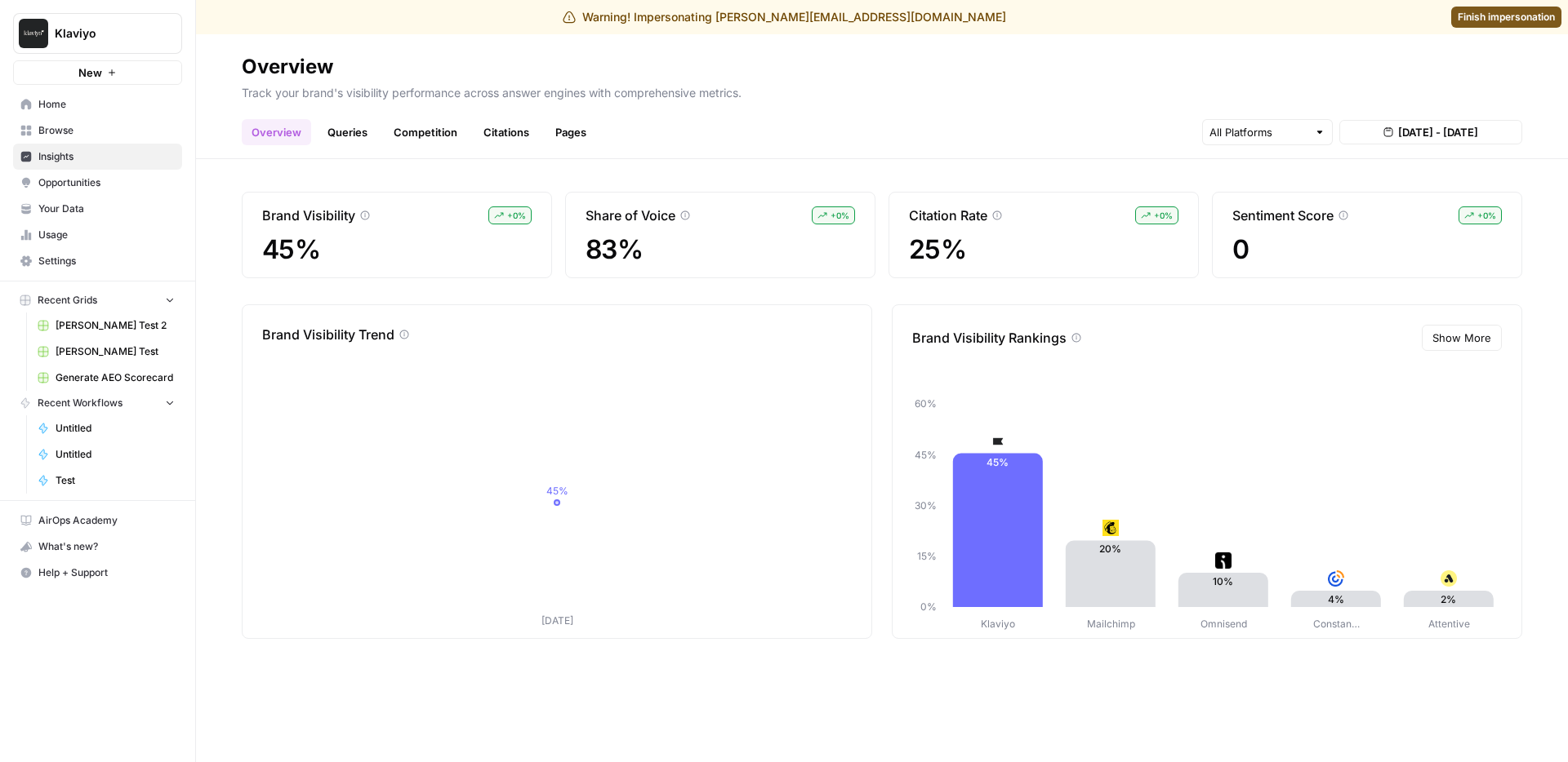
click at [1398, 124] on span "[DATE] - [DATE]" at bounding box center [1438, 132] width 80 height 16
click at [1404, 310] on div "19" at bounding box center [1411, 312] width 22 height 22
click at [1357, 313] on div "17" at bounding box center [1358, 312] width 22 height 22
click at [1392, 169] on div "Previous month [DATE] Next month" at bounding box center [1437, 173] width 196 height 29
click at [1310, 81] on p "Track your brand's visibility performance across answer engines with comprehens…" at bounding box center [882, 90] width 1280 height 21
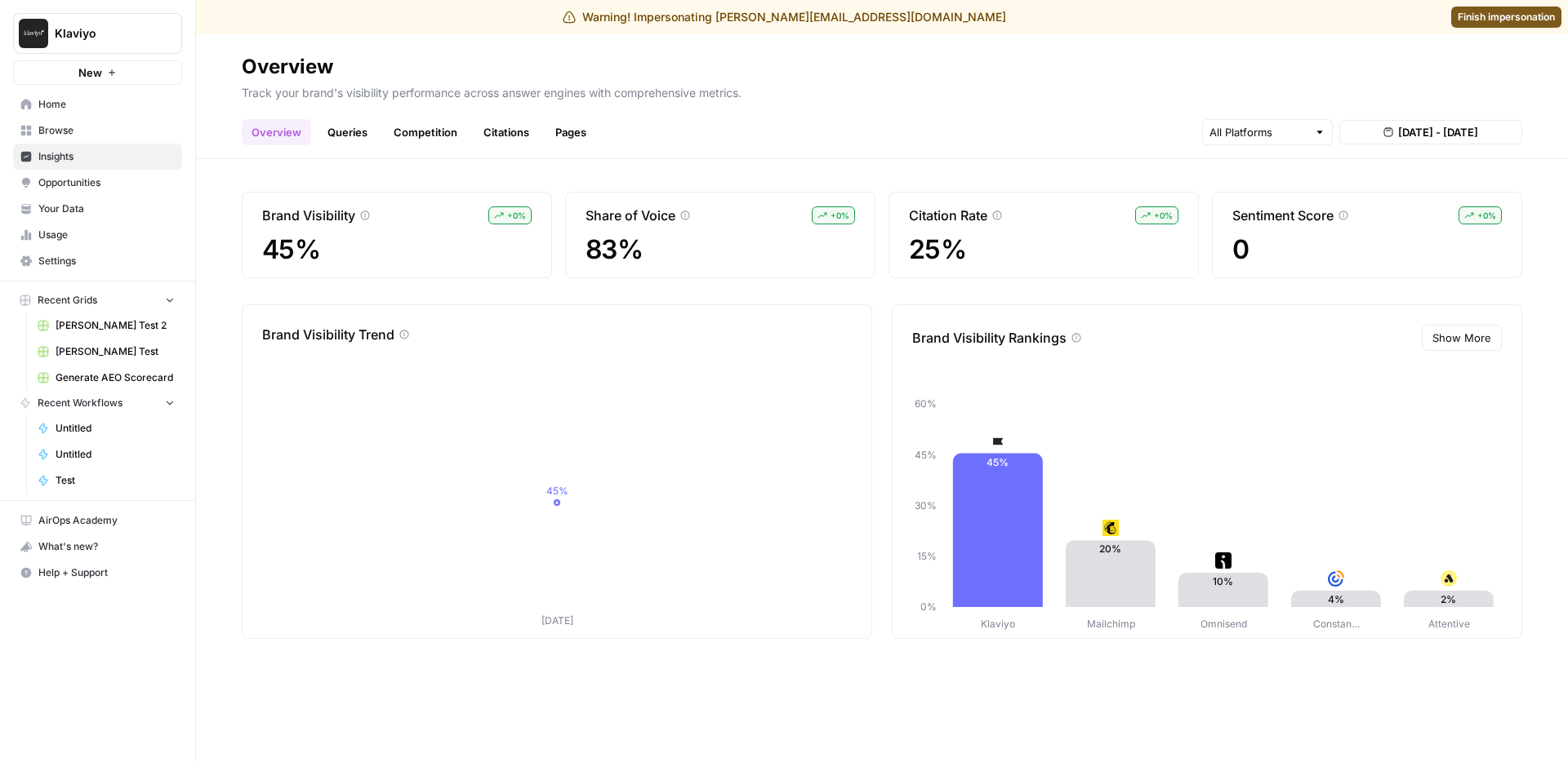
click at [1403, 135] on span "[DATE] - [DATE]" at bounding box center [1438, 132] width 80 height 16
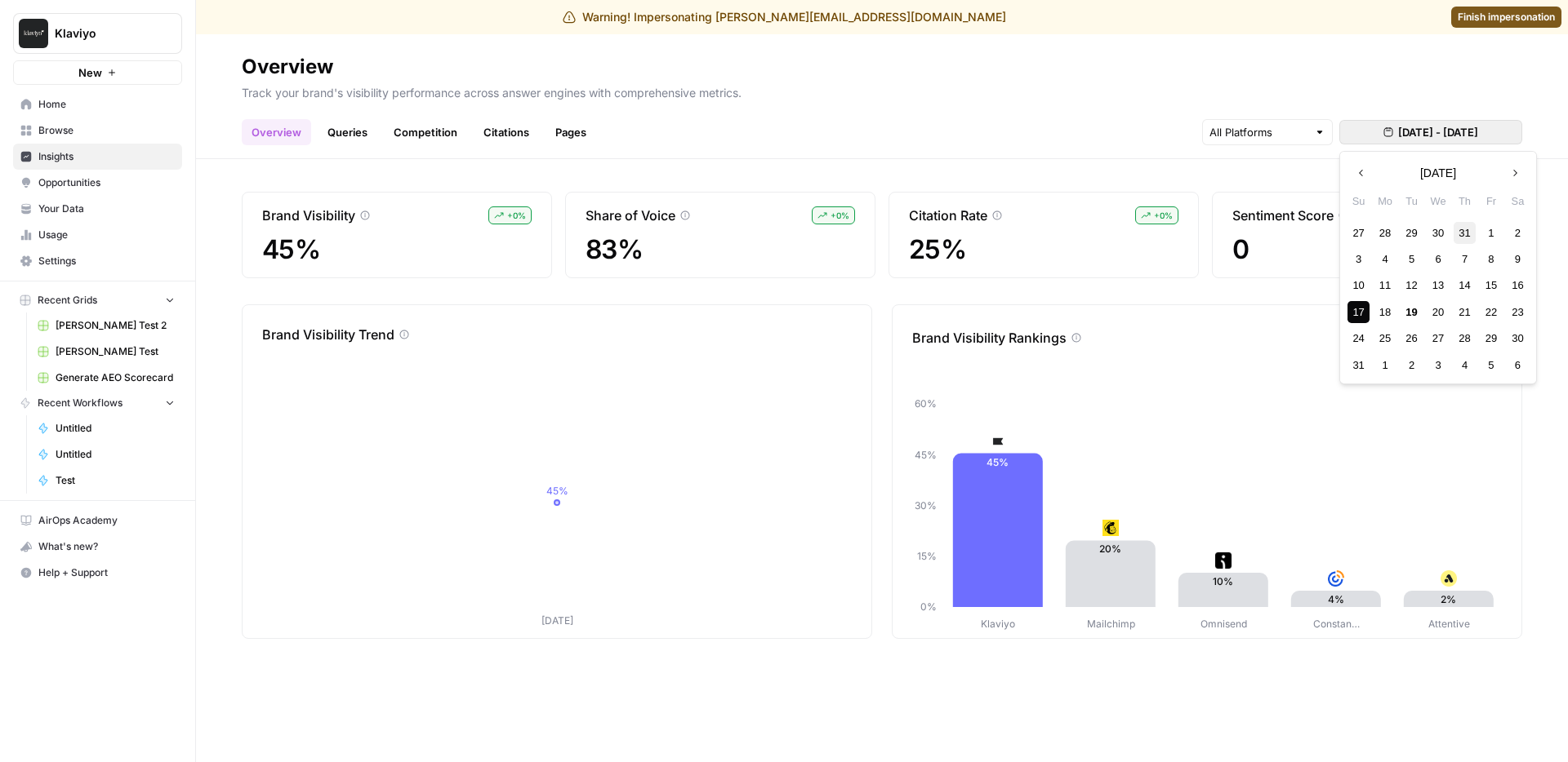
click at [1460, 233] on div "31" at bounding box center [1464, 233] width 22 height 22
click at [1509, 336] on div "2" at bounding box center [1518, 338] width 22 height 22
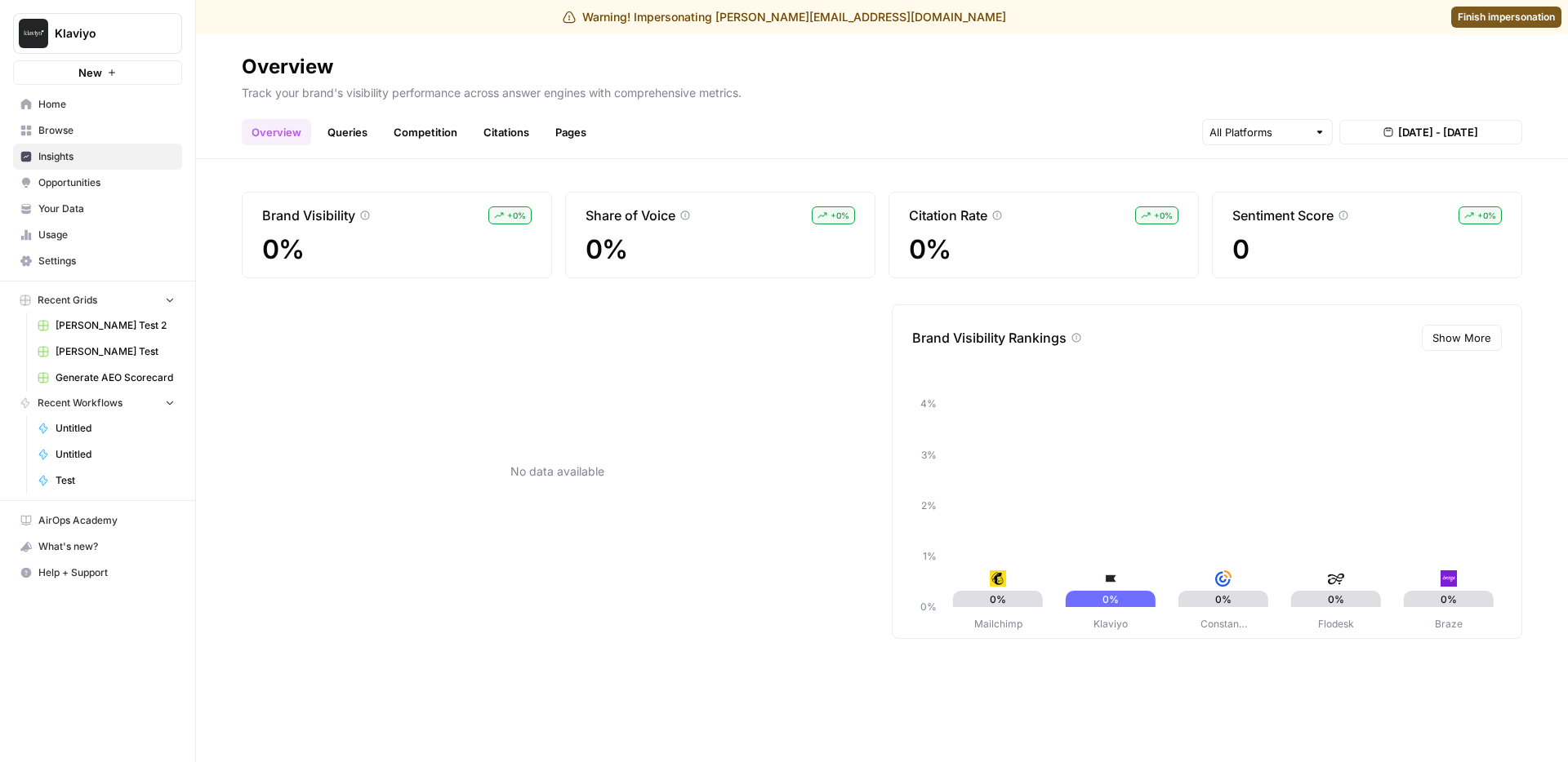
click at [1439, 142] on button "[DATE] - [DATE]" at bounding box center [1431, 133] width 183 height 25
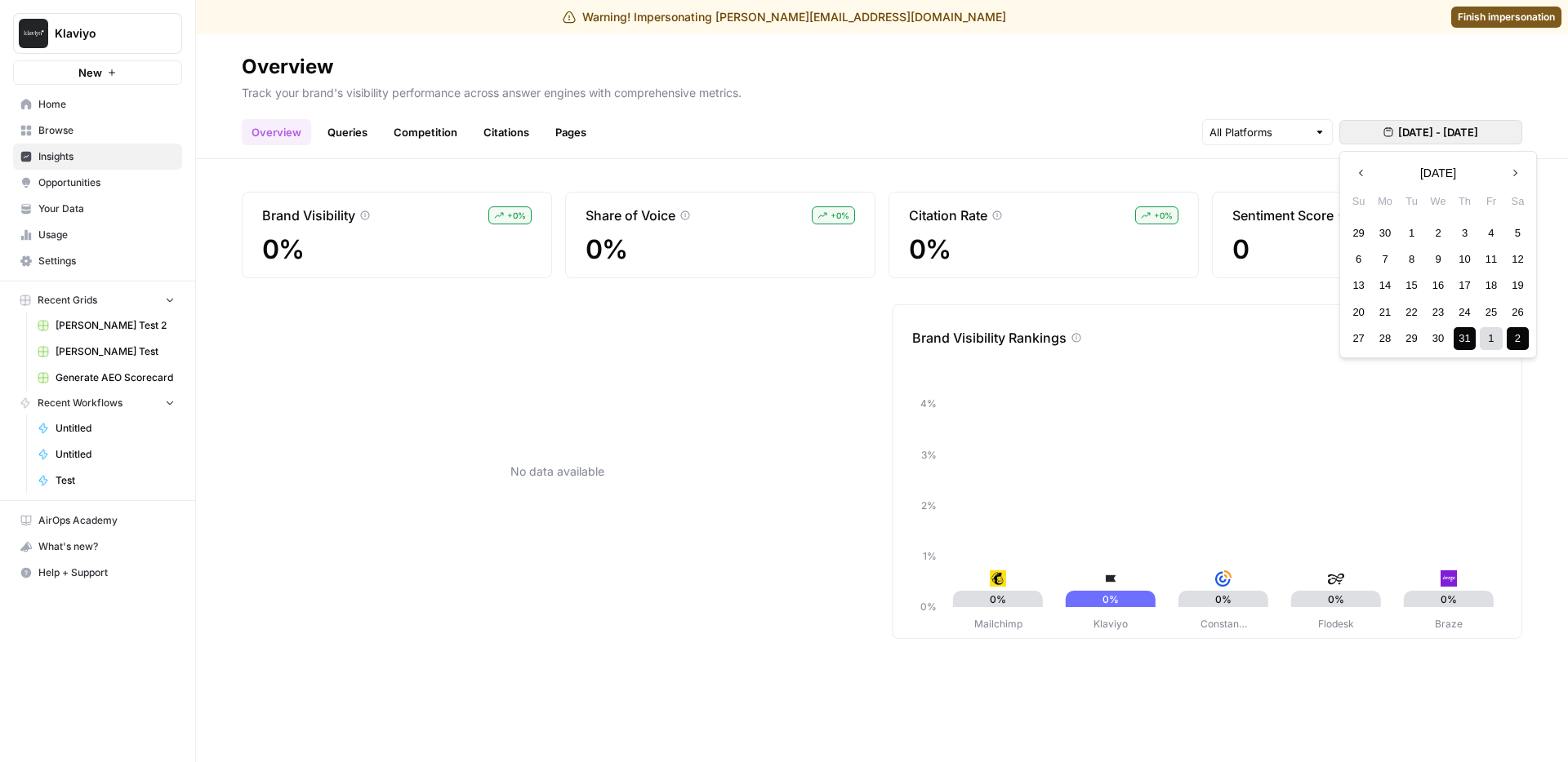
click at [1509, 172] on icon "button" at bounding box center [1514, 173] width 12 height 12
click at [1421, 264] on div "5" at bounding box center [1411, 258] width 22 height 22
click at [1492, 227] on div "1" at bounding box center [1490, 233] width 22 height 22
click at [1456, 287] on div "14" at bounding box center [1464, 285] width 22 height 22
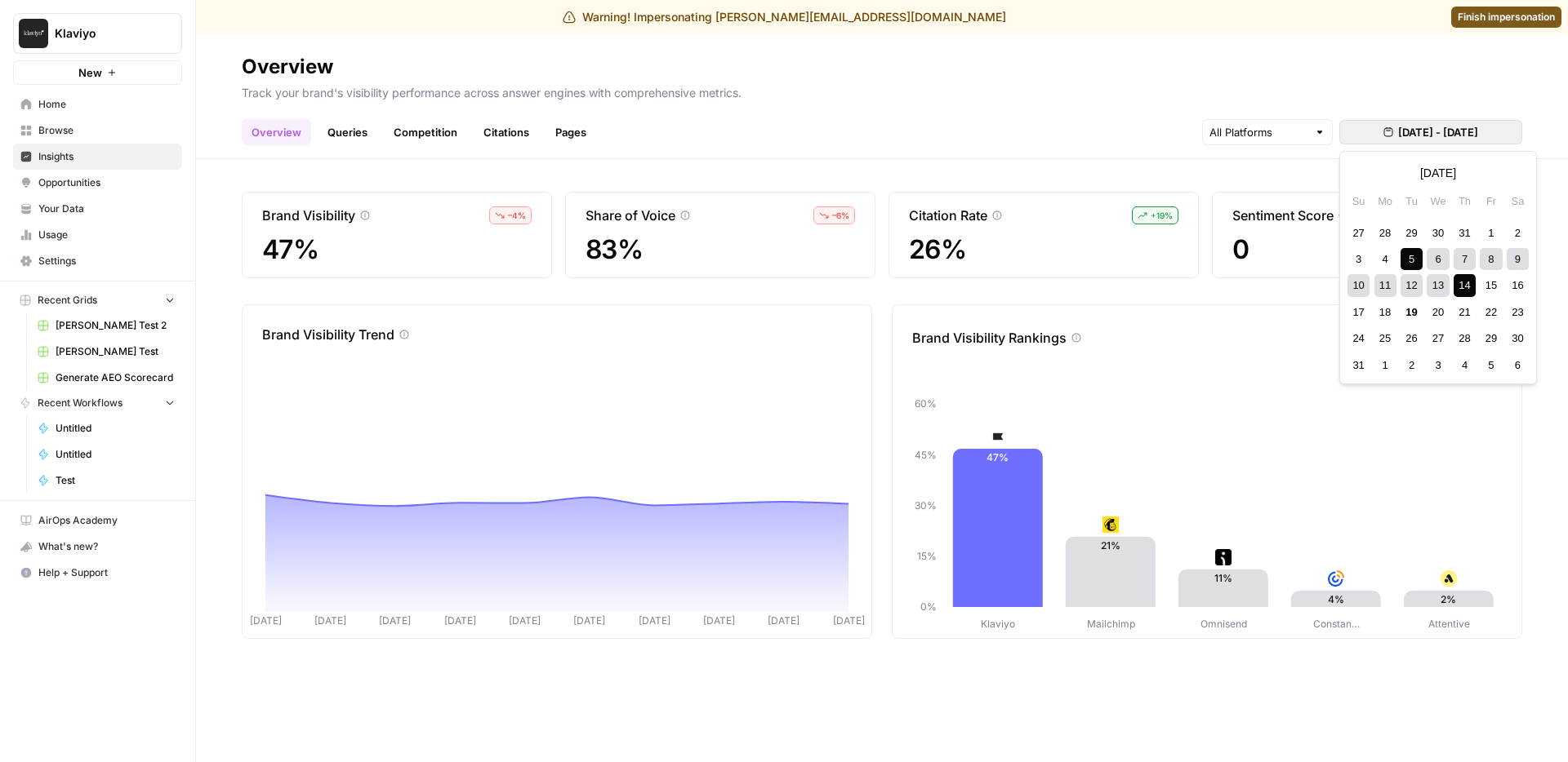
click at [1410, 142] on button "[DATE] - [DATE]" at bounding box center [1431, 133] width 183 height 25
click at [1405, 303] on div "19" at bounding box center [1411, 312] width 22 height 22
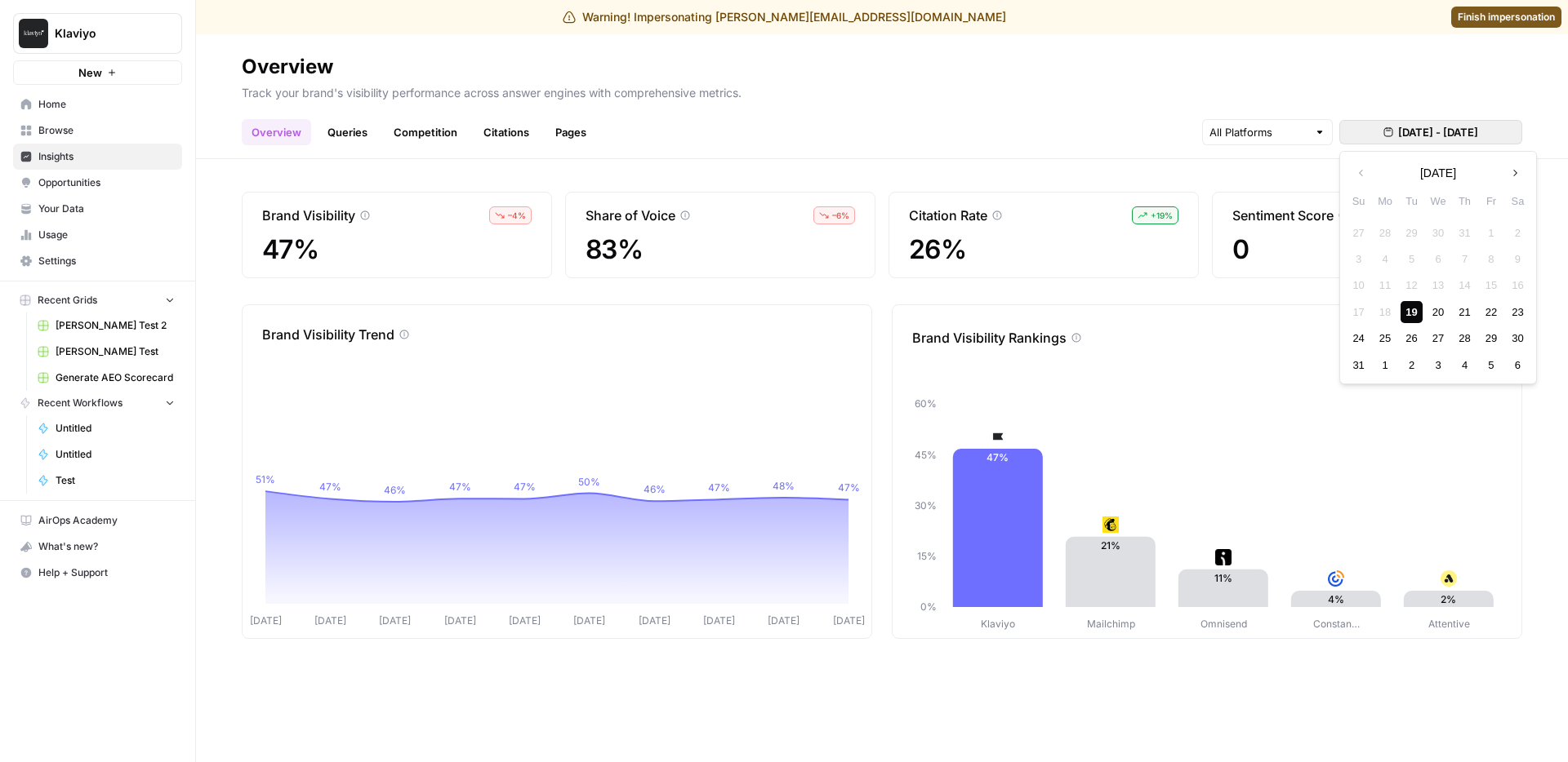
click at [1402, 310] on div "19" at bounding box center [1411, 312] width 22 height 22
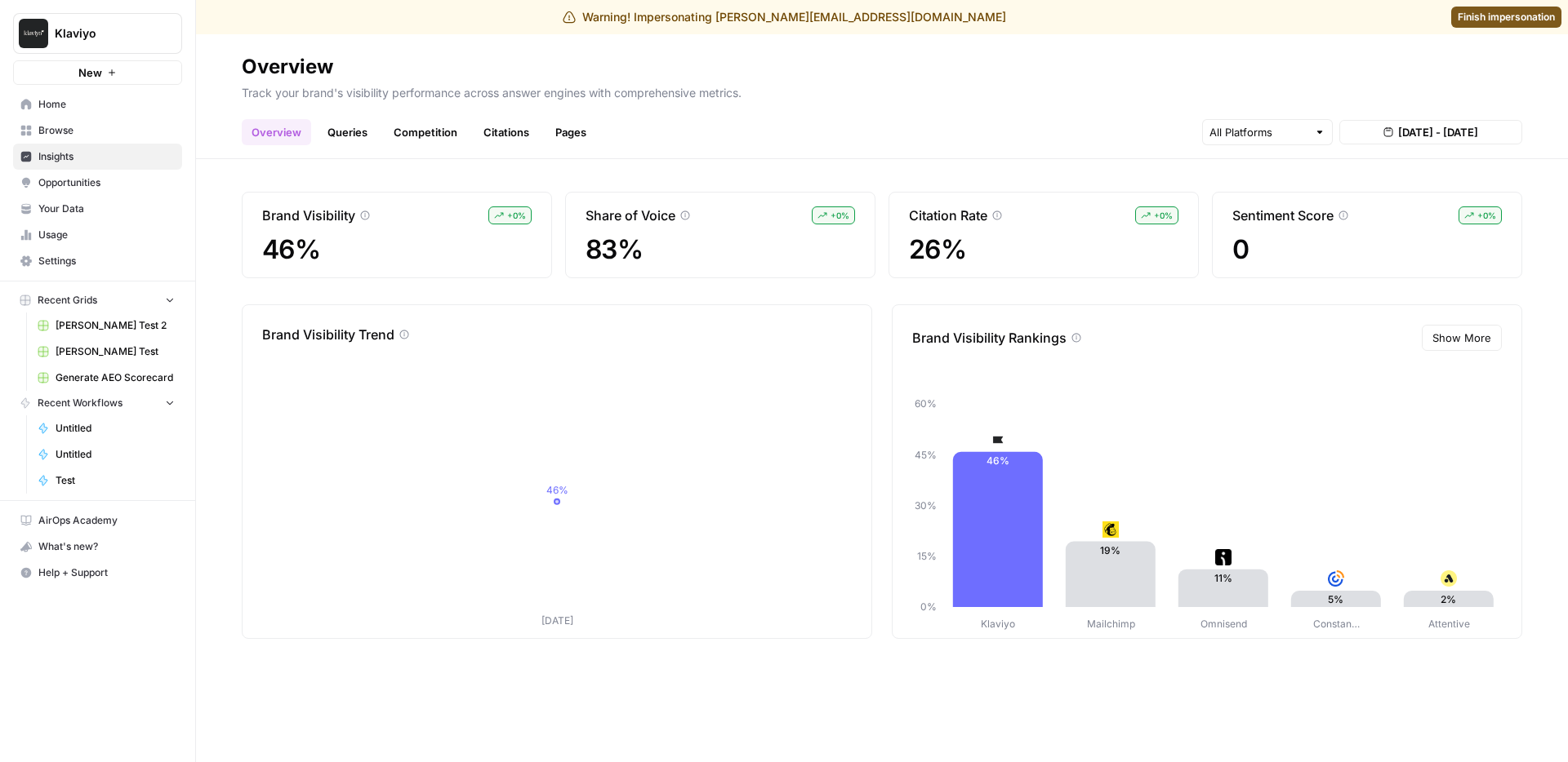
click at [902, 120] on div "Overview Queries Competition Citations Pages [DATE] - [DATE]" at bounding box center [882, 126] width 1280 height 39
click at [1398, 129] on span "[DATE] - [DATE]" at bounding box center [1438, 132] width 80 height 16
click at [1488, 227] on div "1" at bounding box center [1490, 233] width 22 height 22
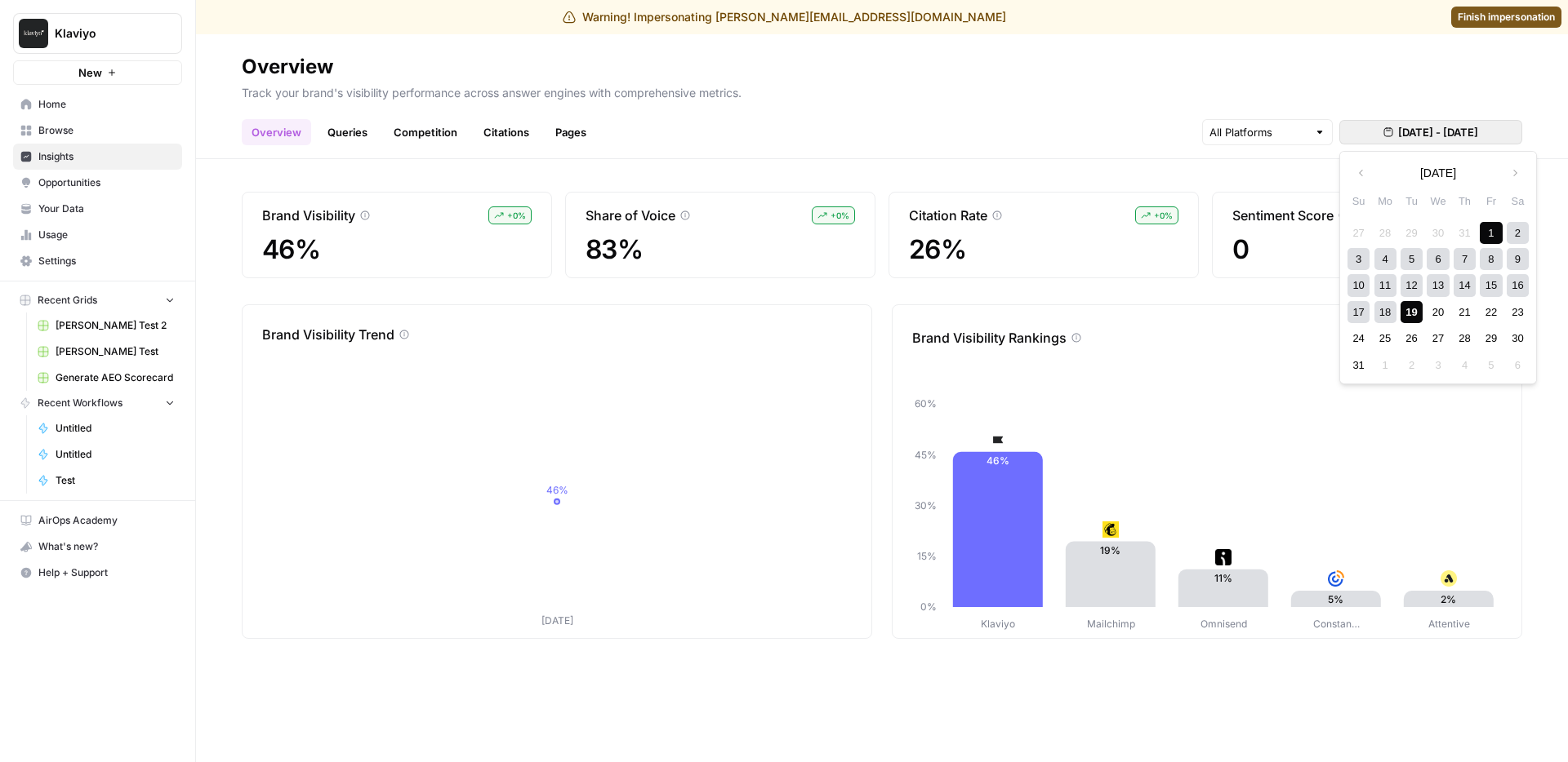
click at [1410, 312] on div "19" at bounding box center [1411, 312] width 22 height 22
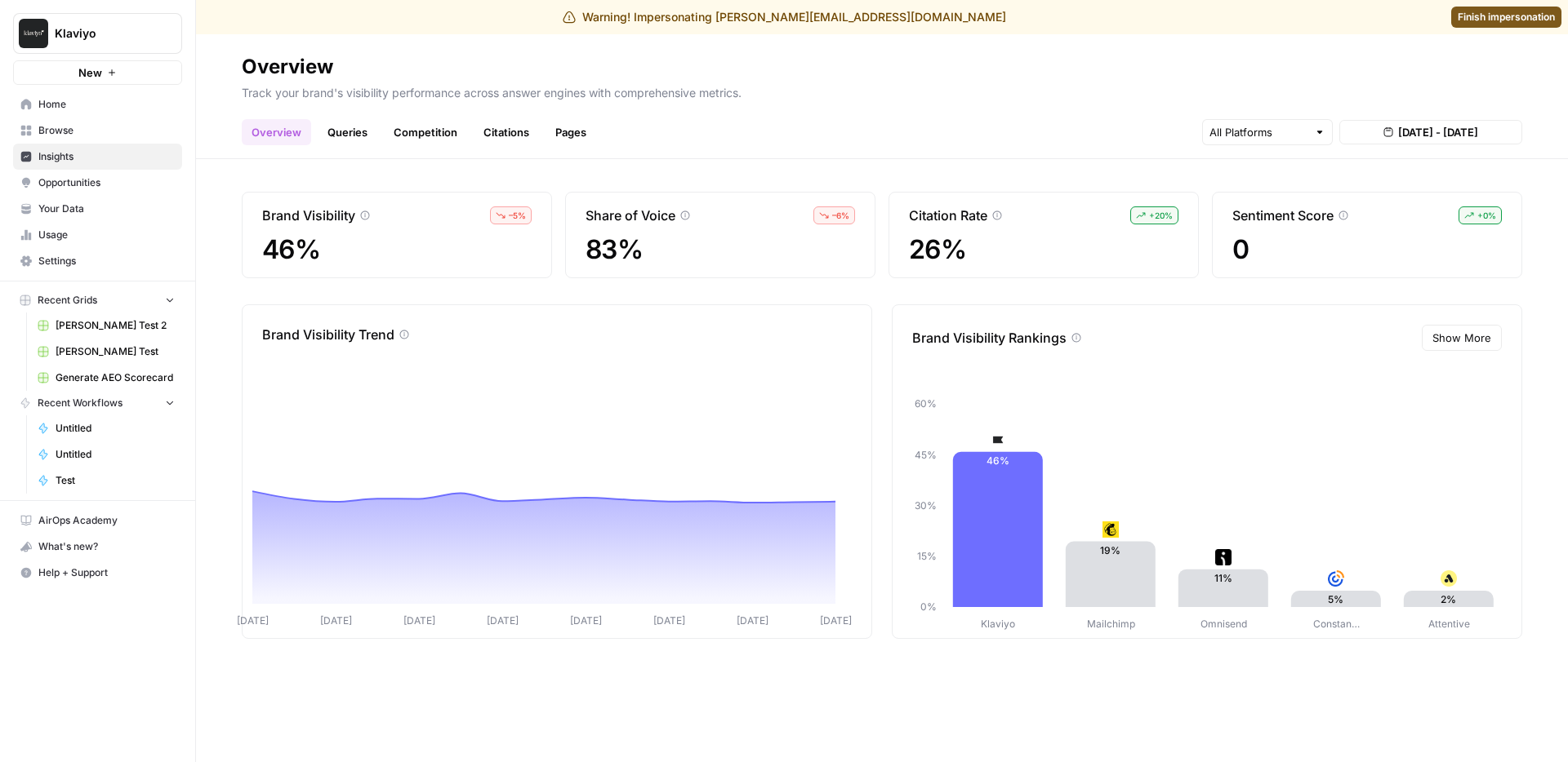
click at [698, 152] on header "Overview Track your brand's visibility performance across answer engines with c…" at bounding box center [881, 96] width 1371 height 125
click at [1479, 4] on div "Warning! Impersonating [PERSON_NAME][EMAIL_ADDRESS][DOMAIN_NAME] Finish imperso…" at bounding box center [784, 17] width 1568 height 35
click at [1480, 14] on span "Finish impersonation" at bounding box center [1506, 17] width 97 height 15
